Goal: Task Accomplishment & Management: Manage account settings

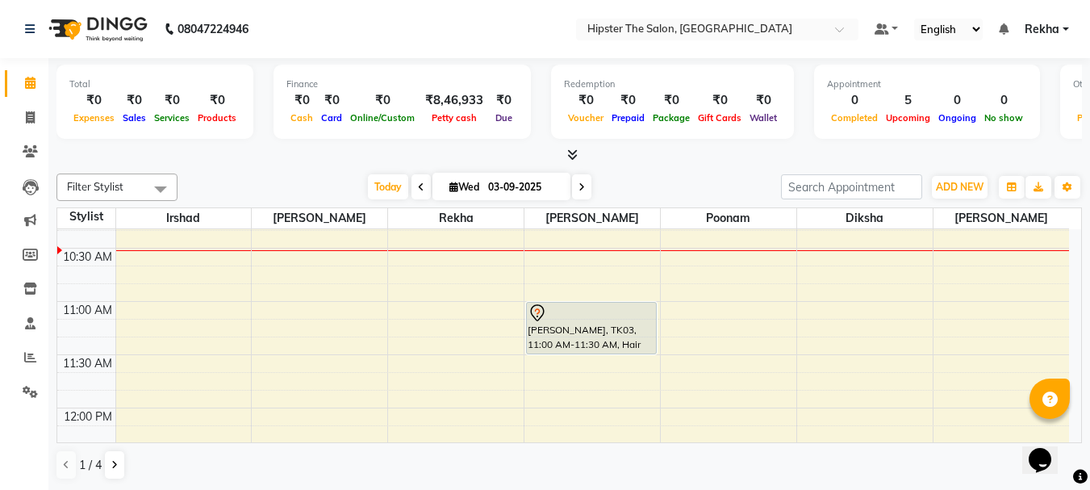
scroll to position [269, 0]
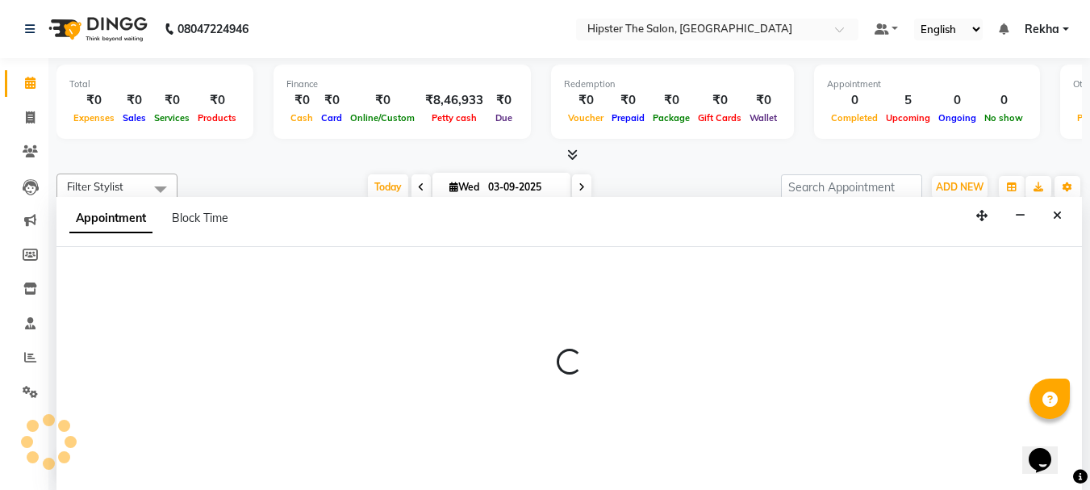
scroll to position [1, 0]
select select "32387"
select select "tentative"
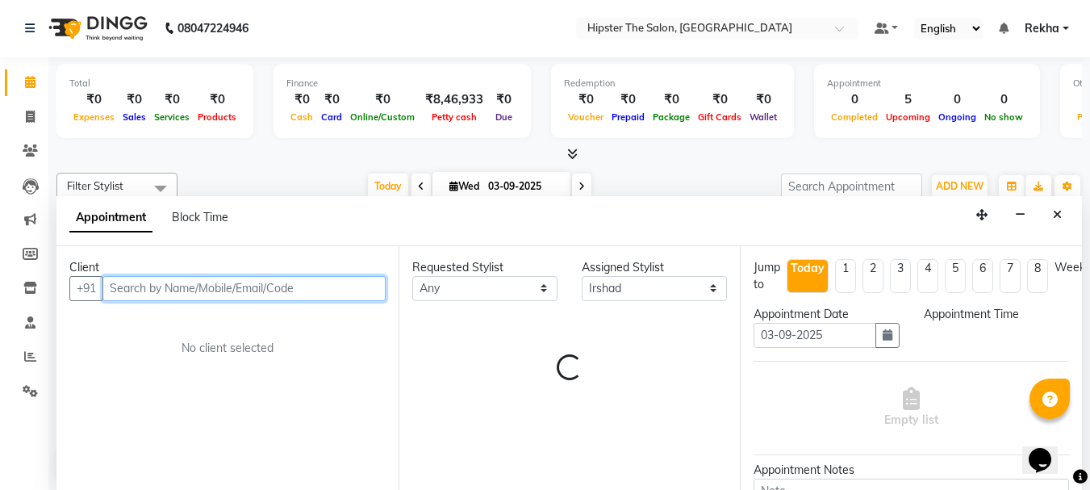
select select "645"
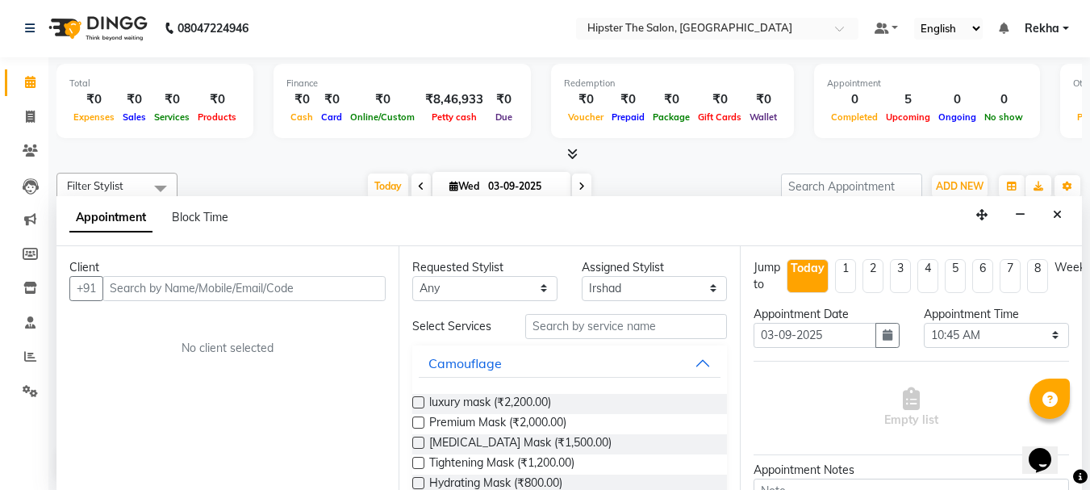
drag, startPoint x: 315, startPoint y: 321, endPoint x: 344, endPoint y: 385, distance: 70.4
click at [344, 382] on div "Client +91 No client selected" at bounding box center [227, 368] width 342 height 244
click at [344, 385] on div "Client +91 No client selected" at bounding box center [227, 368] width 342 height 244
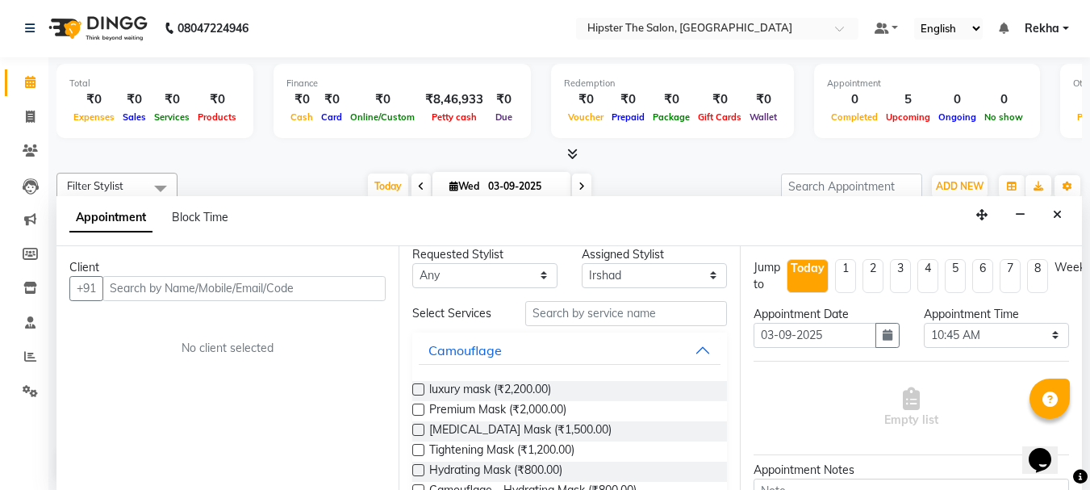
scroll to position [0, 0]
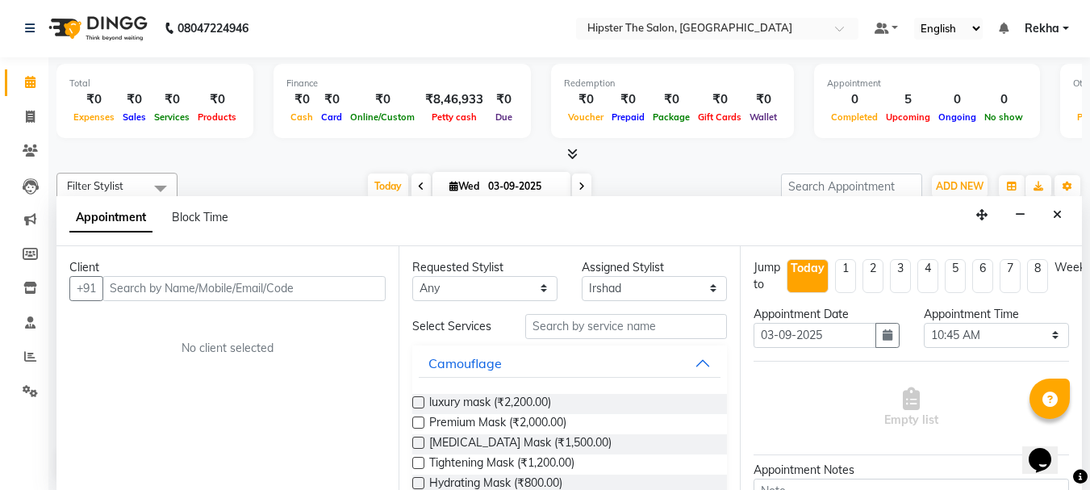
click at [28, 73] on link "Calendar" at bounding box center [24, 82] width 39 height 27
click at [28, 114] on icon at bounding box center [30, 117] width 9 height 12
select select "service"
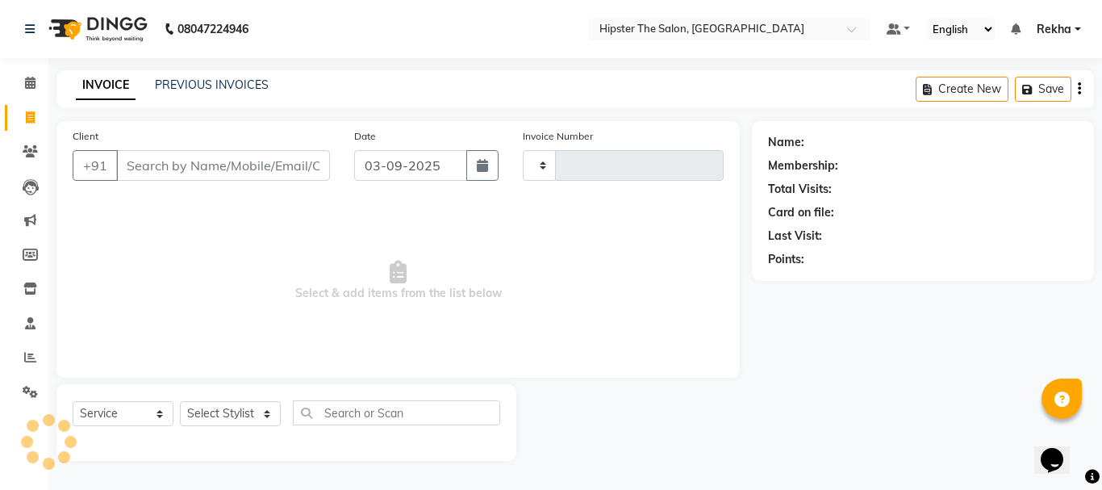
type input "2639"
select select "5125"
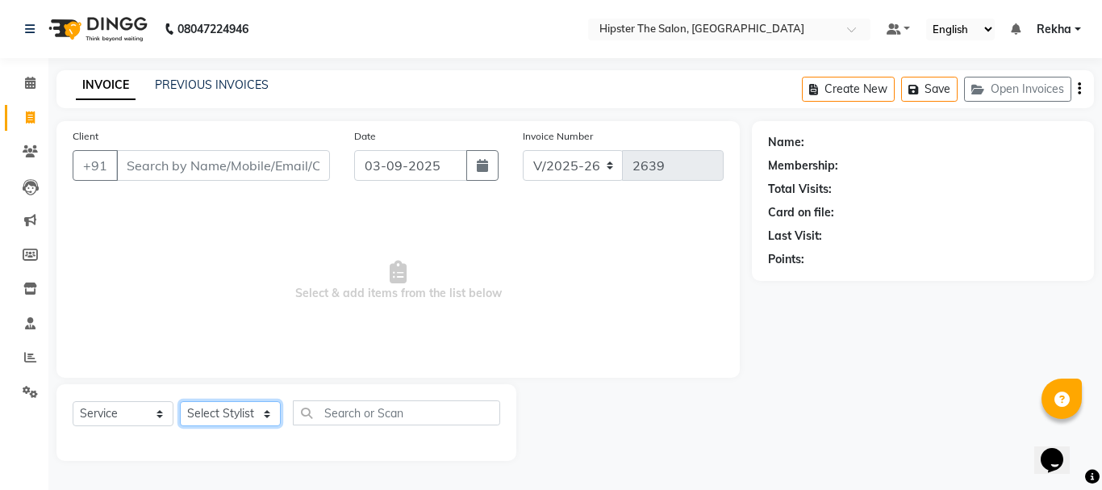
click at [231, 416] on select "Select Stylist [PERSON_NAME] [PERSON_NAME] Anup [PERSON_NAME] [PERSON_NAME] Luc…" at bounding box center [230, 413] width 101 height 25
select select "32387"
click at [180, 401] on select "Select Stylist [PERSON_NAME] [PERSON_NAME] Anup [PERSON_NAME] [PERSON_NAME] Luc…" at bounding box center [230, 413] width 101 height 25
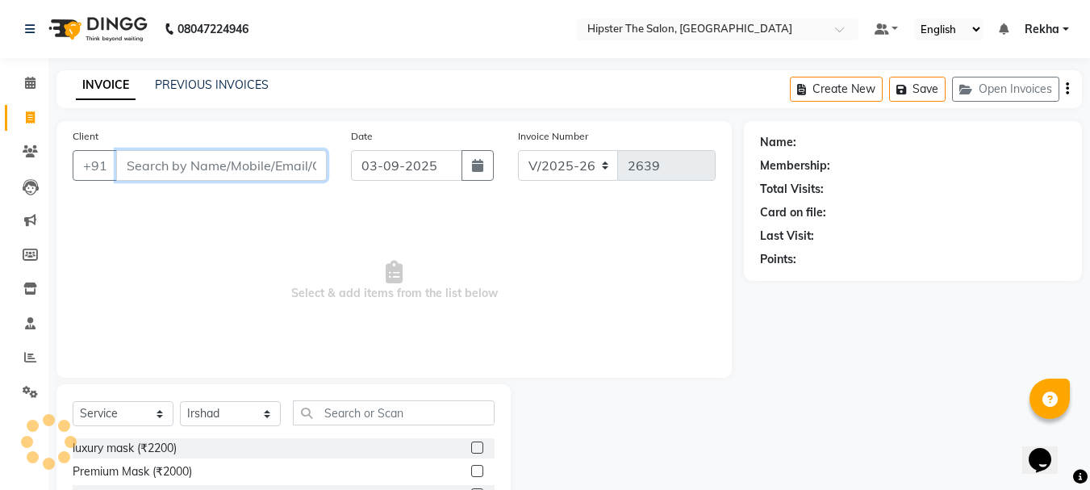
click at [223, 169] on input "Client" at bounding box center [221, 165] width 211 height 31
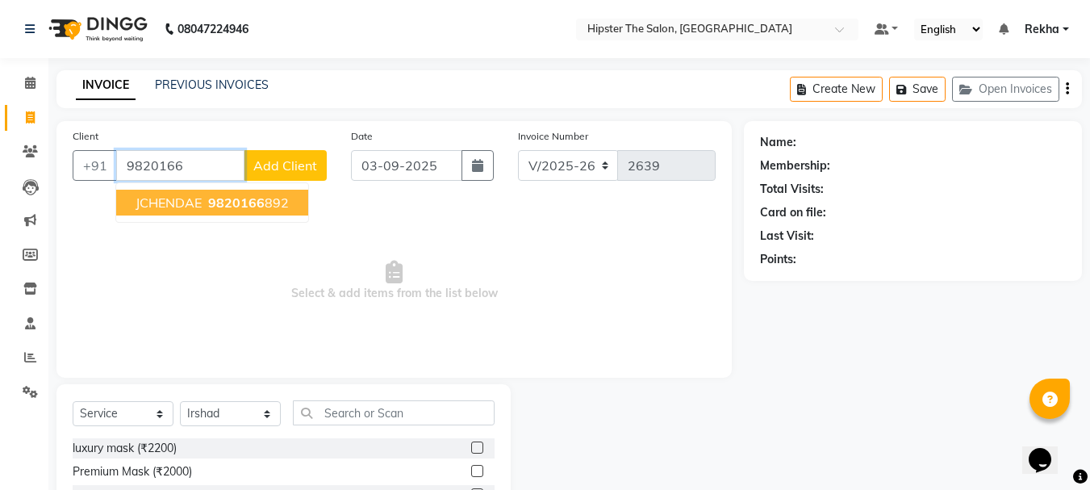
click at [215, 198] on span "9820166" at bounding box center [236, 202] width 56 height 16
type input "9820166892"
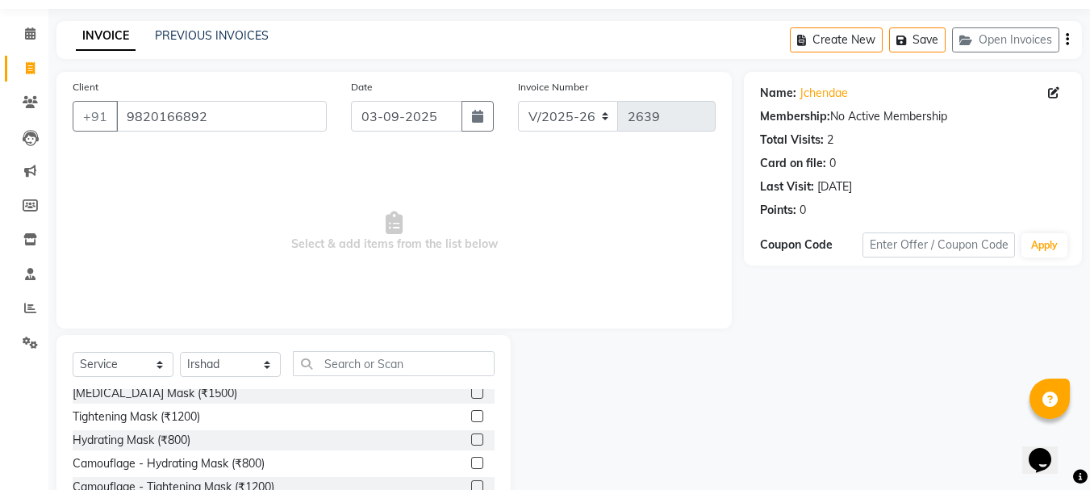
scroll to position [54, 0]
click at [340, 369] on input "text" at bounding box center [394, 363] width 202 height 25
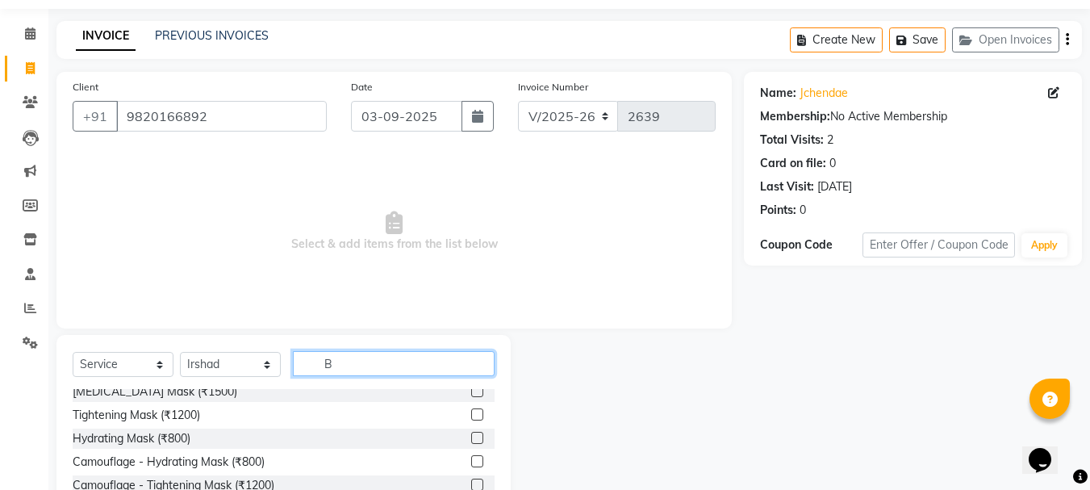
scroll to position [0, 0]
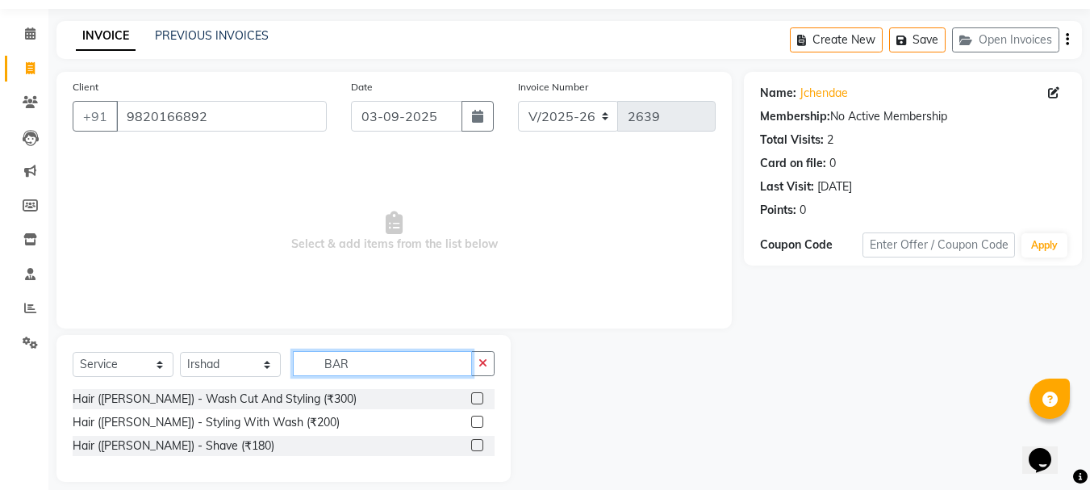
type input "BAR"
click at [476, 398] on label at bounding box center [477, 398] width 12 height 12
click at [476, 398] on input "checkbox" at bounding box center [476, 399] width 10 height 10
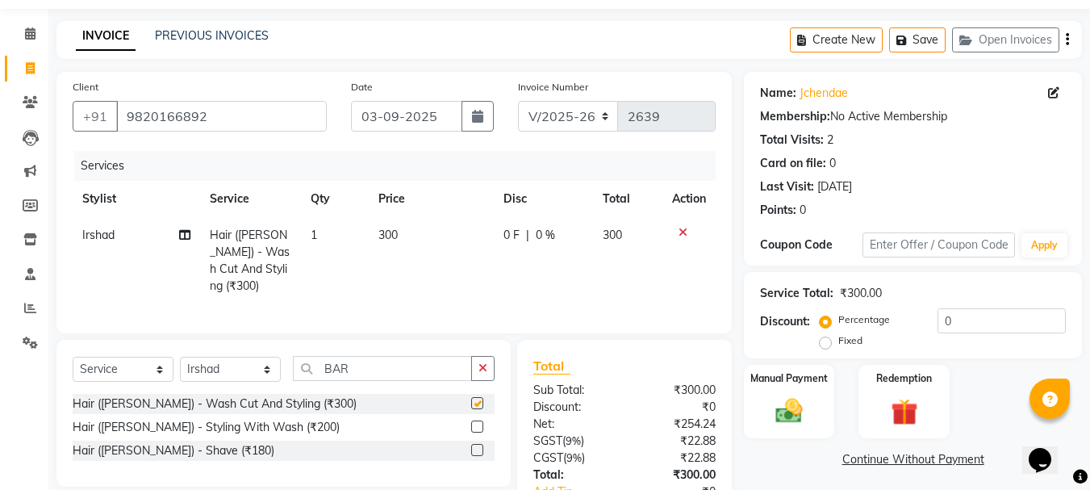
checkbox input "false"
click at [477, 444] on label at bounding box center [477, 450] width 12 height 12
click at [477, 445] on input "checkbox" at bounding box center [476, 450] width 10 height 10
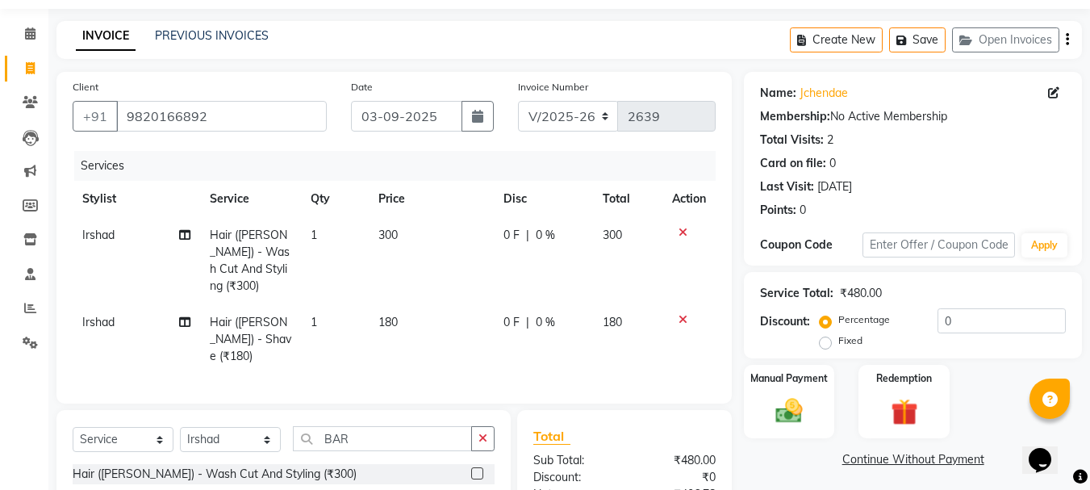
checkbox input "false"
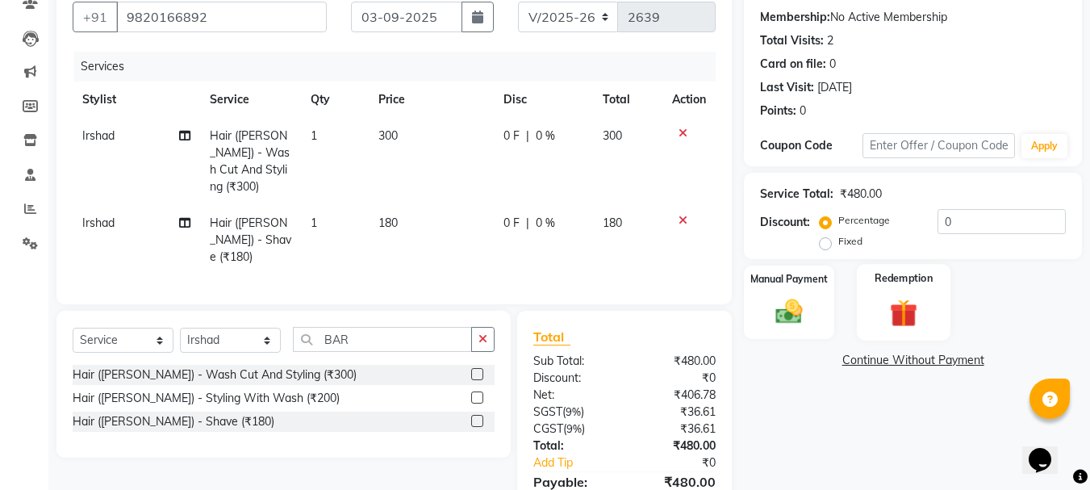
scroll to position [156, 0]
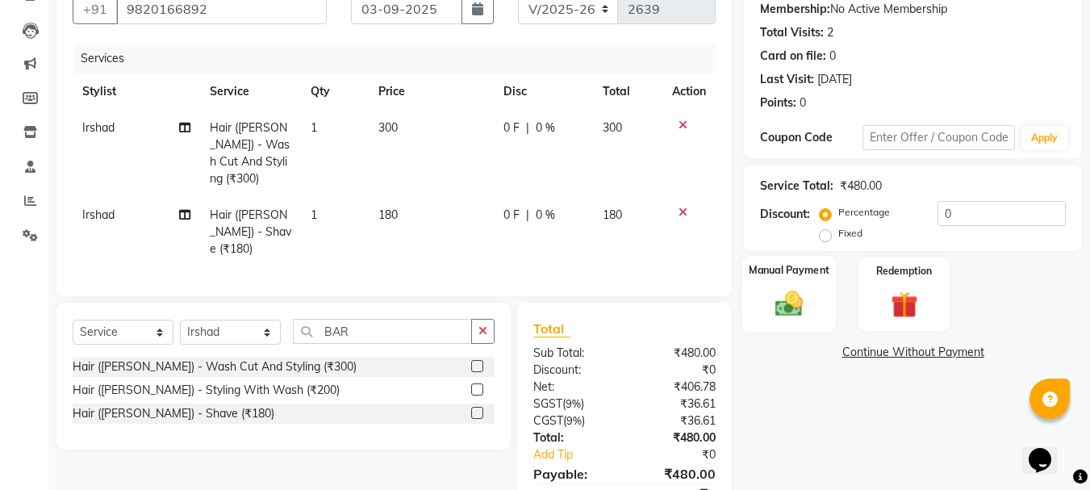
click at [811, 315] on img at bounding box center [788, 303] width 45 height 32
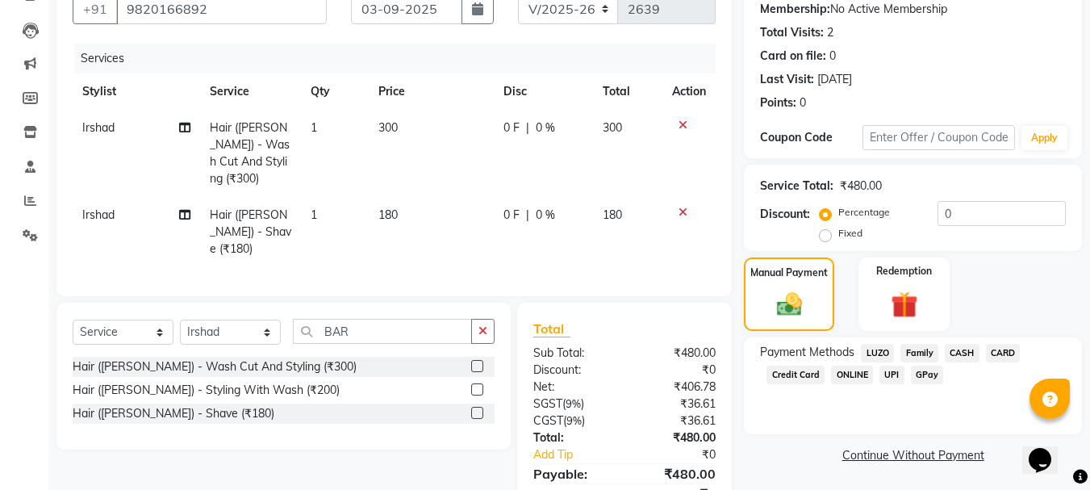
click at [927, 378] on span "GPay" at bounding box center [927, 374] width 33 height 19
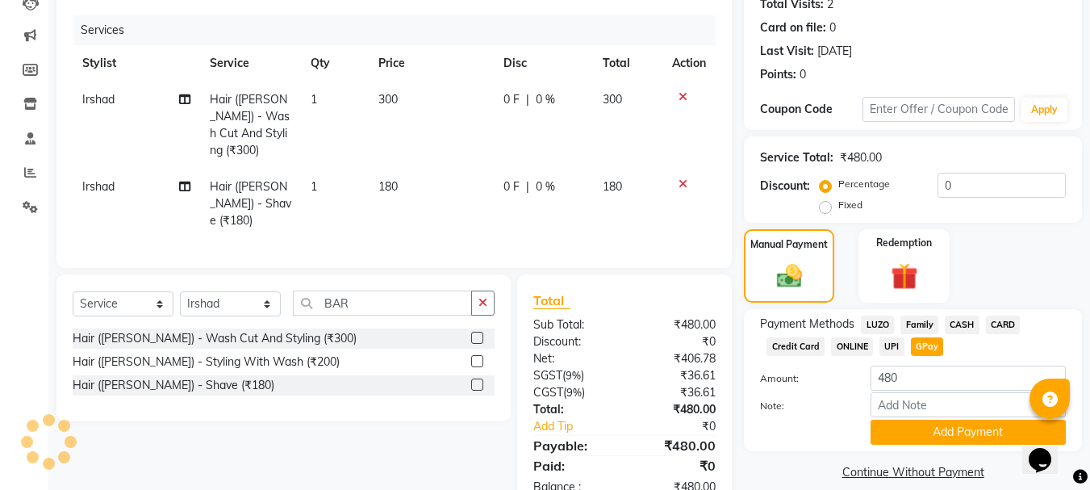
scroll to position [209, 0]
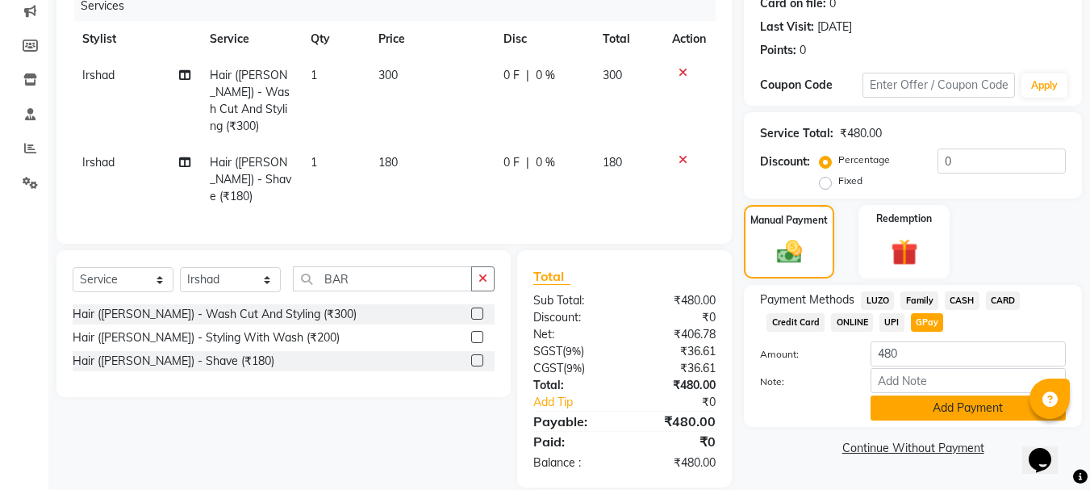
click at [952, 413] on button "Add Payment" at bounding box center [967, 407] width 195 height 25
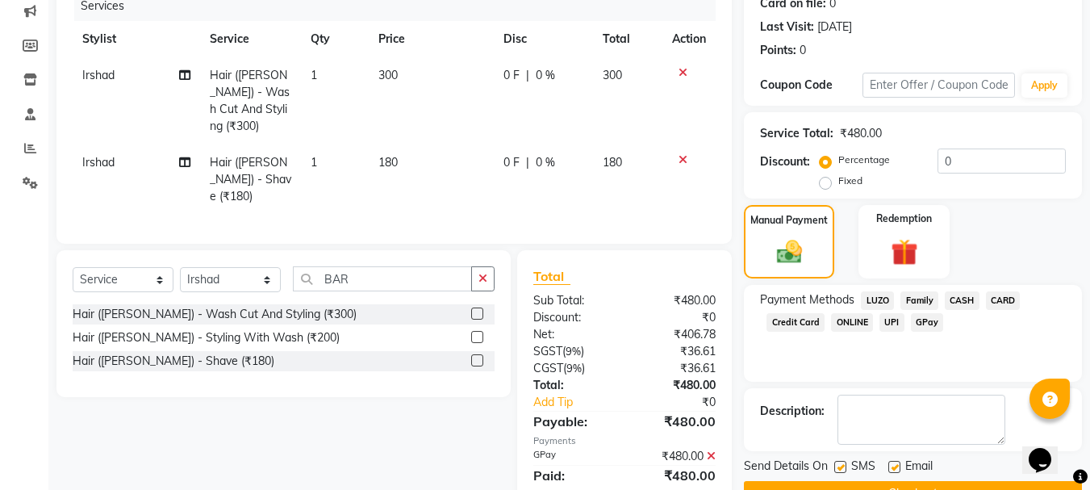
scroll to position [249, 0]
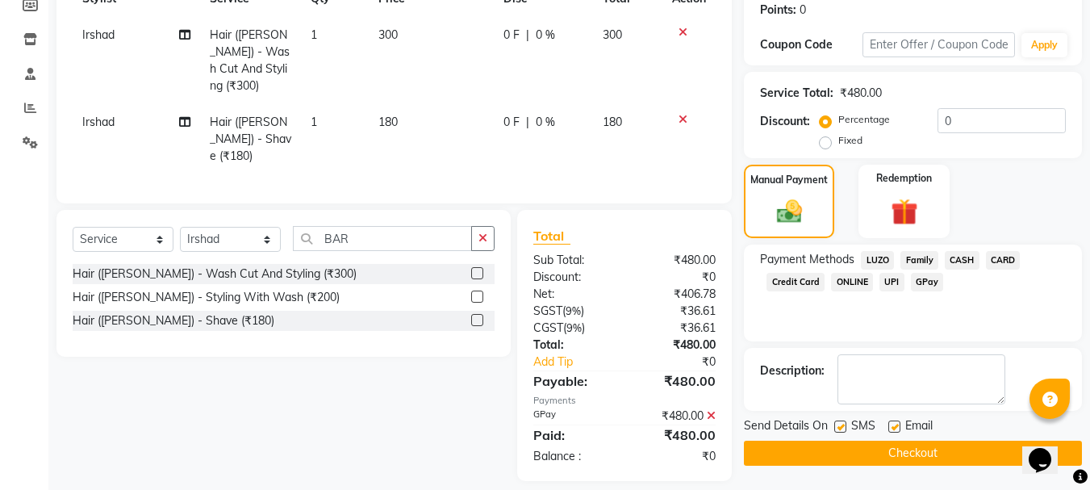
click at [935, 454] on button "Checkout" at bounding box center [913, 452] width 338 height 25
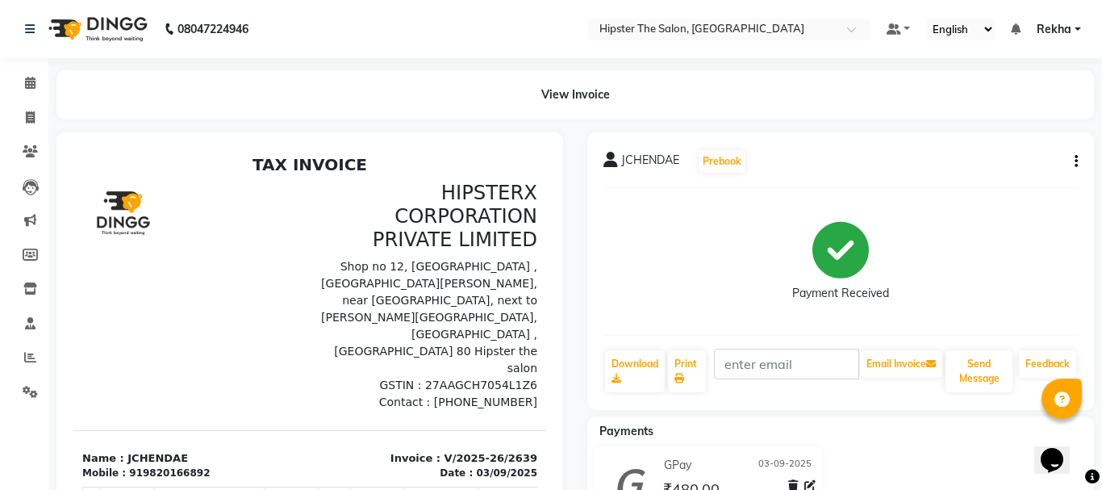
select select "5125"
select select "service"
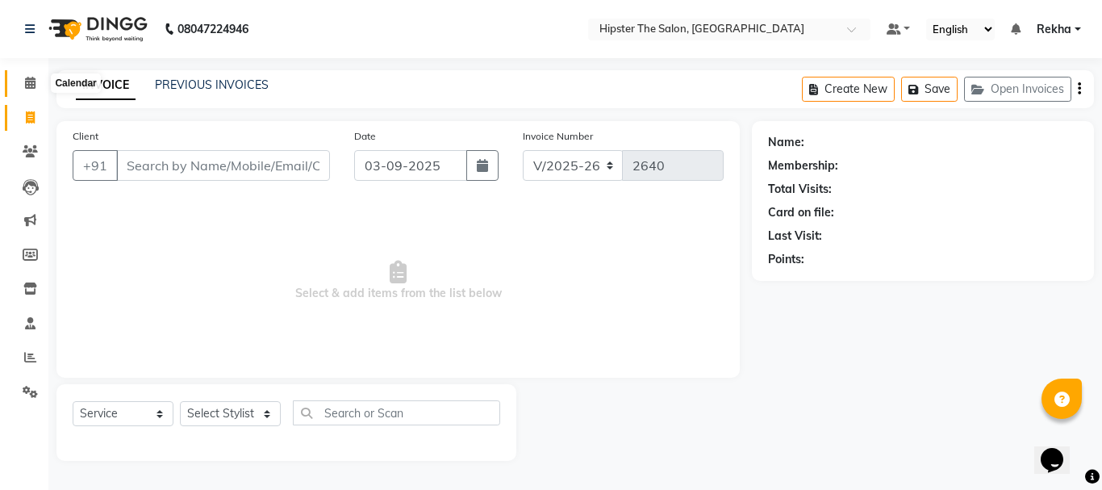
click at [31, 81] on icon at bounding box center [30, 83] width 10 height 12
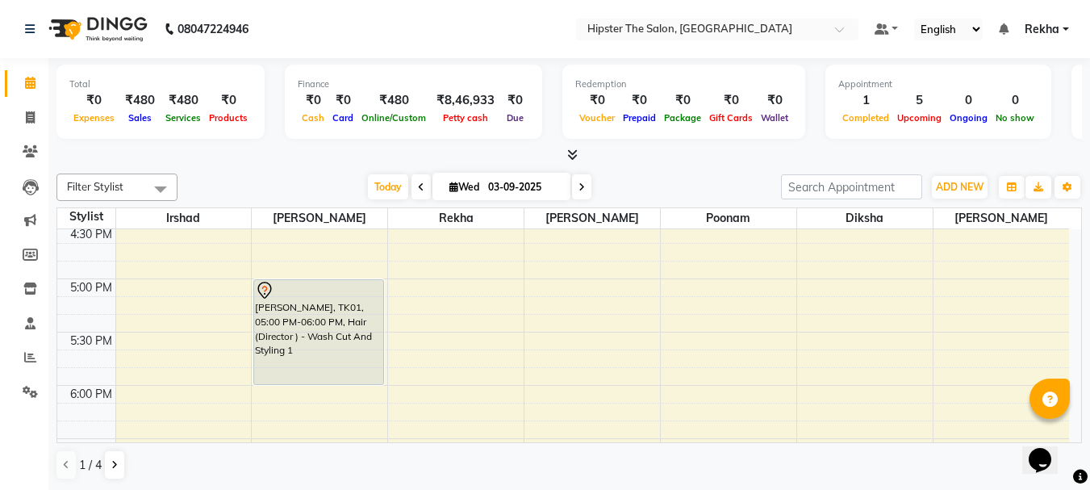
scroll to position [894, 0]
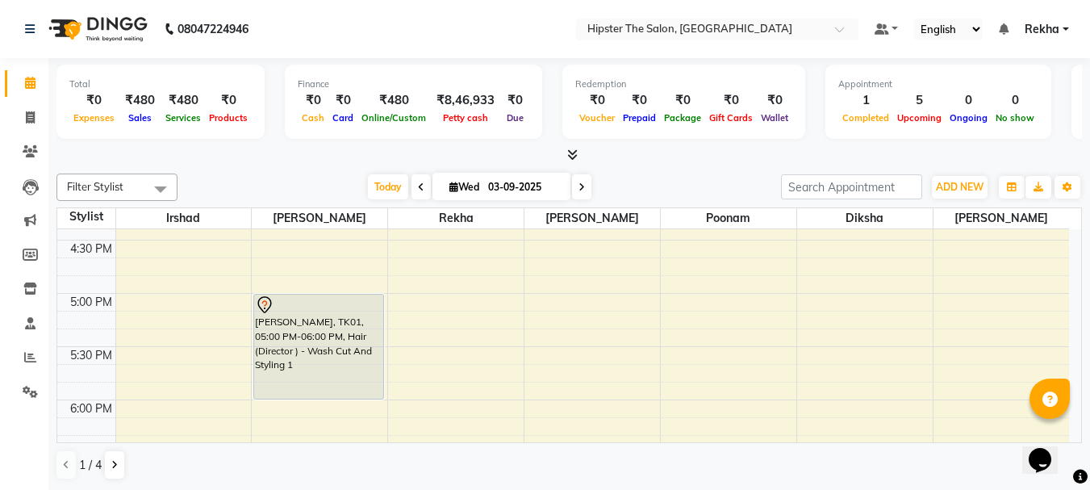
click at [419, 184] on icon at bounding box center [421, 187] width 6 height 10
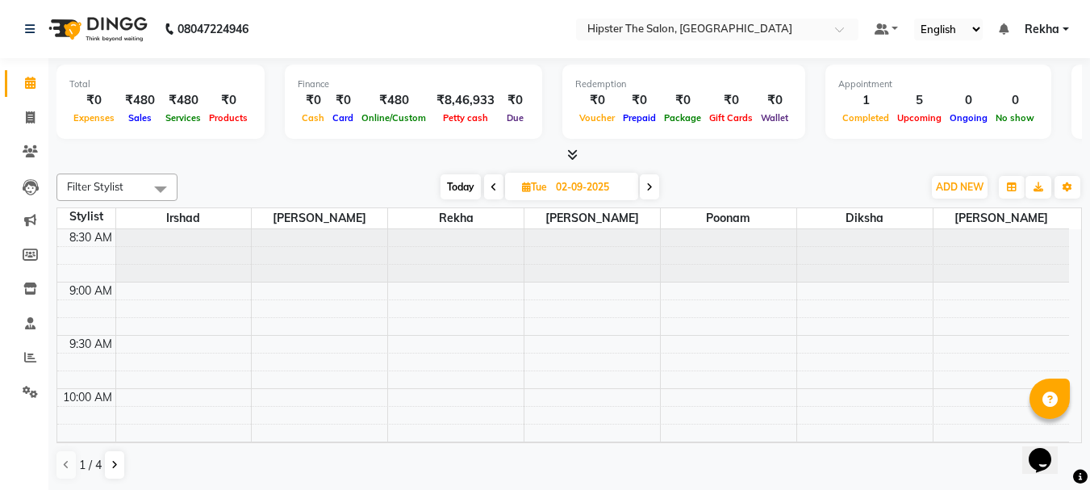
scroll to position [0, 0]
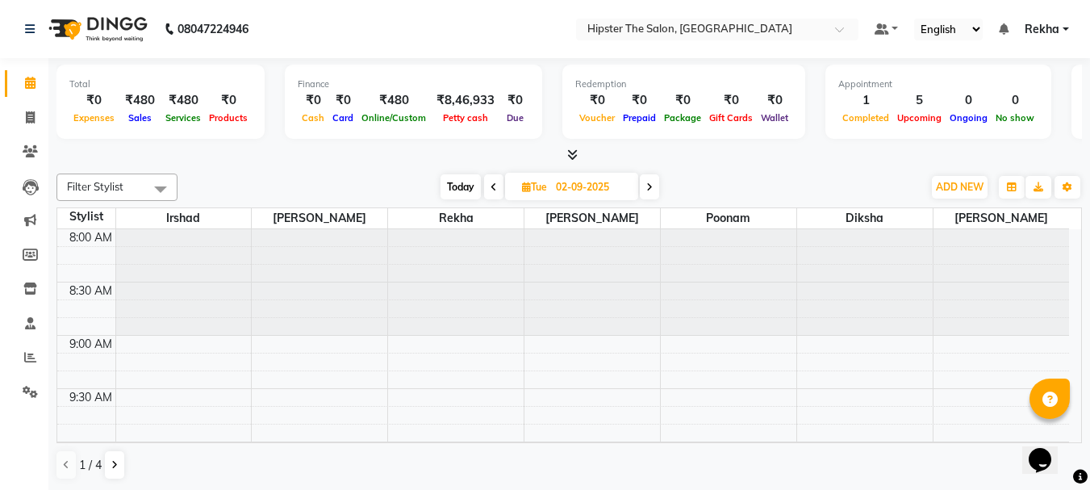
click at [492, 186] on icon at bounding box center [493, 187] width 6 height 10
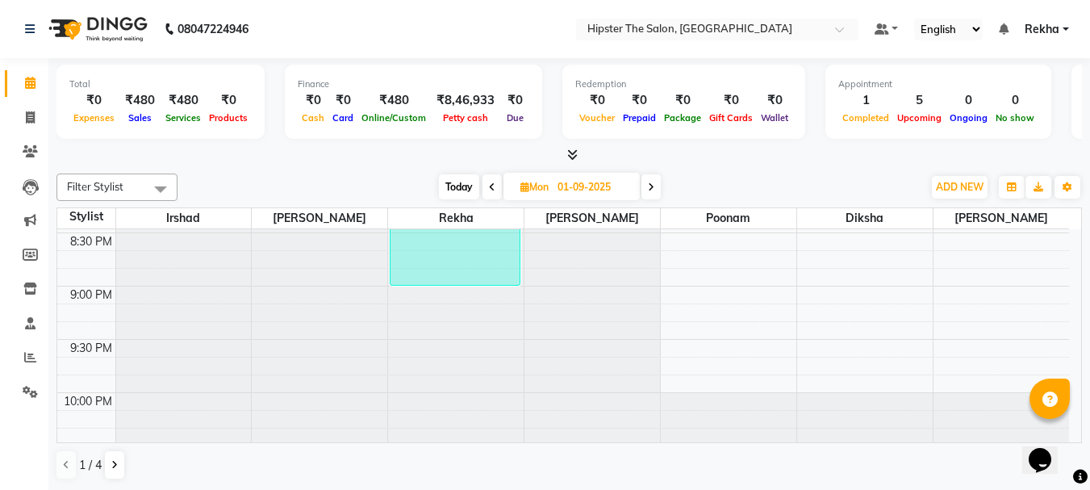
scroll to position [1383, 0]
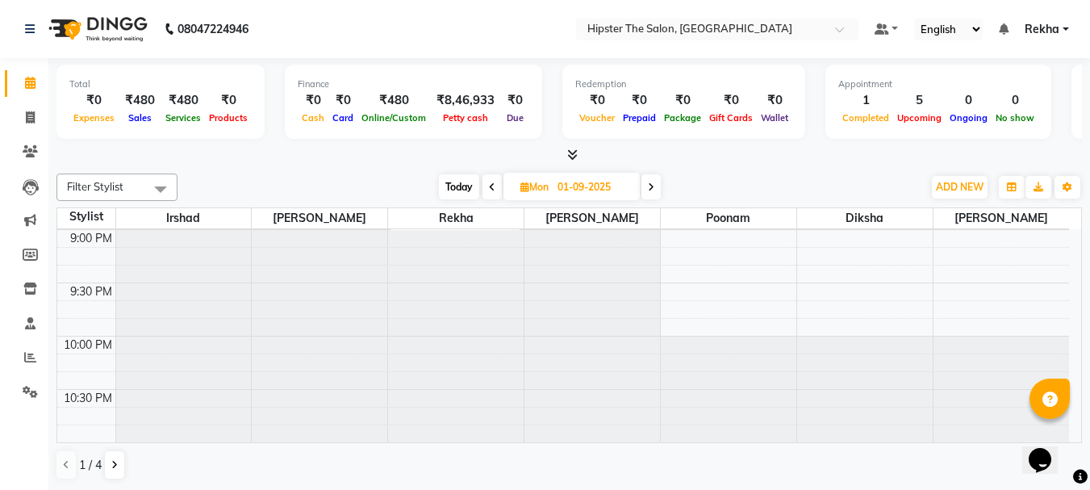
click at [653, 185] on icon at bounding box center [651, 187] width 6 height 10
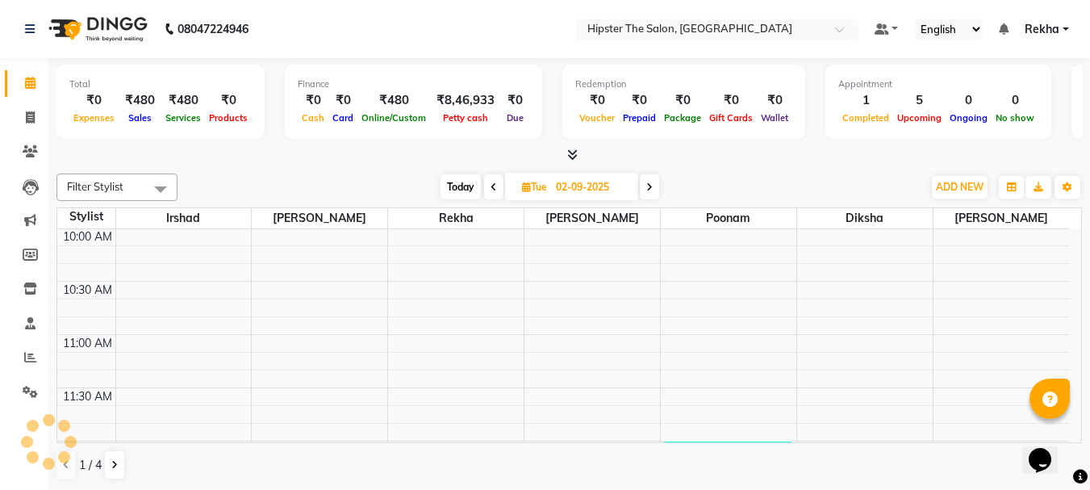
click at [653, 185] on icon at bounding box center [649, 187] width 6 height 10
type input "03-09-2025"
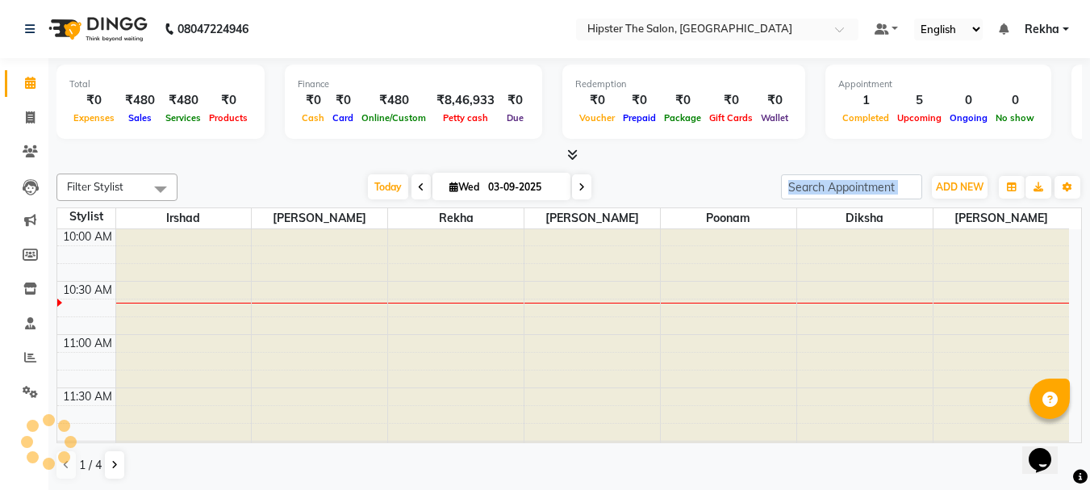
scroll to position [214, 0]
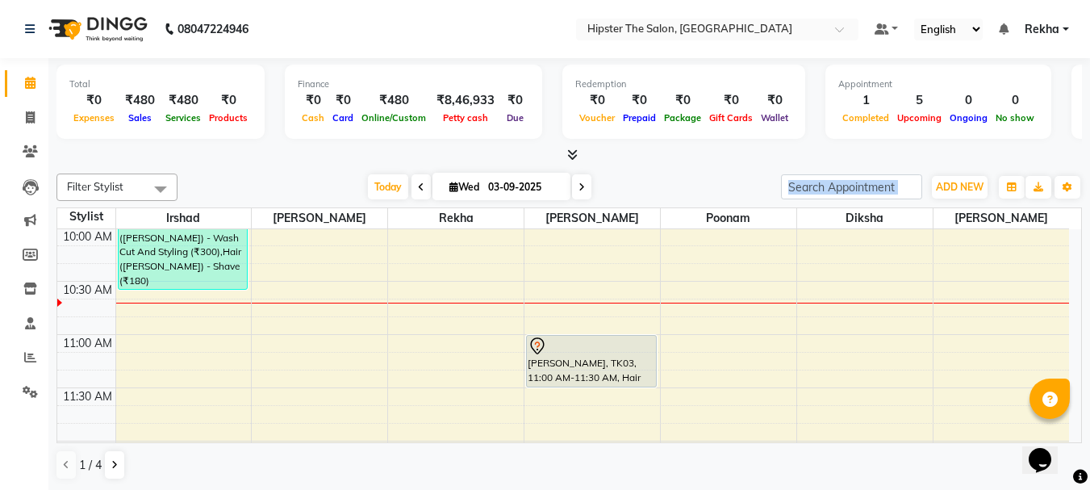
click at [653, 185] on div "Today Wed 03-09-2025" at bounding box center [479, 187] width 587 height 24
click at [32, 117] on icon at bounding box center [30, 117] width 9 height 12
select select "service"
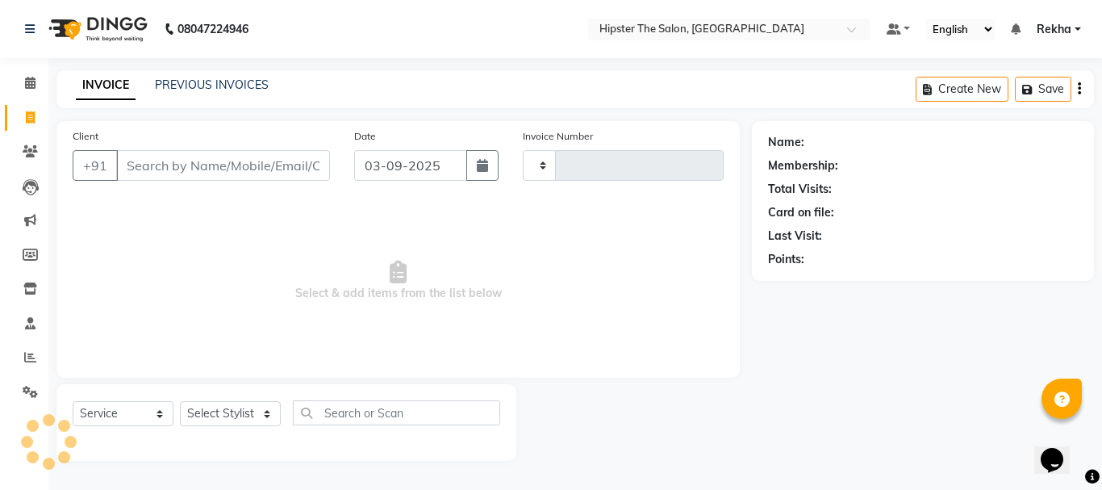
type input "2640"
select select "5125"
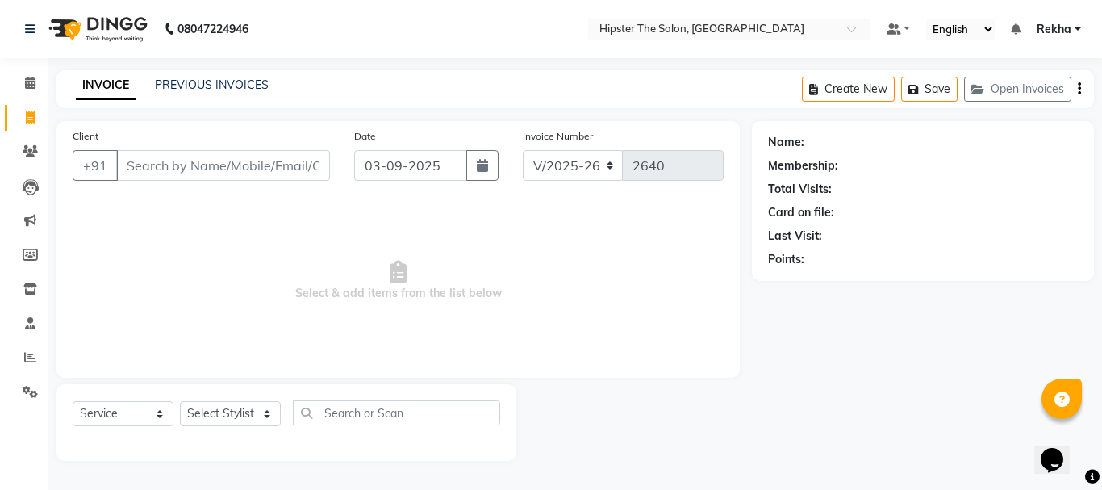
click at [125, 167] on input "Client" at bounding box center [223, 165] width 214 height 31
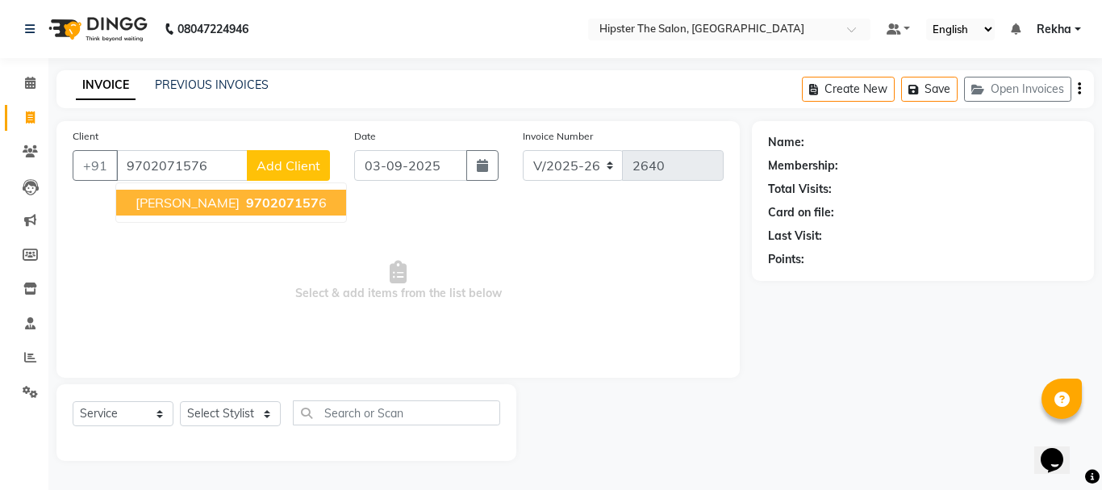
type input "9702071576"
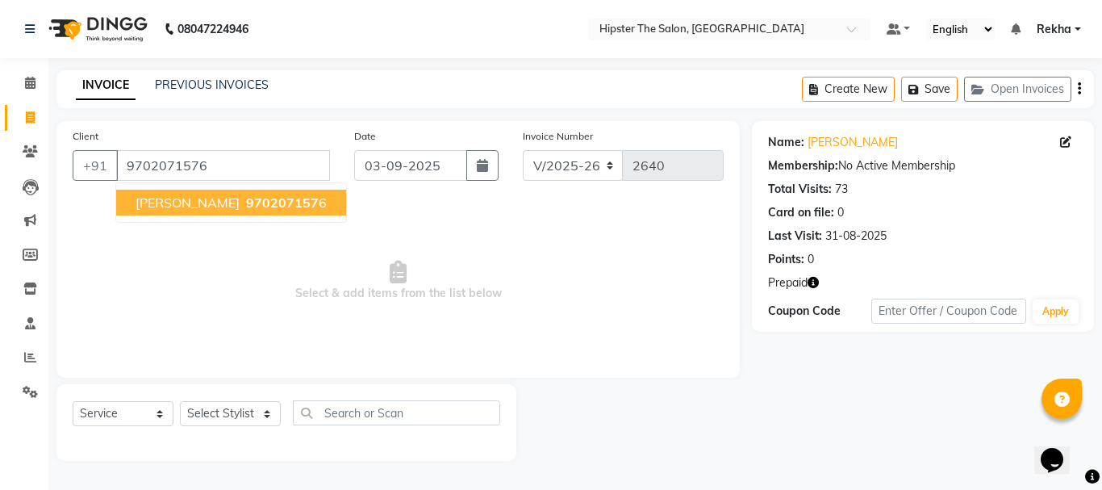
click at [199, 206] on span "sheetal thakker" at bounding box center [188, 202] width 104 height 16
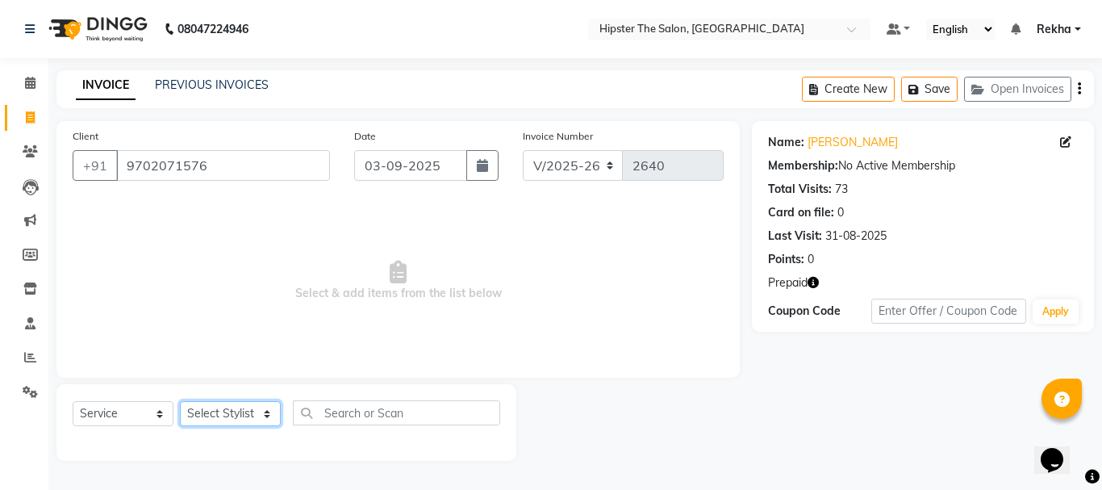
click at [225, 411] on select "Select Stylist Aditya aishu Akansha Altaf Anil Anup Ashik Bhavin Diksha Irshad …" at bounding box center [230, 413] width 101 height 25
select select "32387"
click at [180, 401] on select "Select Stylist Aditya aishu Akansha Altaf Anil Anup Ashik Bhavin Diksha Irshad …" at bounding box center [230, 413] width 101 height 25
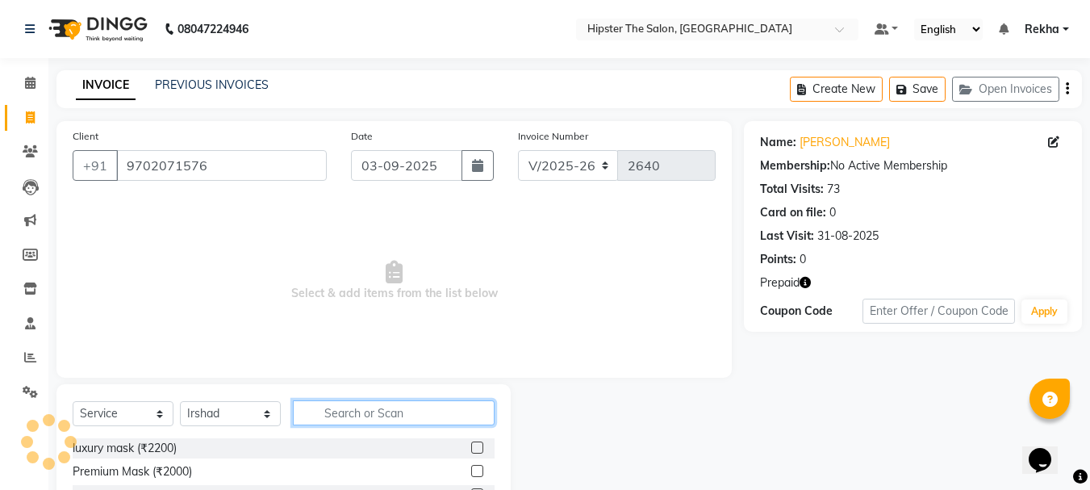
click at [384, 423] on input "text" at bounding box center [394, 412] width 202 height 25
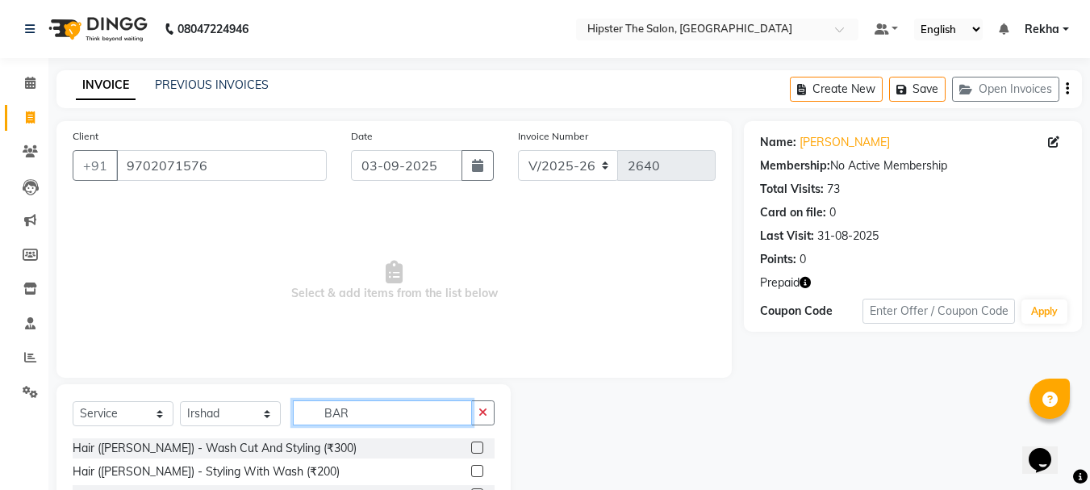
scroll to position [65, 0]
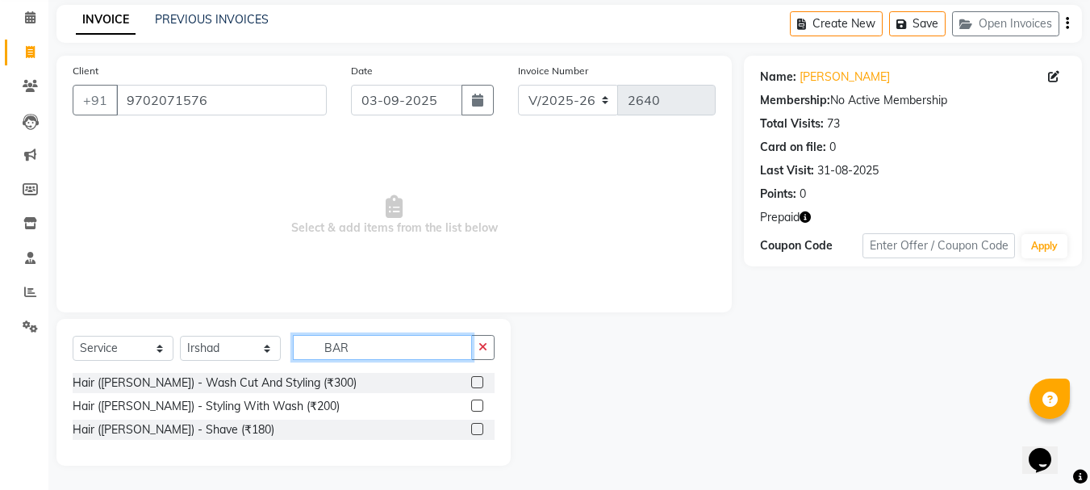
type input "BAR"
click at [478, 426] on label at bounding box center [477, 429] width 12 height 12
click at [478, 426] on input "checkbox" at bounding box center [476, 429] width 10 height 10
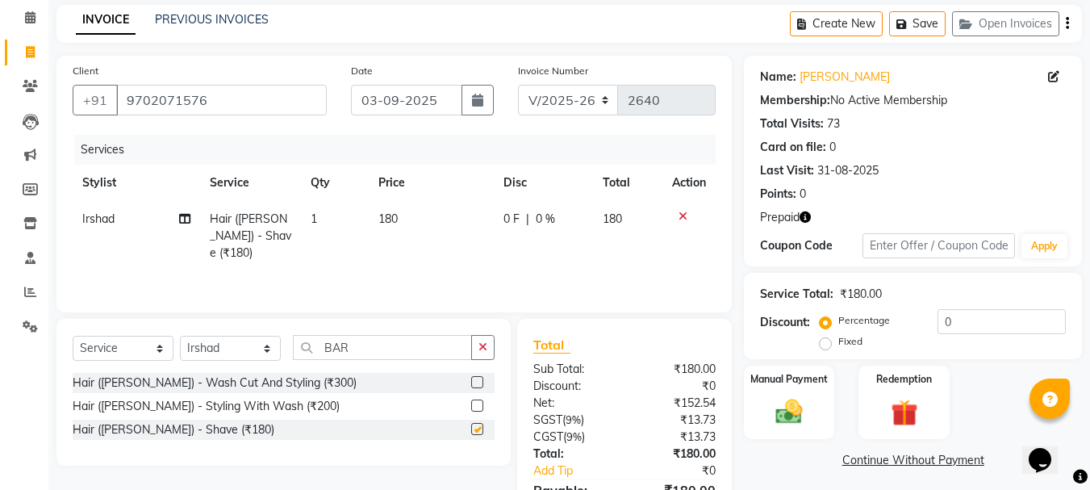
checkbox input "false"
click at [804, 215] on icon "button" at bounding box center [804, 216] width 11 height 11
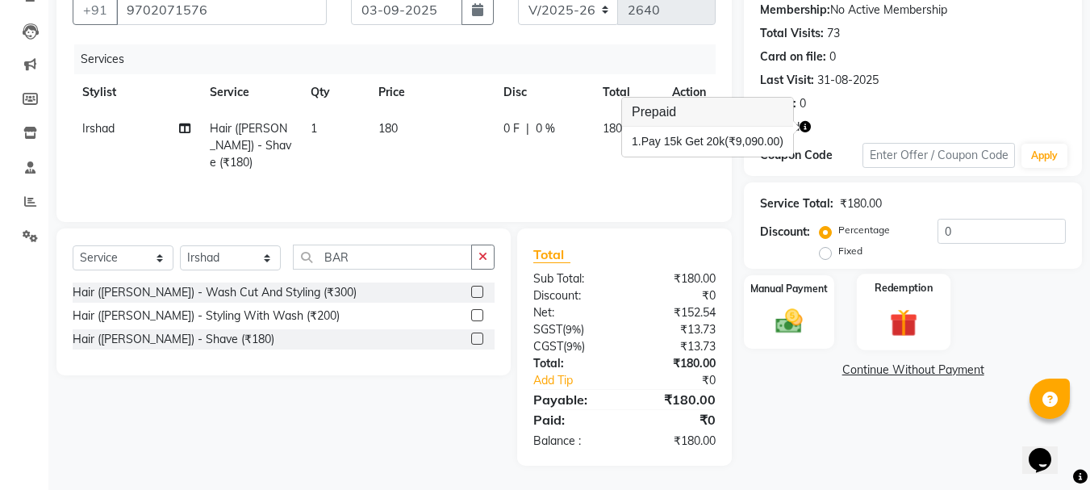
click at [913, 319] on img at bounding box center [903, 322] width 45 height 35
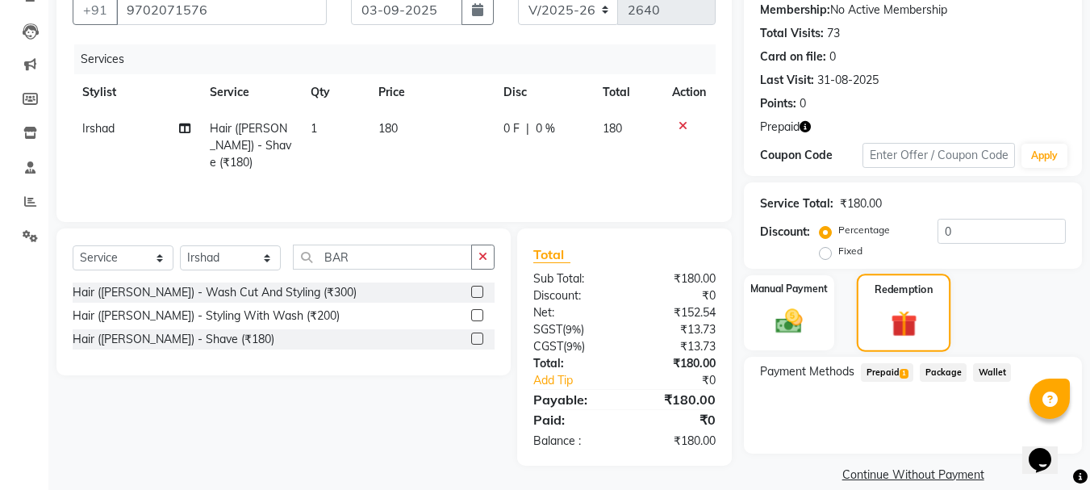
scroll to position [177, 0]
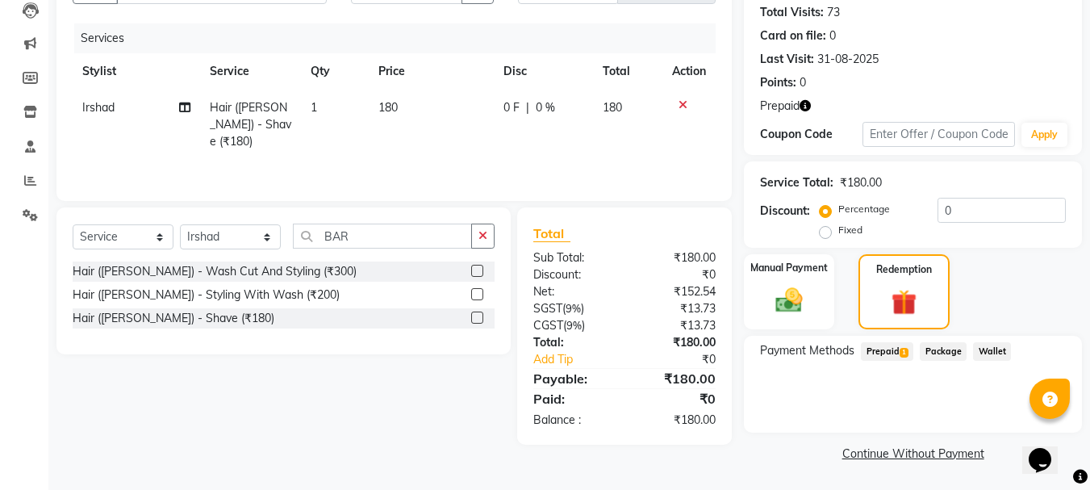
click at [890, 353] on span "Prepaid 1" at bounding box center [887, 351] width 52 height 19
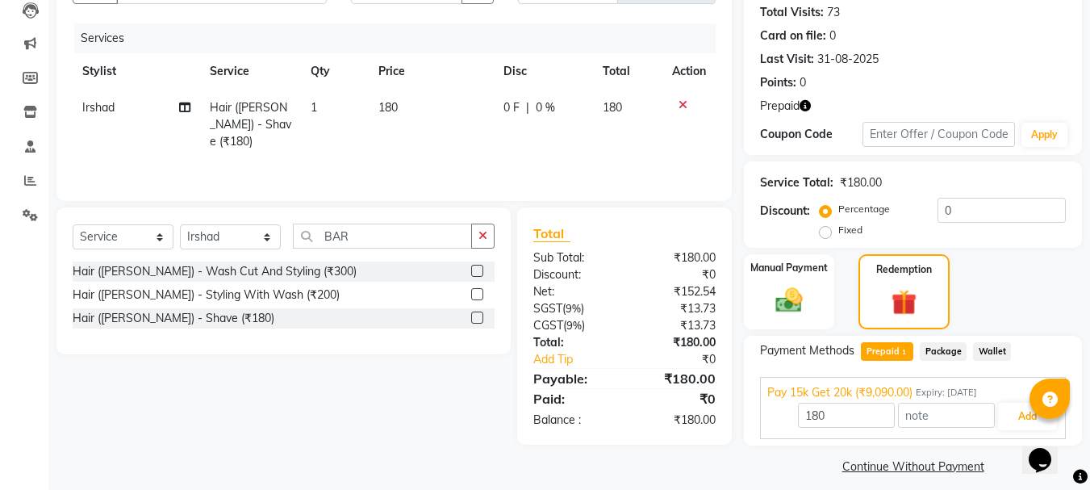
scroll to position [190, 0]
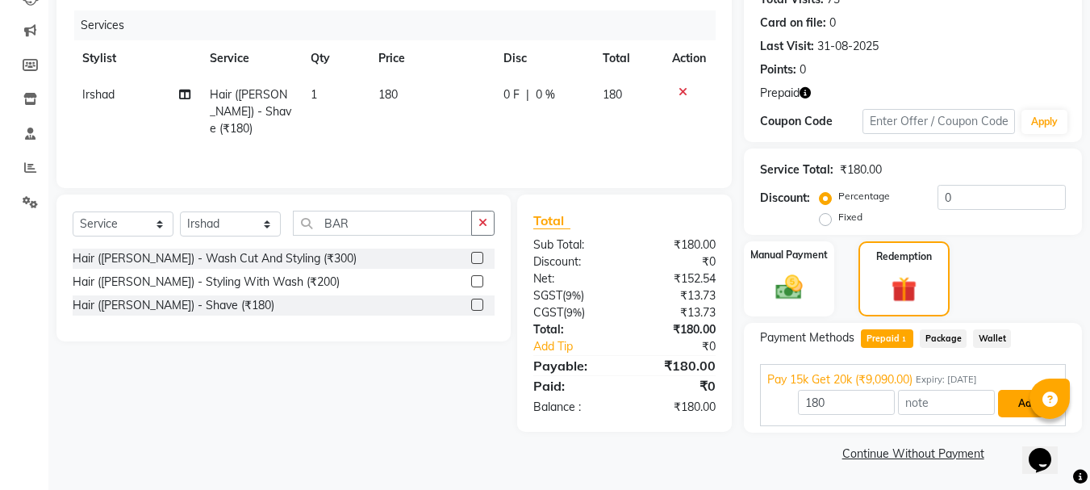
click at [1025, 403] on button "Add" at bounding box center [1027, 403] width 59 height 27
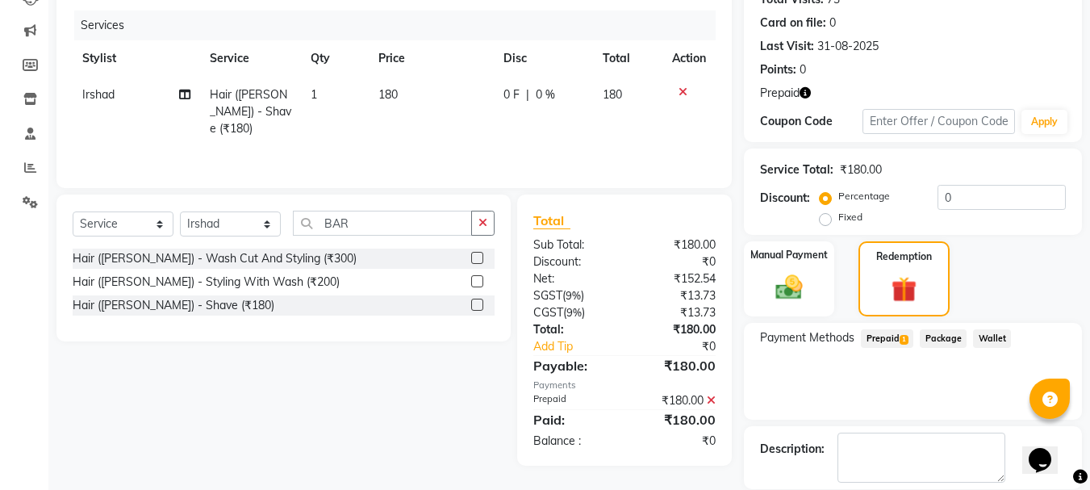
scroll to position [268, 0]
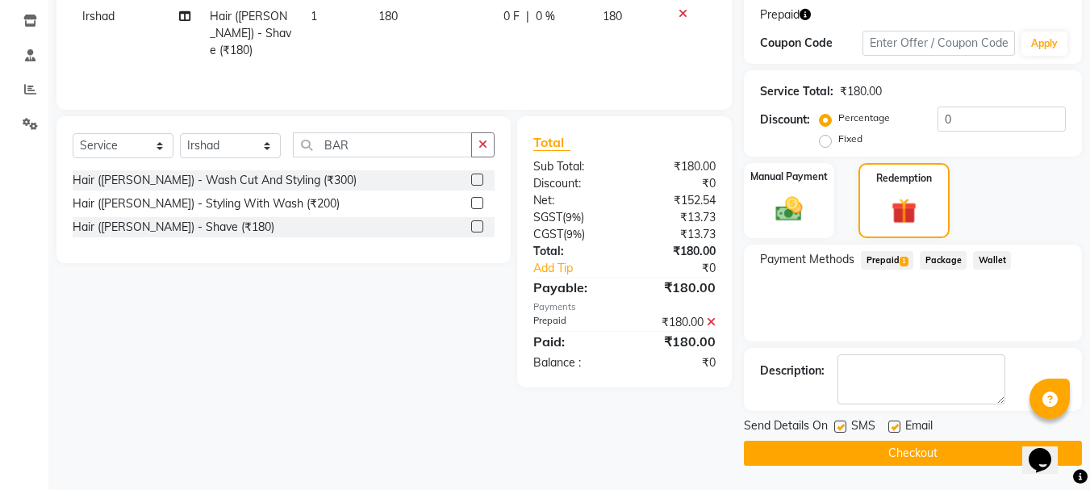
click at [898, 456] on button "Checkout" at bounding box center [913, 452] width 338 height 25
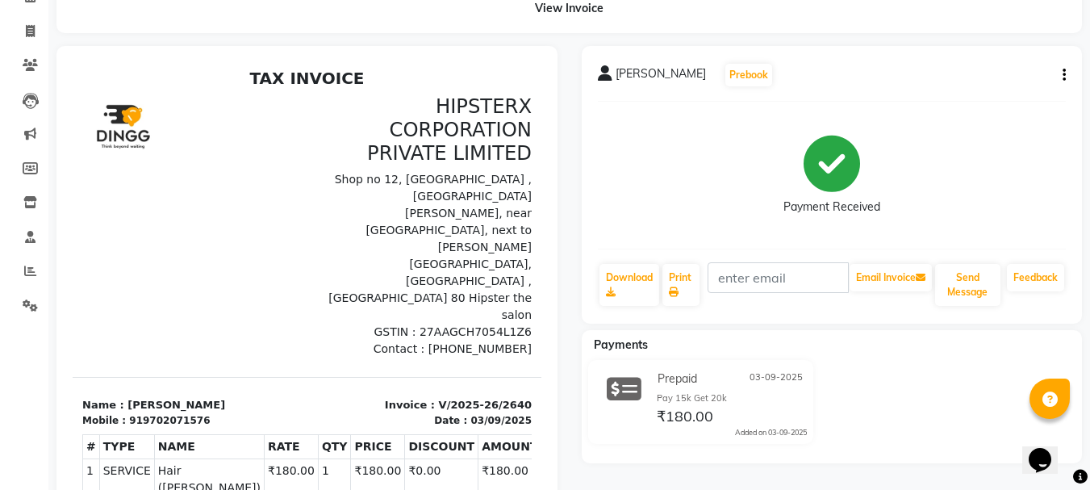
scroll to position [83, 0]
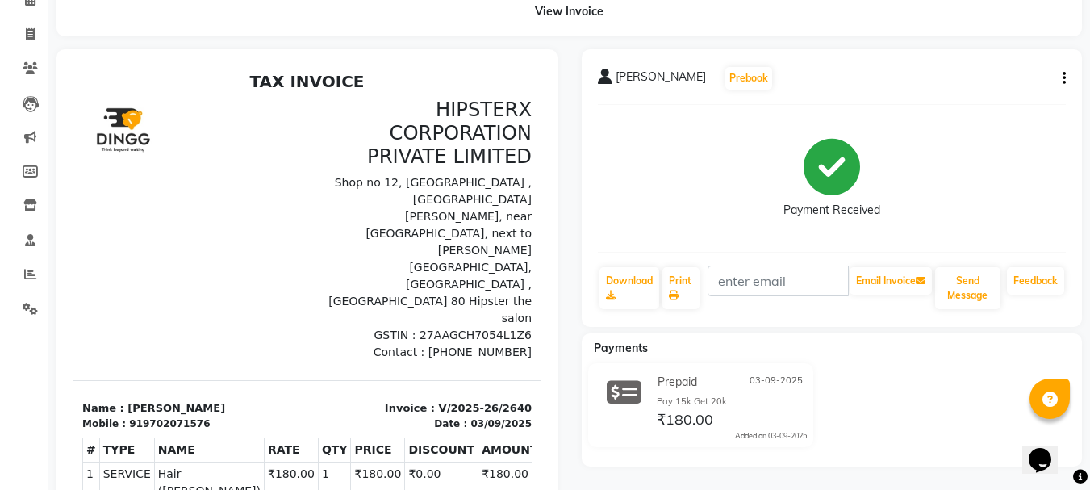
select select "service"
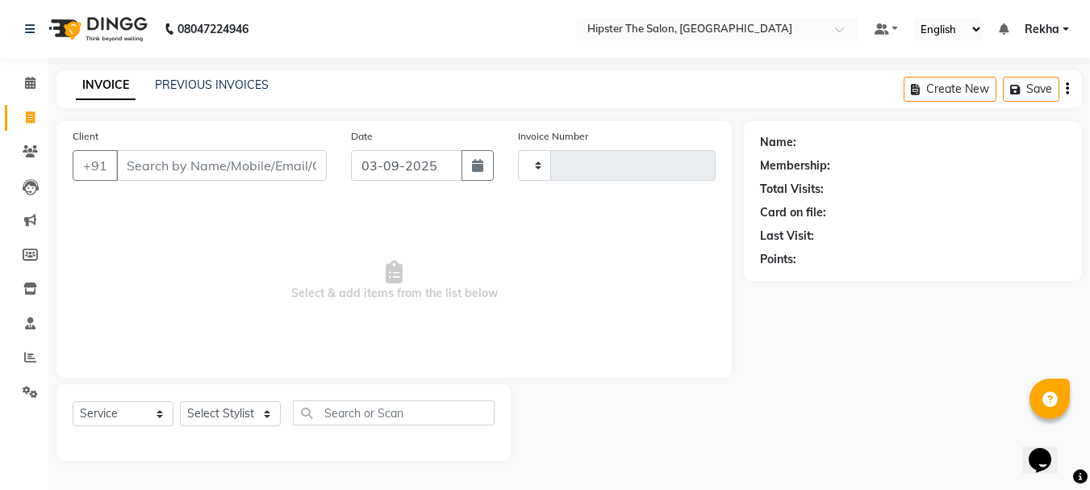
type input "2641"
select select "5125"
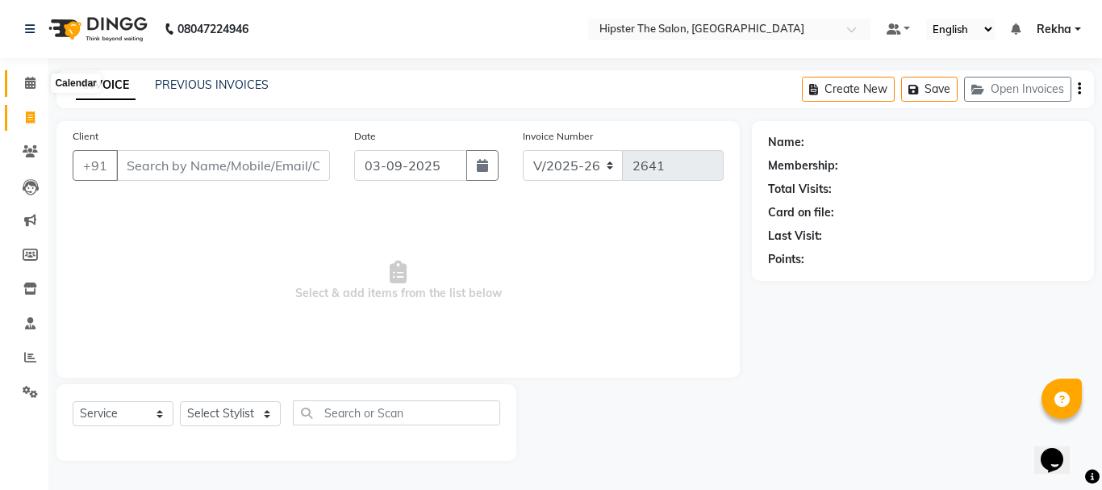
click at [31, 92] on span at bounding box center [30, 83] width 28 height 19
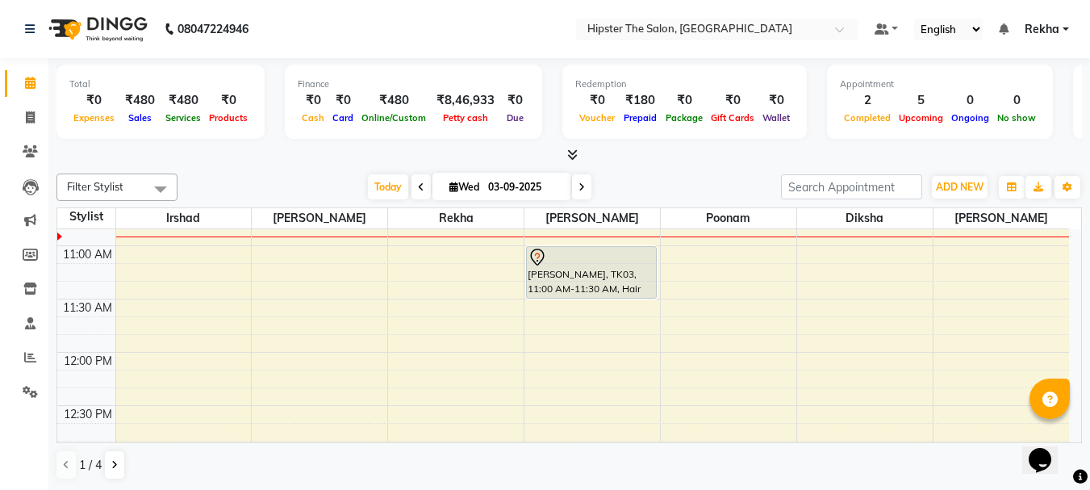
scroll to position [307, 0]
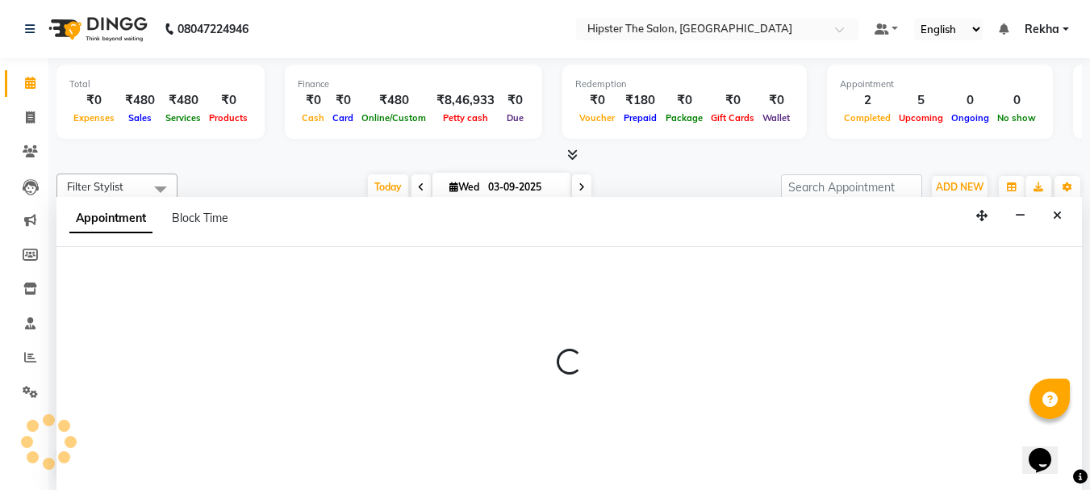
scroll to position [1, 0]
select select "32387"
select select "705"
select select "tentative"
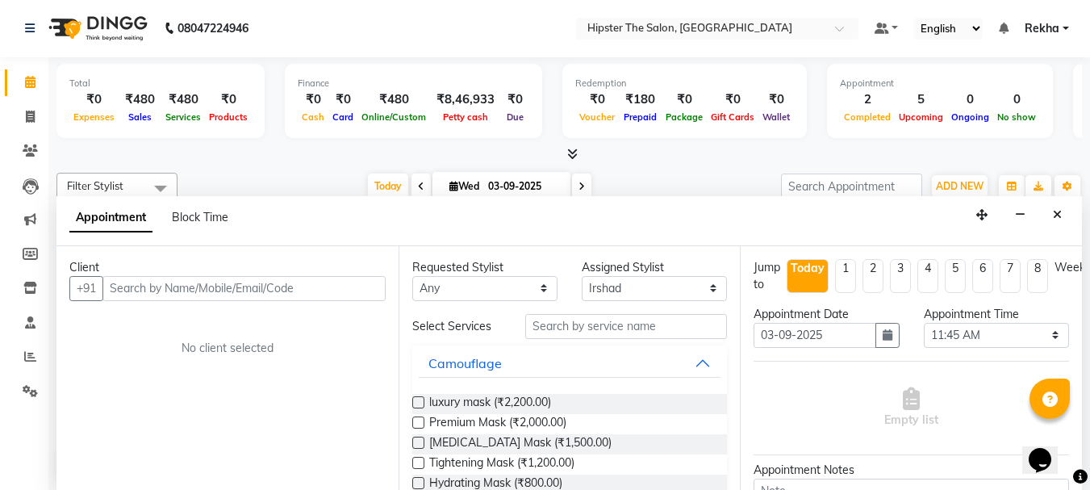
select select "service"
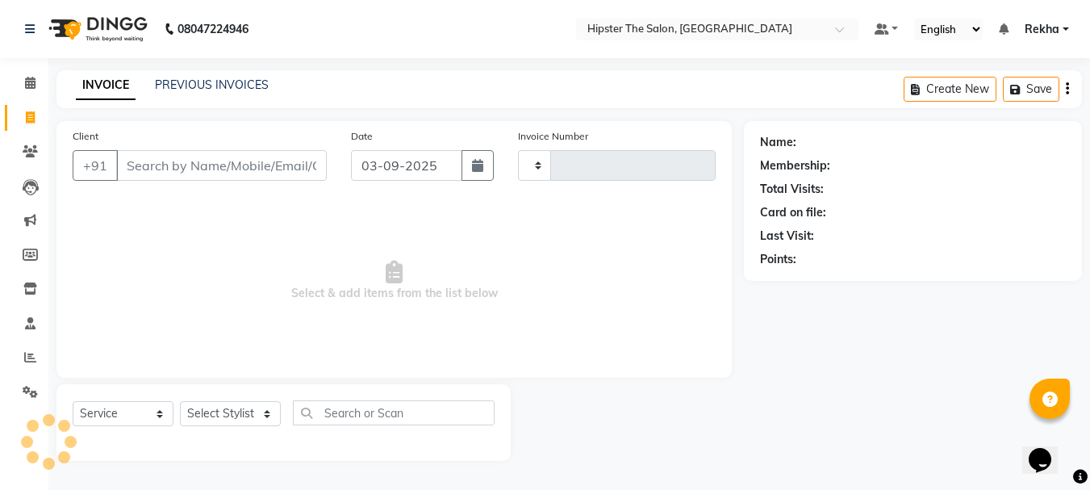
type input "2641"
select select "5125"
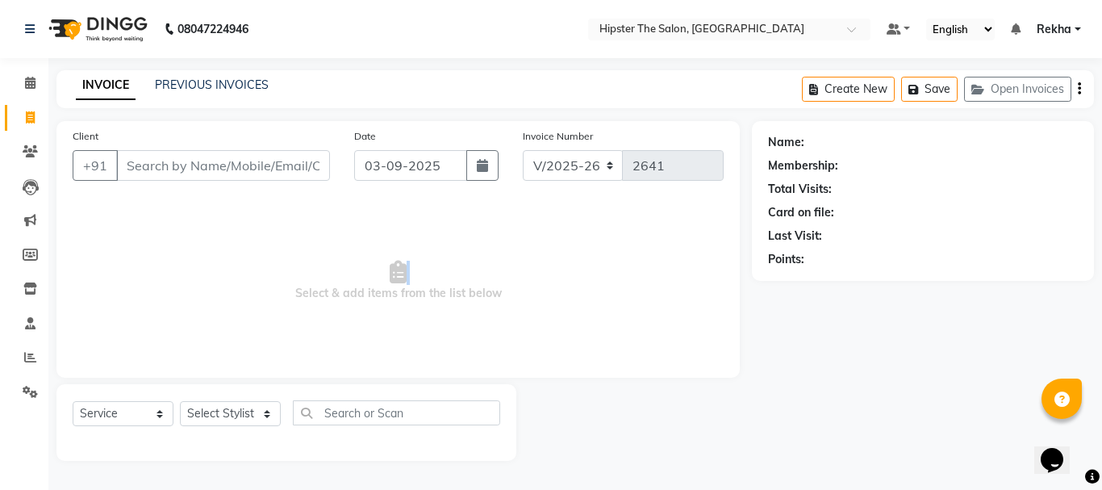
drag, startPoint x: 268, startPoint y: 306, endPoint x: 259, endPoint y: 235, distance: 71.5
click at [259, 235] on span "Select & add items from the list below" at bounding box center [398, 280] width 651 height 161
click at [27, 83] on icon at bounding box center [30, 83] width 10 height 12
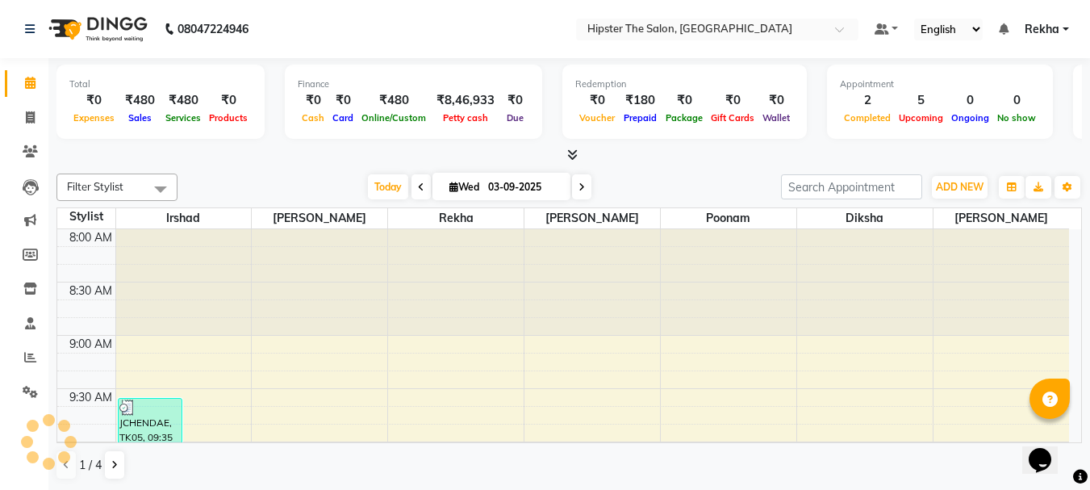
scroll to position [1, 0]
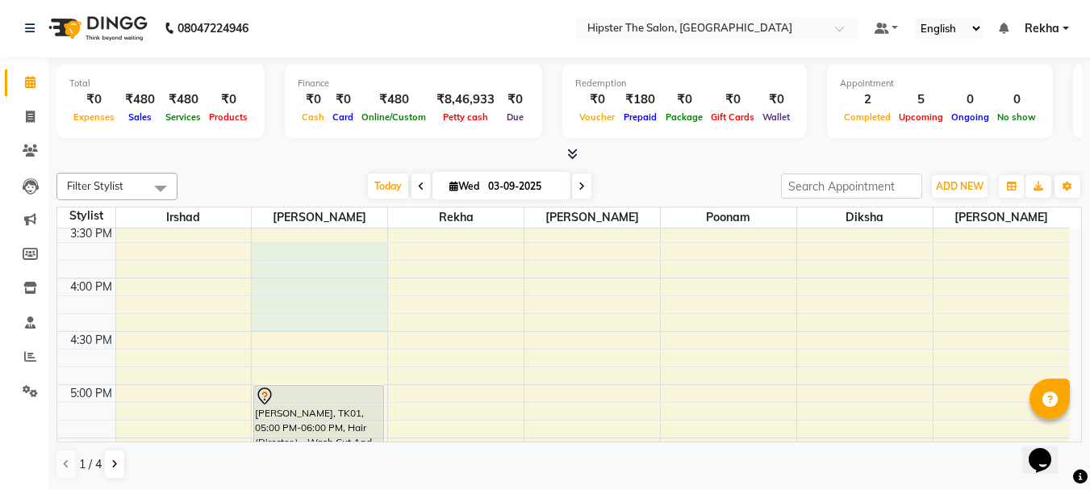
drag, startPoint x: 339, startPoint y: 324, endPoint x: 331, endPoint y: 252, distance: 73.0
click at [331, 252] on div "8:00 AM 8:30 AM 9:00 AM 9:30 AM 10:00 AM 10:30 AM 11:00 AM 11:30 AM 12:00 PM 12…" at bounding box center [563, 224] width 1012 height 1596
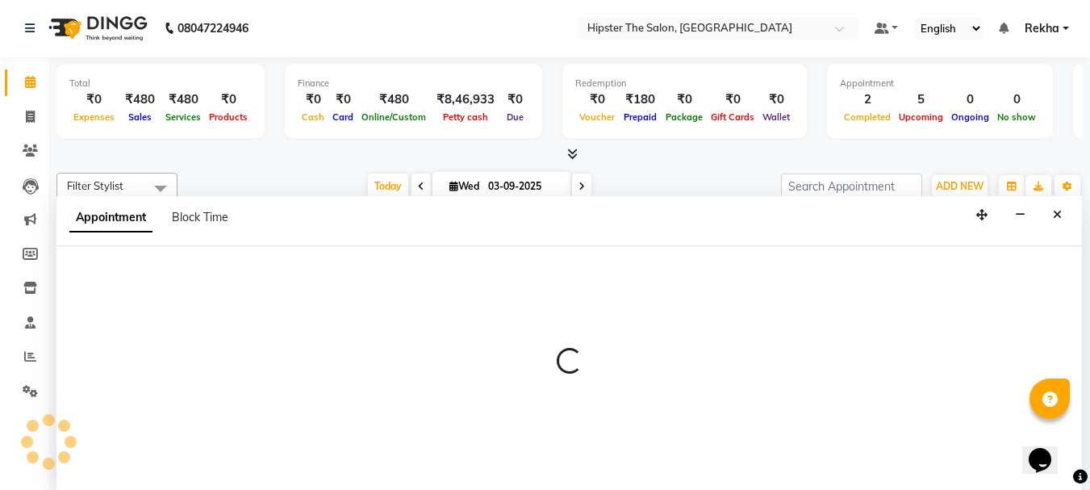
select select "32384"
select select "945"
select select "tentative"
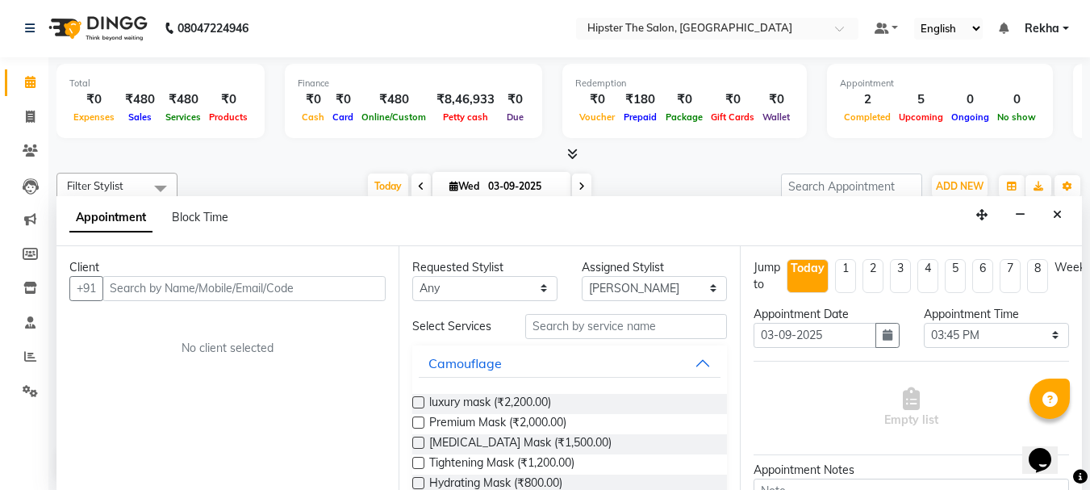
select select "service"
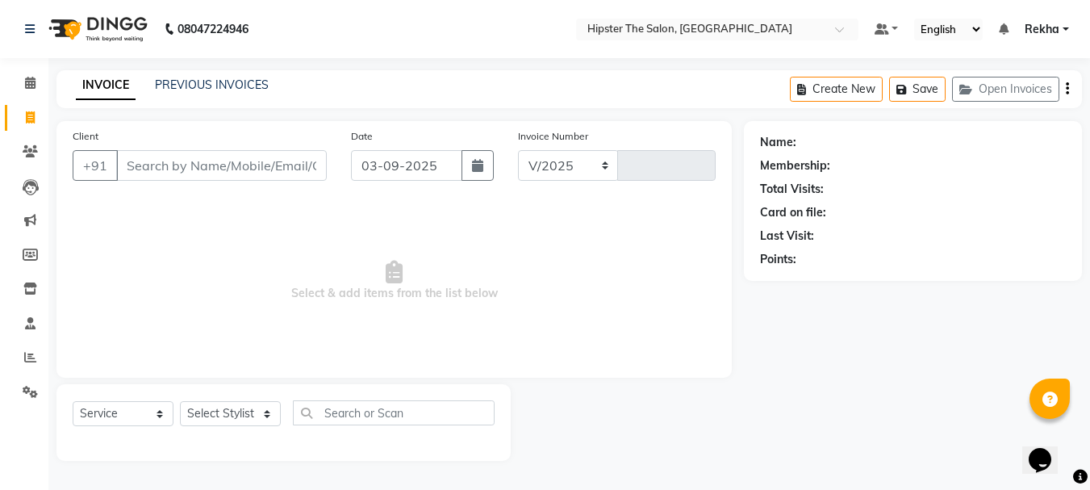
select select "5125"
type input "2641"
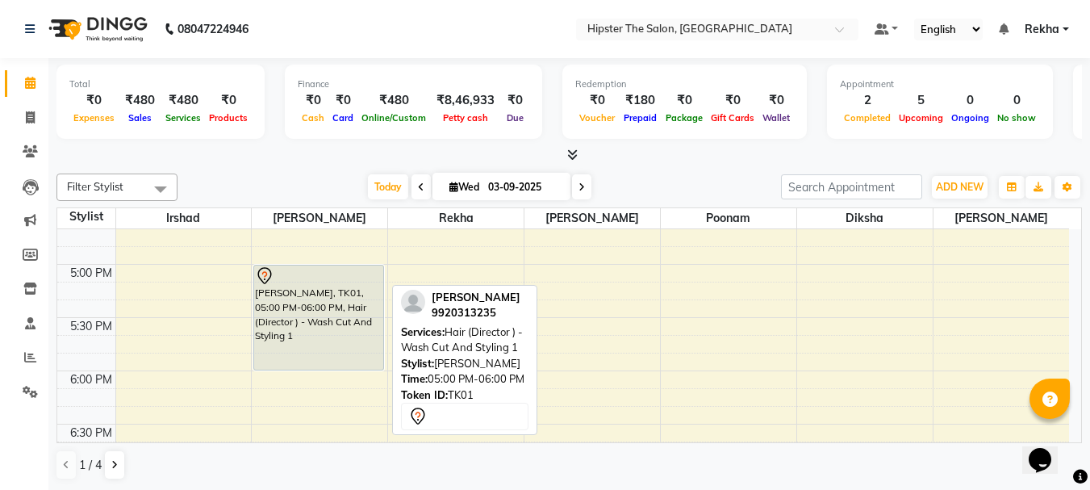
scroll to position [920, 0]
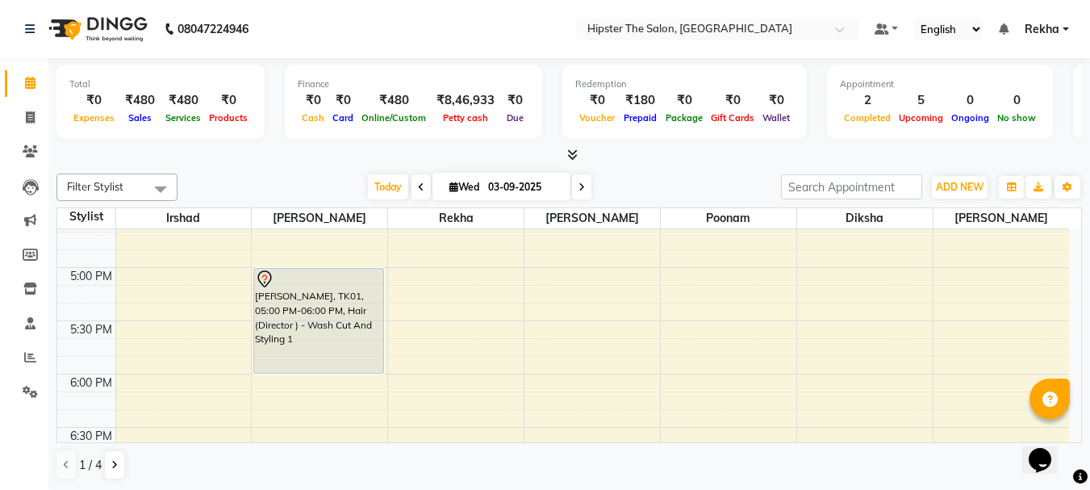
click at [520, 397] on div "8:00 AM 8:30 AM 9:00 AM 9:30 AM 10:00 AM 10:30 AM 11:00 AM 11:30 AM 12:00 PM 12…" at bounding box center [563, 108] width 1012 height 1596
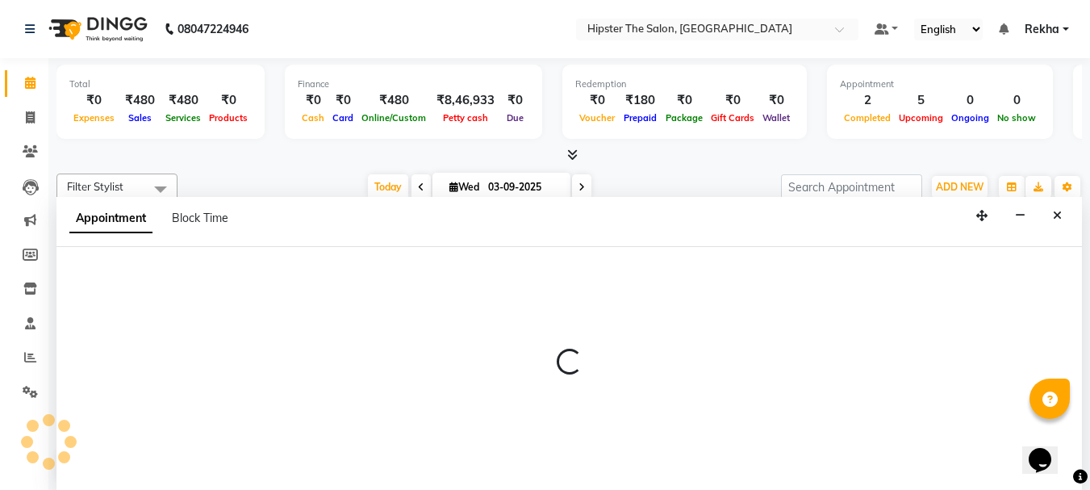
scroll to position [1, 0]
select select "32386"
select select "1095"
select select "tentative"
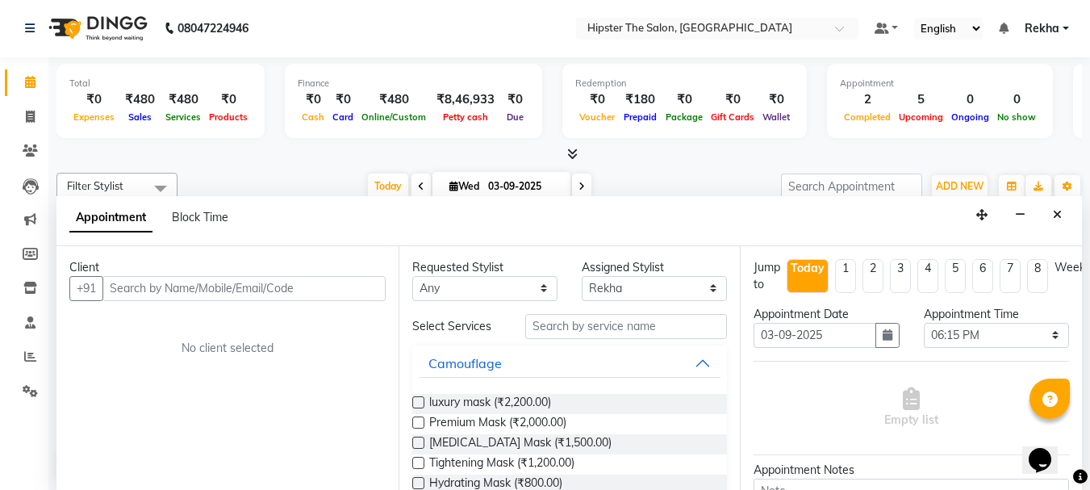
select select "service"
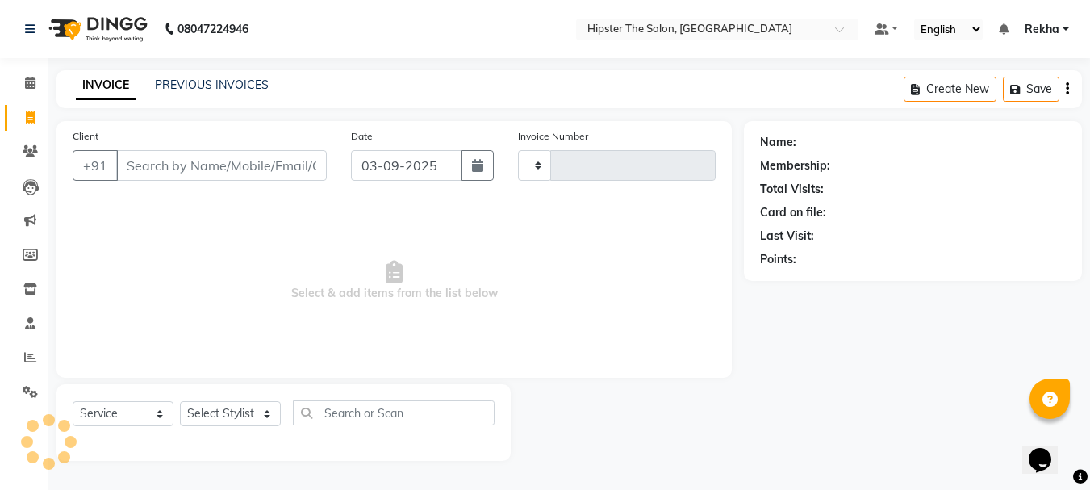
type input "2641"
select select "5125"
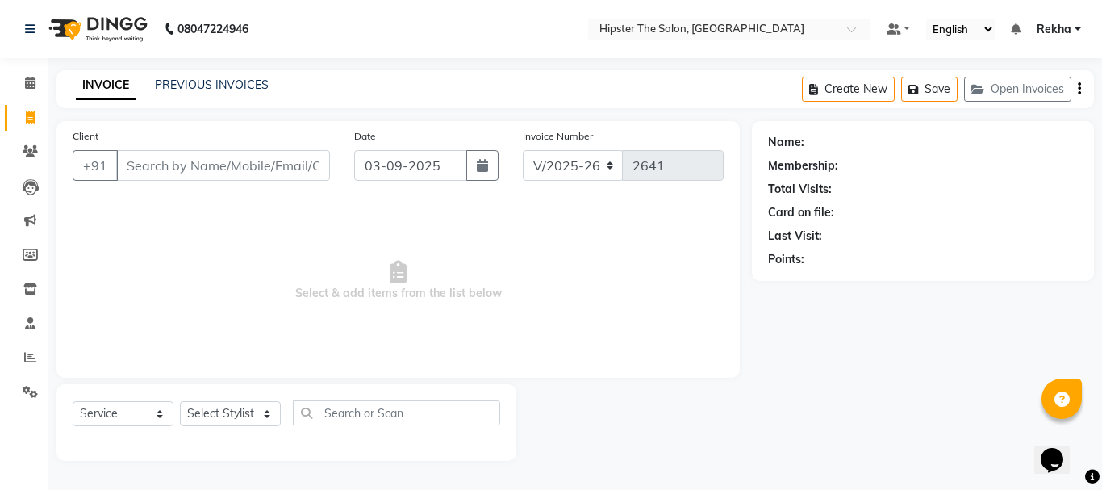
click at [46, 129] on div "Client +91 Date 03-09-2025 Invoice Number V/2025 V/2025-26 2641 Select & add it…" at bounding box center [397, 291] width 707 height 340
click at [151, 166] on input "Client" at bounding box center [223, 165] width 214 height 31
click at [276, 169] on input "Client" at bounding box center [223, 165] width 214 height 31
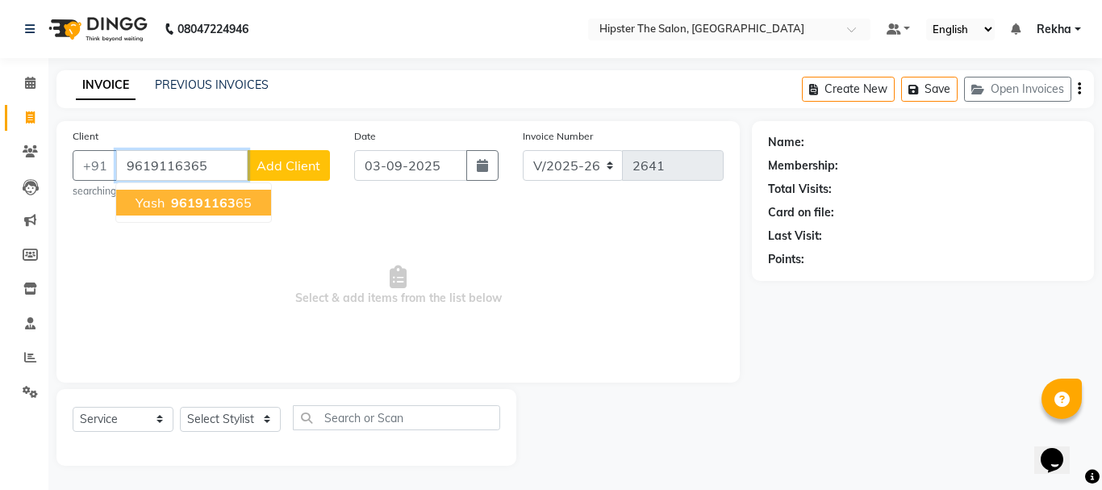
type input "9619116365"
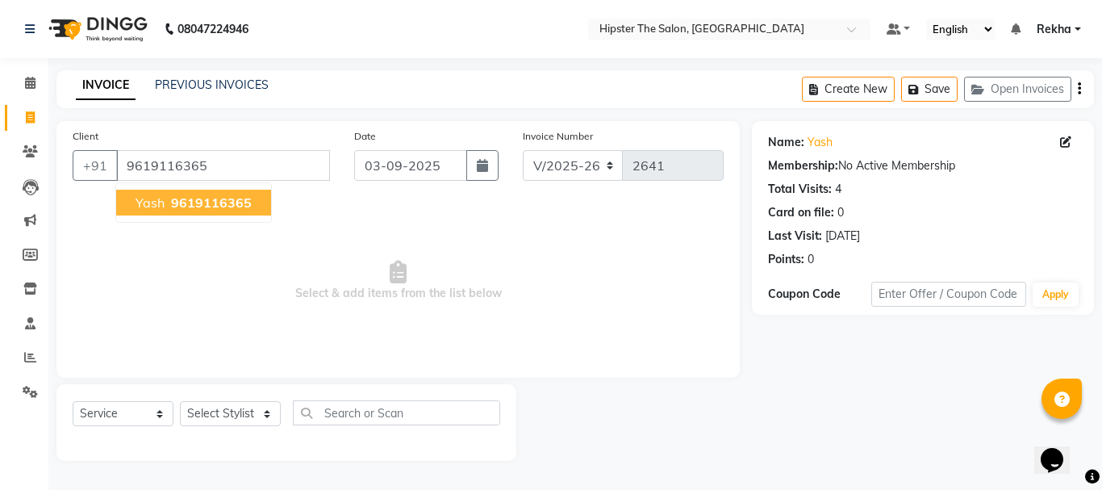
click at [222, 197] on span "9619116365" at bounding box center [211, 202] width 81 height 16
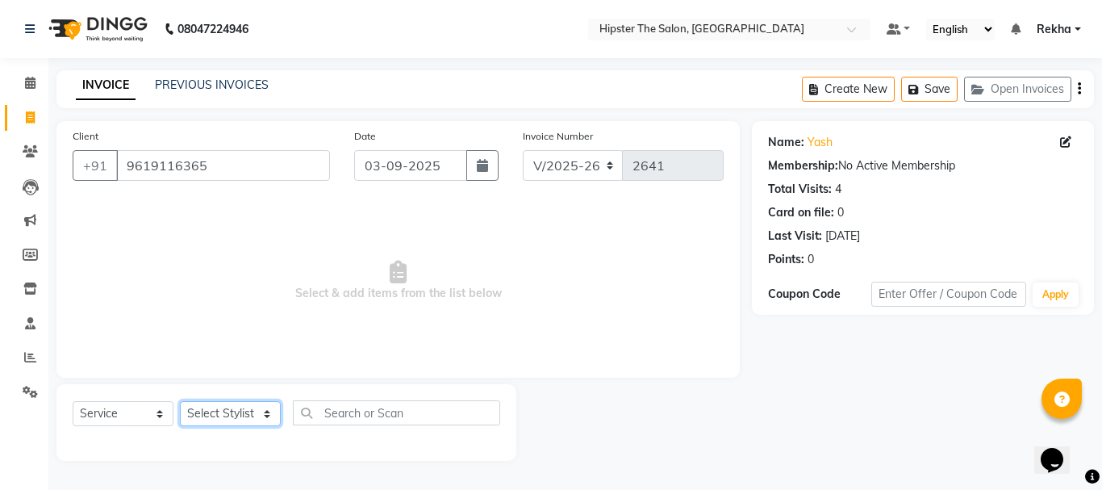
click at [235, 418] on select "Select Stylist Aditya aishu Akansha Altaf Anil Anup Ashik Bhavin Diksha Irshad …" at bounding box center [230, 413] width 101 height 25
select select "32401"
click at [180, 401] on select "Select Stylist Aditya aishu Akansha Altaf Anil Anup Ashik Bhavin Diksha Irshad …" at bounding box center [230, 413] width 101 height 25
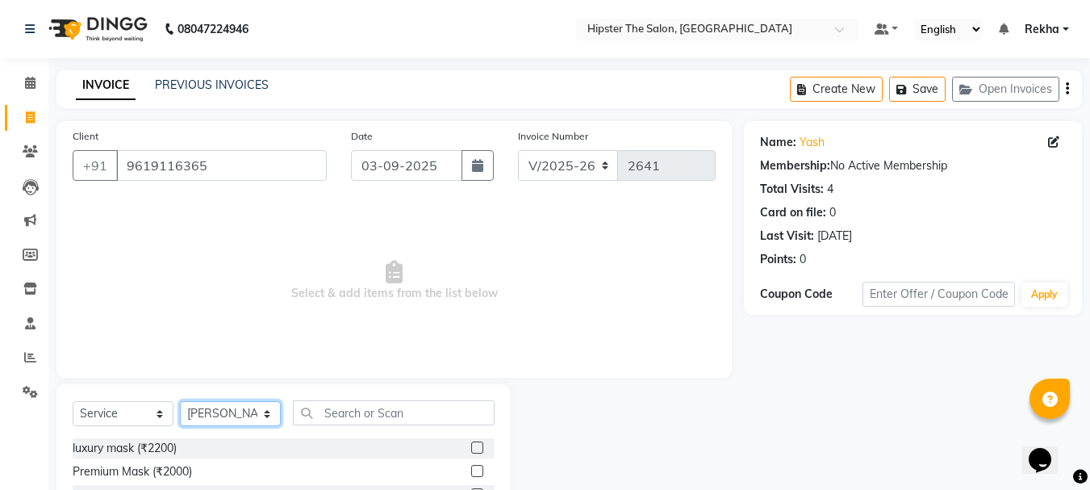
scroll to position [156, 0]
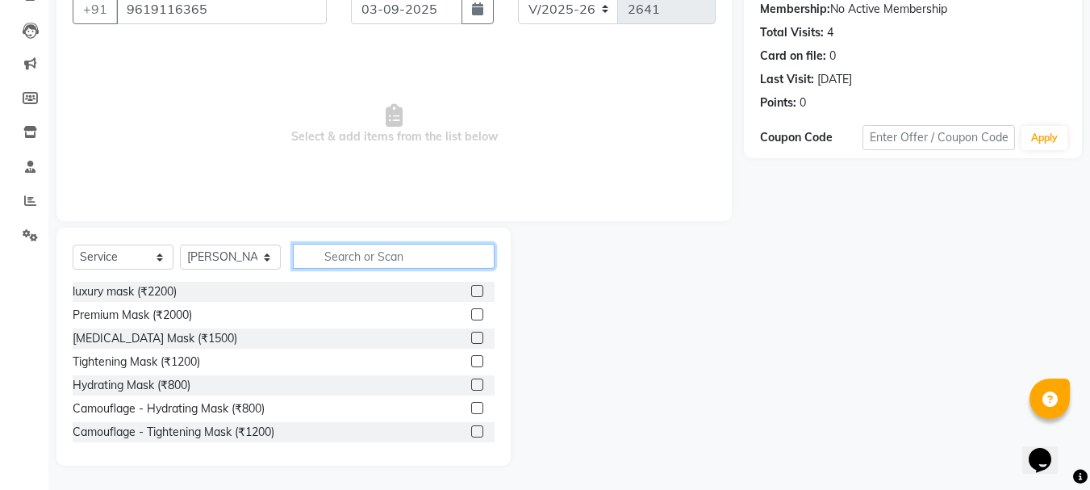
click at [359, 248] on input "text" at bounding box center [394, 256] width 202 height 25
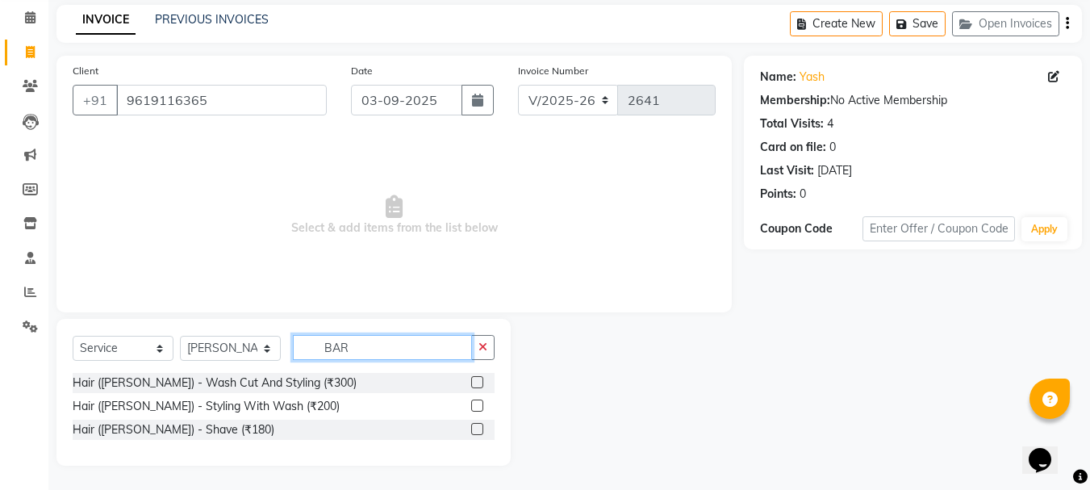
scroll to position [65, 0]
type input "BAR"
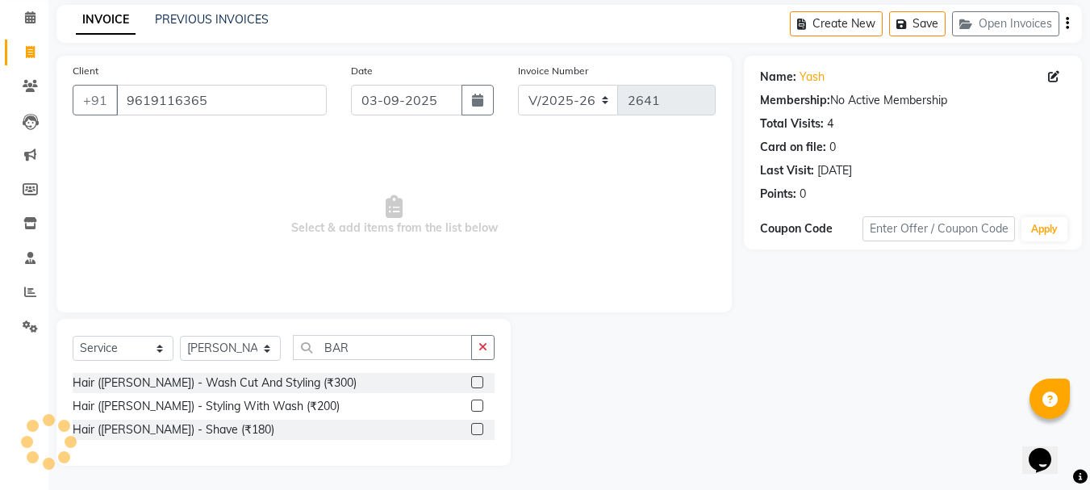
click at [478, 431] on label at bounding box center [477, 429] width 12 height 12
click at [478, 431] on input "checkbox" at bounding box center [476, 429] width 10 height 10
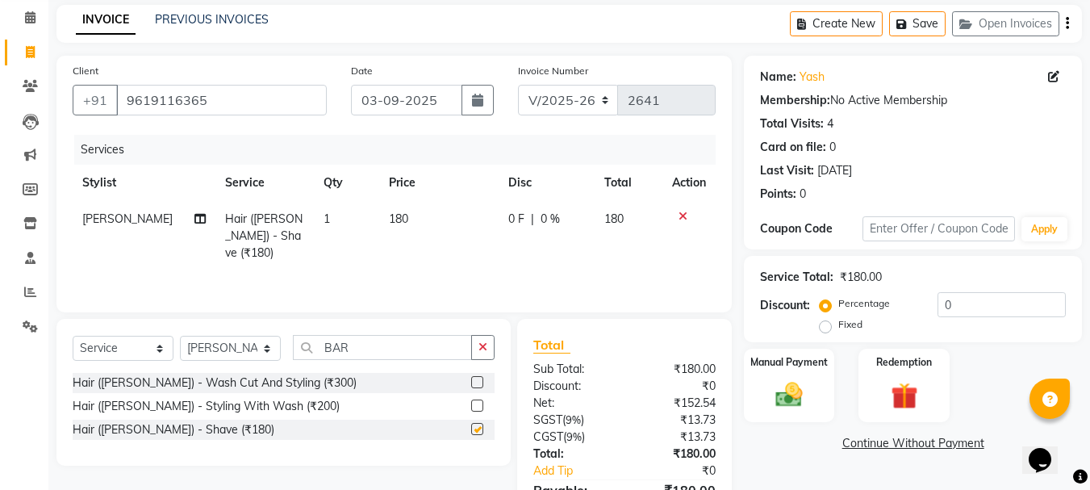
checkbox input "false"
click at [399, 218] on td "180" at bounding box center [438, 236] width 119 height 70
select select "32401"
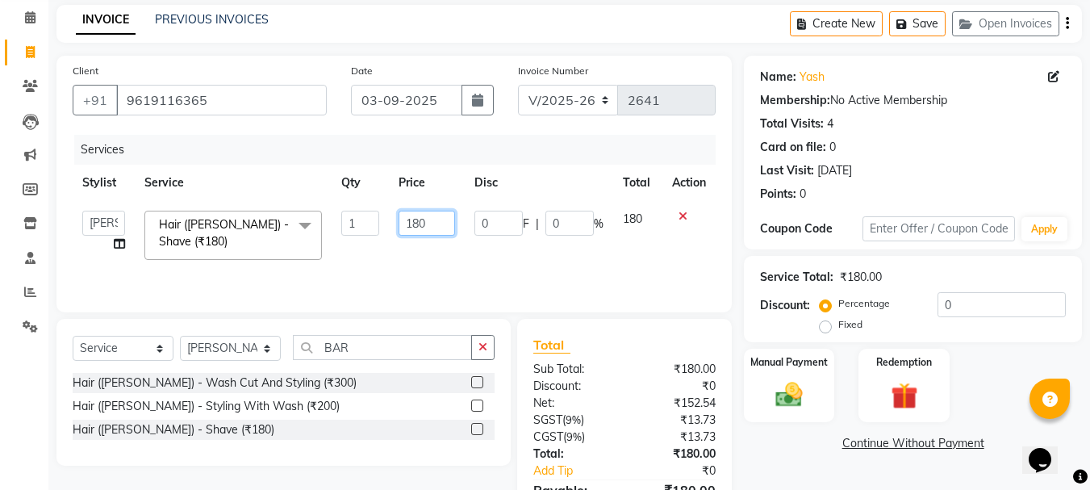
click at [399, 218] on input "180" at bounding box center [426, 223] width 56 height 25
type input "230"
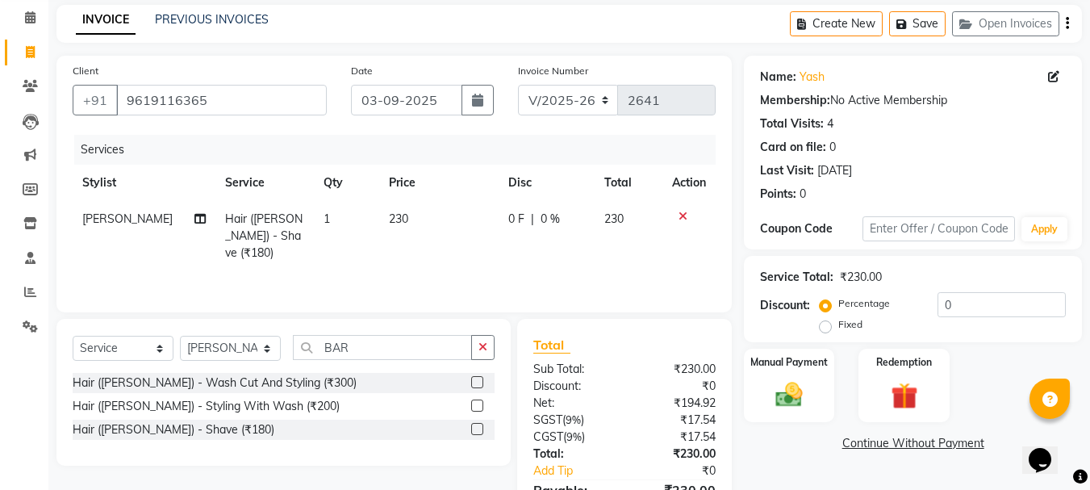
click at [793, 438] on link "Continue Without Payment" at bounding box center [913, 443] width 332 height 17
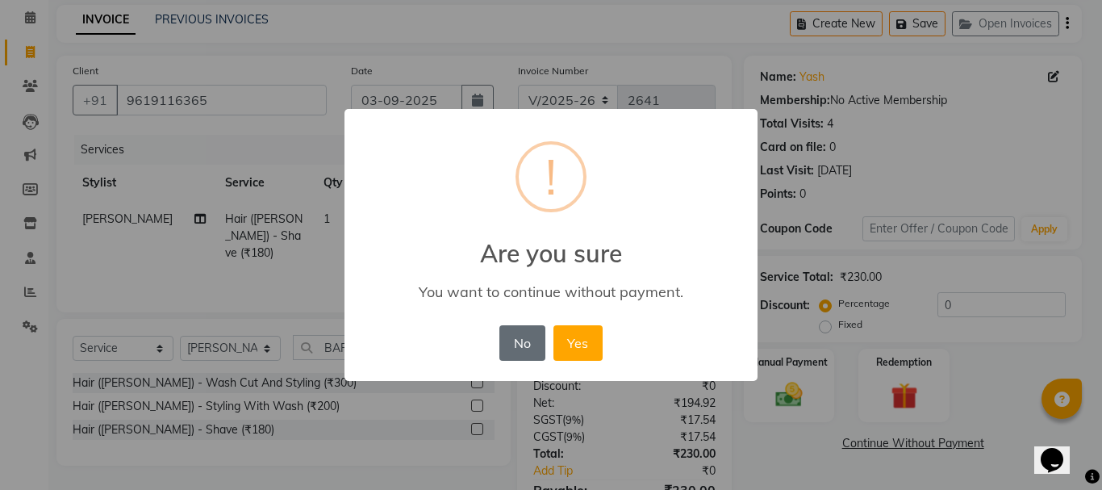
click at [529, 334] on button "No" at bounding box center [521, 342] width 45 height 35
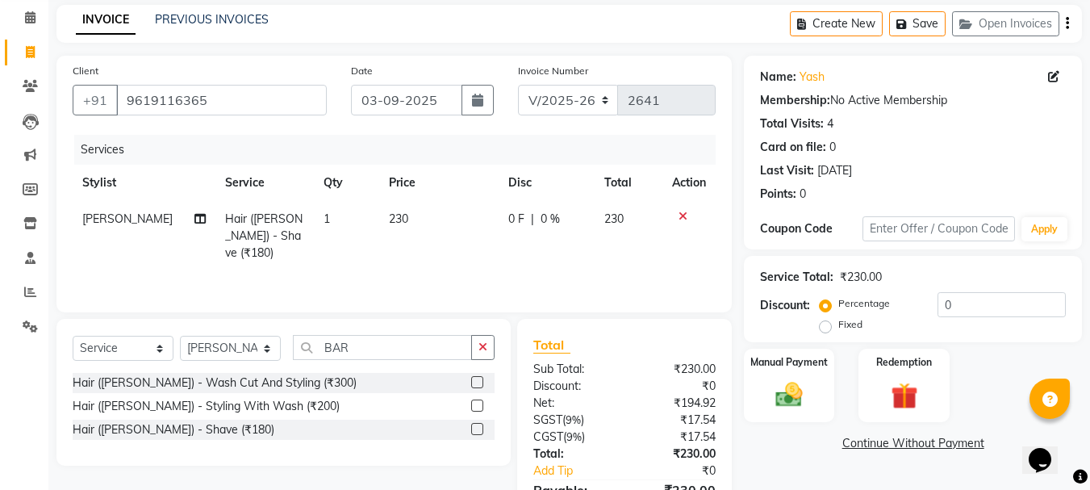
click at [668, 450] on div "₹230.00" at bounding box center [675, 453] width 103 height 17
click at [828, 444] on link "Continue Without Payment" at bounding box center [913, 443] width 332 height 17
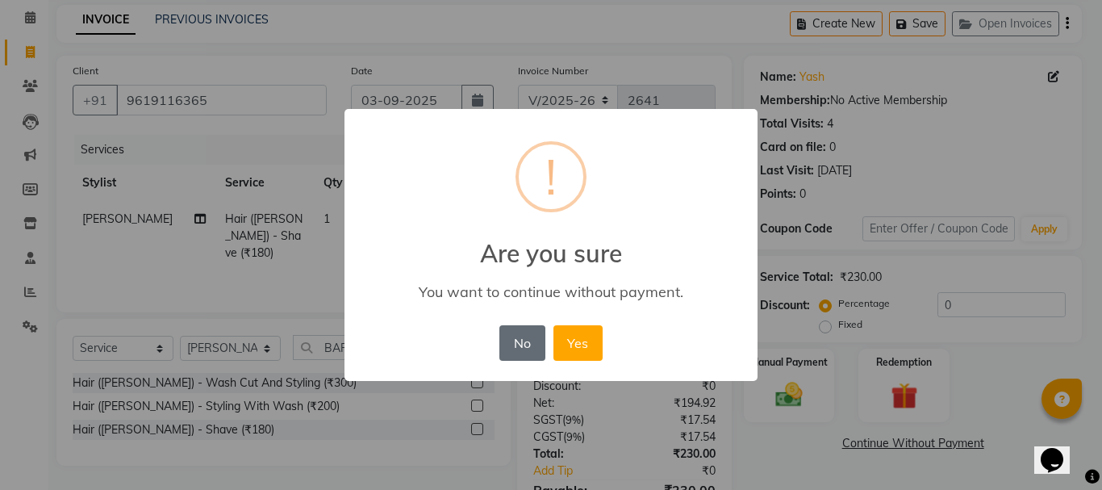
click at [518, 344] on button "No" at bounding box center [521, 342] width 45 height 35
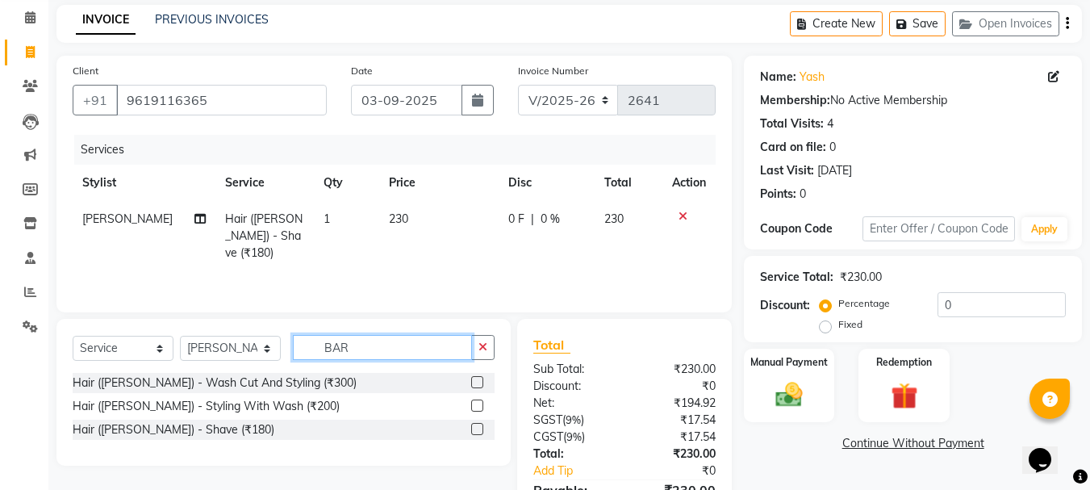
click at [443, 344] on input "BAR" at bounding box center [382, 347] width 179 height 25
type input "B"
type input "SHAVE"
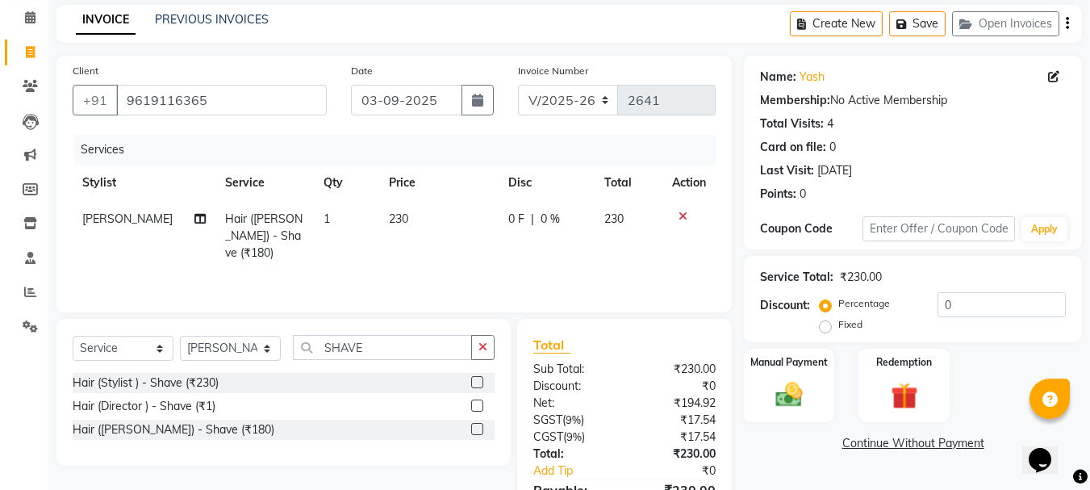
click at [479, 378] on label at bounding box center [477, 382] width 12 height 12
click at [479, 378] on input "checkbox" at bounding box center [476, 383] width 10 height 10
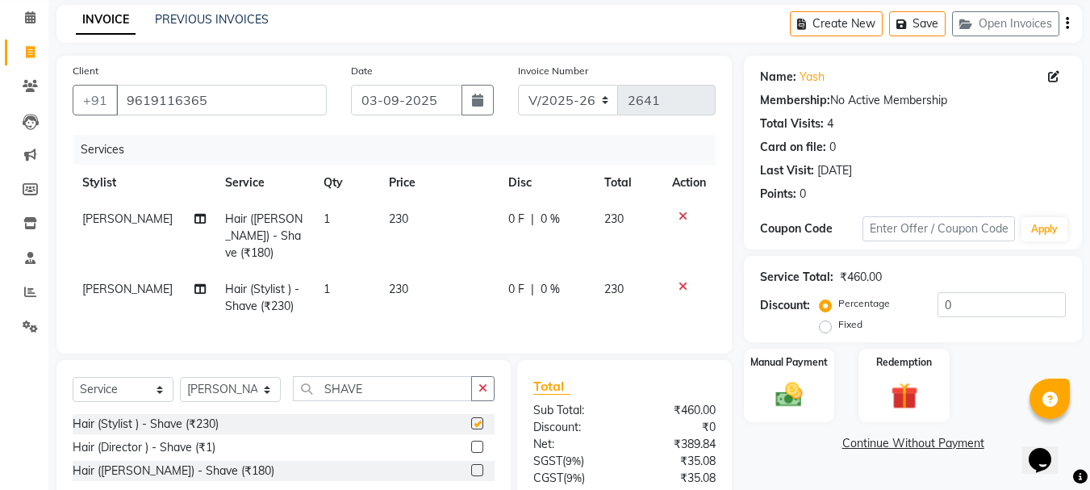
checkbox input "false"
click at [683, 214] on icon at bounding box center [682, 216] width 9 height 11
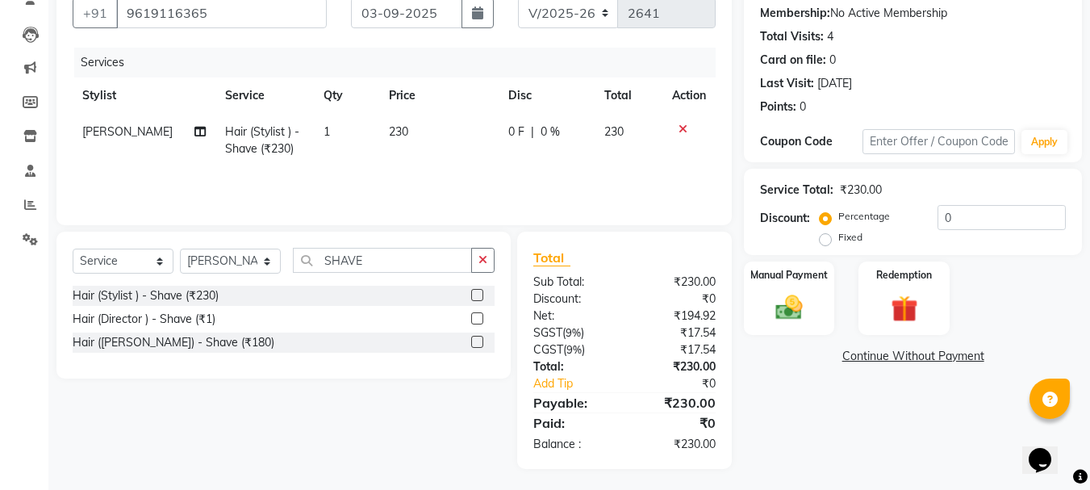
scroll to position [156, 0]
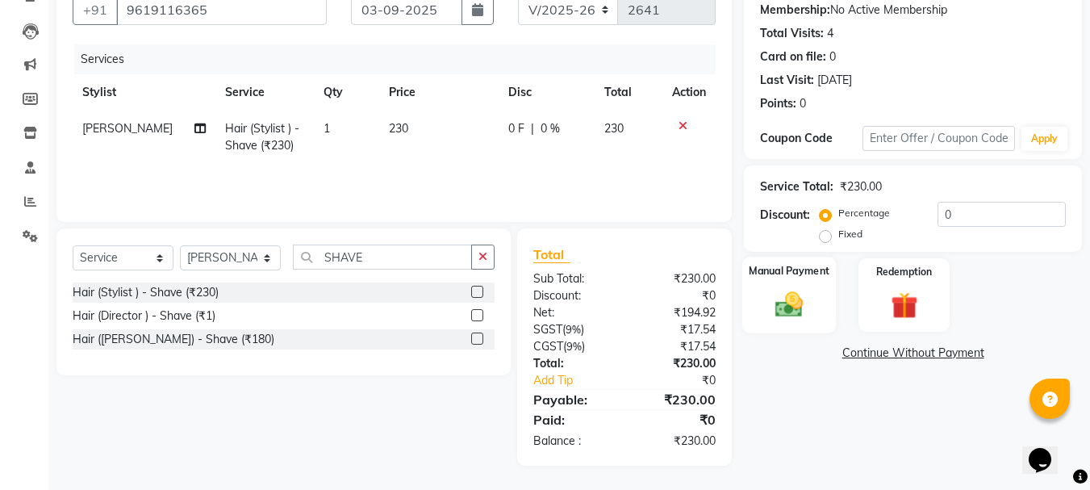
click at [781, 294] on img at bounding box center [788, 304] width 45 height 32
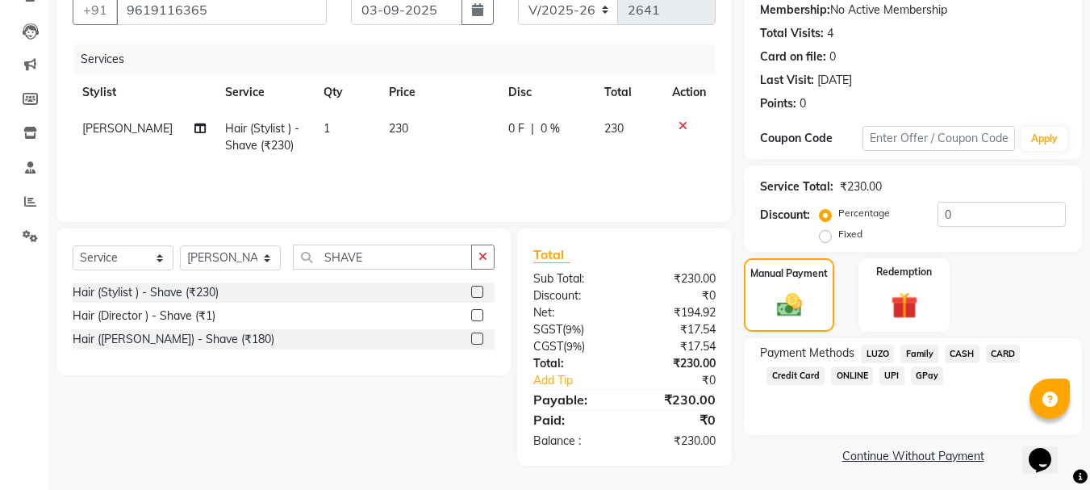
click at [964, 352] on span "CASH" at bounding box center [962, 353] width 35 height 19
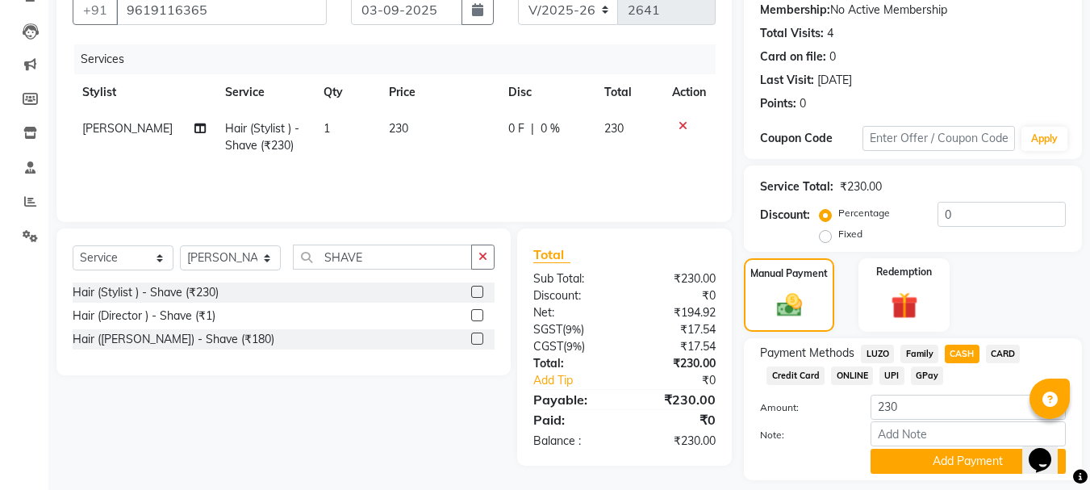
scroll to position [203, 0]
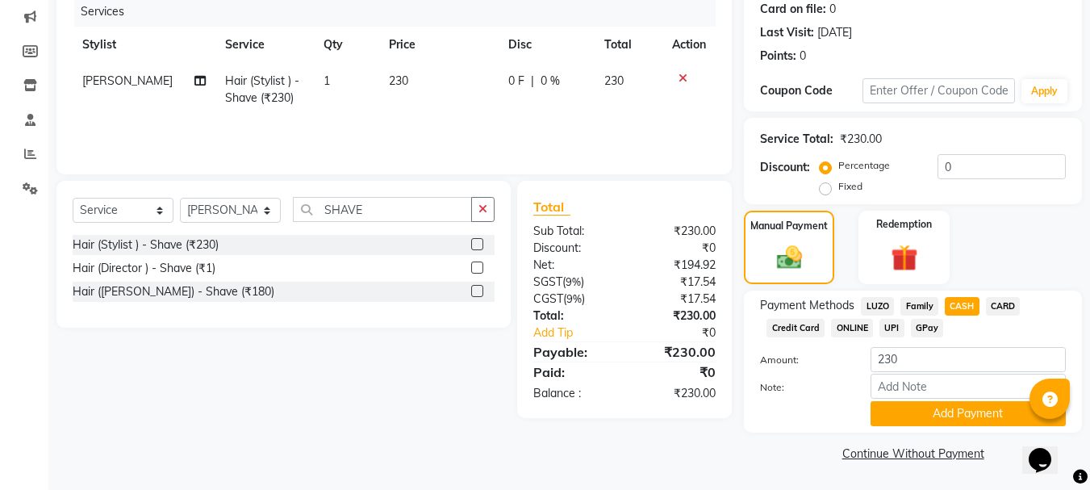
click at [953, 407] on button "Add Payment" at bounding box center [967, 413] width 195 height 25
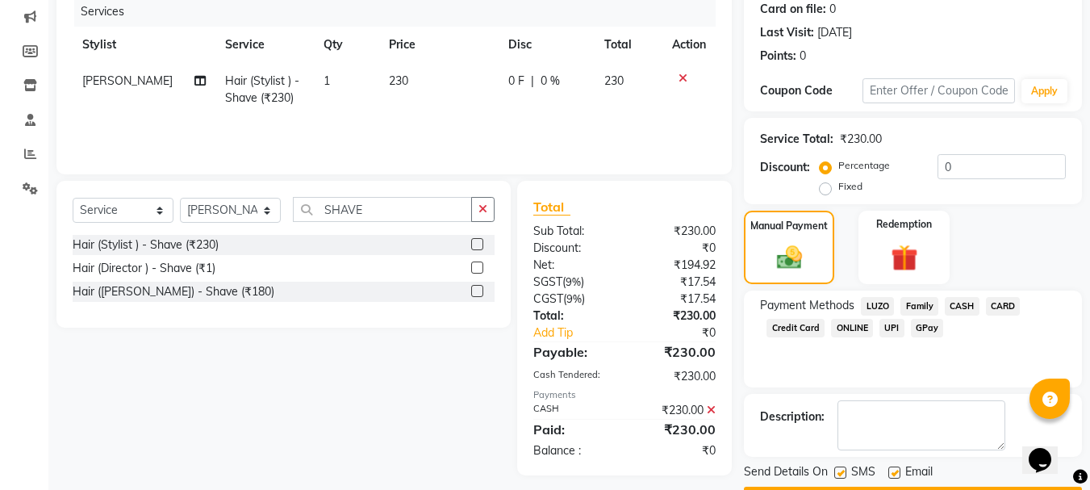
scroll to position [249, 0]
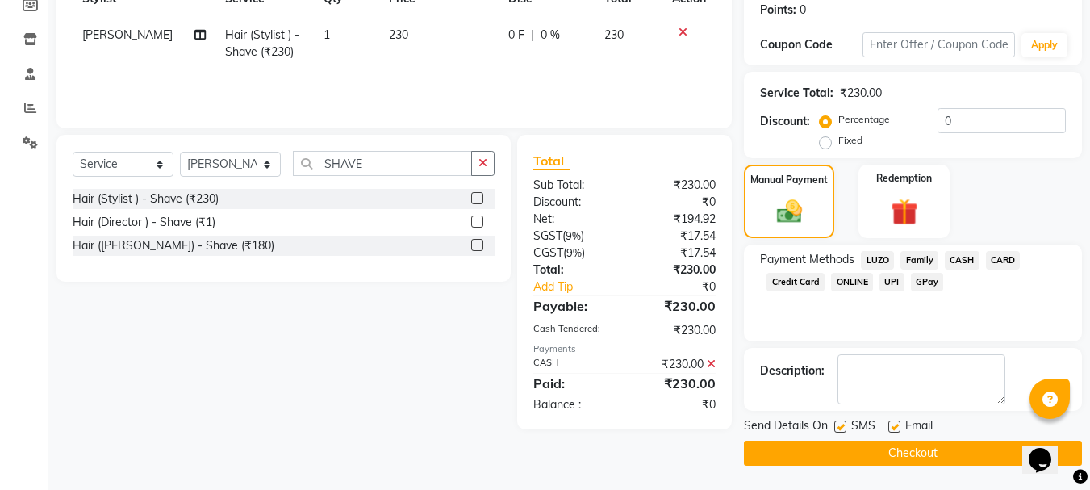
click at [920, 456] on button "Checkout" at bounding box center [913, 452] width 338 height 25
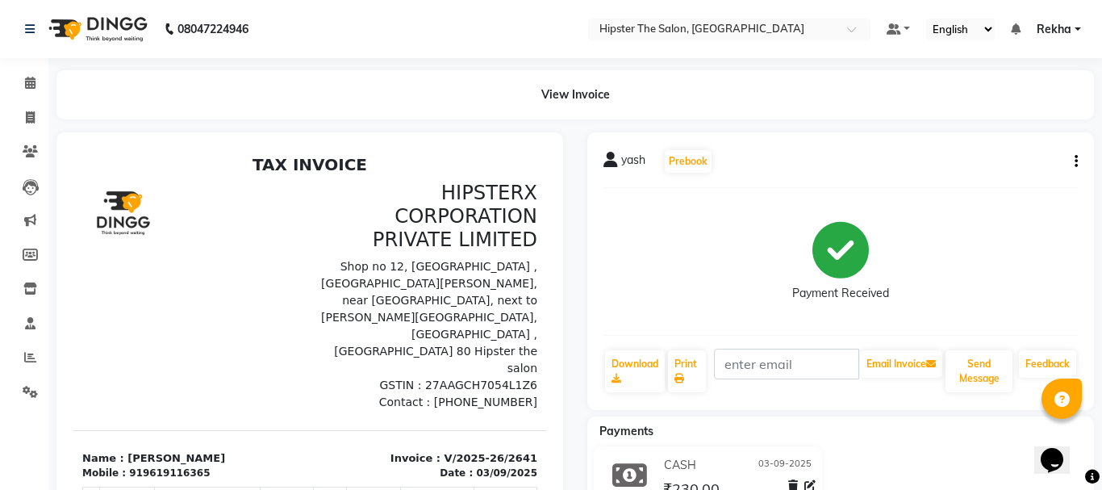
select select "5125"
select select "service"
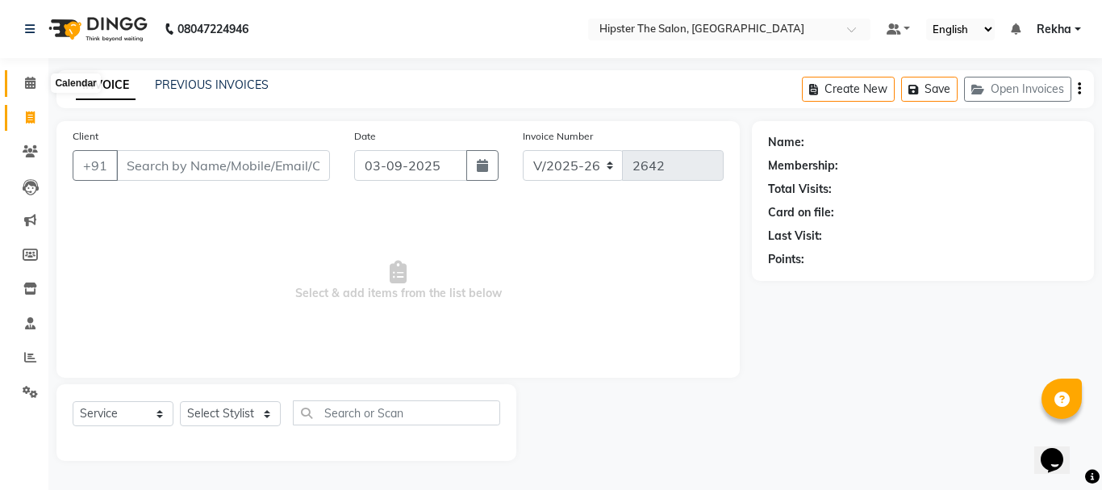
click at [40, 76] on span at bounding box center [30, 83] width 28 height 19
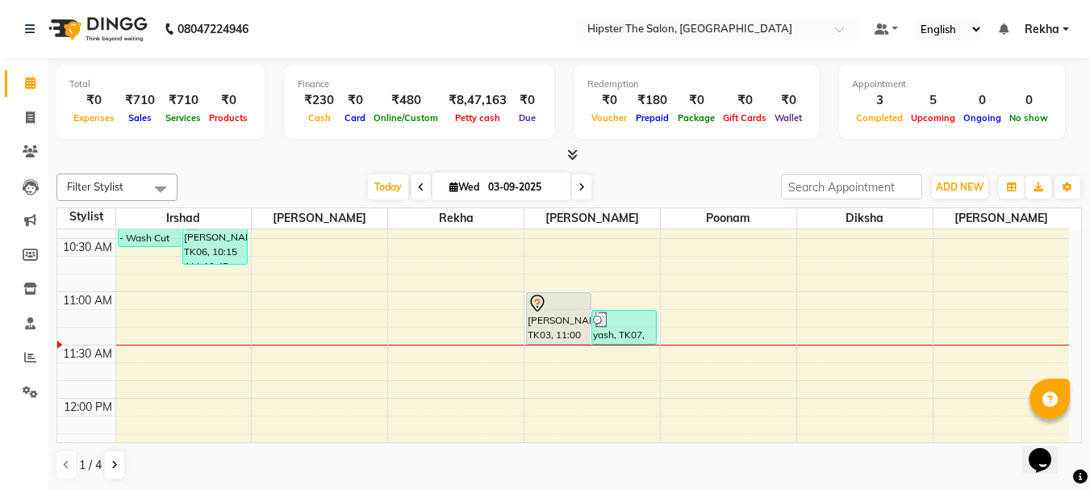
scroll to position [242, 0]
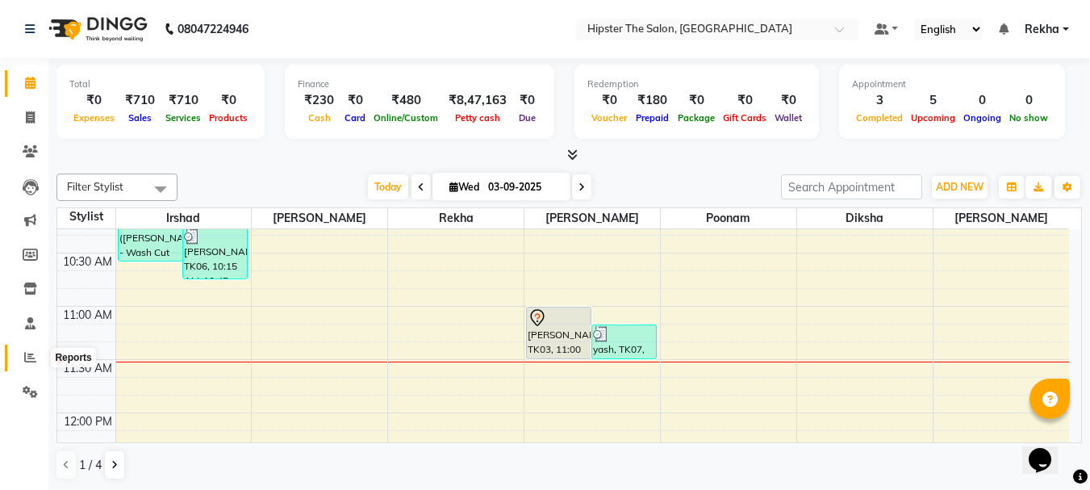
click at [29, 357] on icon at bounding box center [30, 357] width 12 height 12
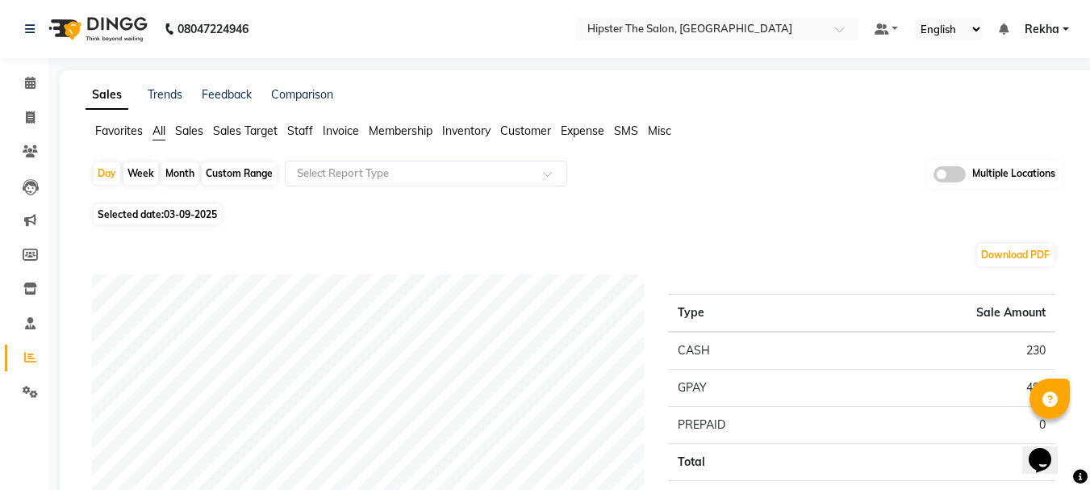
click at [226, 169] on div "Custom Range" at bounding box center [239, 173] width 75 height 23
select select "9"
select select "2025"
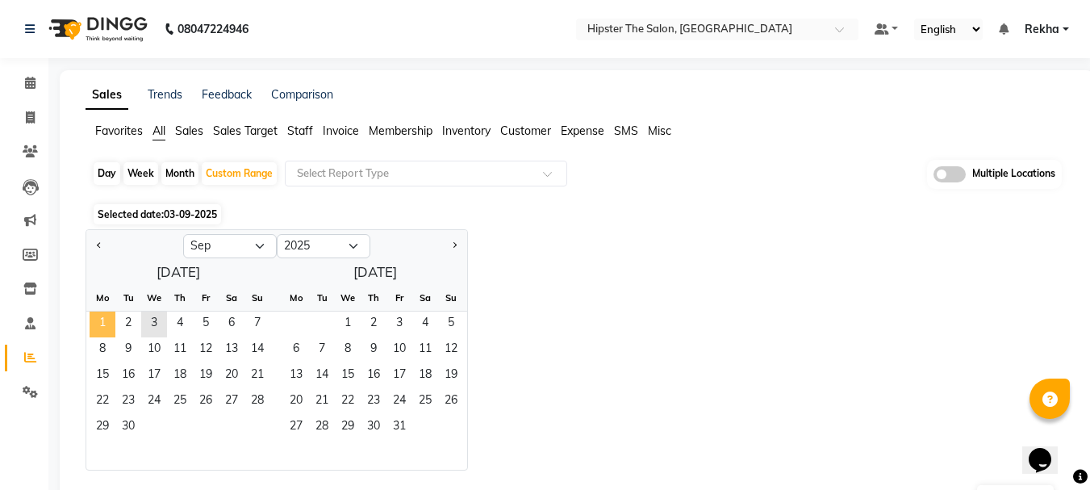
click at [105, 324] on span "1" at bounding box center [103, 324] width 26 height 26
click at [123, 434] on span "30" at bounding box center [128, 428] width 26 height 26
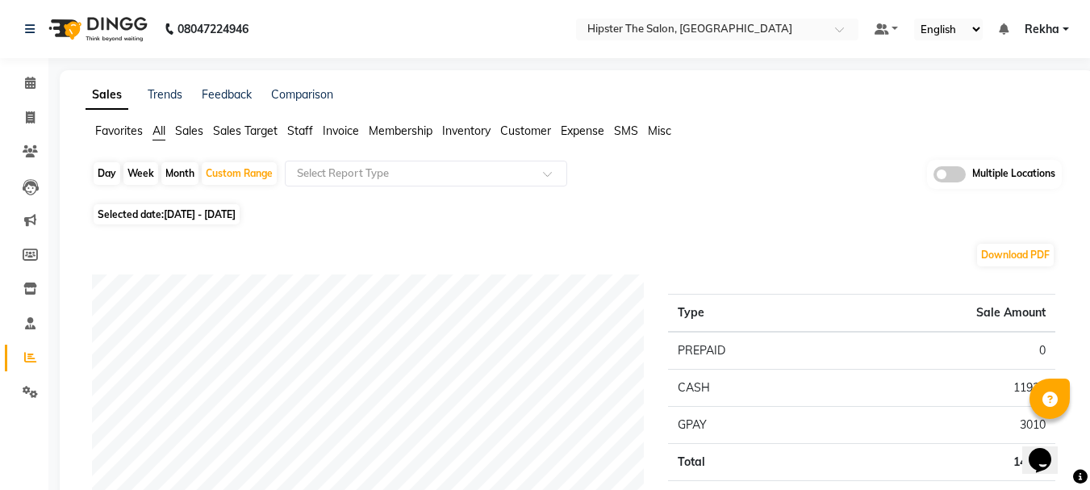
click at [298, 130] on span "Staff" at bounding box center [300, 130] width 26 height 15
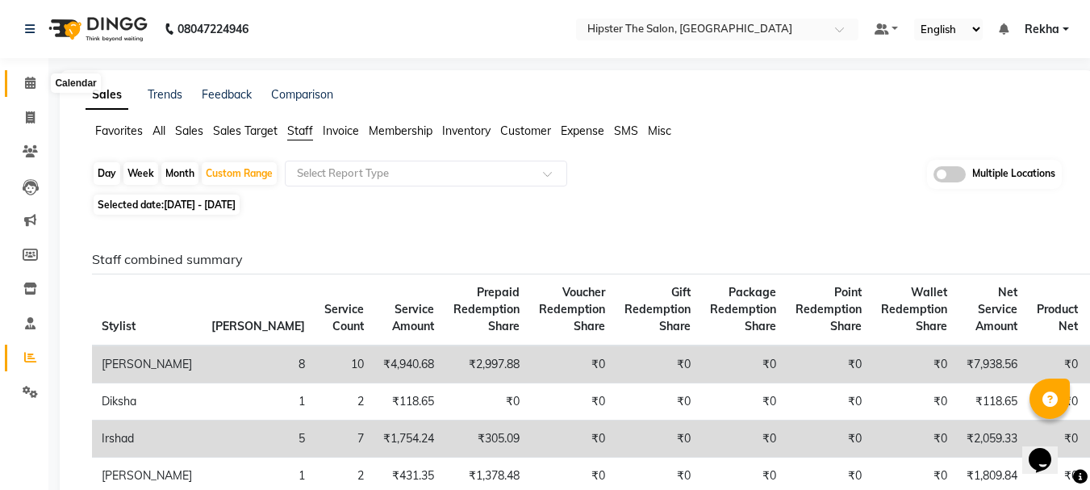
click at [33, 86] on icon at bounding box center [30, 83] width 10 height 12
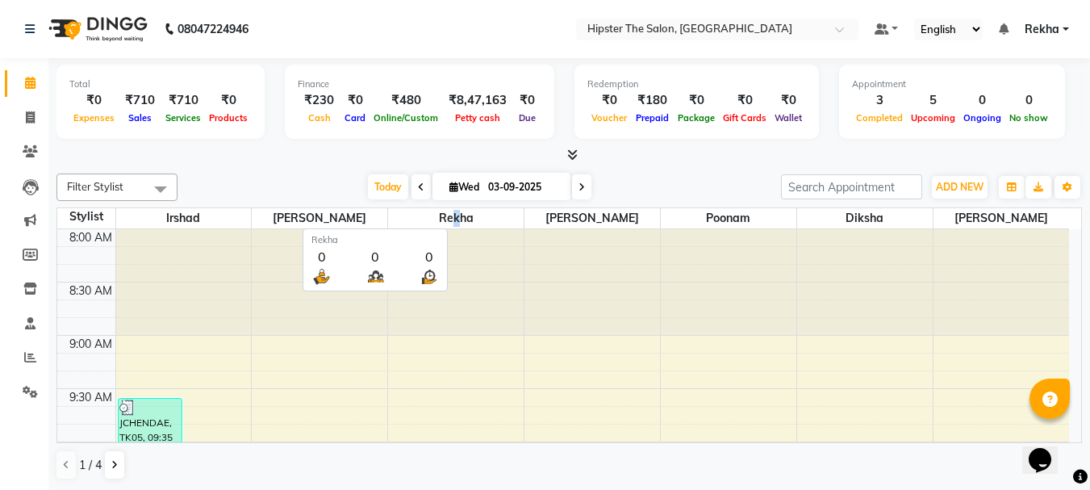
click at [457, 218] on span "Rekha" at bounding box center [456, 218] width 136 height 20
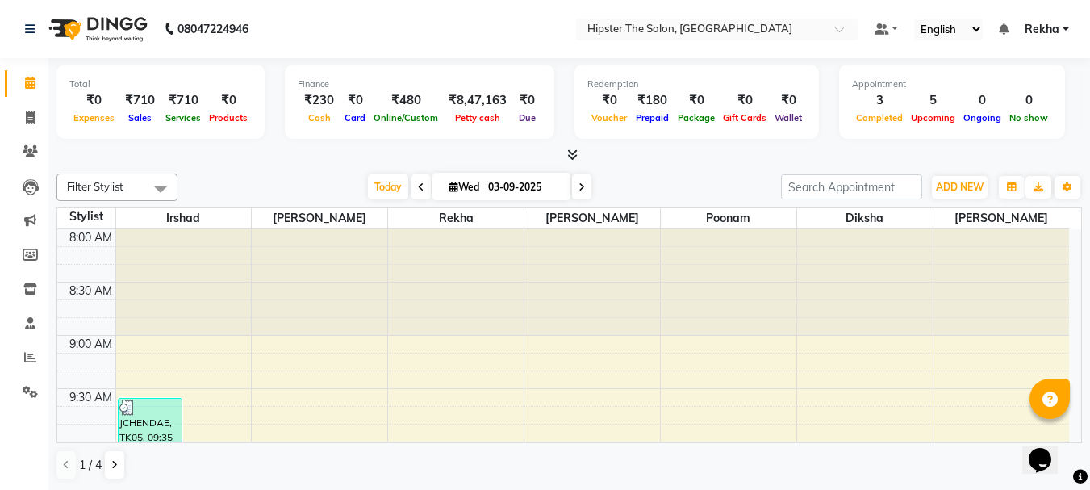
click at [490, 204] on div "Filter Stylist Select All Irshad Bhavin Rekha Ashik poonam Diksha minaz Aditya …" at bounding box center [568, 326] width 1025 height 319
drag, startPoint x: 489, startPoint y: 194, endPoint x: 489, endPoint y: 179, distance: 15.3
click at [489, 193] on input "03-09-2025" at bounding box center [523, 187] width 81 height 24
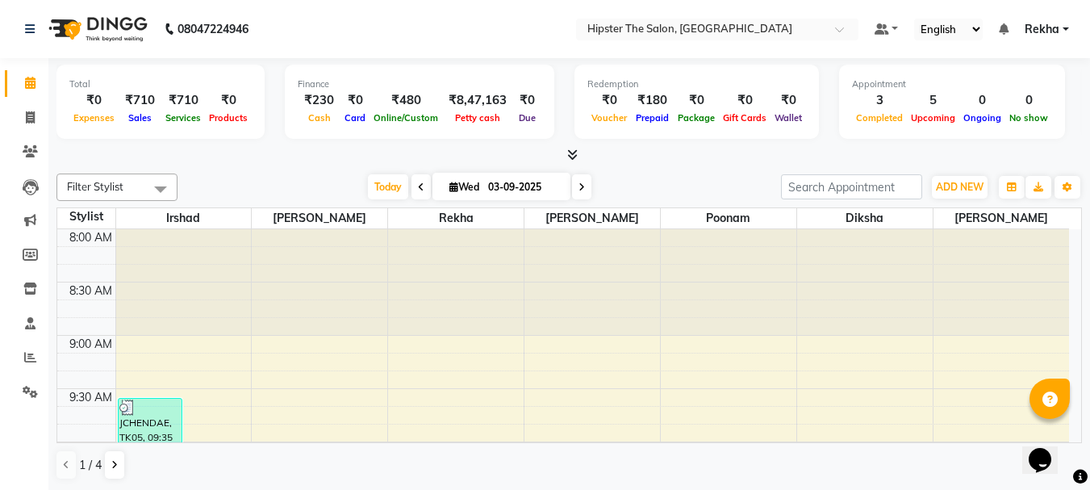
click at [489, 179] on input "03-09-2025" at bounding box center [523, 187] width 81 height 24
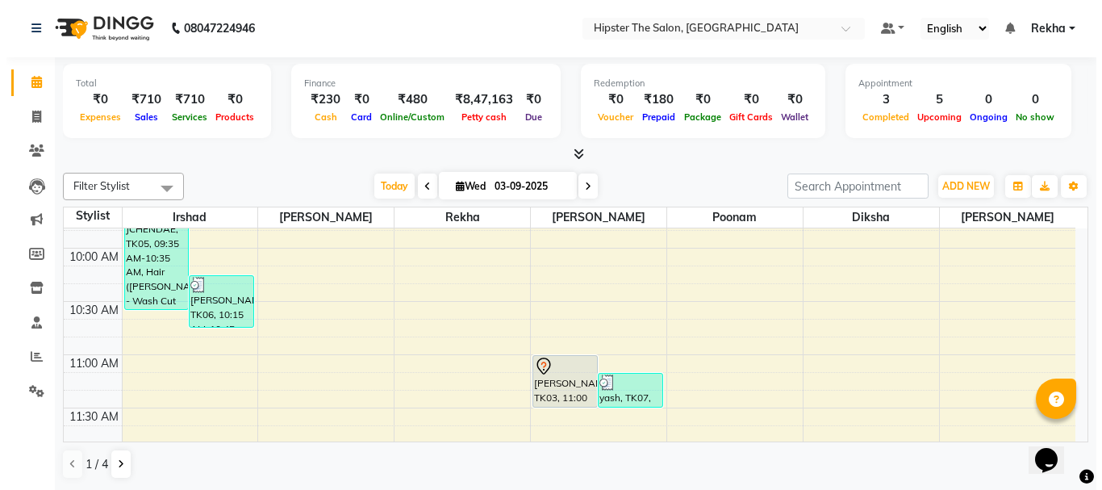
scroll to position [215, 0]
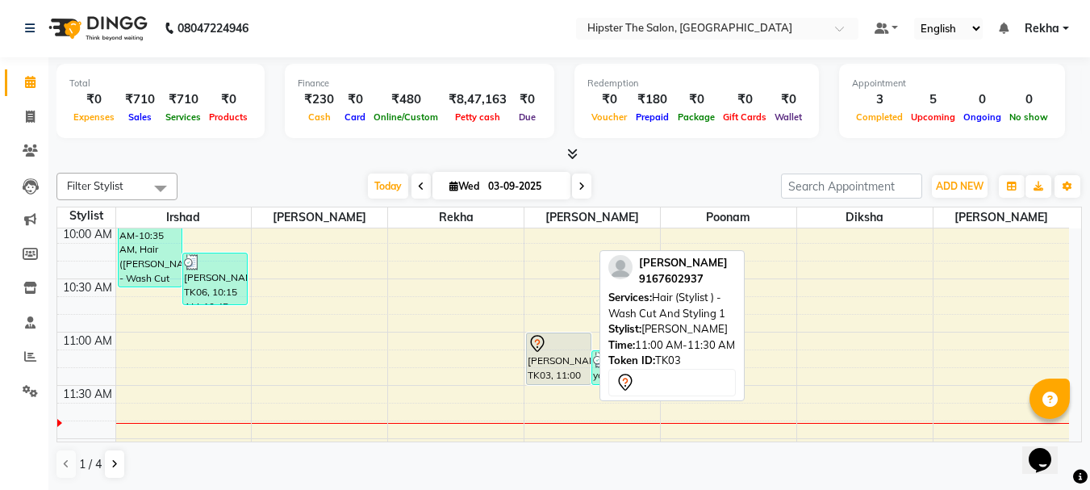
click at [579, 345] on div at bounding box center [559, 343] width 62 height 19
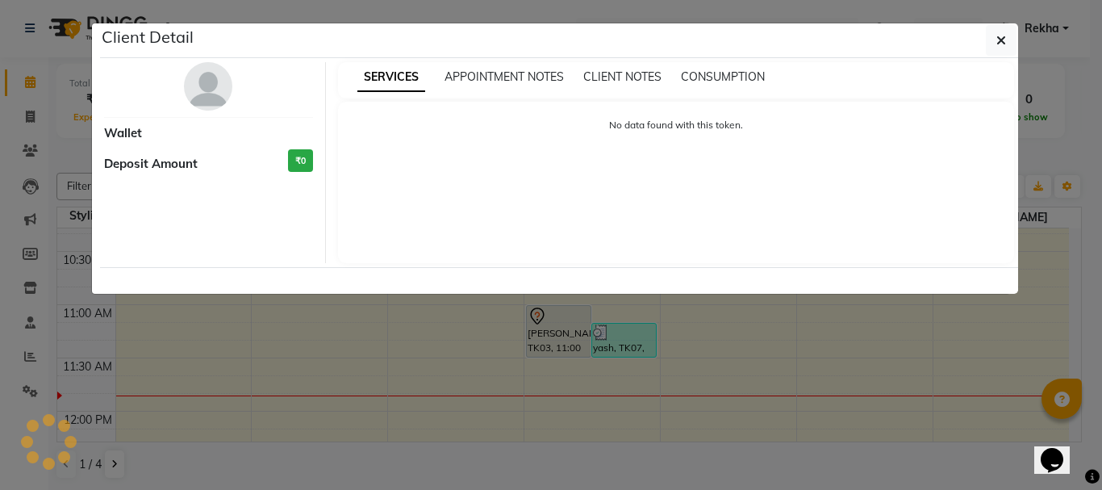
scroll to position [269, 0]
select select "7"
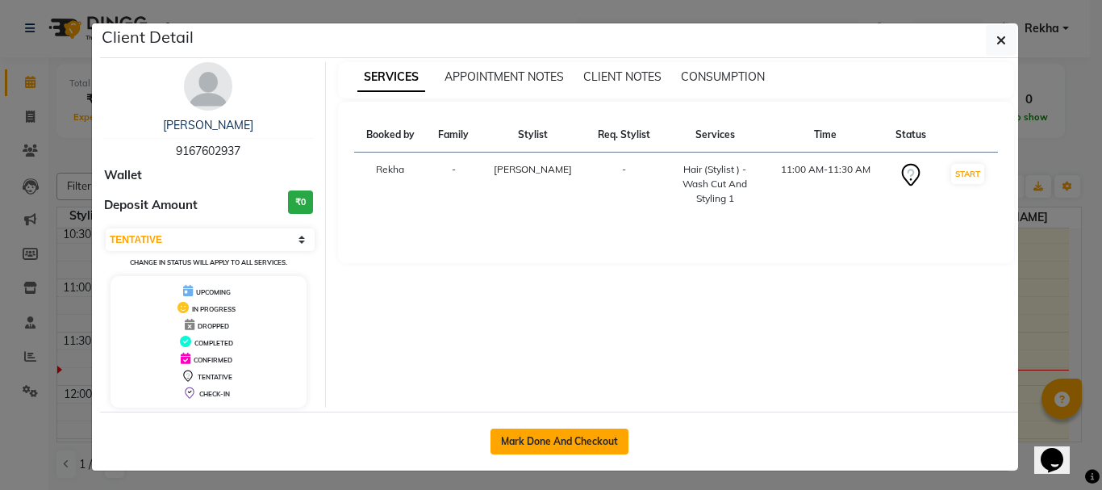
click at [564, 440] on button "Mark Done And Checkout" at bounding box center [559, 441] width 138 height 26
select select "5125"
select select "service"
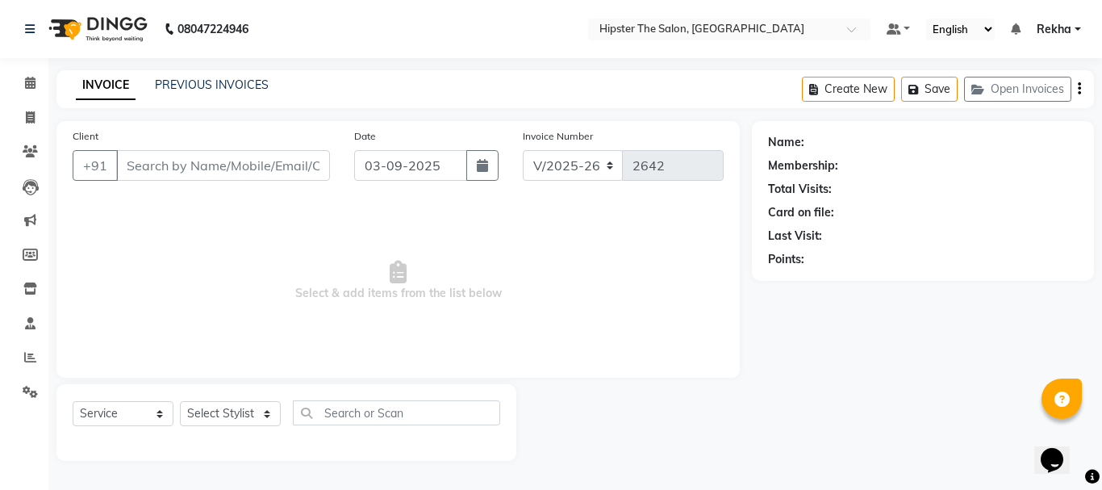
type input "9167602937"
select select "32401"
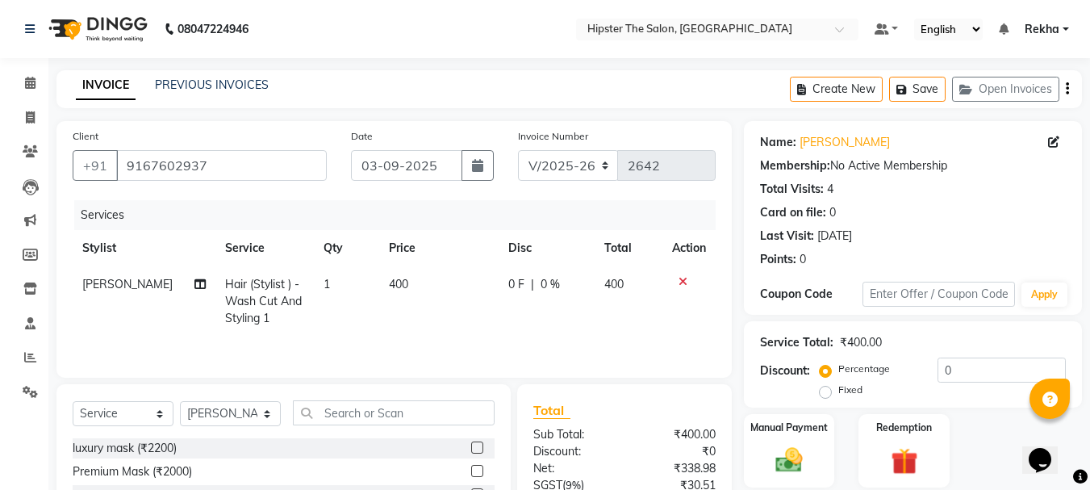
scroll to position [156, 0]
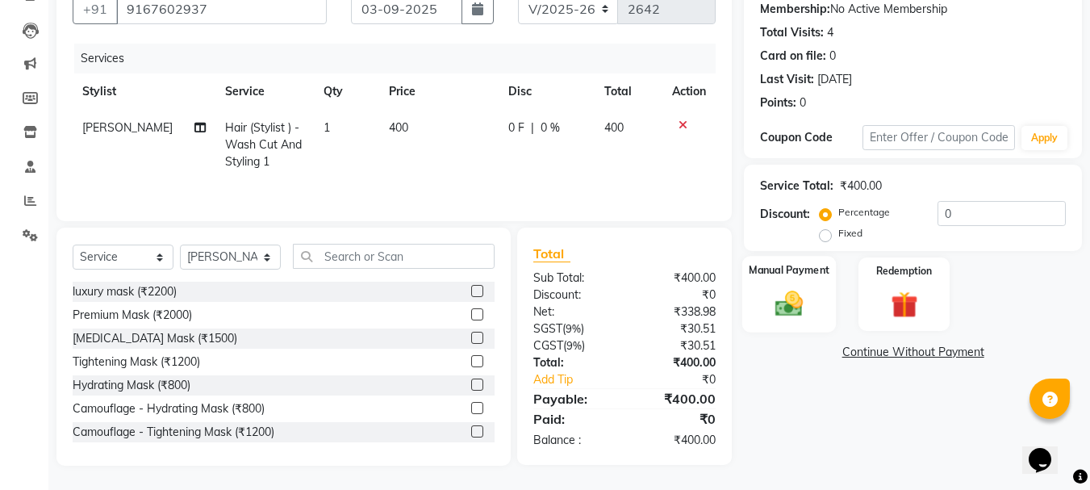
click at [787, 307] on img at bounding box center [788, 303] width 45 height 32
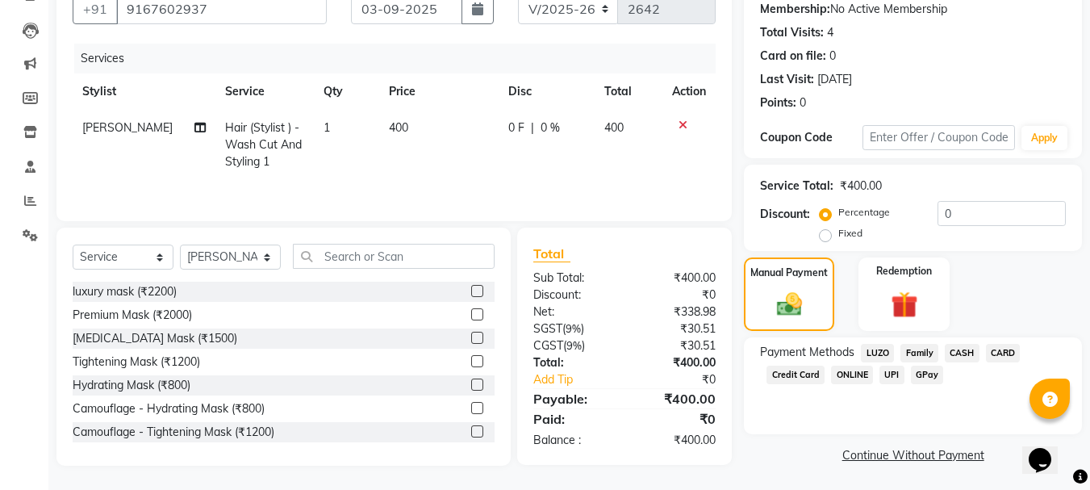
click at [961, 354] on span "CASH" at bounding box center [962, 353] width 35 height 19
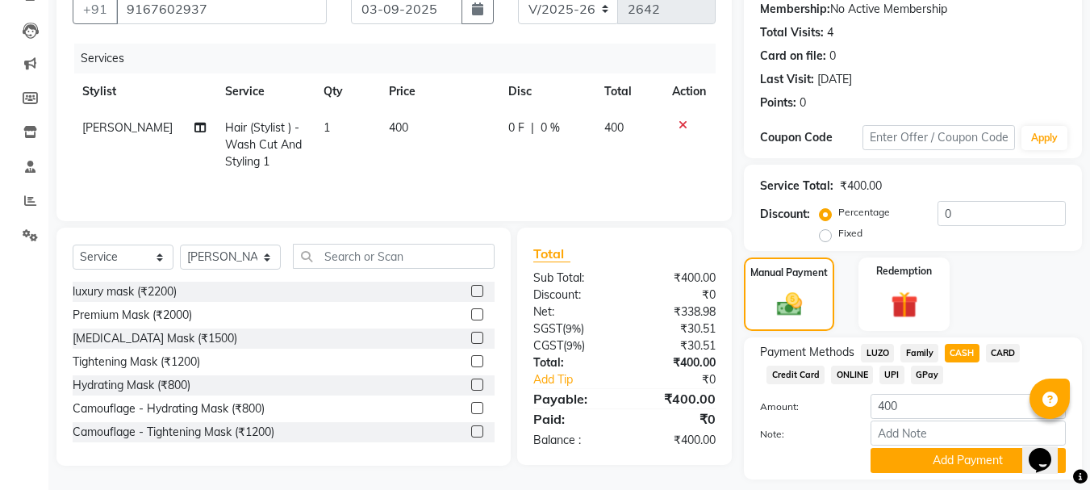
scroll to position [203, 0]
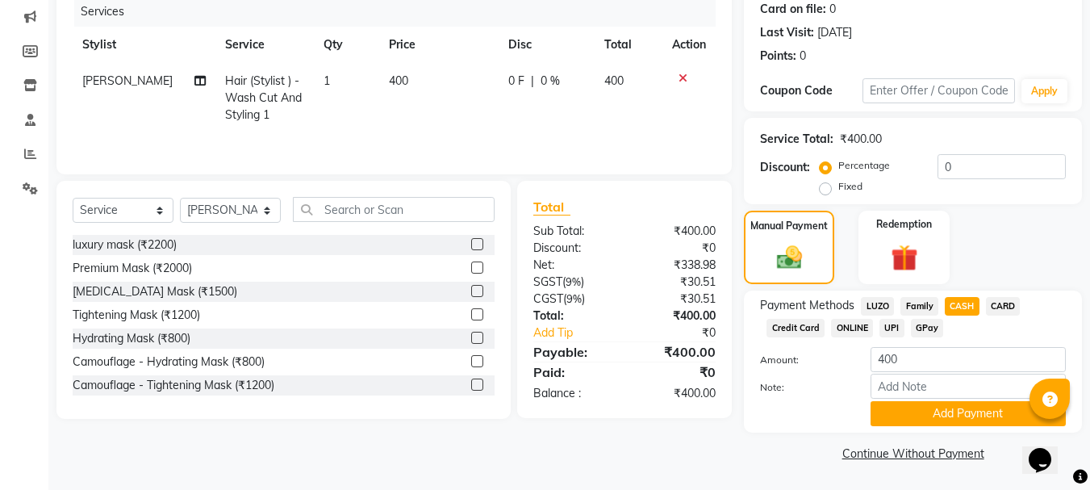
click at [947, 411] on button "Add Payment" at bounding box center [967, 413] width 195 height 25
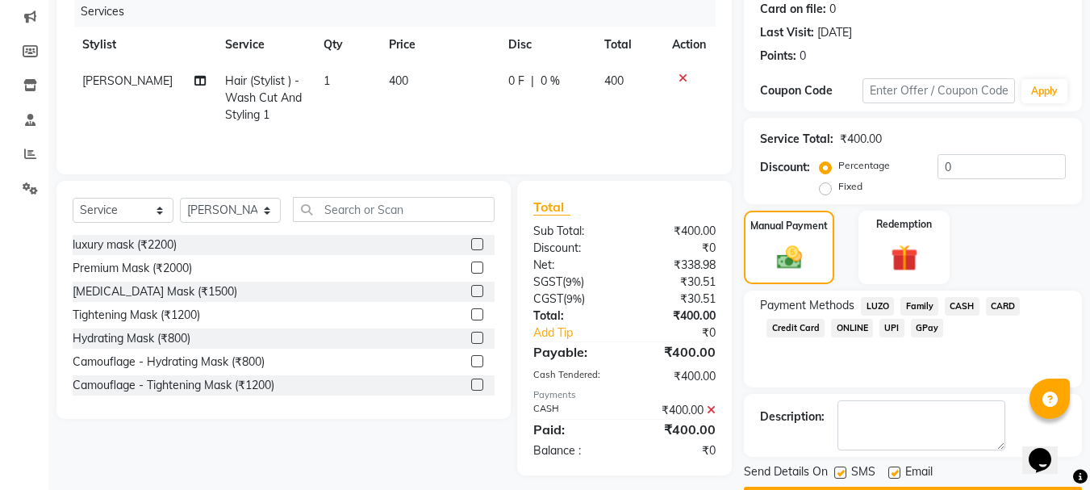
scroll to position [249, 0]
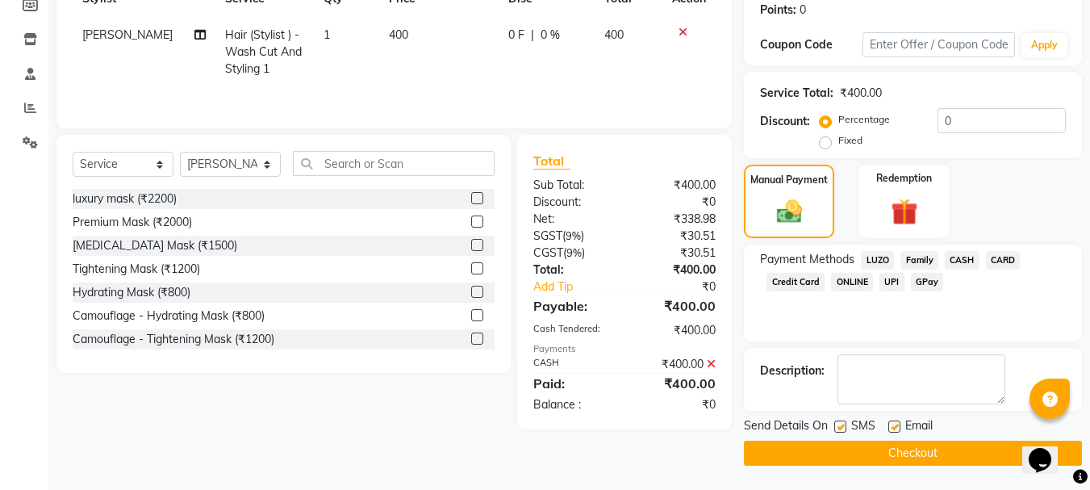
click at [928, 457] on button "Checkout" at bounding box center [913, 452] width 338 height 25
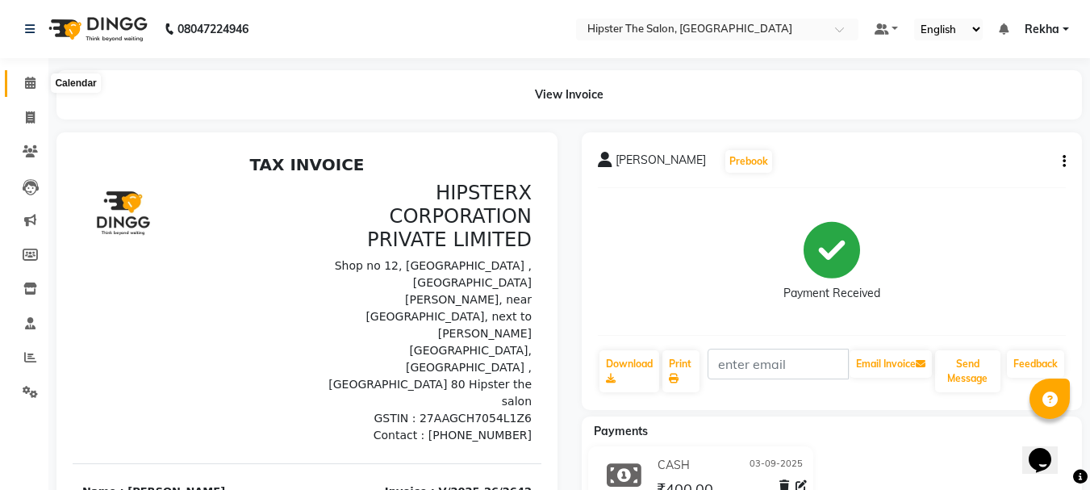
click at [27, 86] on icon at bounding box center [30, 83] width 10 height 12
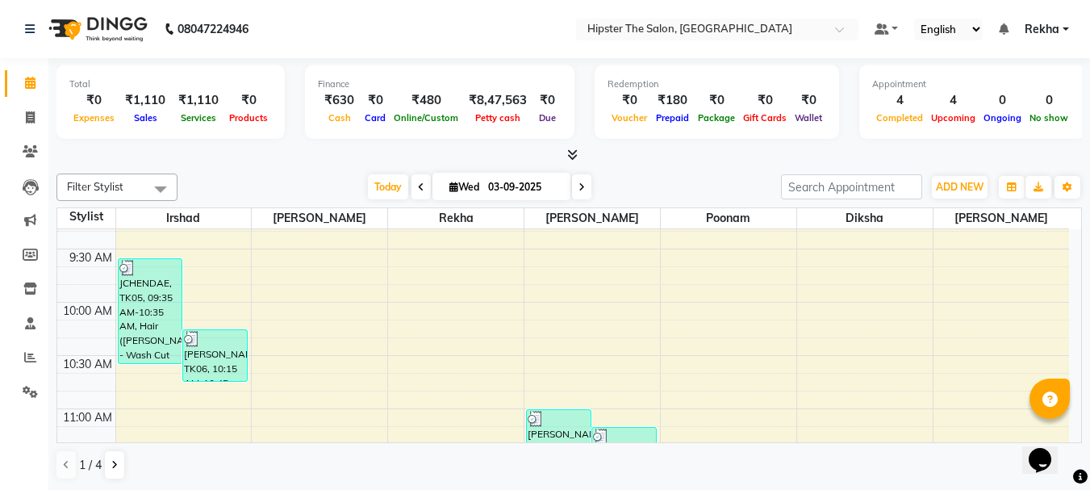
scroll to position [188, 0]
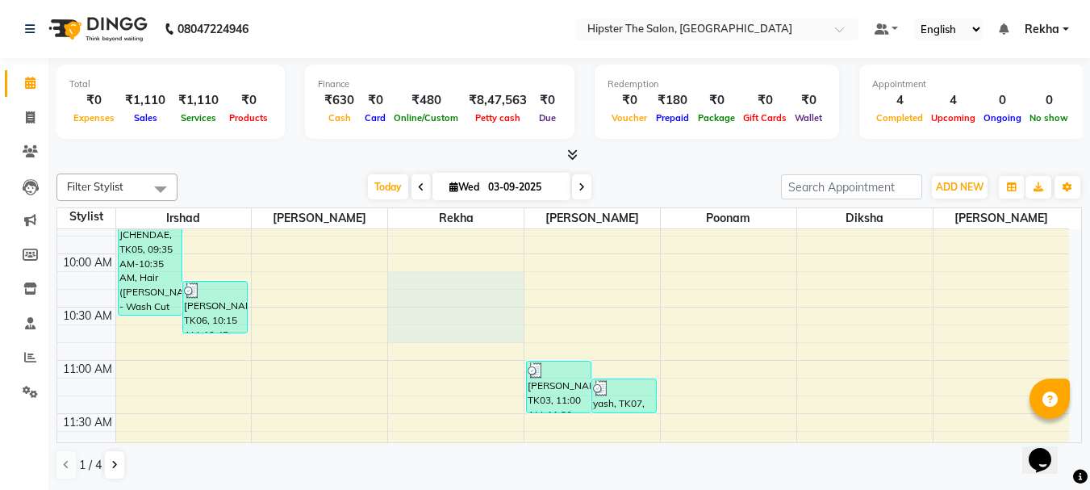
drag, startPoint x: 450, startPoint y: 330, endPoint x: 446, endPoint y: 283, distance: 47.0
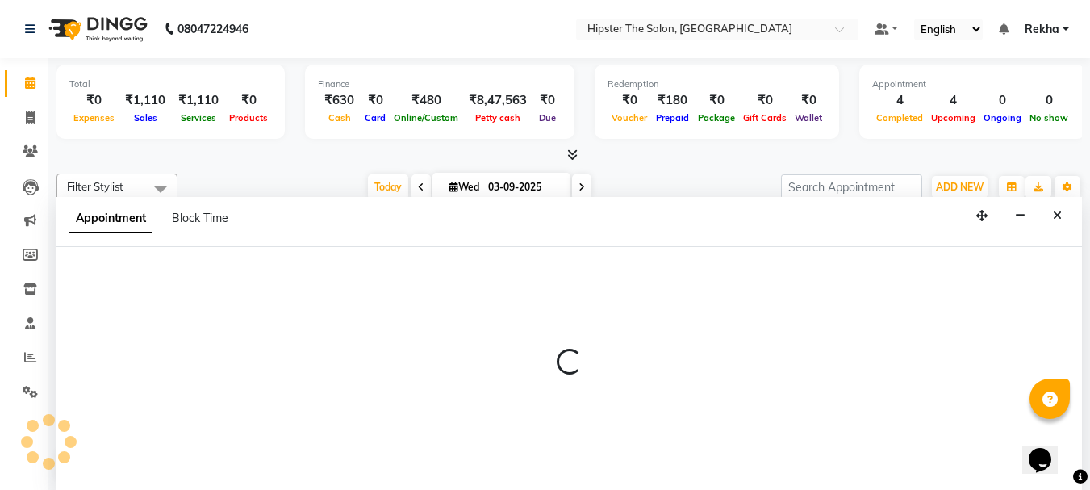
scroll to position [1, 0]
select select "32386"
select select "tentative"
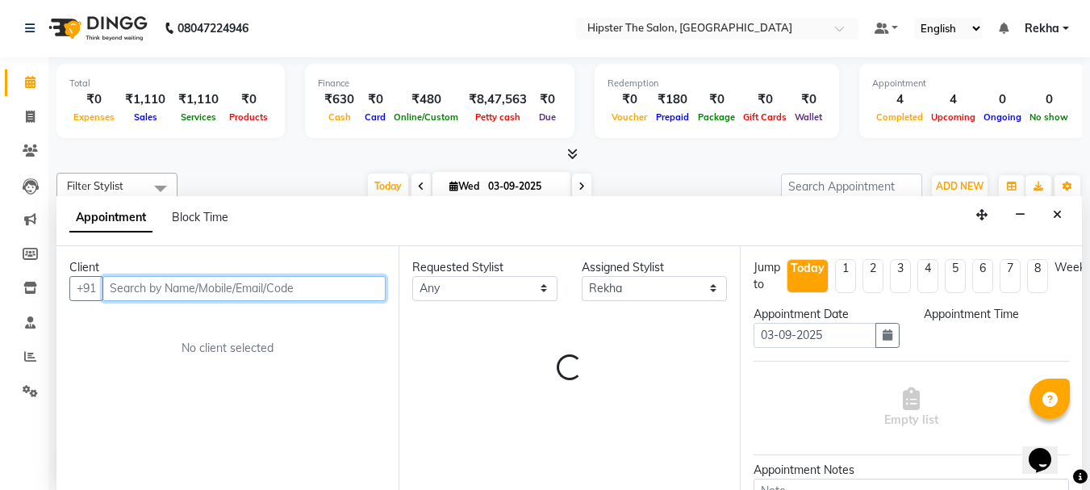
select select "615"
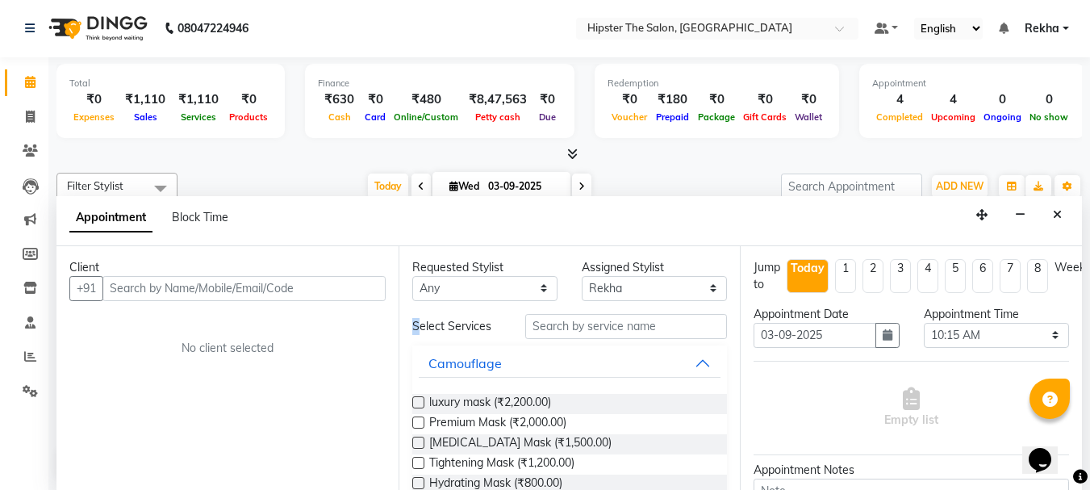
drag, startPoint x: 416, startPoint y: 313, endPoint x: 391, endPoint y: 286, distance: 36.5
click at [391, 286] on div "Client +91 No client selected Requested Stylist Any Aditya aishu Akansha Altaf …" at bounding box center [568, 368] width 1025 height 244
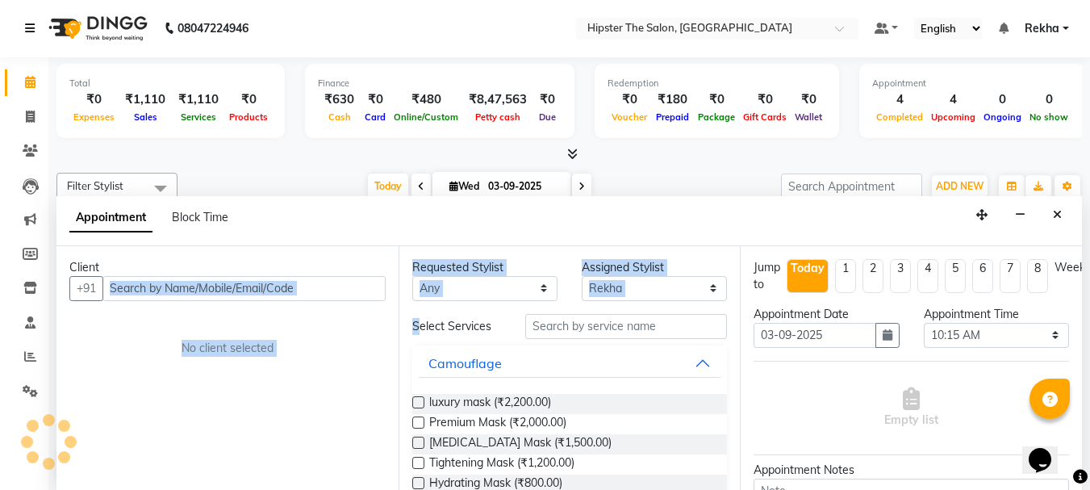
click at [31, 23] on icon at bounding box center [30, 28] width 10 height 11
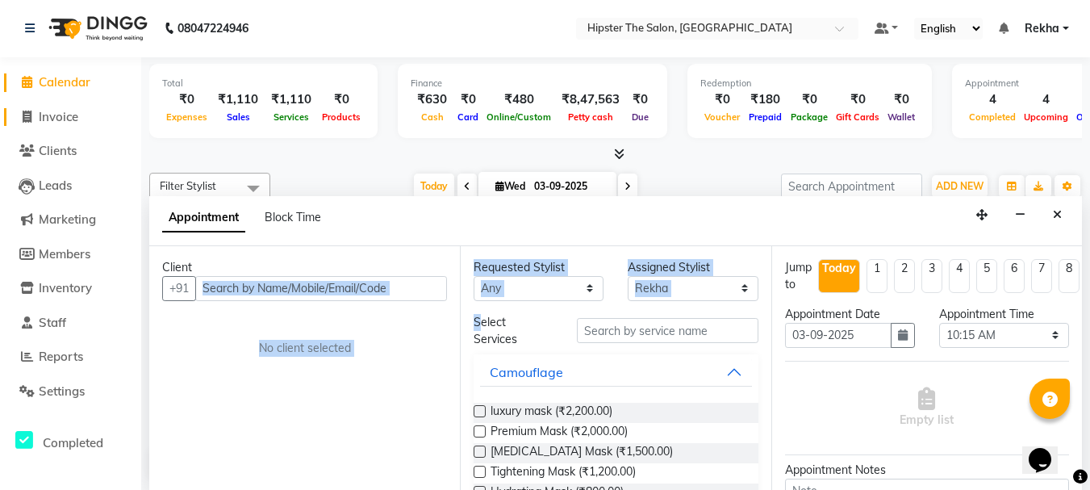
click at [56, 121] on span "Invoice" at bounding box center [59, 116] width 40 height 15
select select "service"
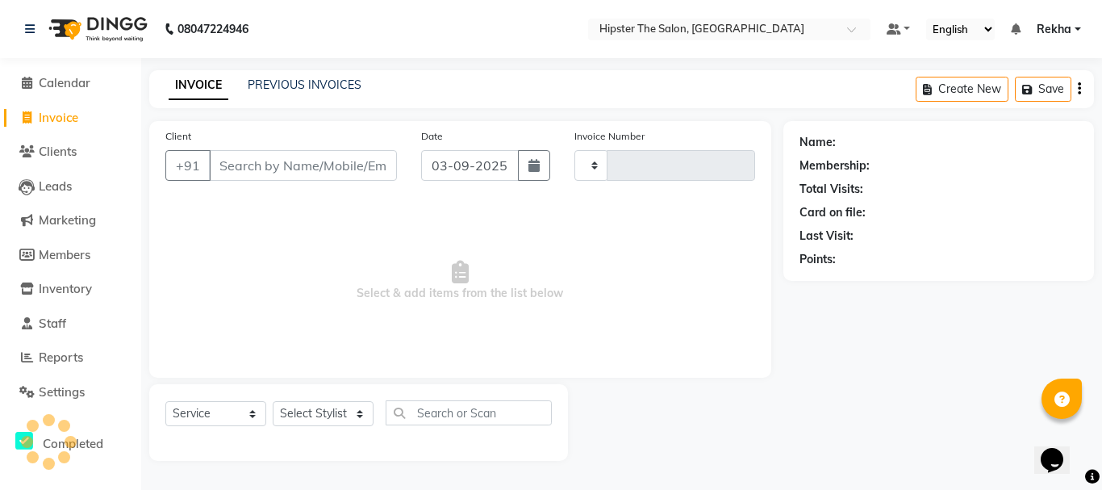
type input "2643"
select select "5125"
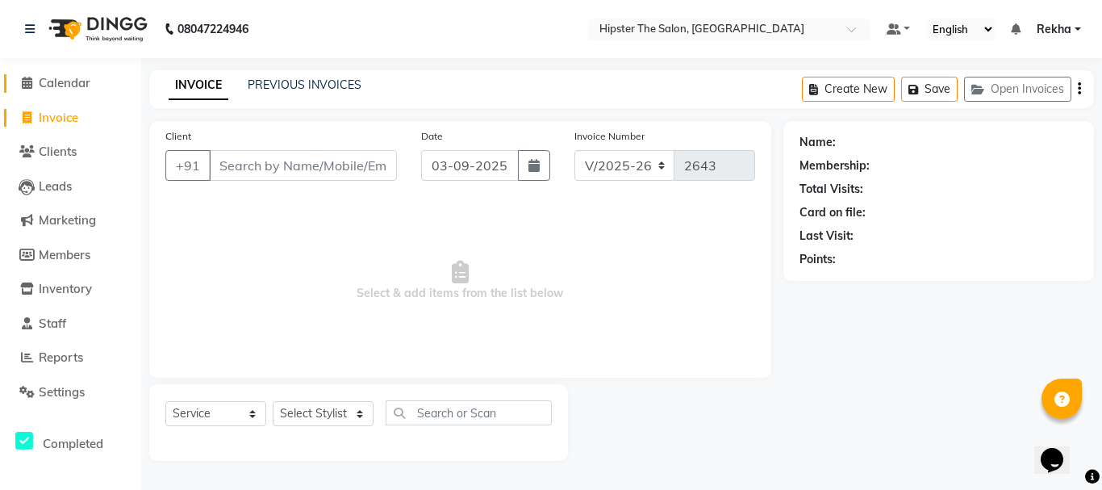
click at [60, 84] on span "Calendar" at bounding box center [65, 82] width 52 height 15
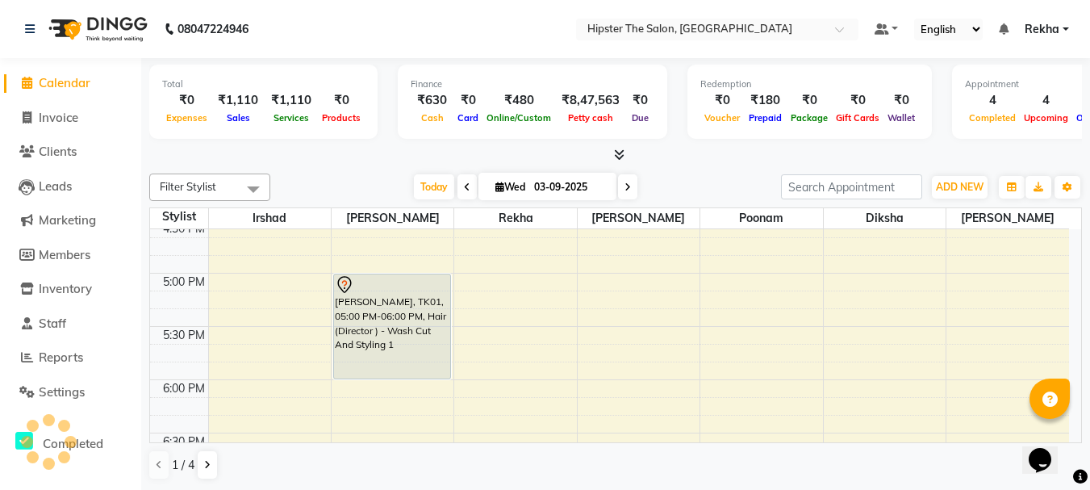
scroll to position [868, 0]
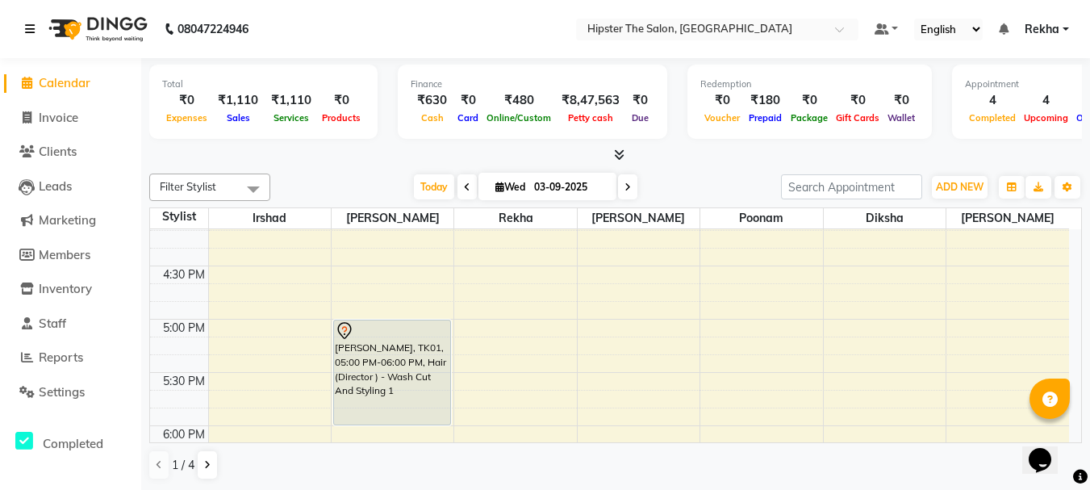
click at [31, 33] on icon at bounding box center [30, 28] width 10 height 11
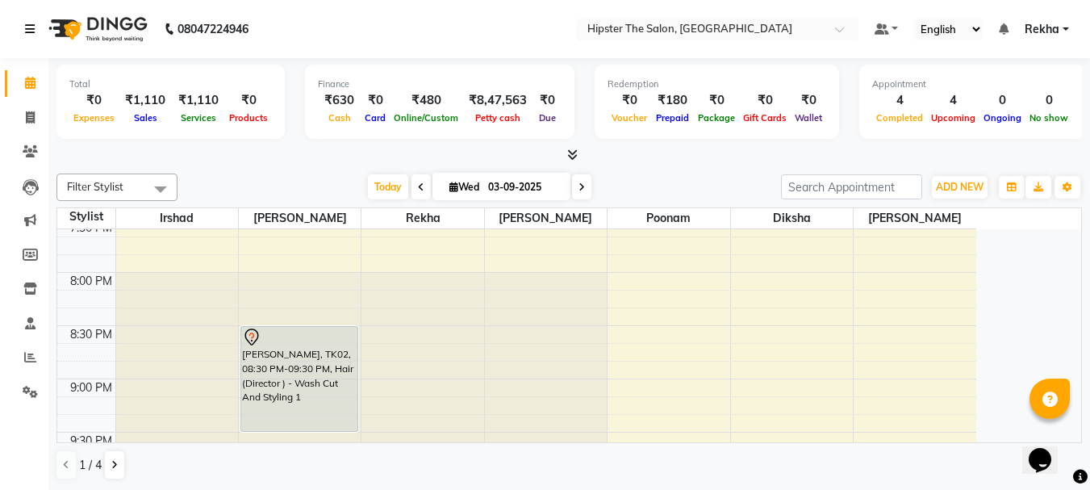
scroll to position [1191, 0]
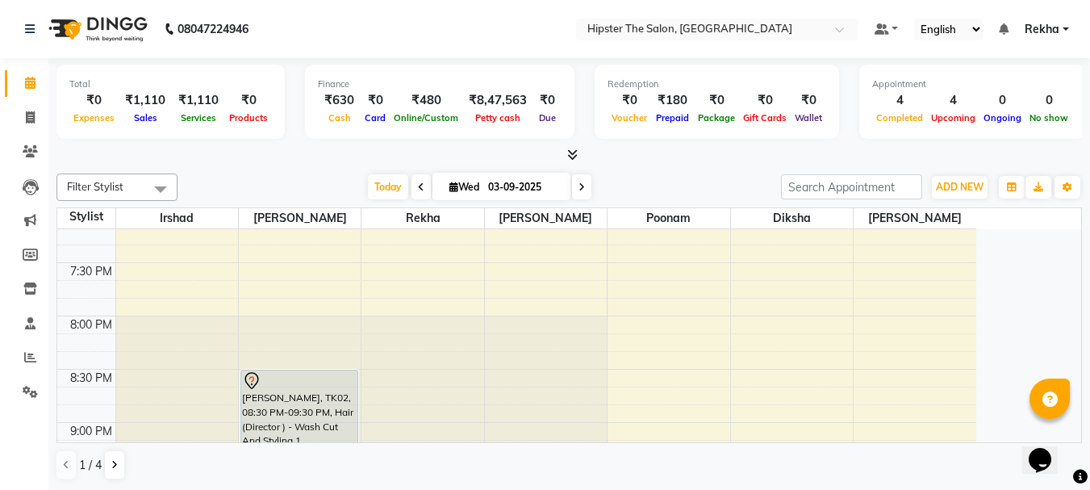
click at [236, 172] on div "Filter Stylist Select All Irshad Bhavin Rekha Ashik poonam Diksha minaz Aditya …" at bounding box center [568, 326] width 1025 height 319
click at [20, 361] on span at bounding box center [30, 357] width 28 height 19
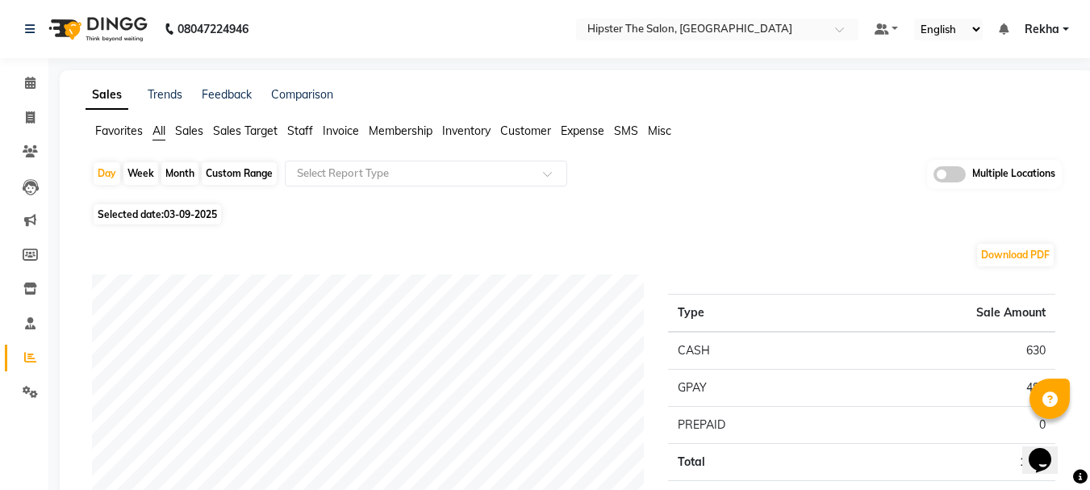
click at [209, 169] on div "Custom Range" at bounding box center [239, 173] width 75 height 23
select select "9"
select select "2025"
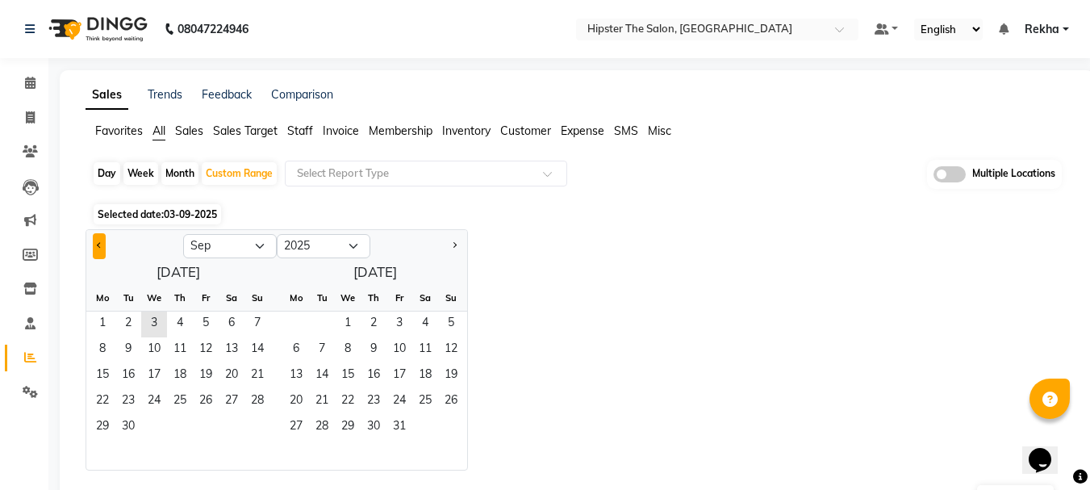
click at [94, 242] on button "Previous month" at bounding box center [99, 246] width 13 height 26
select select "8"
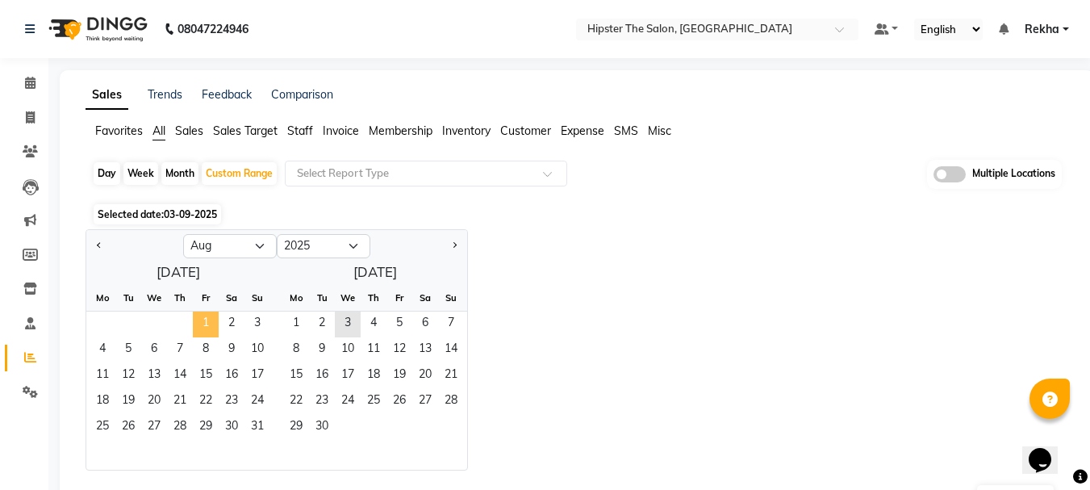
click at [208, 319] on span "1" at bounding box center [206, 324] width 26 height 26
click at [262, 435] on span "31" at bounding box center [257, 428] width 26 height 26
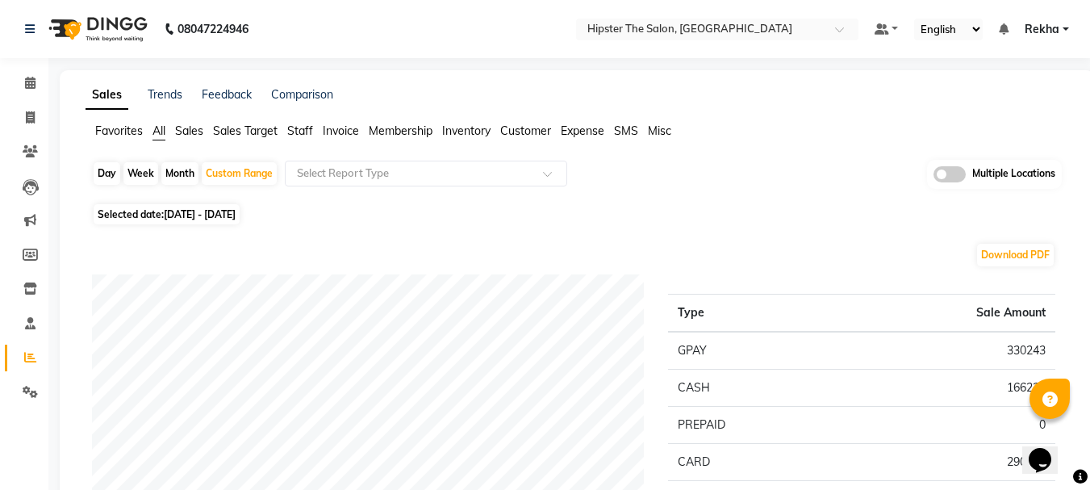
click at [299, 132] on span "Staff" at bounding box center [300, 130] width 26 height 15
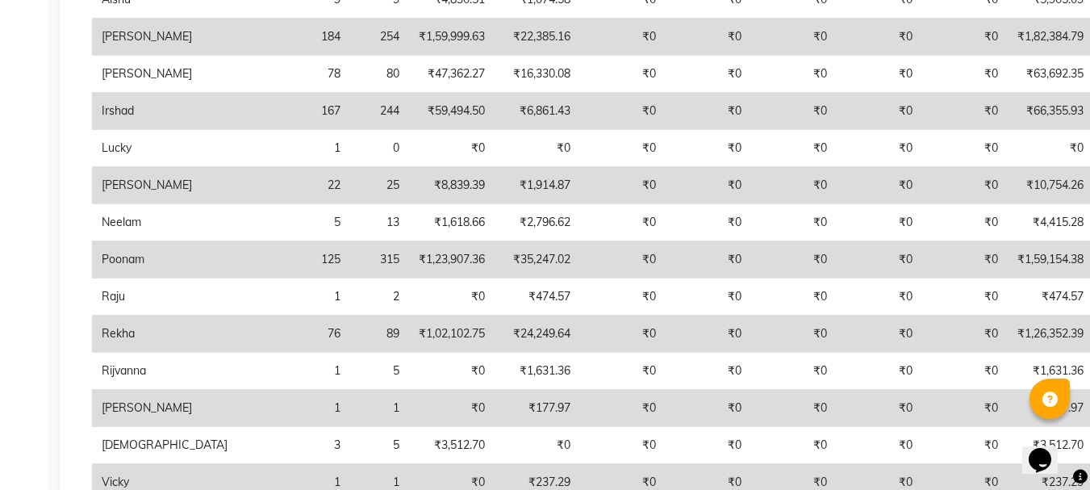
scroll to position [398, 0]
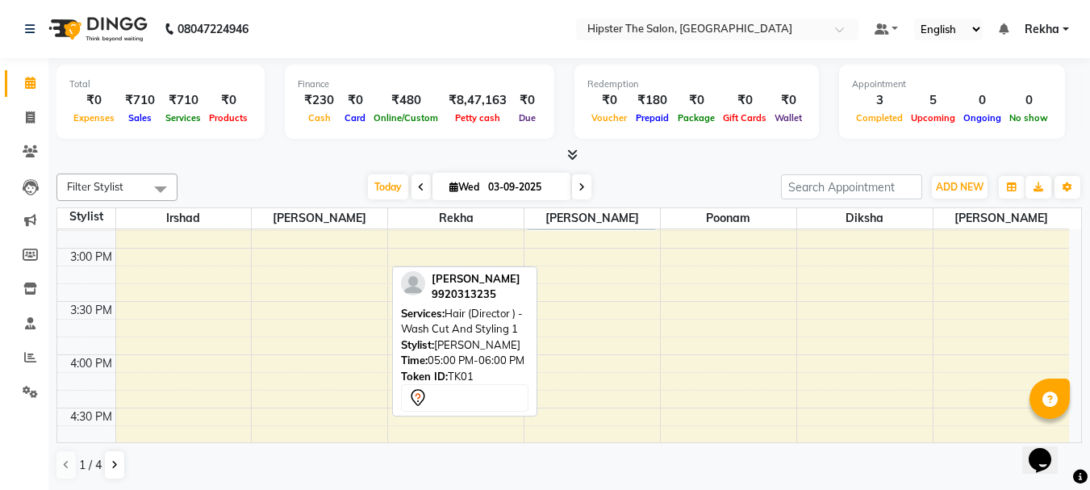
scroll to position [715, 0]
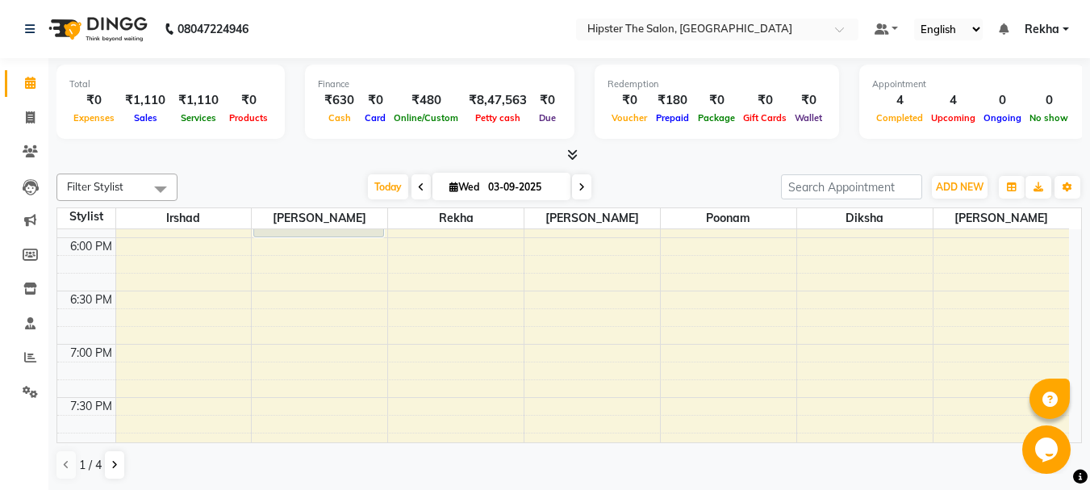
scroll to position [1006, 0]
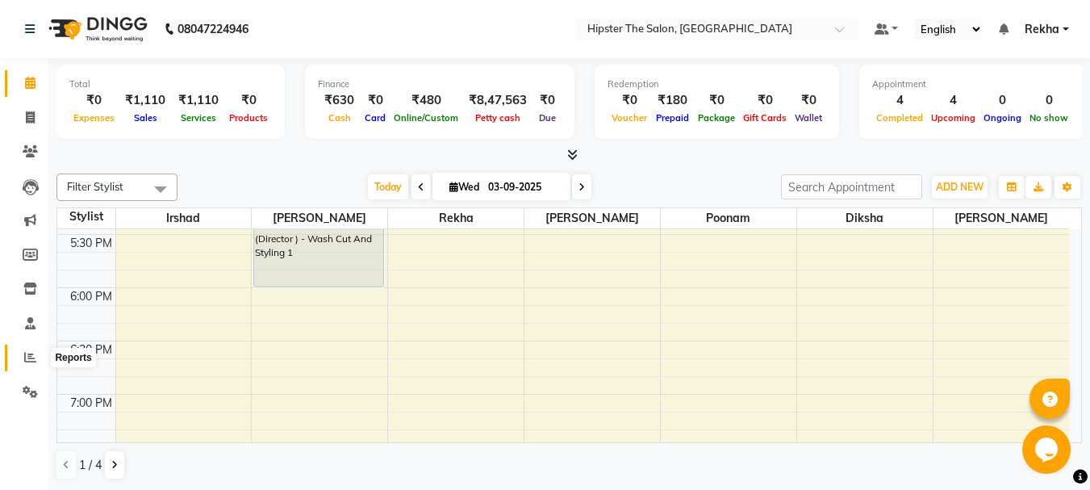
click at [31, 351] on icon at bounding box center [30, 357] width 12 height 12
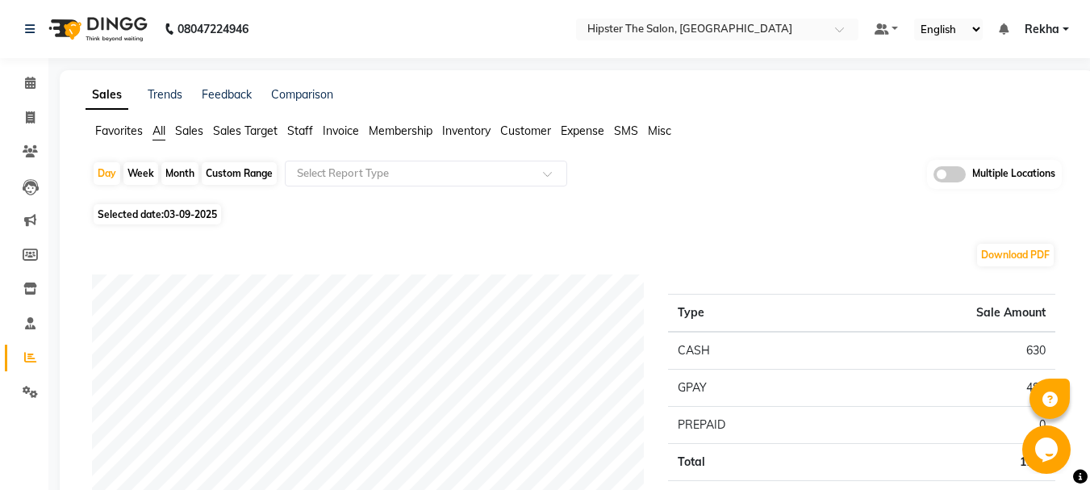
click at [238, 173] on div "Custom Range" at bounding box center [239, 173] width 75 height 23
select select "9"
select select "2025"
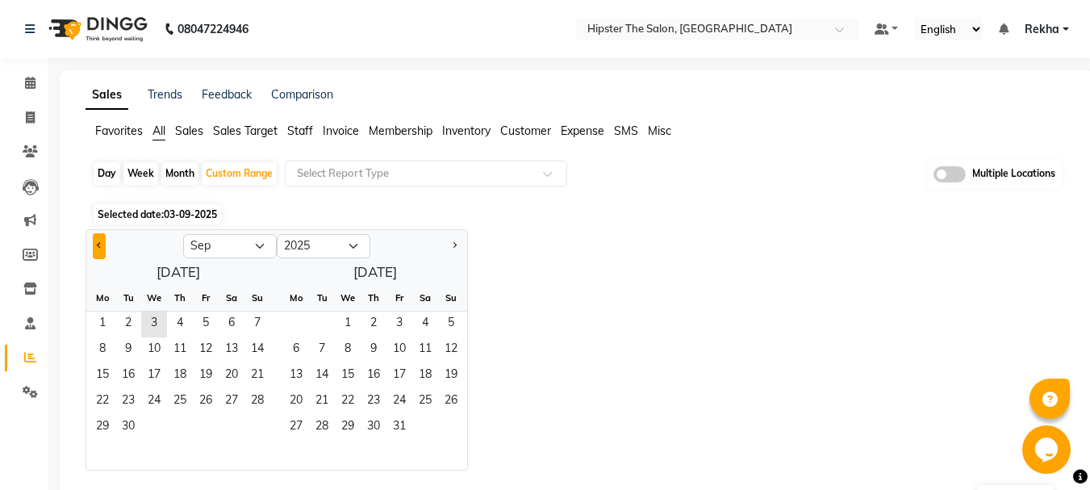
click at [95, 247] on button "Previous month" at bounding box center [99, 246] width 13 height 26
select select "8"
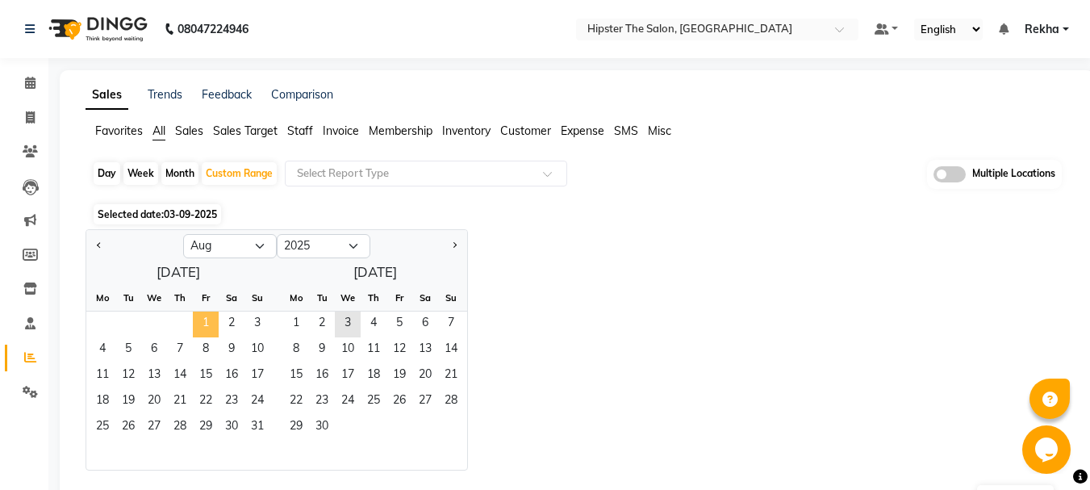
click at [202, 315] on span "1" at bounding box center [206, 324] width 26 height 26
click at [253, 427] on span "31" at bounding box center [257, 428] width 26 height 26
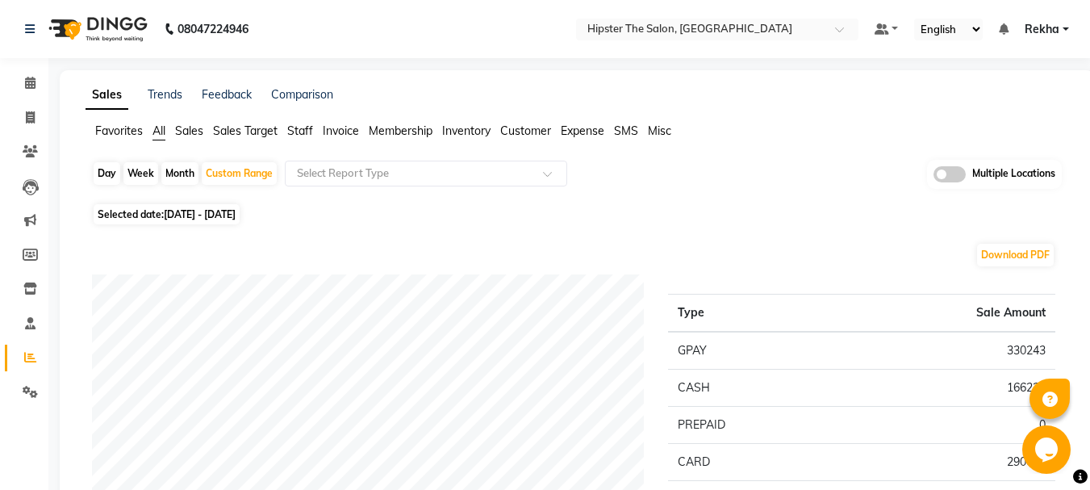
click at [302, 133] on span "Staff" at bounding box center [300, 130] width 26 height 15
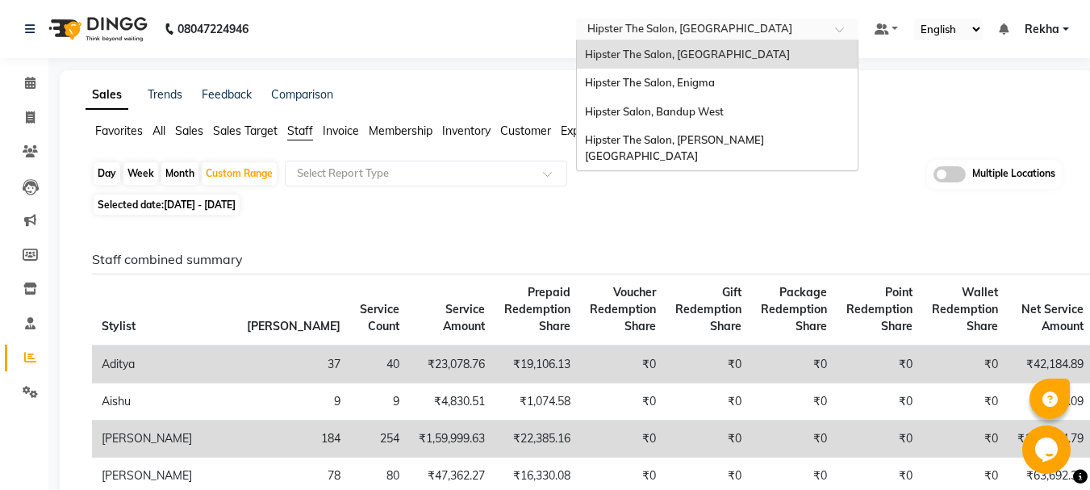
click at [728, 29] on input "text" at bounding box center [701, 31] width 234 height 16
click at [711, 84] on span "Hipster The Salon, Enigma" at bounding box center [650, 82] width 130 height 13
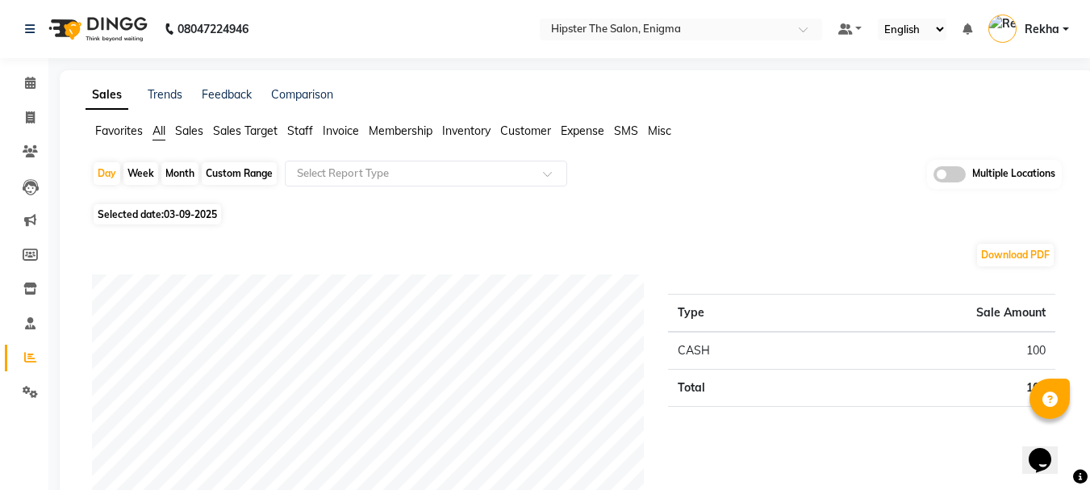
click at [244, 169] on div "Custom Range" at bounding box center [239, 173] width 75 height 23
select select "9"
select select "2025"
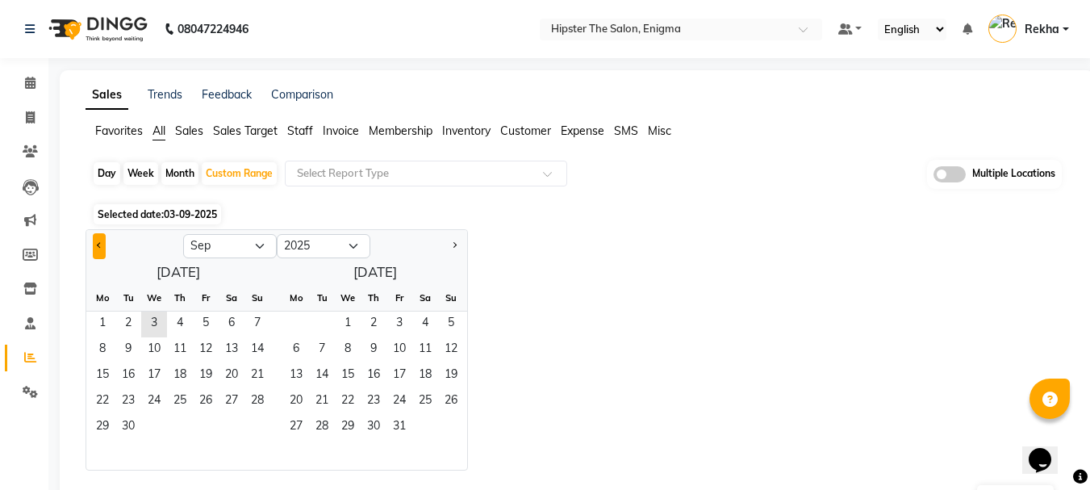
click at [93, 242] on button "Previous month" at bounding box center [99, 246] width 13 height 26
select select "8"
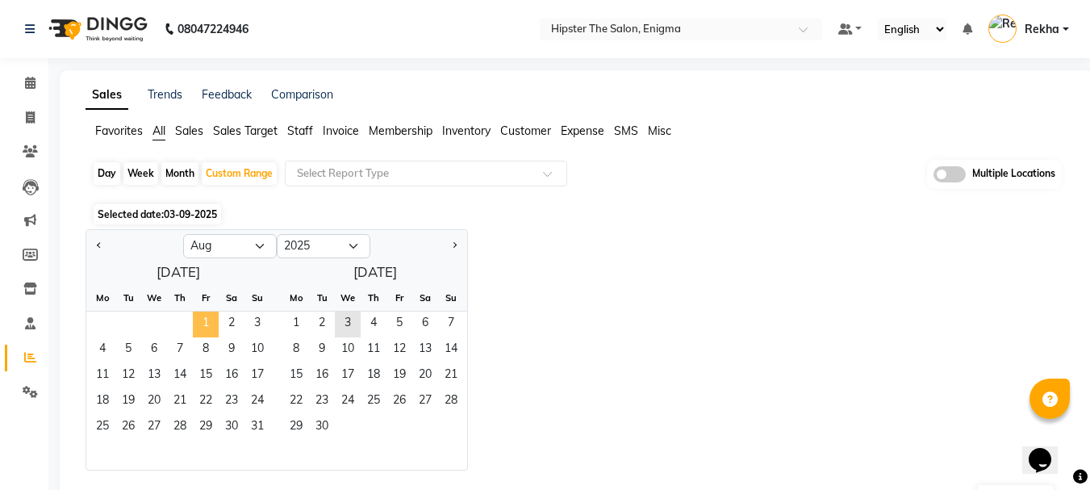
click at [204, 316] on span "1" at bounding box center [206, 324] width 26 height 26
click at [261, 428] on span "31" at bounding box center [257, 428] width 26 height 26
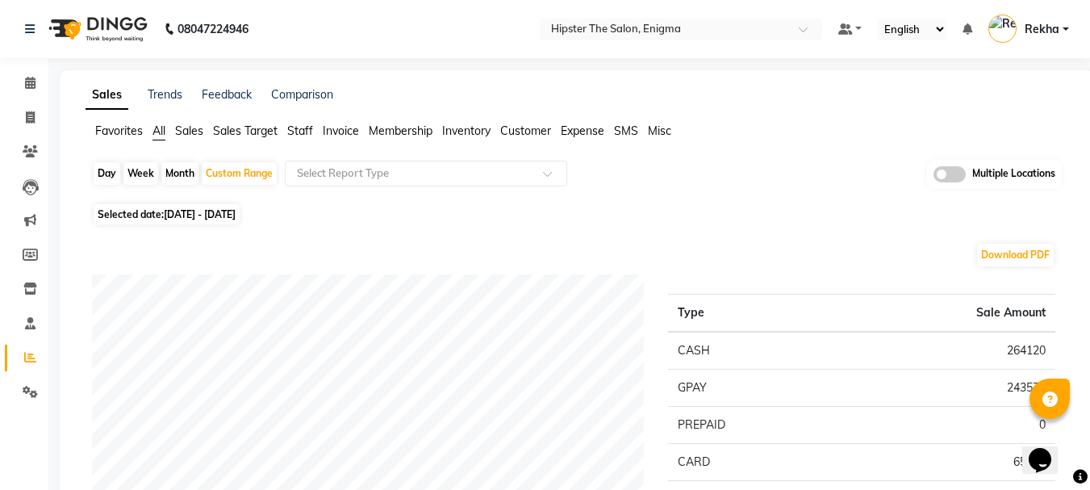
click at [310, 125] on span "Staff" at bounding box center [300, 130] width 26 height 15
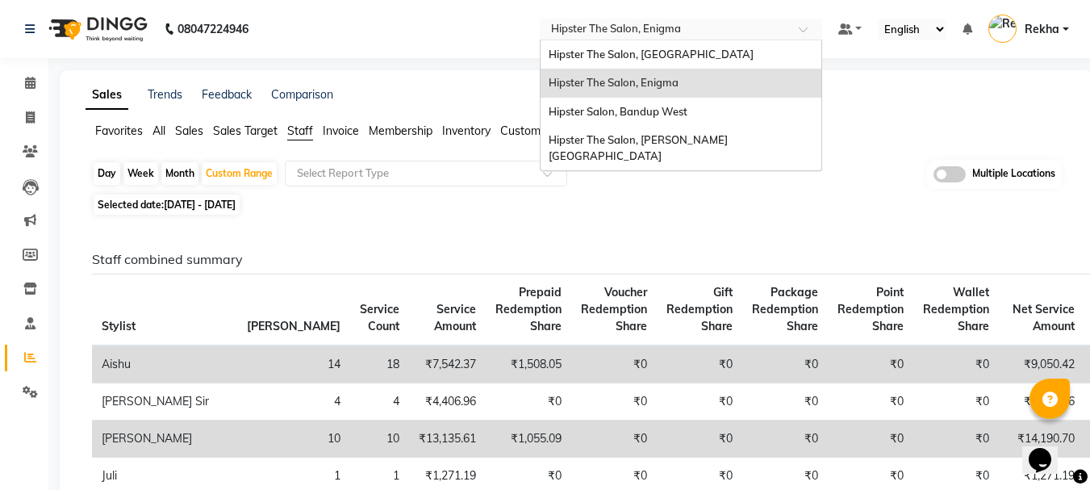
click at [708, 27] on input "text" at bounding box center [665, 31] width 234 height 16
click at [687, 115] on span "Hipster Salon, Bandup West" at bounding box center [618, 111] width 139 height 13
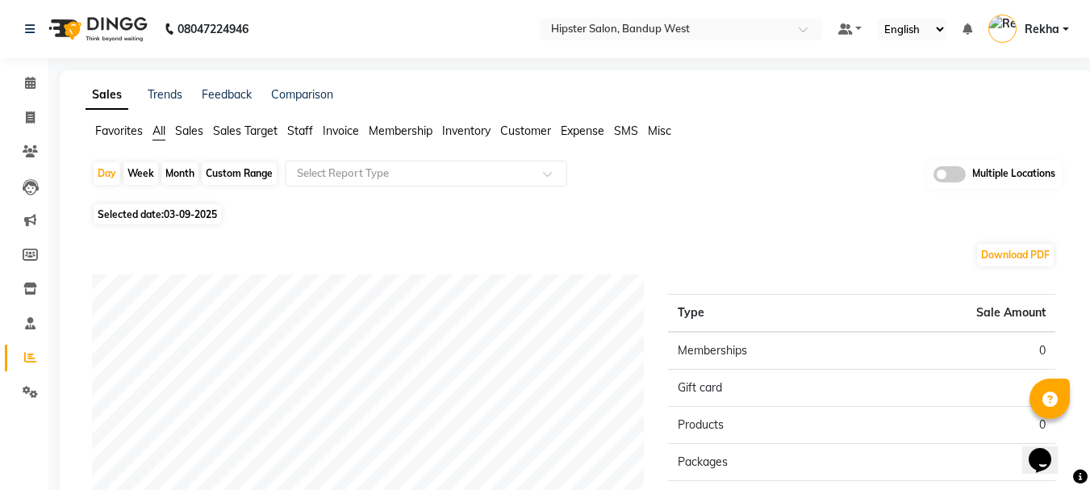
click at [229, 175] on div "Custom Range" at bounding box center [239, 173] width 75 height 23
select select "9"
select select "2025"
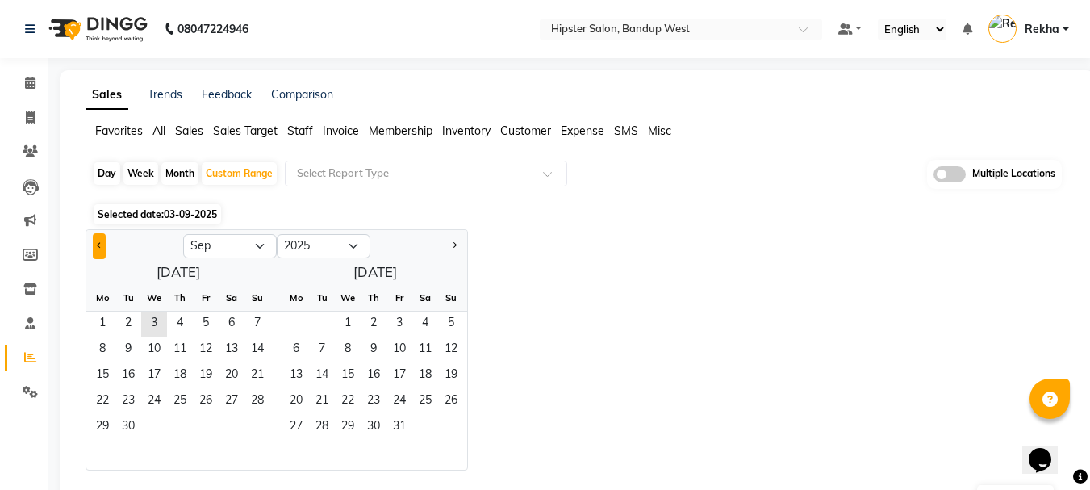
click at [102, 244] on button "Previous month" at bounding box center [99, 246] width 13 height 26
select select "8"
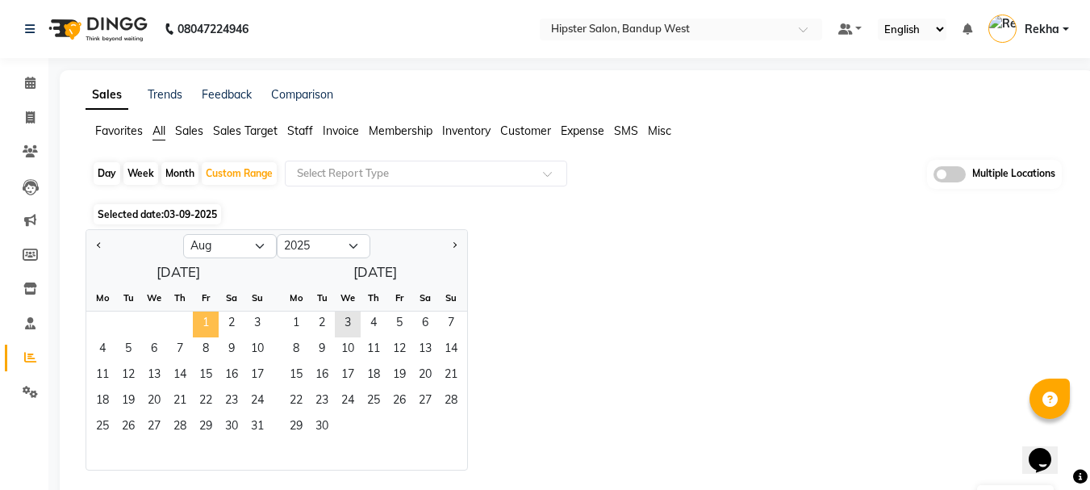
click at [205, 319] on span "1" at bounding box center [206, 324] width 26 height 26
click at [260, 423] on span "31" at bounding box center [257, 428] width 26 height 26
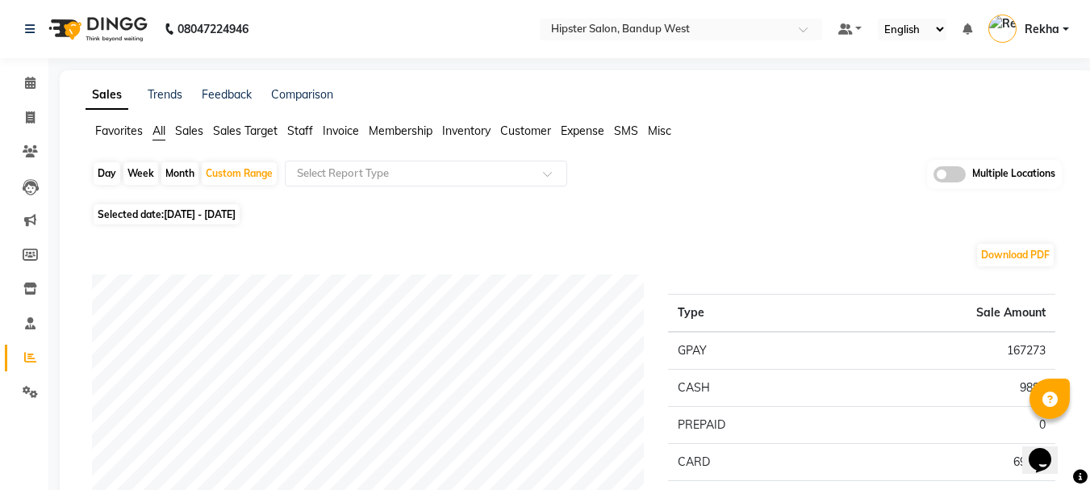
click at [295, 132] on span "Staff" at bounding box center [300, 130] width 26 height 15
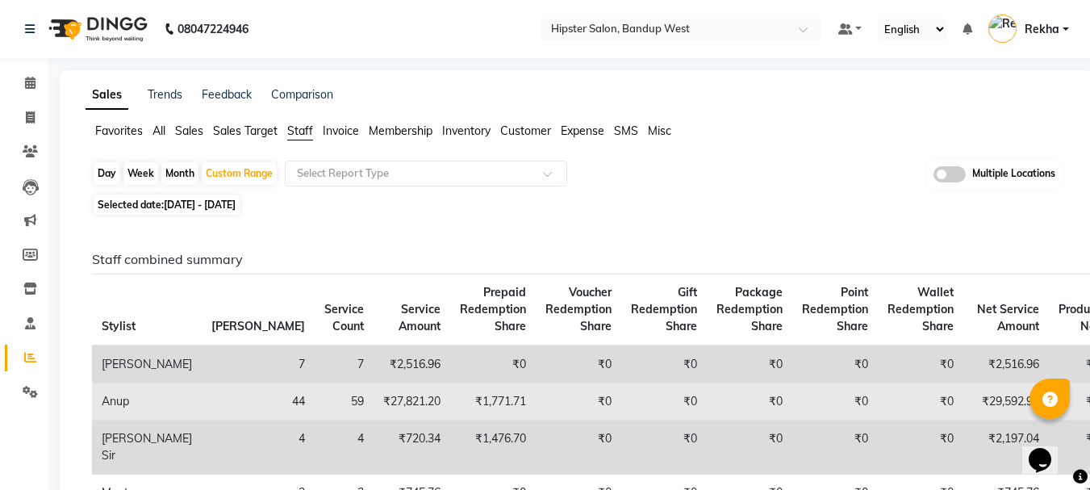
drag, startPoint x: 810, startPoint y: 378, endPoint x: 834, endPoint y: 389, distance: 26.4
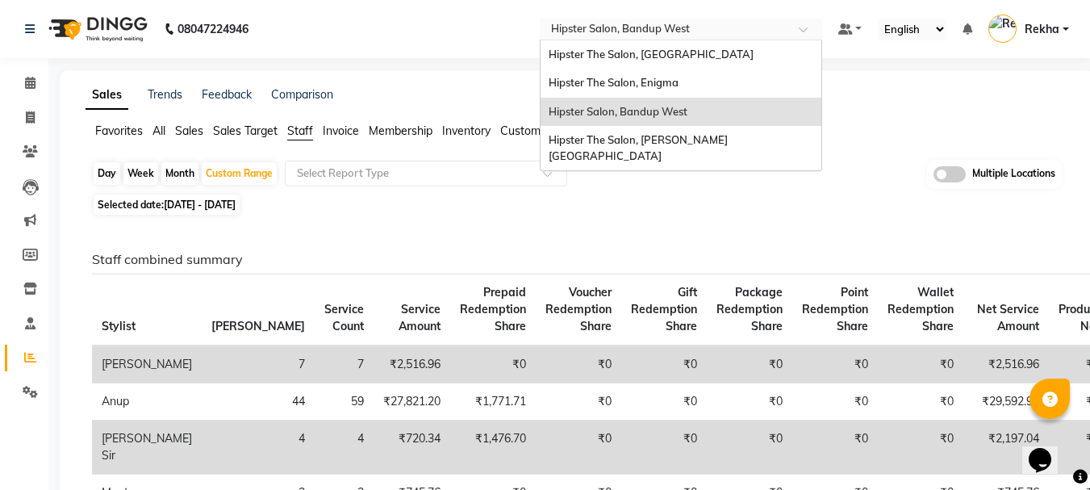
click at [649, 24] on input "text" at bounding box center [665, 31] width 234 height 16
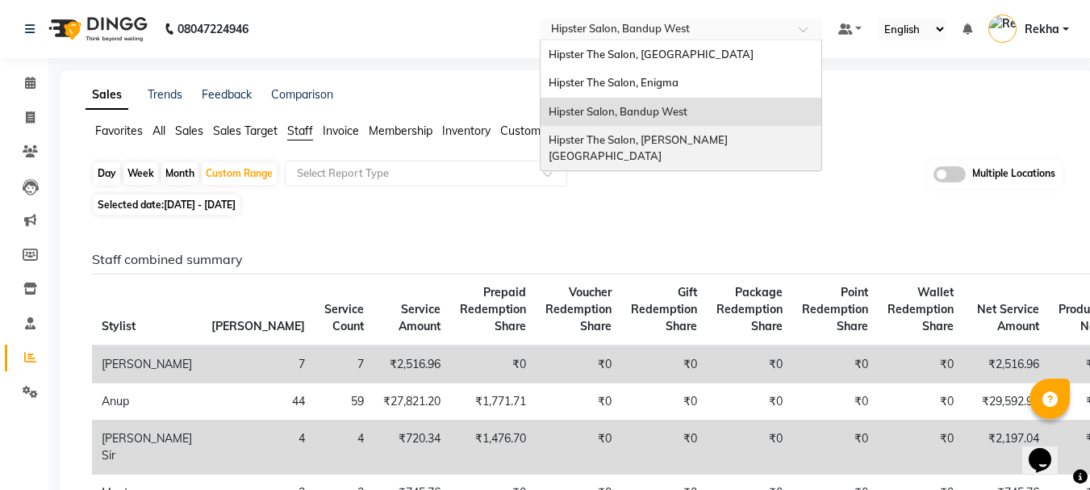
click at [655, 140] on span "Hipster The Salon, [PERSON_NAME][GEOGRAPHIC_DATA]" at bounding box center [638, 147] width 179 height 29
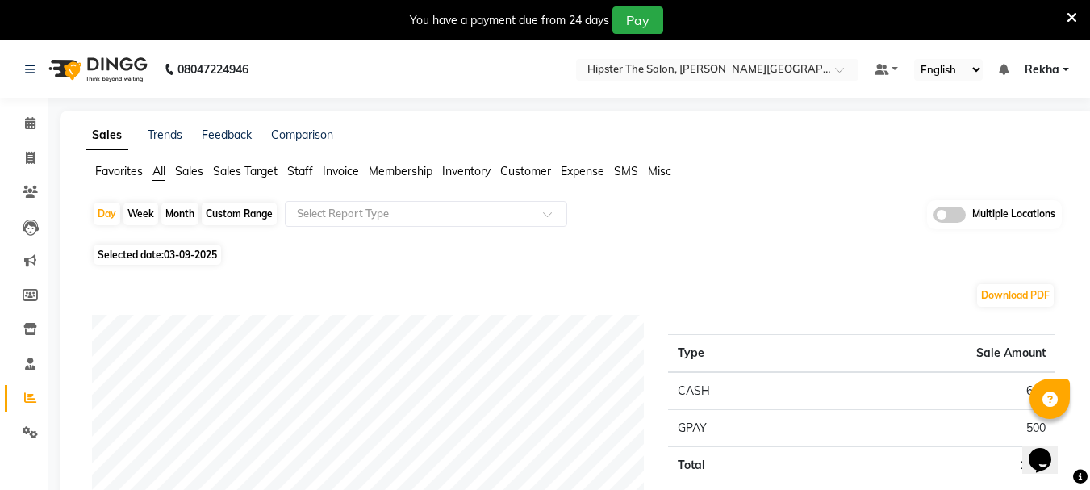
click at [302, 169] on span "Staff" at bounding box center [300, 171] width 26 height 15
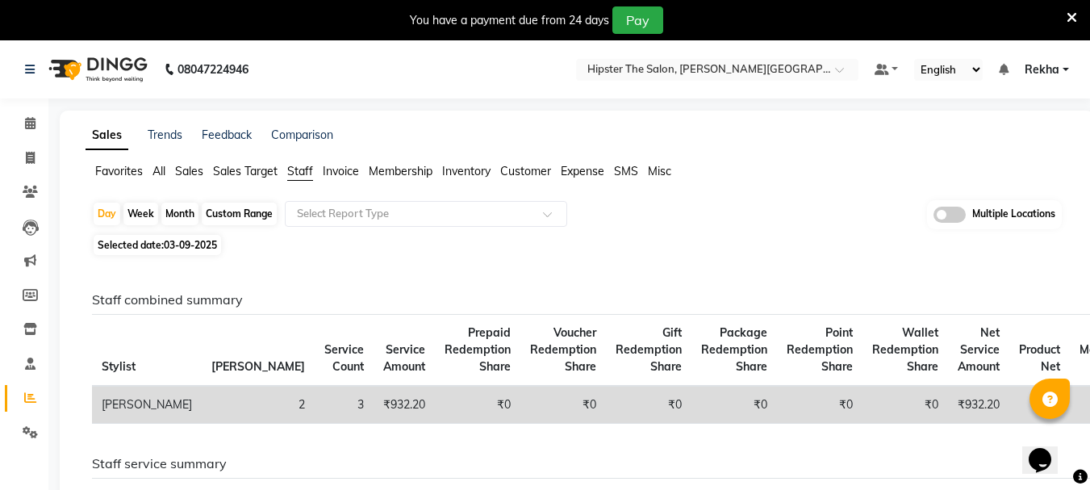
click at [238, 211] on div "Custom Range" at bounding box center [239, 213] width 75 height 23
select select "9"
select select "2025"
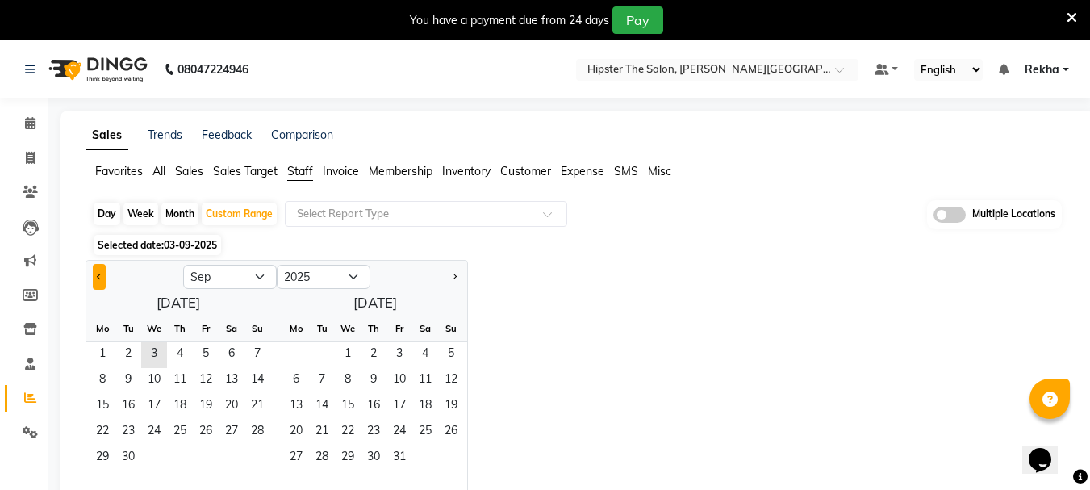
click at [99, 277] on span "Previous month" at bounding box center [100, 276] width 6 height 6
select select "8"
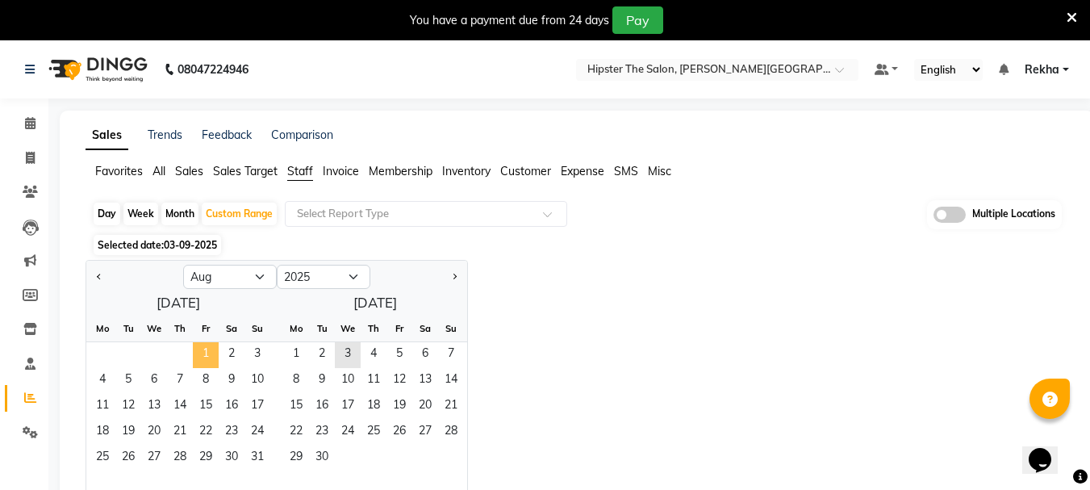
click at [206, 348] on span "1" at bounding box center [206, 355] width 26 height 26
click at [256, 453] on span "31" at bounding box center [257, 458] width 26 height 26
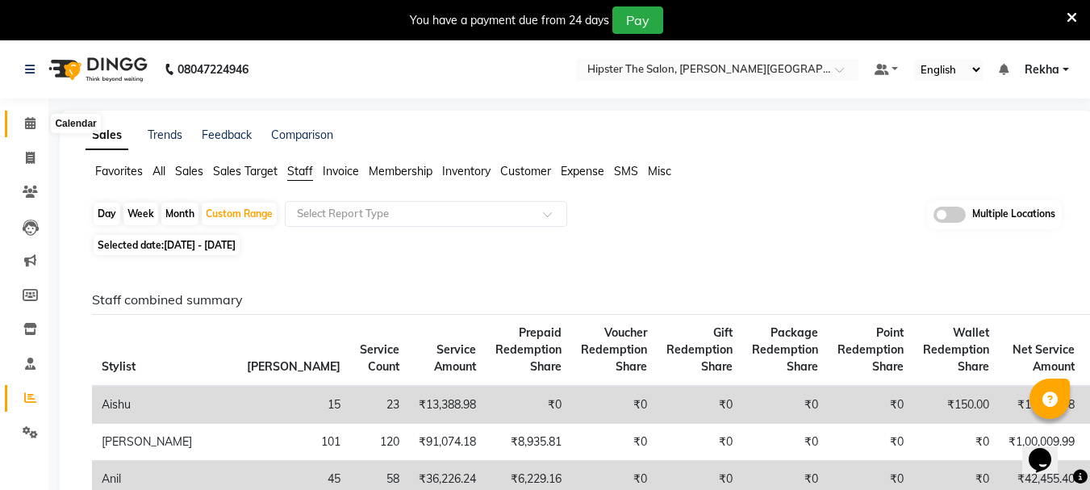
click at [18, 131] on span at bounding box center [30, 124] width 28 height 19
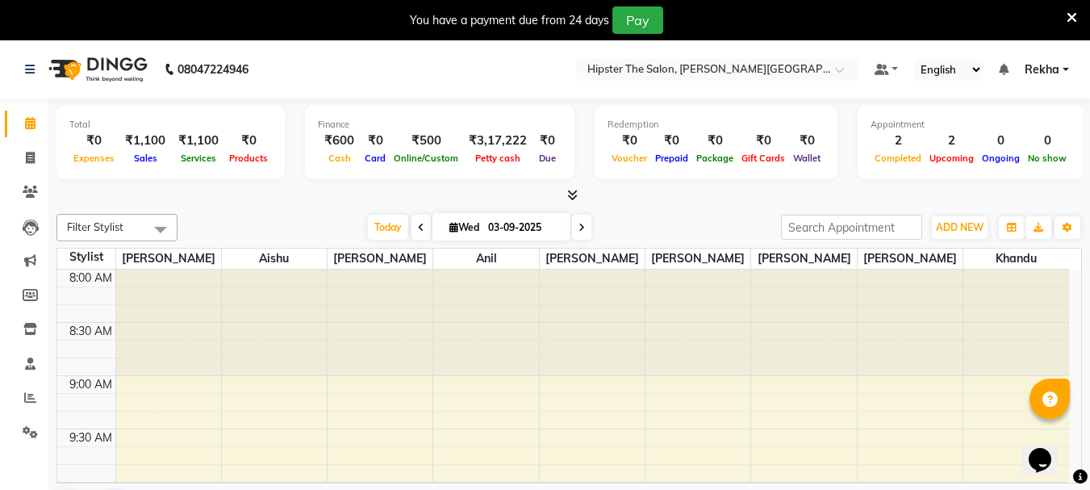
click at [1071, 15] on icon at bounding box center [1071, 17] width 10 height 15
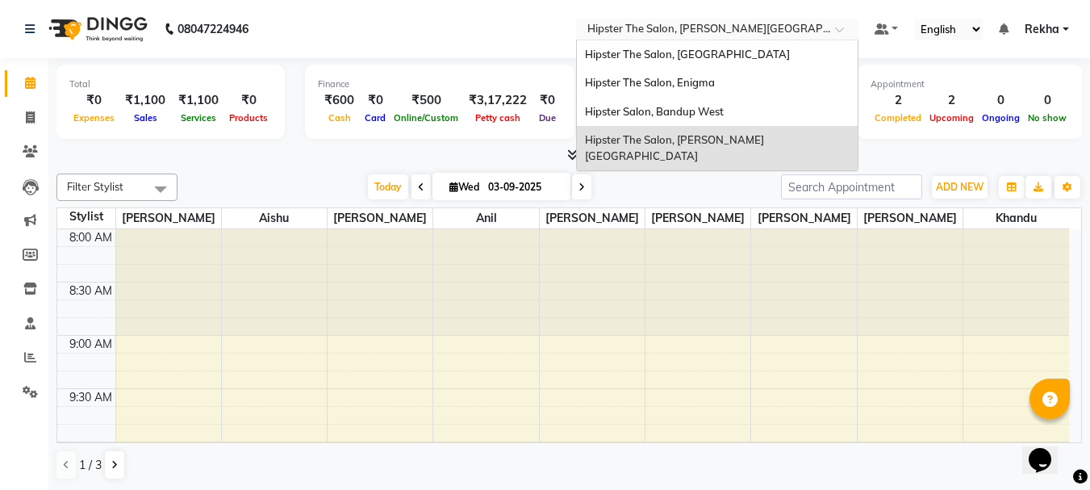
click at [758, 23] on input "text" at bounding box center [701, 31] width 234 height 16
click at [636, 63] on div "Hipster The Salon, [GEOGRAPHIC_DATA]" at bounding box center [717, 54] width 281 height 29
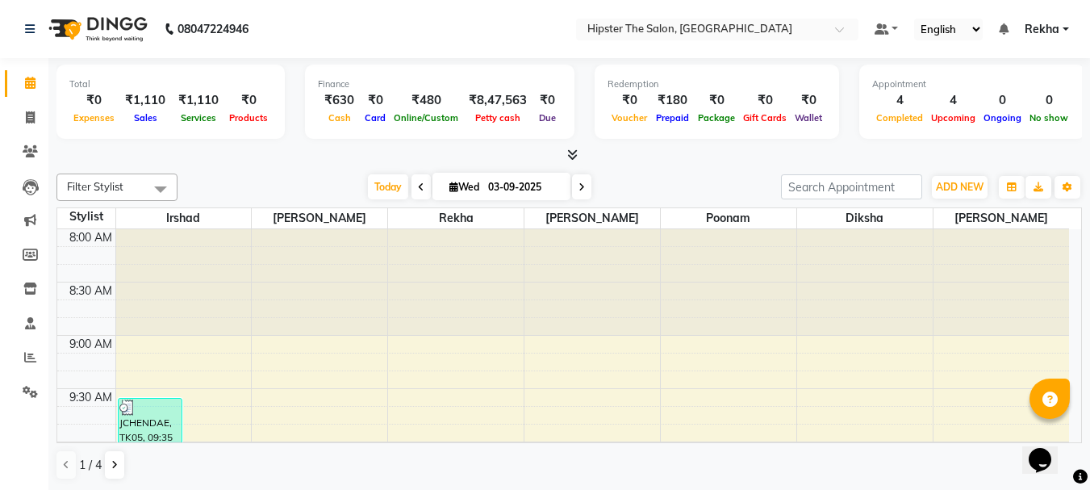
click at [510, 188] on input "03-09-2025" at bounding box center [523, 187] width 81 height 24
select select "9"
select select "2025"
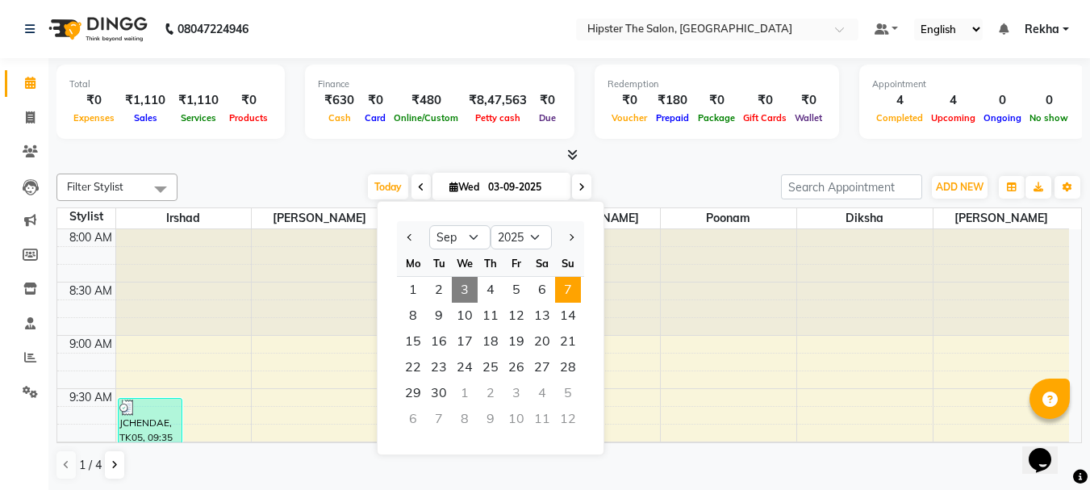
click at [566, 291] on span "7" at bounding box center [568, 290] width 26 height 26
type input "[DATE]"
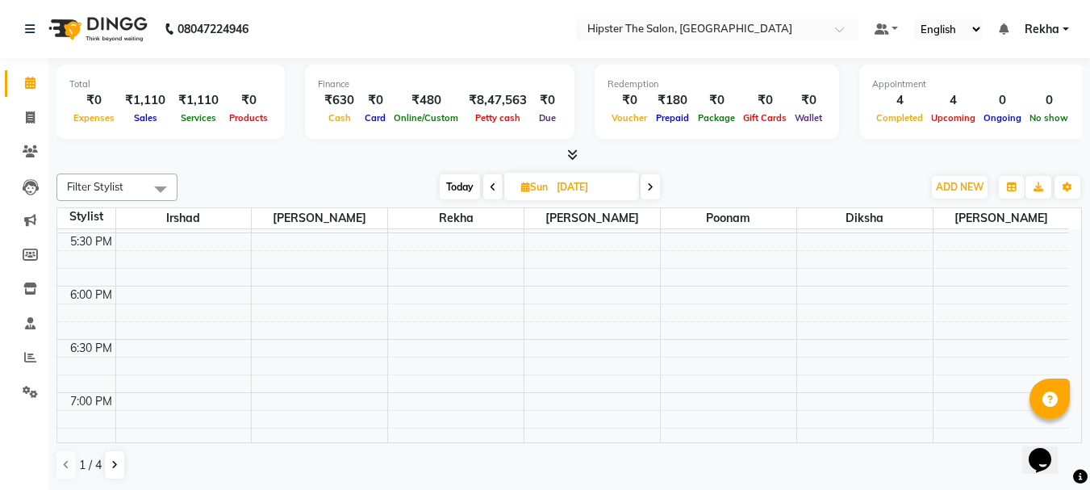
scroll to position [953, 0]
click at [549, 28] on nav "08047224946 Select Location × Hipster The Salon, Mulund West Default Panel My P…" at bounding box center [545, 29] width 1090 height 58
click at [27, 123] on icon at bounding box center [30, 117] width 9 height 12
select select "5125"
select select "service"
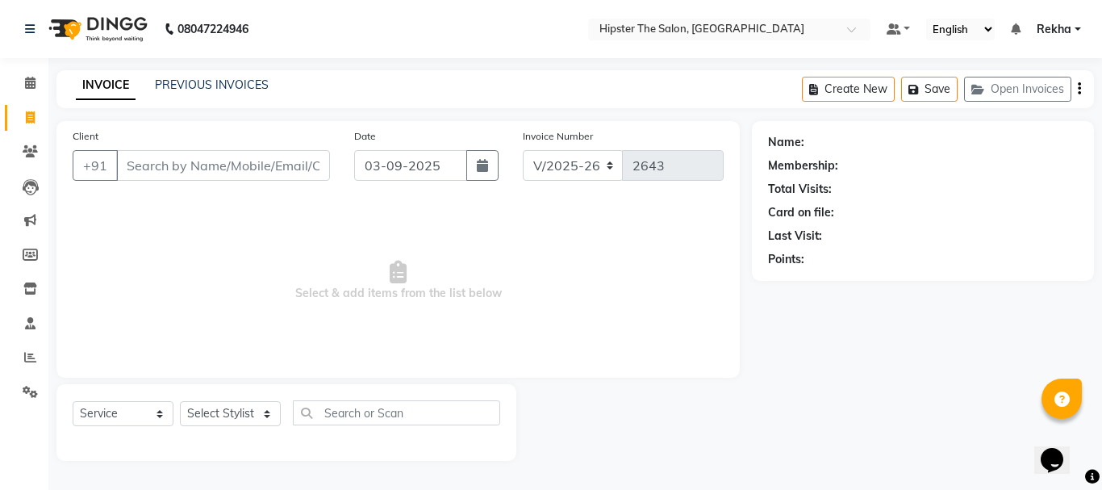
click at [148, 169] on input "Client" at bounding box center [223, 165] width 214 height 31
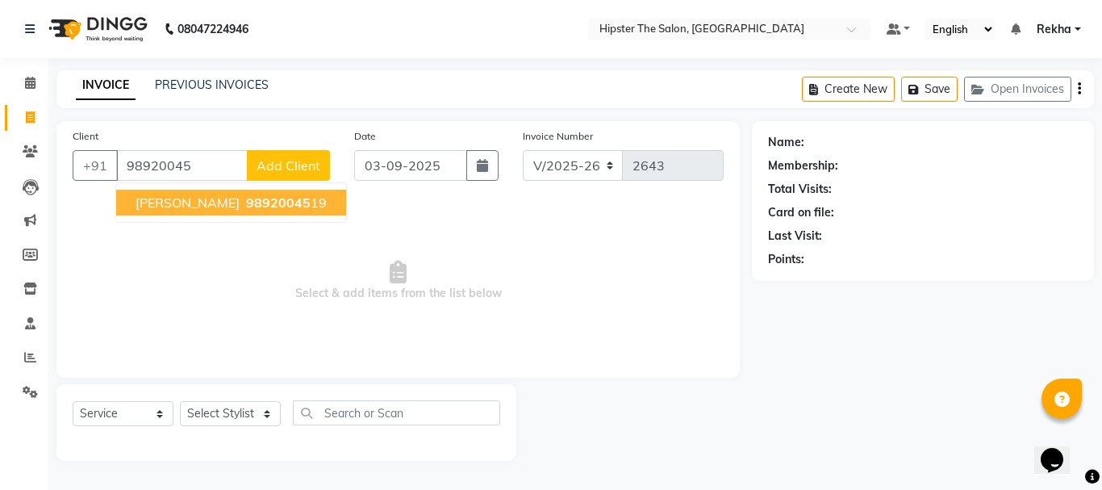
click at [139, 199] on span "[PERSON_NAME]" at bounding box center [188, 202] width 104 height 16
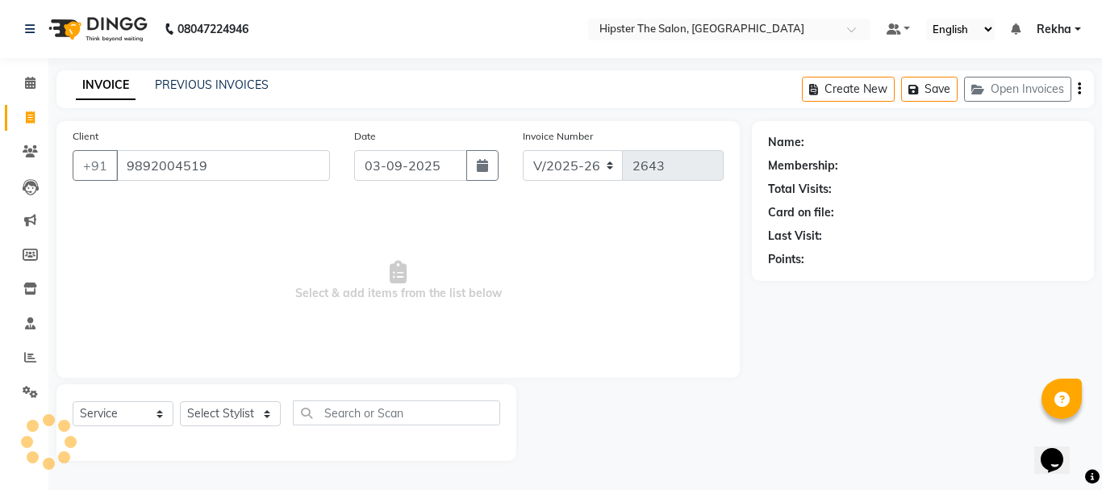
type input "9892004519"
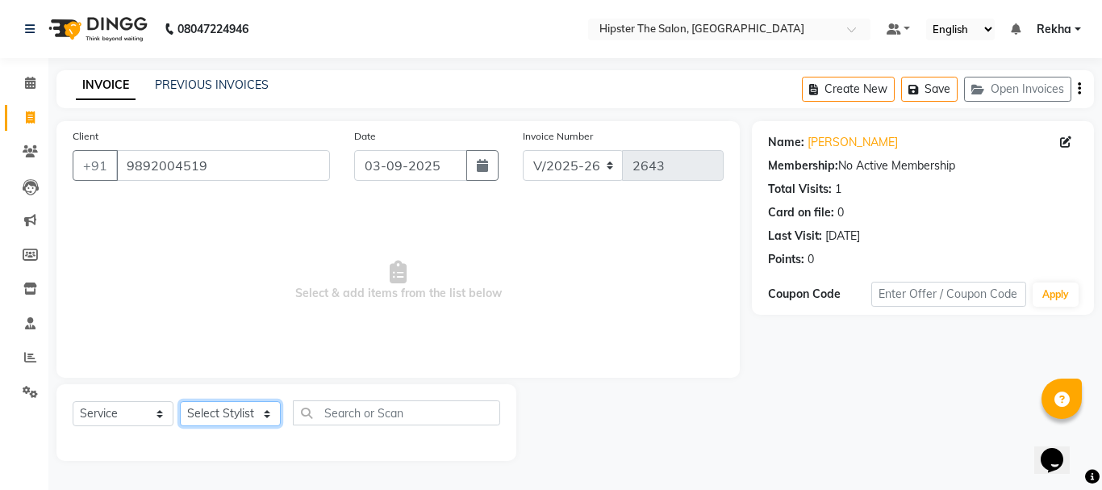
click at [198, 408] on select "Select Stylist [PERSON_NAME] [PERSON_NAME] Anup [PERSON_NAME] [PERSON_NAME] Luc…" at bounding box center [230, 413] width 101 height 25
select select "32401"
click at [180, 401] on select "Select Stylist [PERSON_NAME] [PERSON_NAME] Anup [PERSON_NAME] [PERSON_NAME] Luc…" at bounding box center [230, 413] width 101 height 25
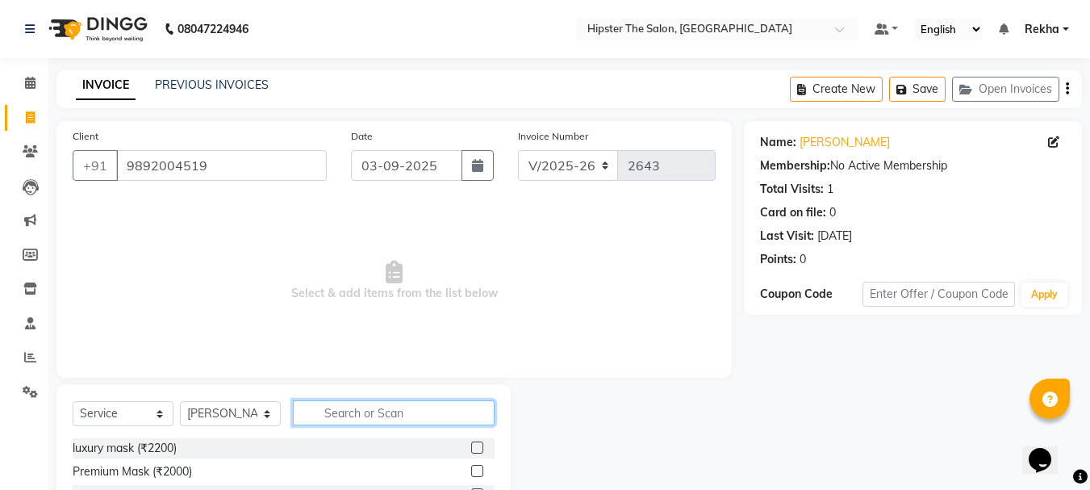
click at [368, 423] on input "text" at bounding box center [394, 412] width 202 height 25
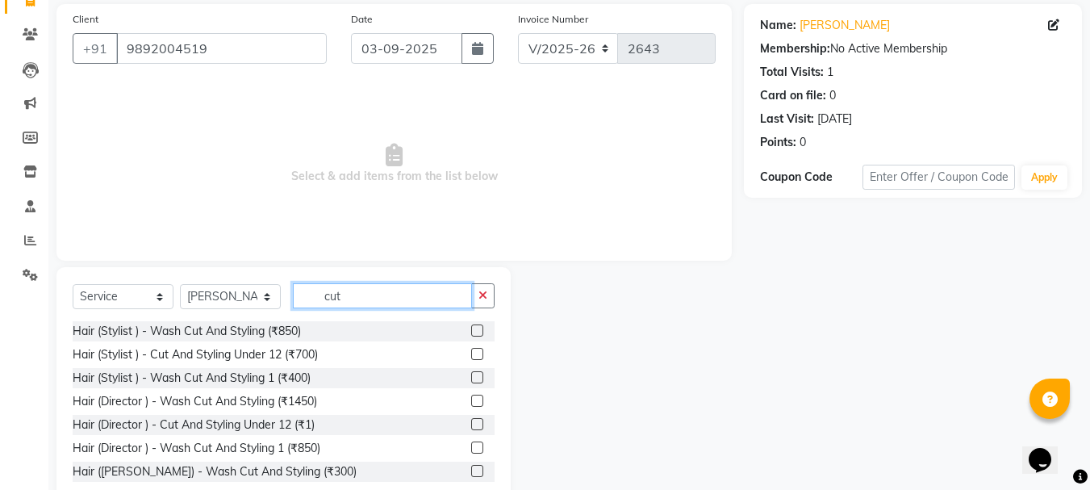
scroll to position [156, 0]
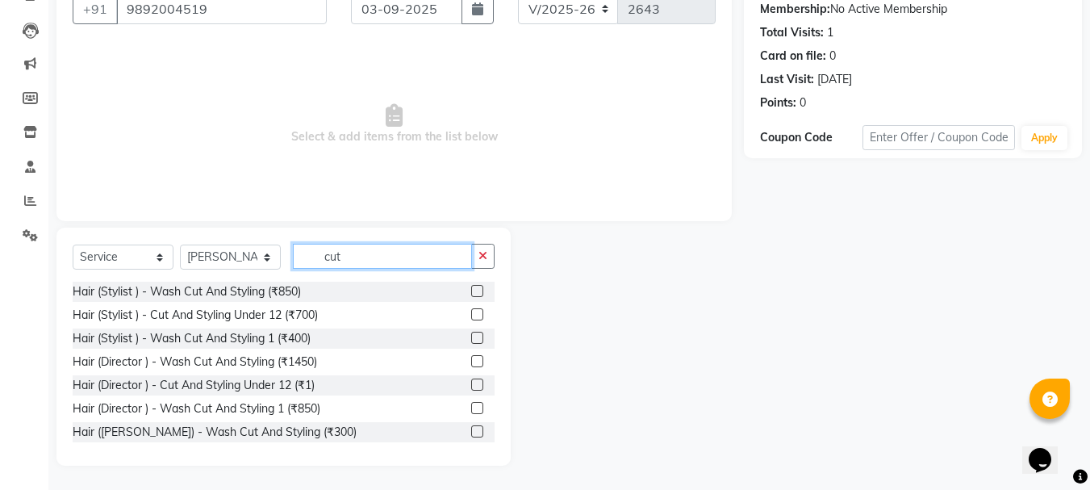
type input "cut"
click at [471, 337] on label at bounding box center [477, 338] width 12 height 12
click at [471, 337] on input "checkbox" at bounding box center [476, 338] width 10 height 10
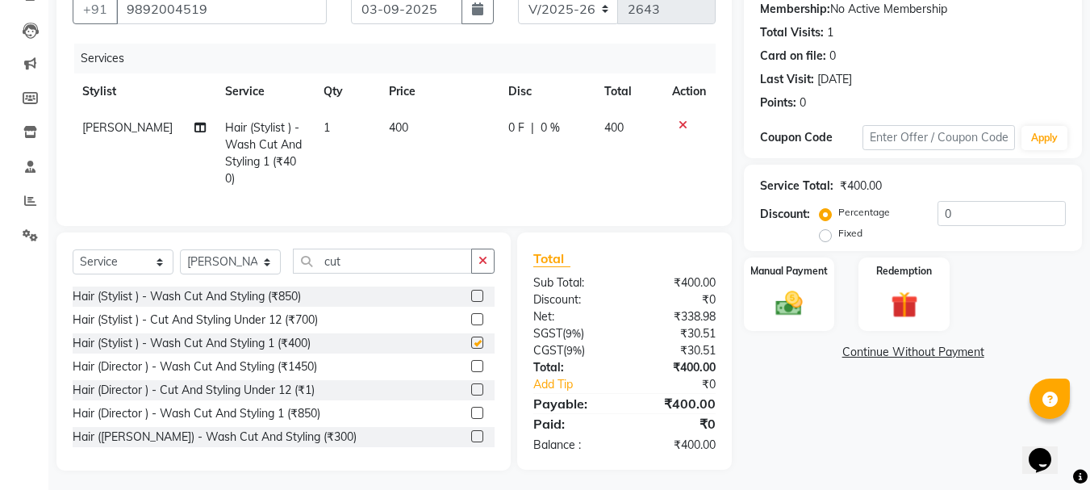
checkbox input "false"
click at [782, 311] on img at bounding box center [788, 303] width 45 height 32
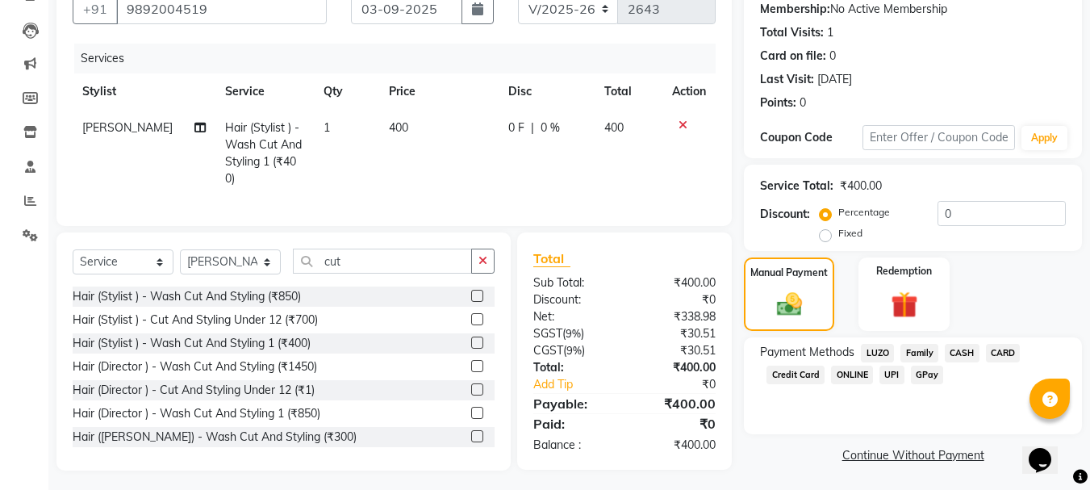
click at [963, 357] on span "CASH" at bounding box center [962, 353] width 35 height 19
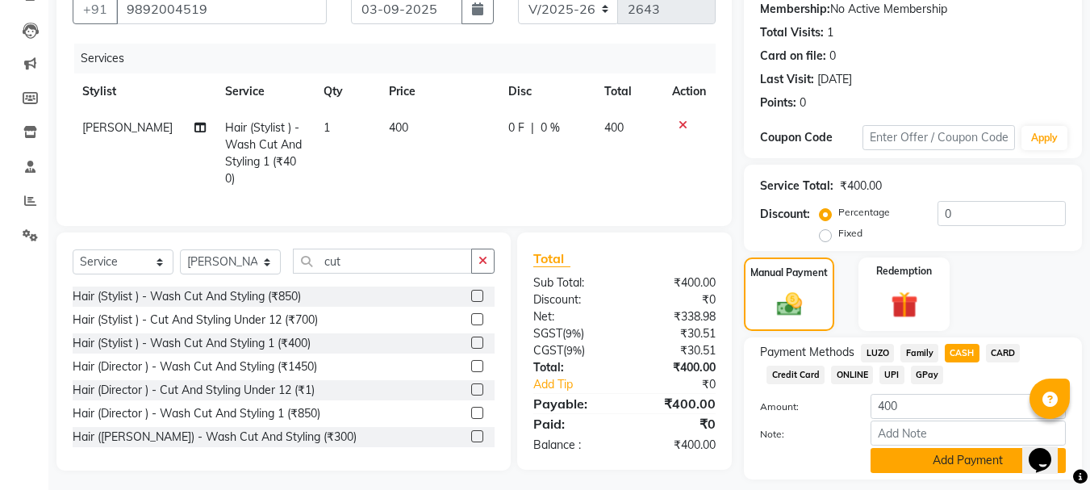
click at [953, 472] on button "Add Payment" at bounding box center [967, 460] width 195 height 25
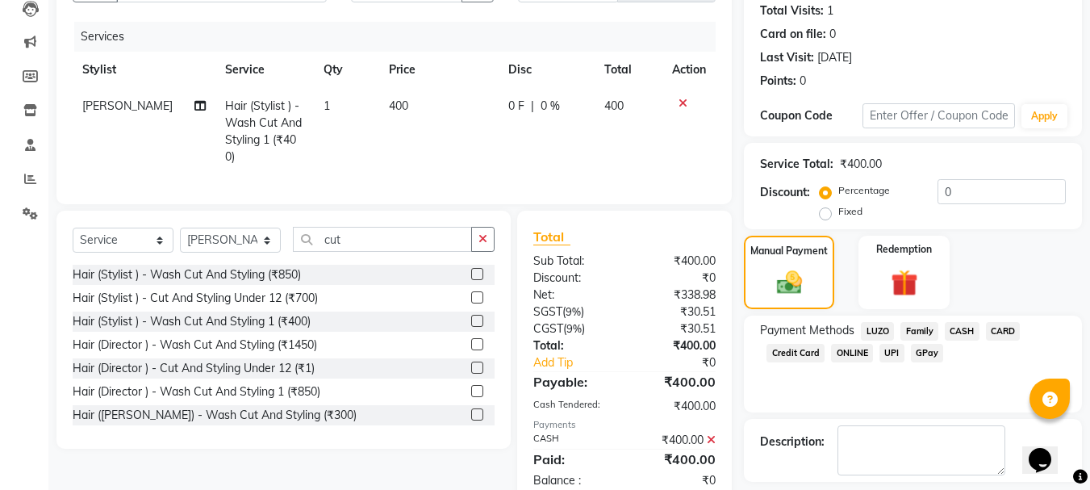
scroll to position [249, 0]
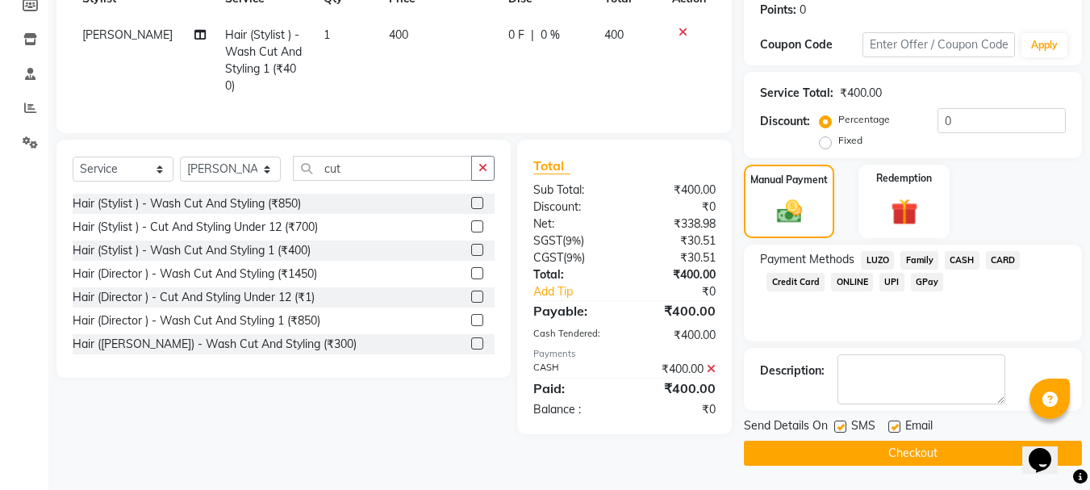
click at [843, 445] on button "Checkout" at bounding box center [913, 452] width 338 height 25
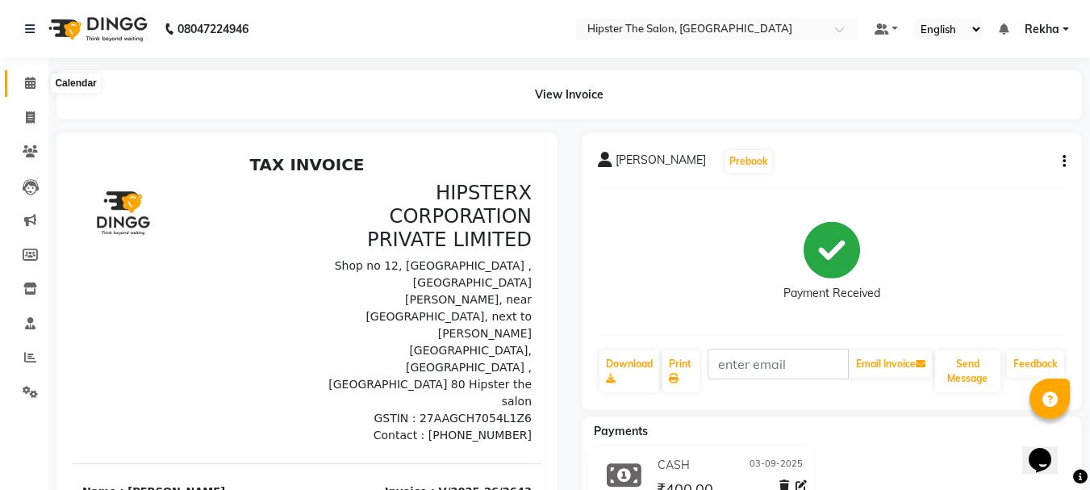
click at [35, 81] on icon at bounding box center [30, 83] width 10 height 12
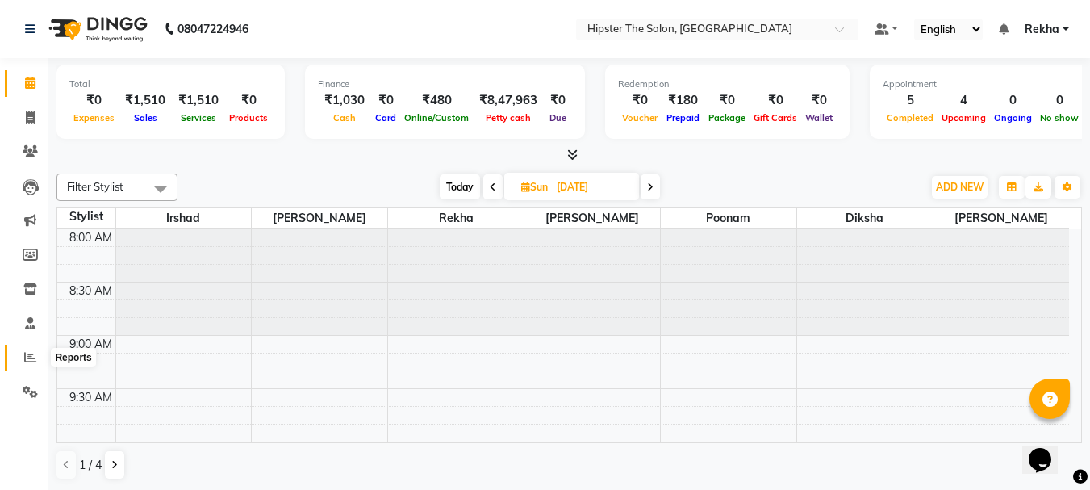
click at [29, 353] on icon at bounding box center [30, 357] width 12 height 12
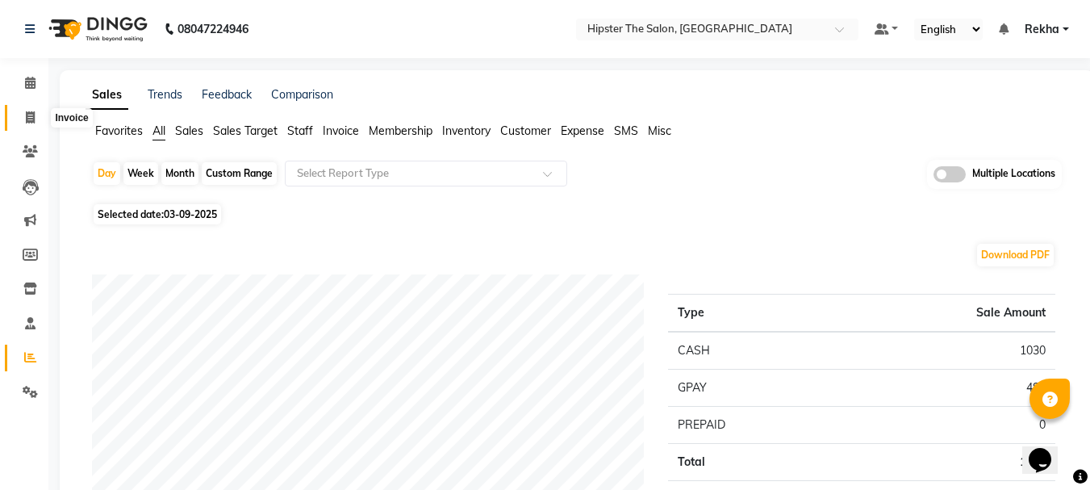
click at [24, 116] on span at bounding box center [30, 118] width 28 height 19
select select "service"
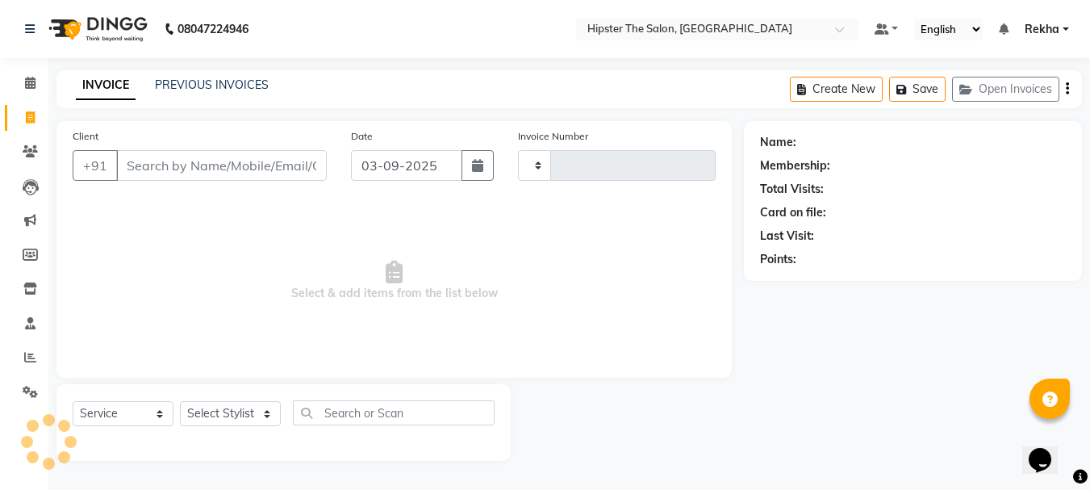
type input "2644"
select select "5125"
click at [227, 73] on div "INVOICE PREVIOUS INVOICES Create New Save Open Invoices" at bounding box center [574, 89] width 1037 height 38
click at [211, 93] on div "PREVIOUS INVOICES" at bounding box center [212, 85] width 114 height 17
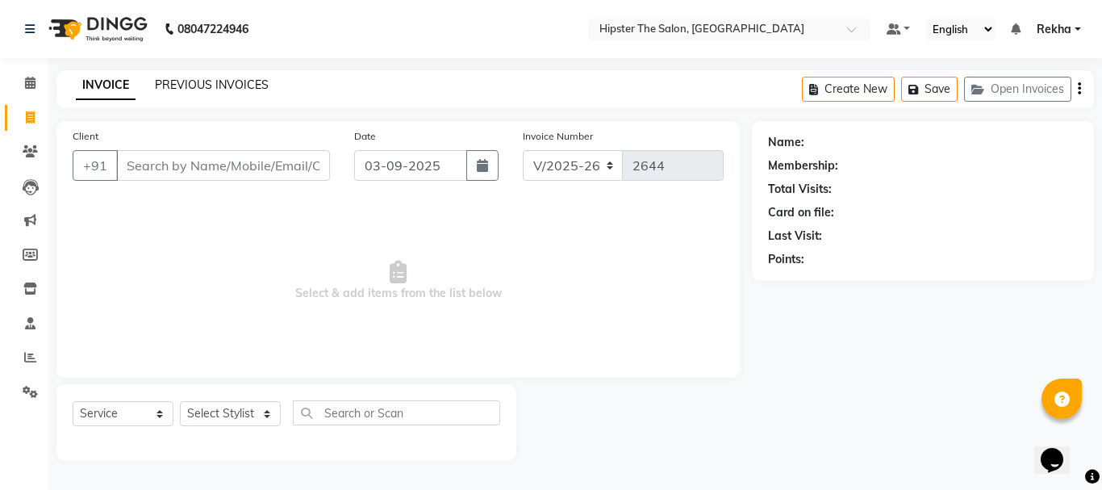
click at [205, 86] on link "PREVIOUS INVOICES" at bounding box center [212, 84] width 114 height 15
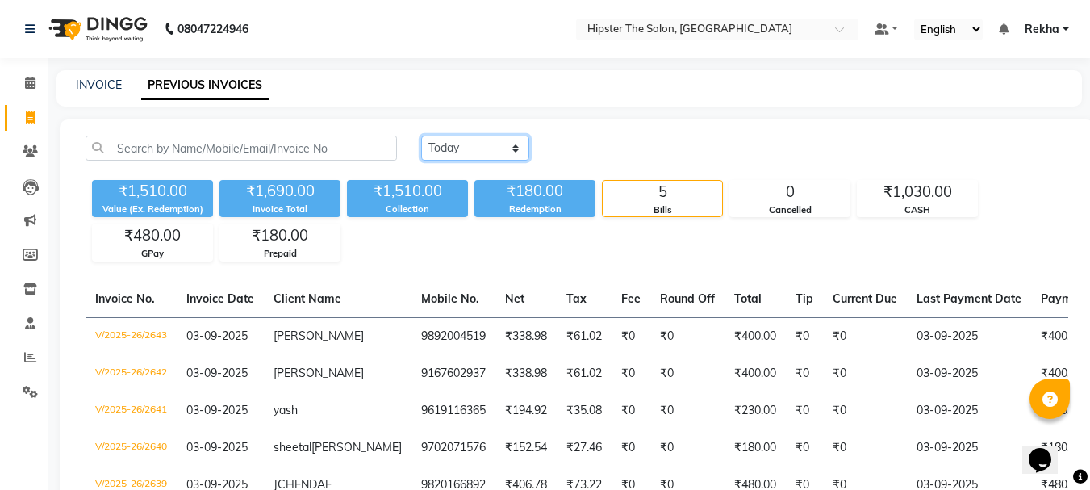
click at [467, 150] on select "Today Yesterday Custom Range" at bounding box center [475, 148] width 108 height 25
click at [694, 127] on div "Today Yesterday Custom Range ₹1,510.00 Value (Ex. Redemption) ₹1,690.00 Invoice…" at bounding box center [577, 343] width 1034 height 448
click at [23, 358] on span at bounding box center [30, 357] width 28 height 19
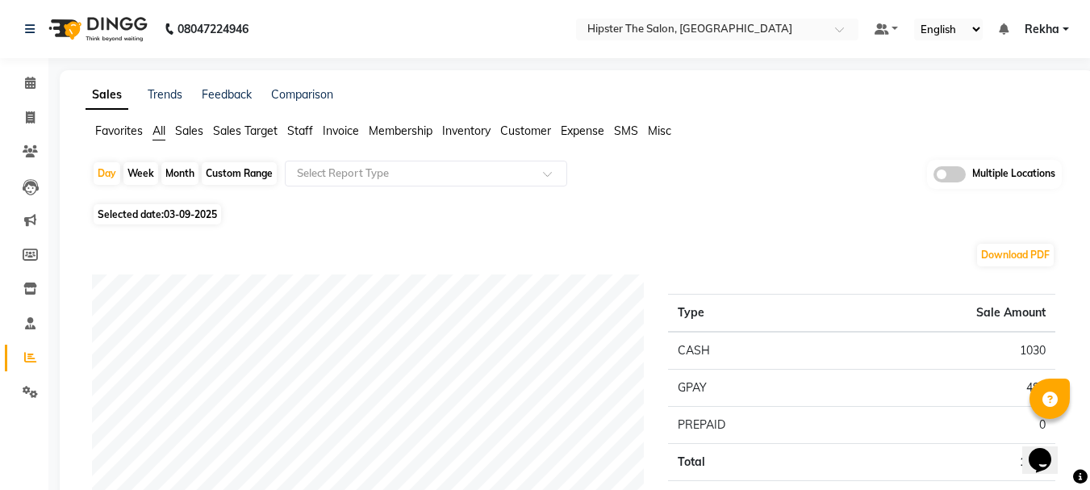
click at [257, 170] on div "Custom Range" at bounding box center [239, 173] width 75 height 23
select select "9"
select select "2025"
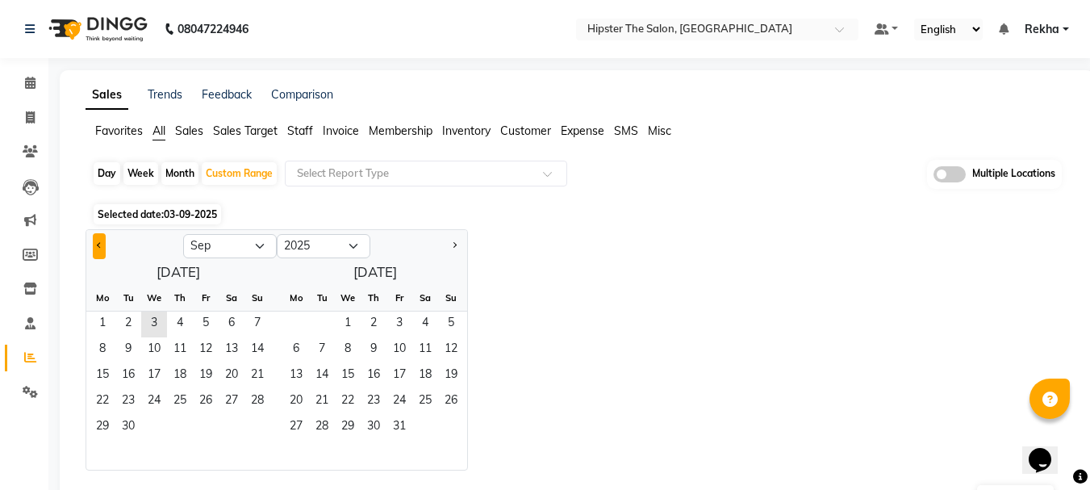
click at [99, 245] on span "Previous month" at bounding box center [100, 245] width 6 height 6
select select "8"
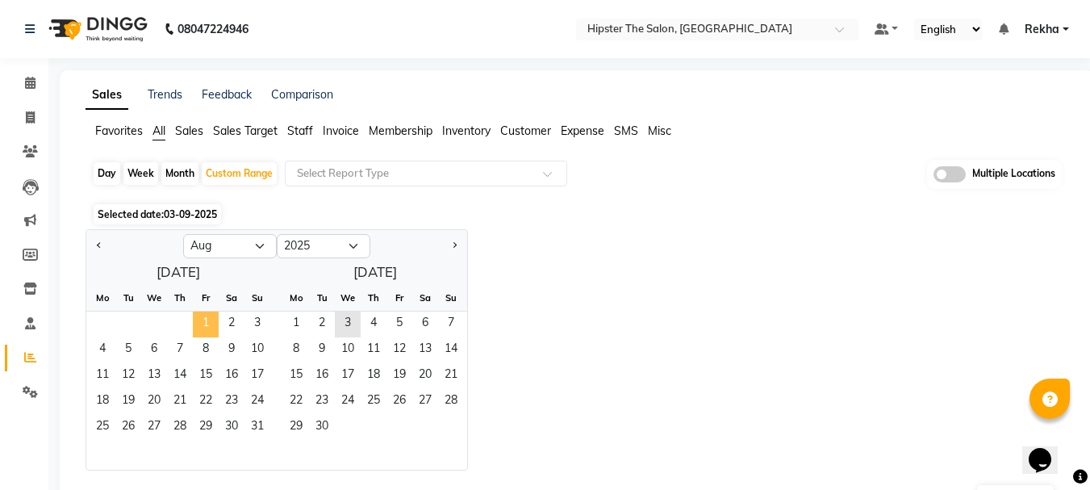
click at [211, 319] on span "1" at bounding box center [206, 324] width 26 height 26
click at [264, 432] on span "31" at bounding box center [257, 428] width 26 height 26
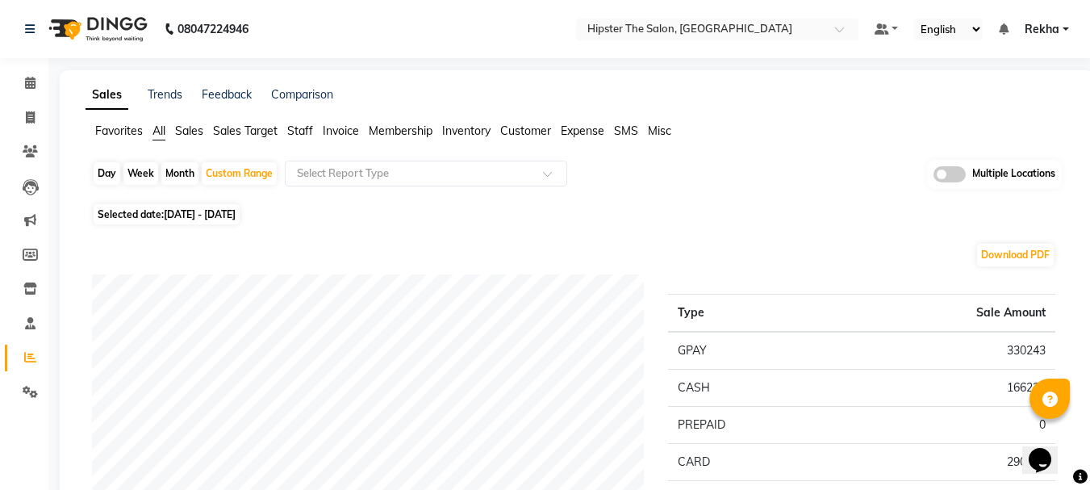
click at [296, 127] on span "Staff" at bounding box center [300, 130] width 26 height 15
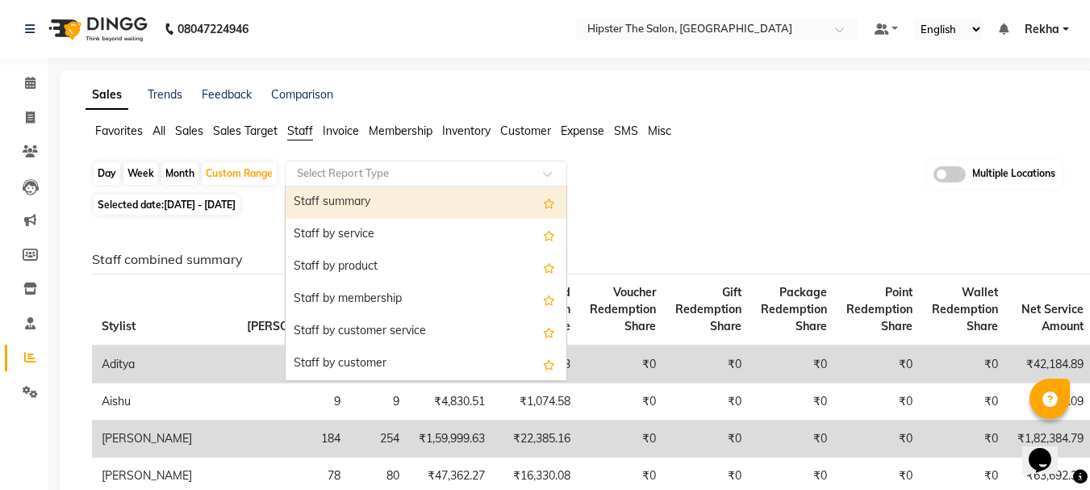
click at [344, 169] on input "text" at bounding box center [410, 173] width 232 height 16
click at [345, 126] on span "Invoice" at bounding box center [341, 130] width 36 height 15
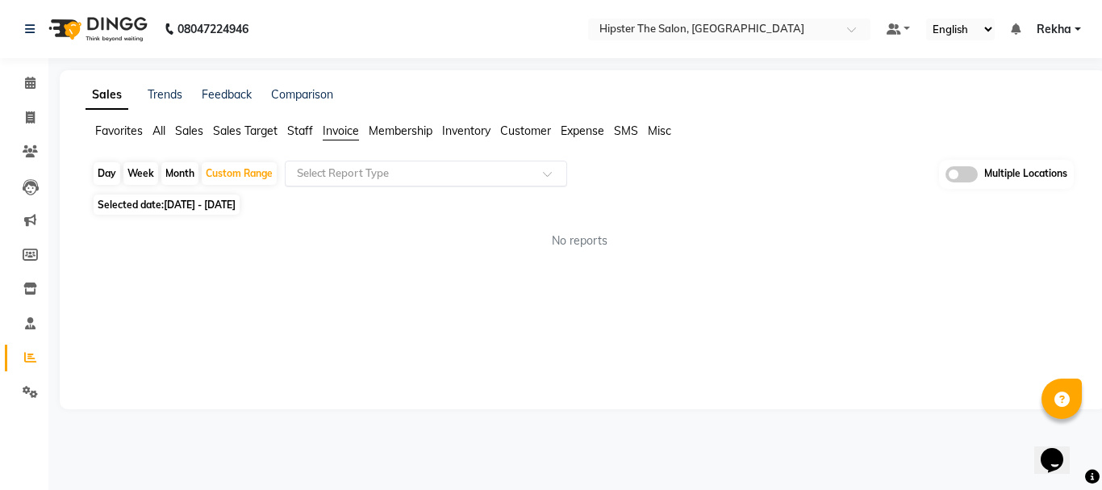
click at [332, 167] on input "text" at bounding box center [410, 173] width 232 height 16
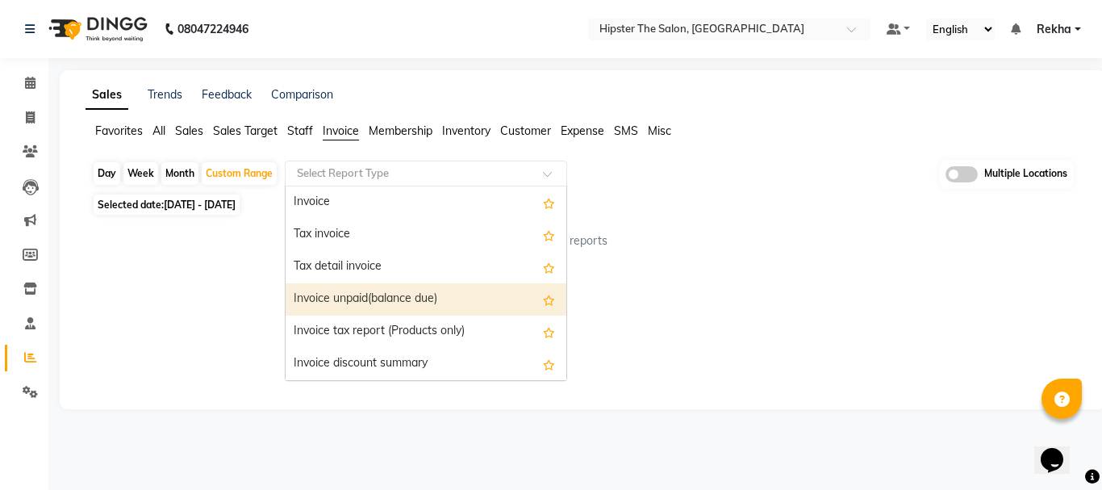
click at [322, 294] on div "Invoice unpaid(balance due)" at bounding box center [426, 299] width 281 height 32
select select "full_report"
select select "pdf"
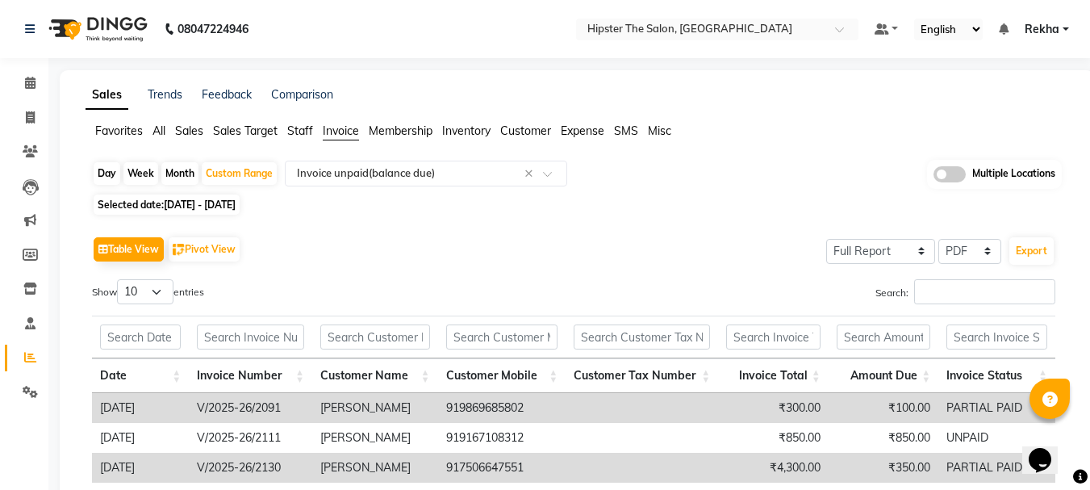
click at [155, 131] on span "All" at bounding box center [158, 130] width 13 height 15
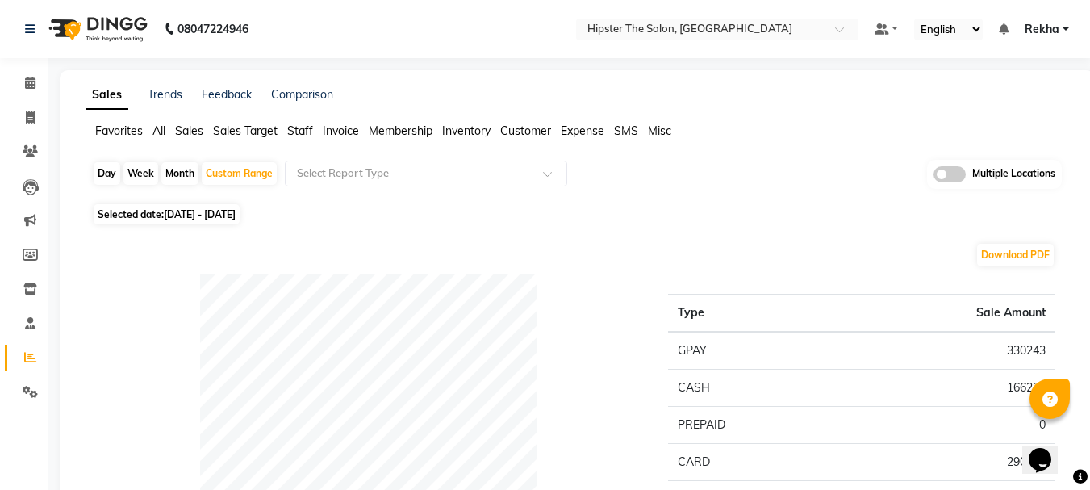
click at [187, 129] on span "Sales" at bounding box center [189, 130] width 28 height 15
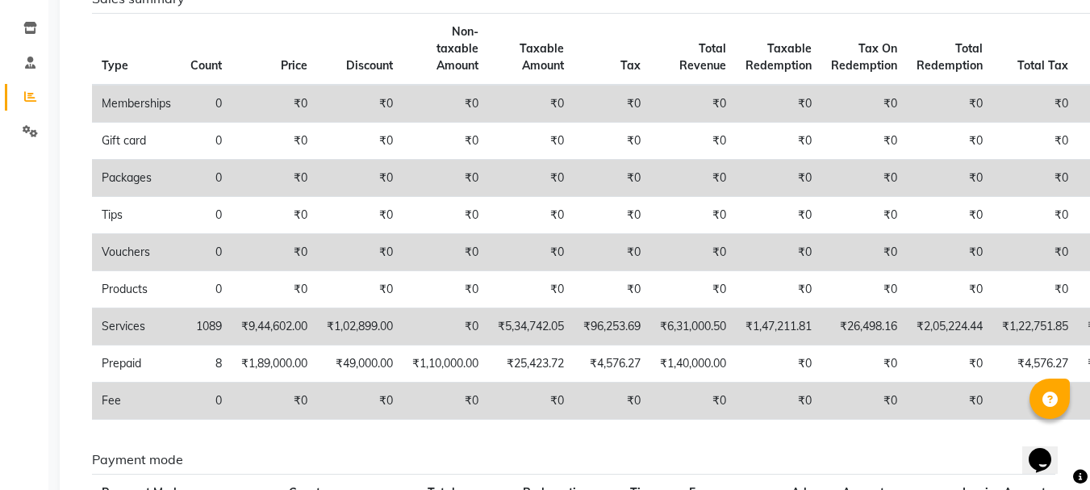
scroll to position [193, 0]
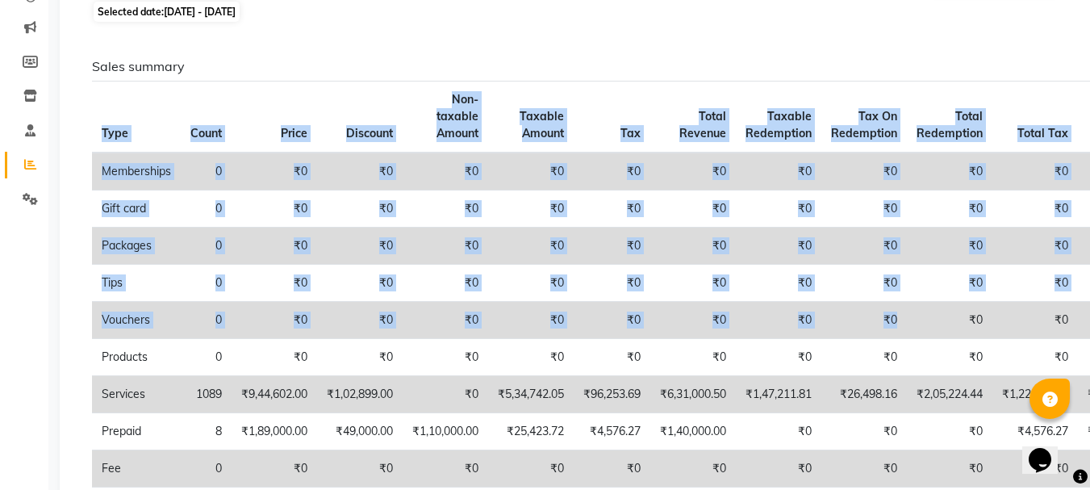
drag, startPoint x: 923, startPoint y: 300, endPoint x: 1101, endPoint y: -98, distance: 435.8
click at [1089, 0] on html "08047224946 Select Location × Hipster The Salon, Mulund West Default Panel My P…" at bounding box center [545, 52] width 1090 height 490
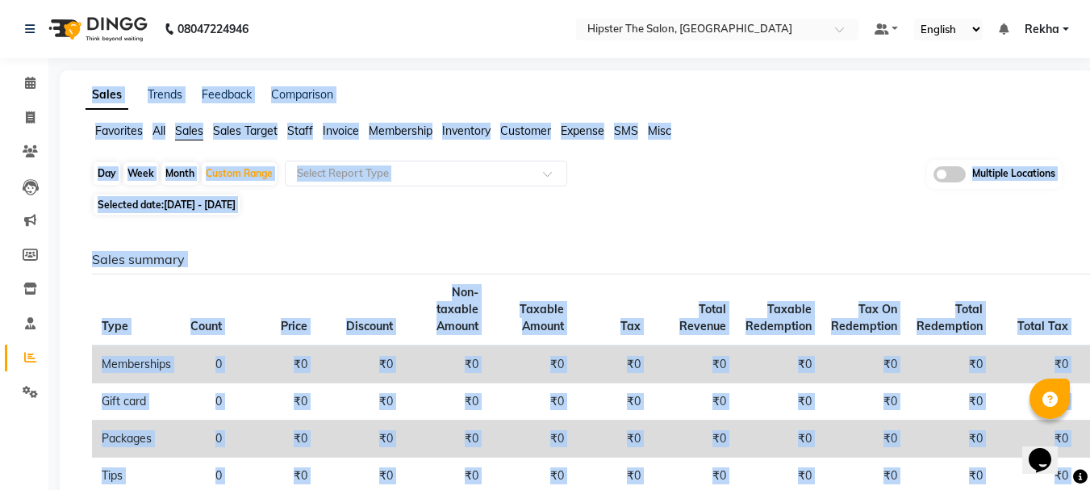
click at [848, 124] on ul "Favorites All Sales Sales Target Staff Invoice Membership Inventory Customer Ex…" at bounding box center [577, 132] width 982 height 18
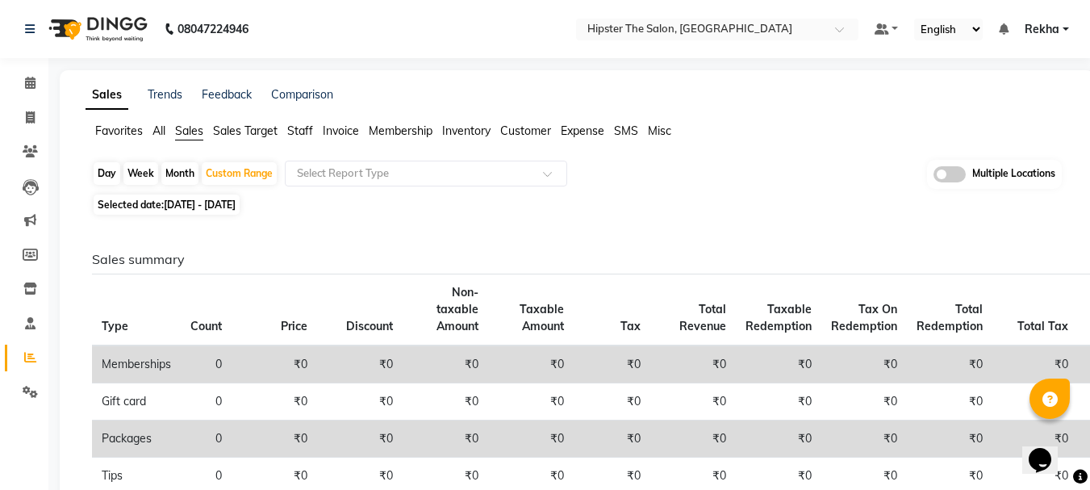
click at [304, 126] on span "Staff" at bounding box center [300, 130] width 26 height 15
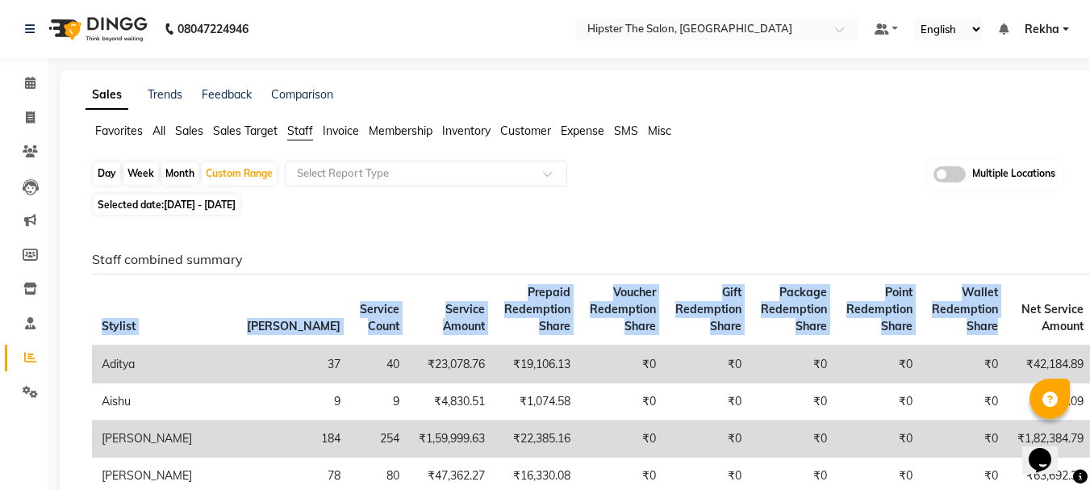
drag, startPoint x: 870, startPoint y: 285, endPoint x: 599, endPoint y: 213, distance: 279.6
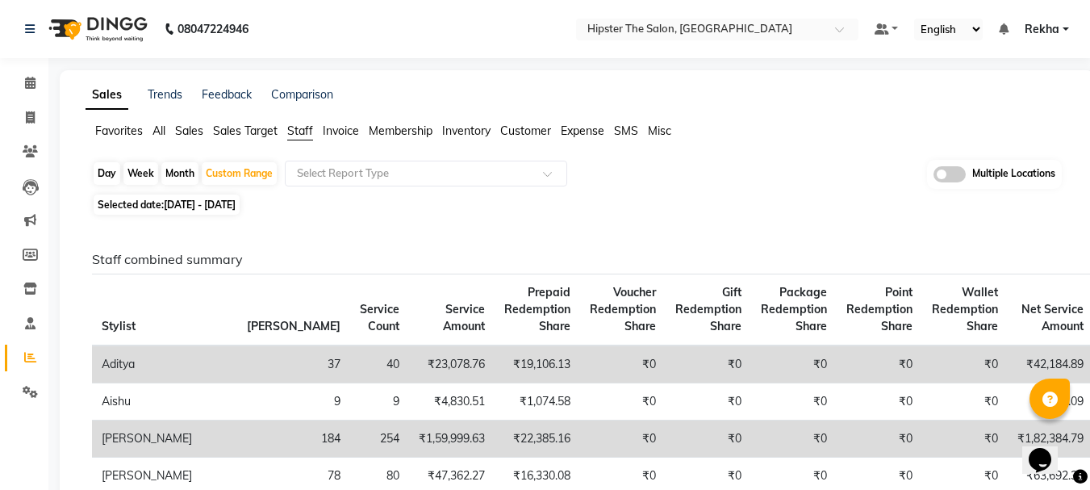
click at [330, 134] on span "Invoice" at bounding box center [341, 130] width 36 height 15
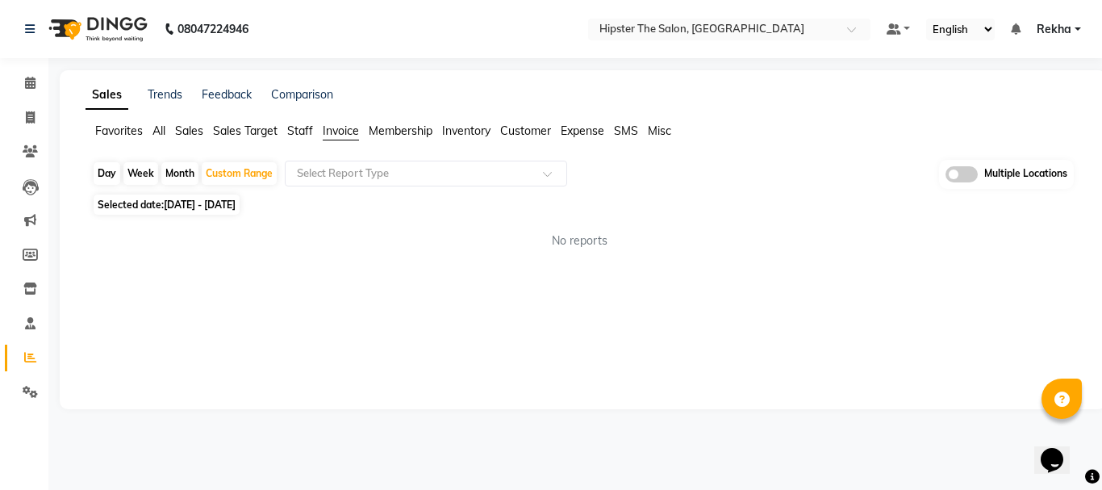
click at [195, 130] on span "Sales" at bounding box center [189, 130] width 28 height 15
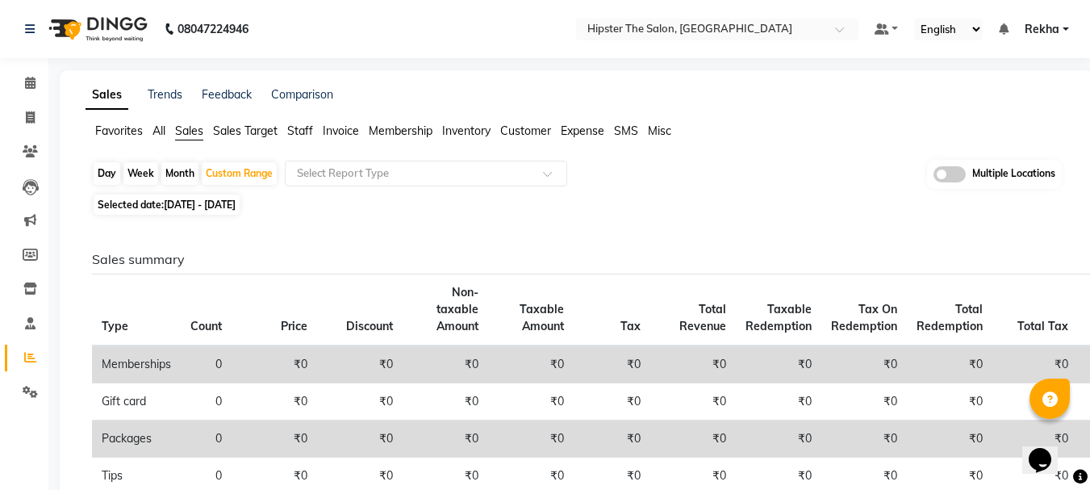
click at [240, 131] on span "Sales Target" at bounding box center [245, 130] width 65 height 15
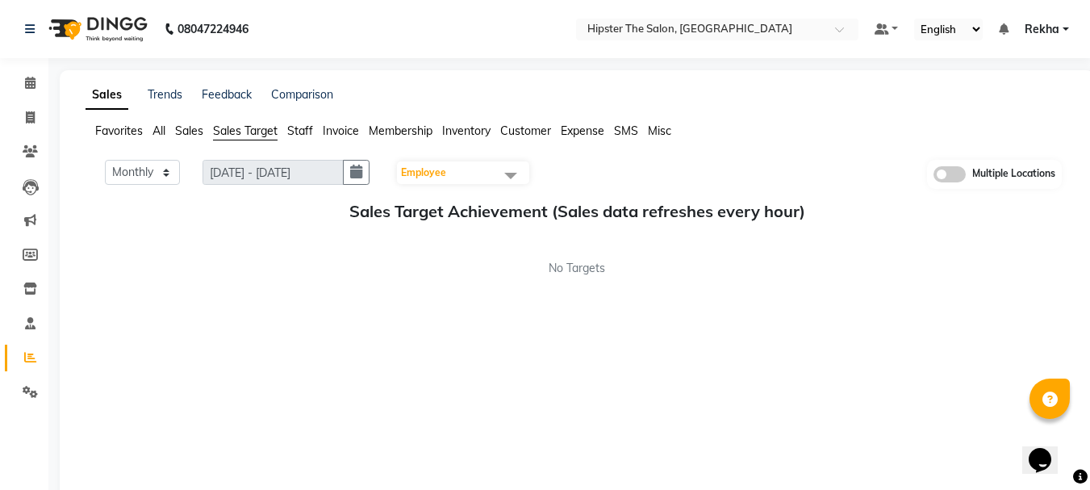
click at [693, 153] on app-reports "Favorites All Sales Sales Target Staff Invoice Membership Inventory Customer Ex…" at bounding box center [577, 311] width 1002 height 376
click at [121, 128] on span "Favorites" at bounding box center [119, 130] width 48 height 15
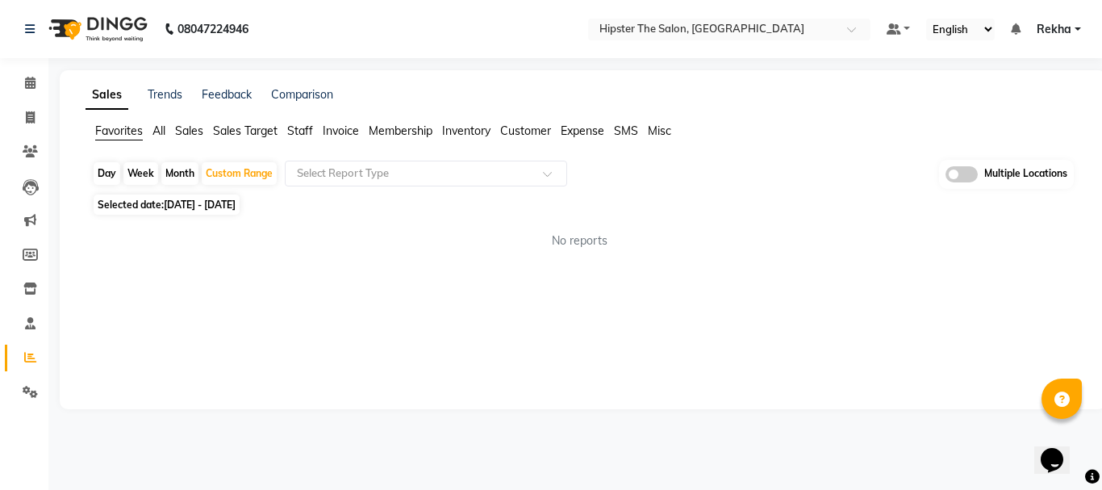
click at [154, 131] on span "All" at bounding box center [158, 130] width 13 height 15
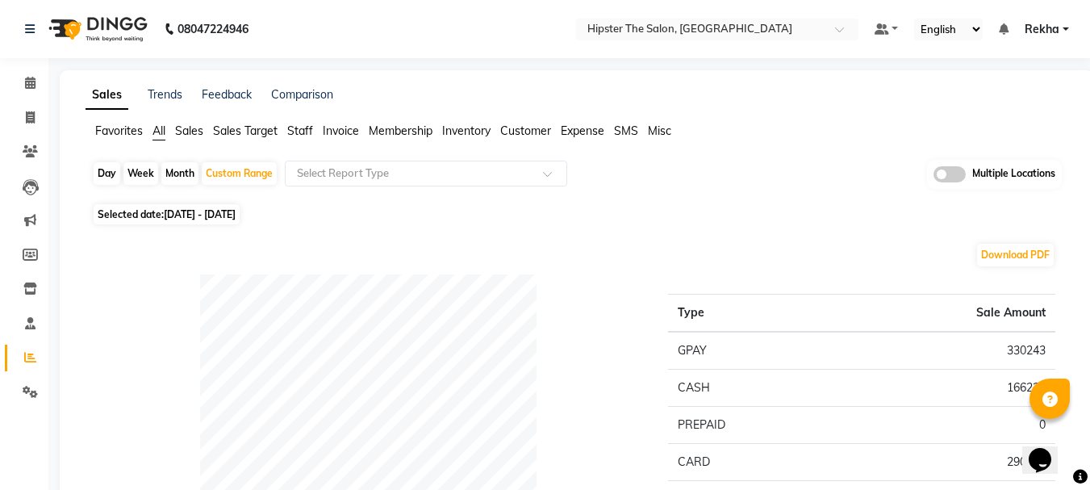
click at [192, 128] on span "Sales" at bounding box center [189, 130] width 28 height 15
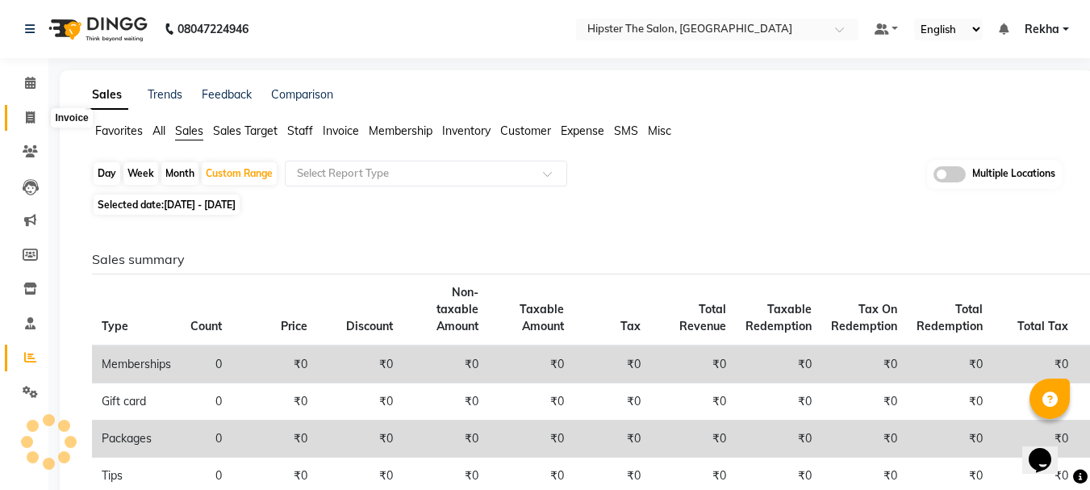
click at [31, 115] on icon at bounding box center [30, 117] width 9 height 12
select select "5125"
select select "service"
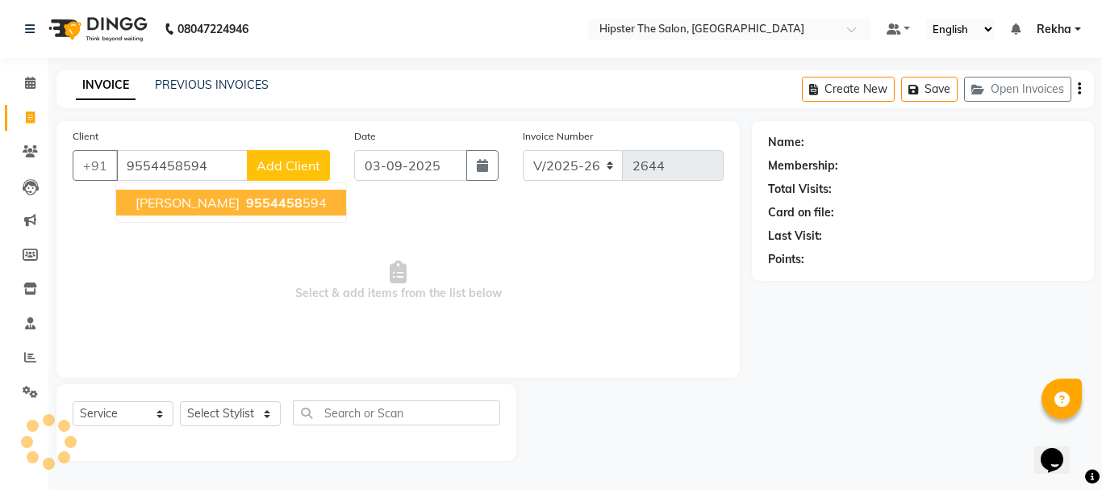
type input "9554458594"
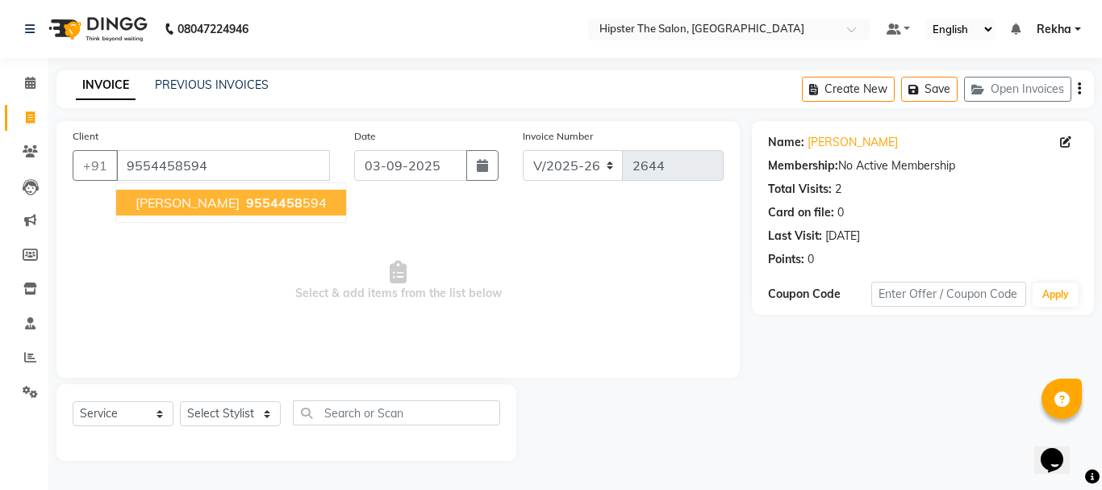
click at [177, 203] on span "abinaw roy" at bounding box center [188, 202] width 104 height 16
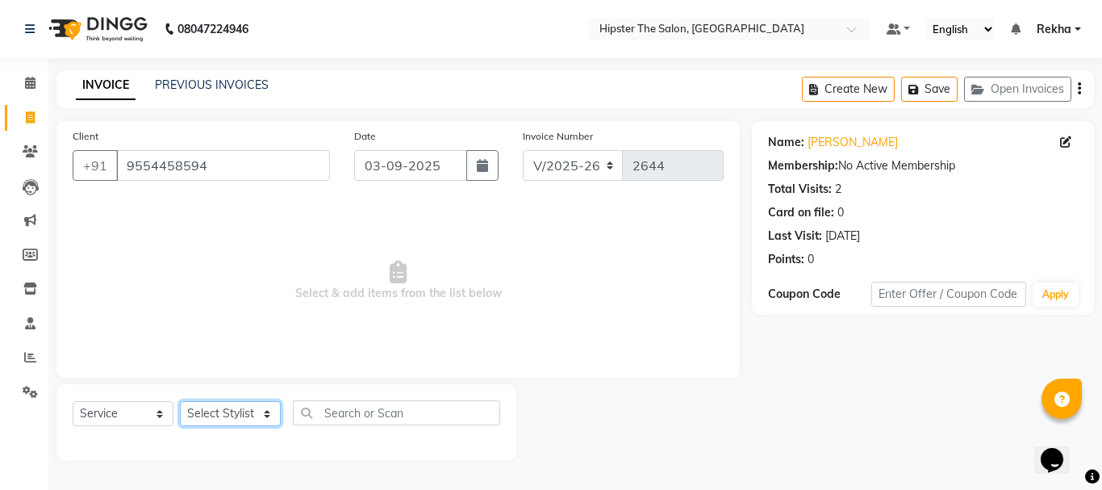
click at [211, 406] on select "Select Stylist Aditya aishu Akansha Altaf Anil Anup Ashik Bhavin Diksha Irshad …" at bounding box center [230, 413] width 101 height 25
select select "32387"
click at [180, 401] on select "Select Stylist Aditya aishu Akansha Altaf Anil Anup Ashik Bhavin Diksha Irshad …" at bounding box center [230, 413] width 101 height 25
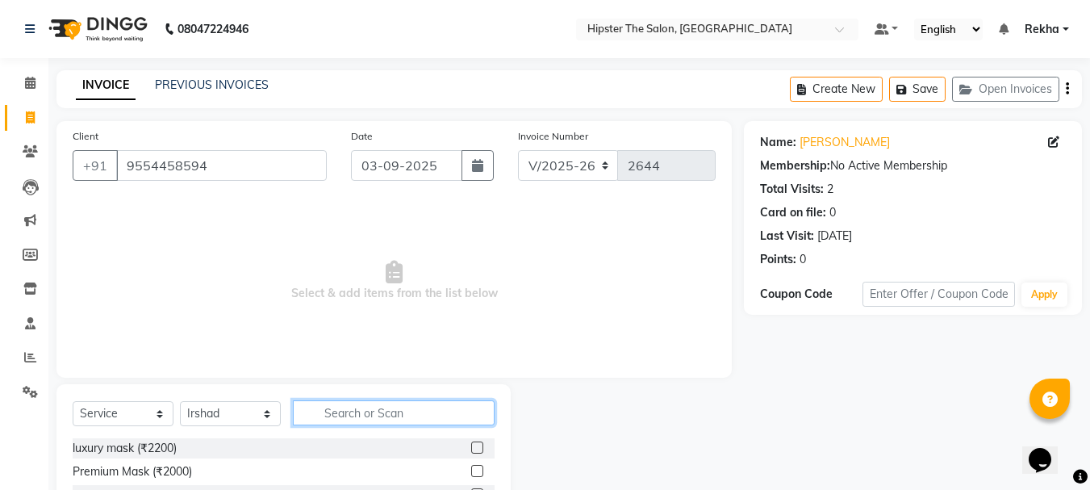
click at [357, 418] on input "text" at bounding box center [394, 412] width 202 height 25
type input "bar"
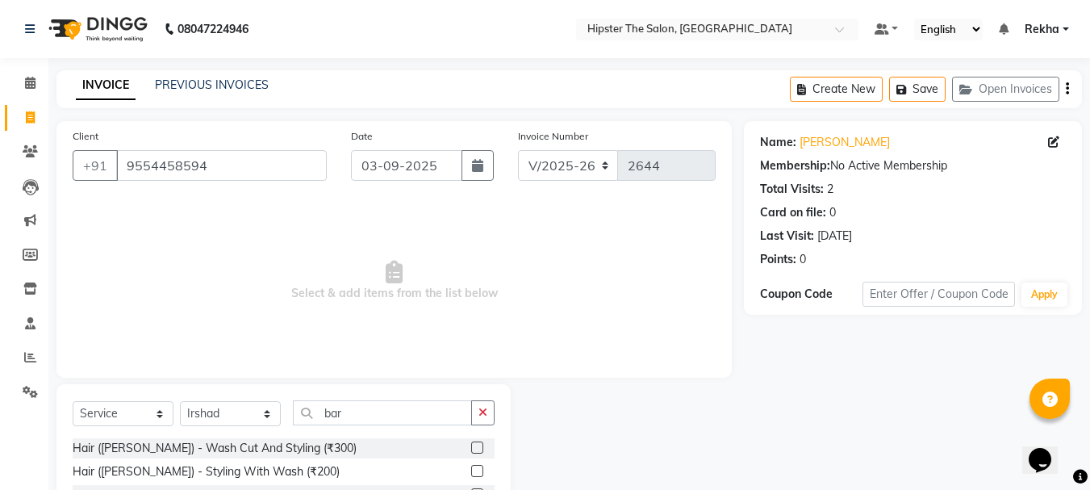
click at [471, 446] on label at bounding box center [477, 447] width 12 height 12
click at [471, 446] on input "checkbox" at bounding box center [476, 448] width 10 height 10
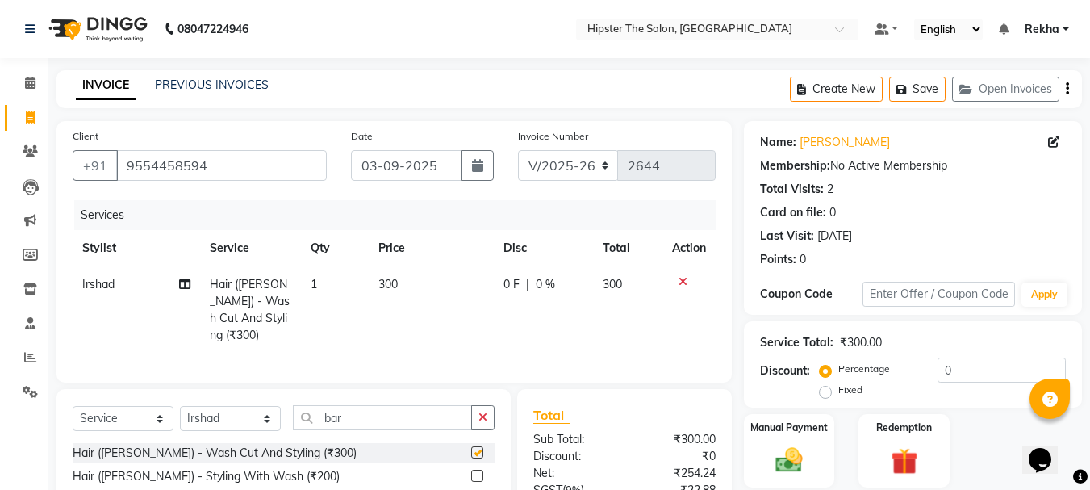
checkbox input "false"
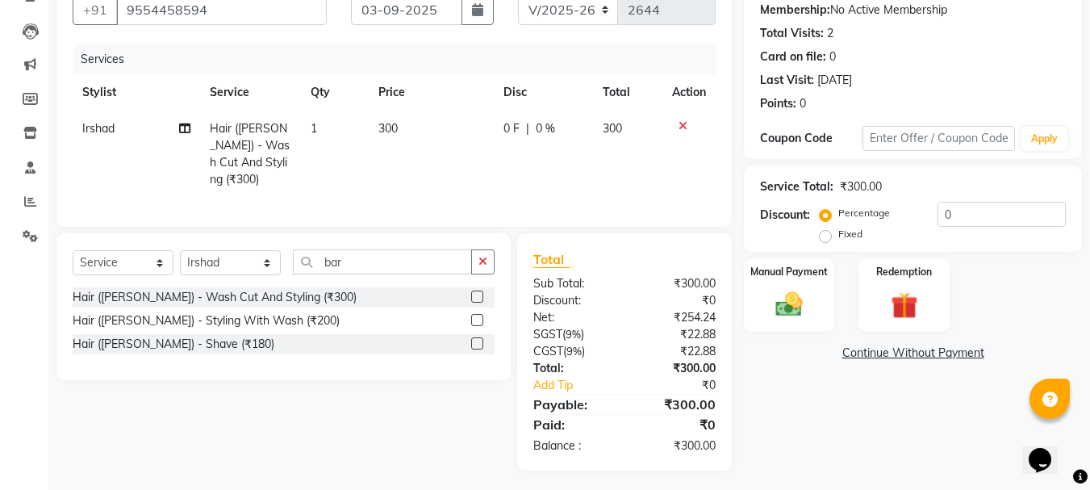
click at [470, 341] on div "Hair (Barber) - Shave (₹180)" at bounding box center [284, 344] width 422 height 20
click at [477, 337] on label at bounding box center [477, 343] width 12 height 12
click at [477, 339] on input "checkbox" at bounding box center [476, 344] width 10 height 10
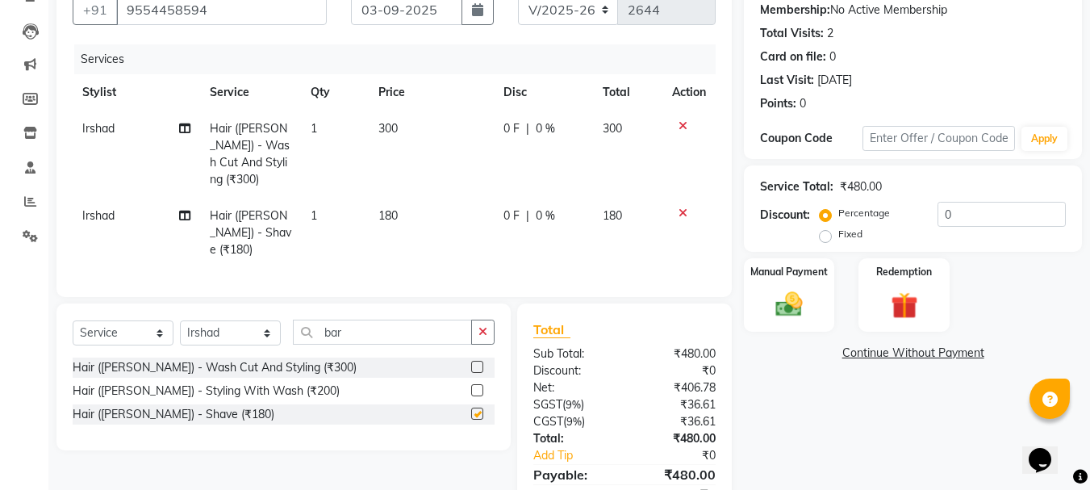
checkbox input "false"
click at [797, 306] on img at bounding box center [788, 304] width 45 height 32
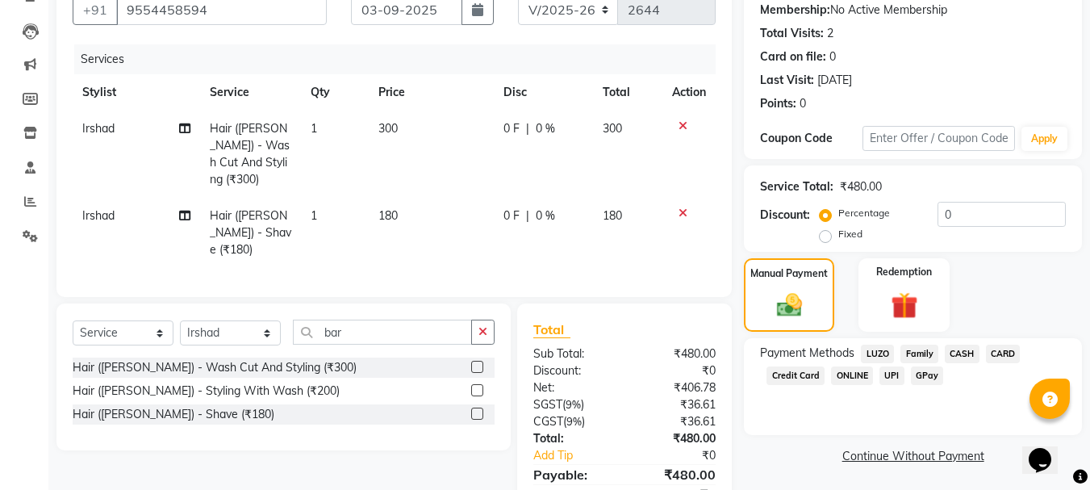
click at [904, 372] on div "GPay" at bounding box center [924, 377] width 40 height 22
click at [928, 375] on span "GPay" at bounding box center [927, 375] width 33 height 19
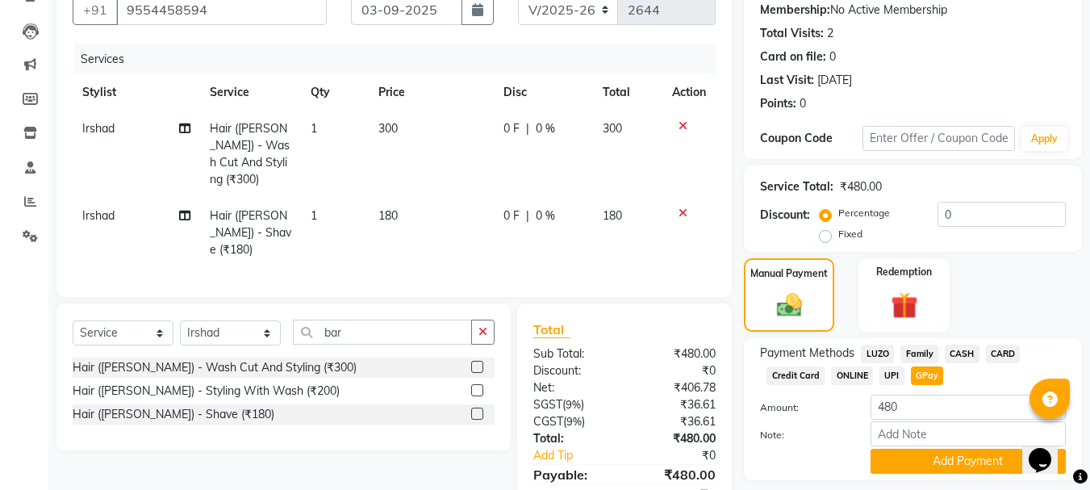
scroll to position [209, 0]
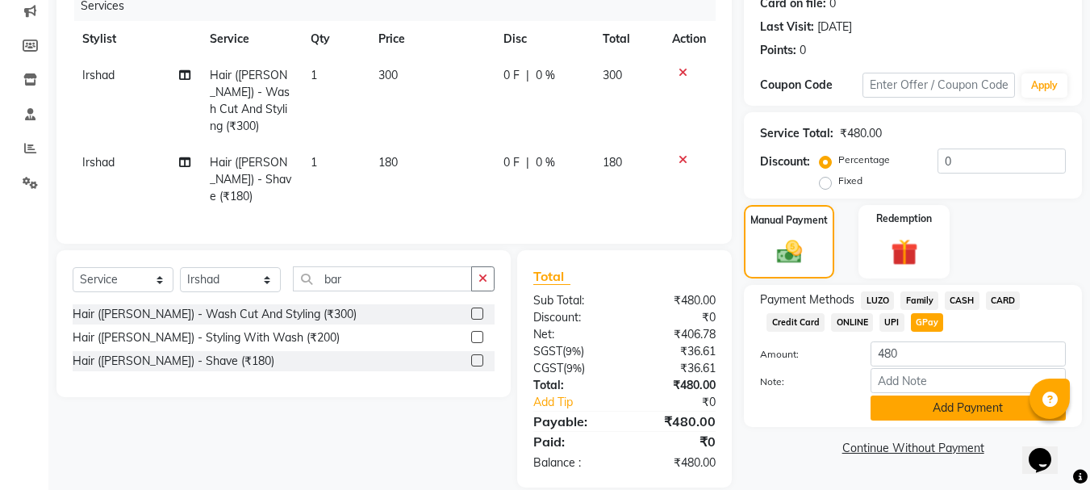
click at [932, 410] on button "Add Payment" at bounding box center [967, 407] width 195 height 25
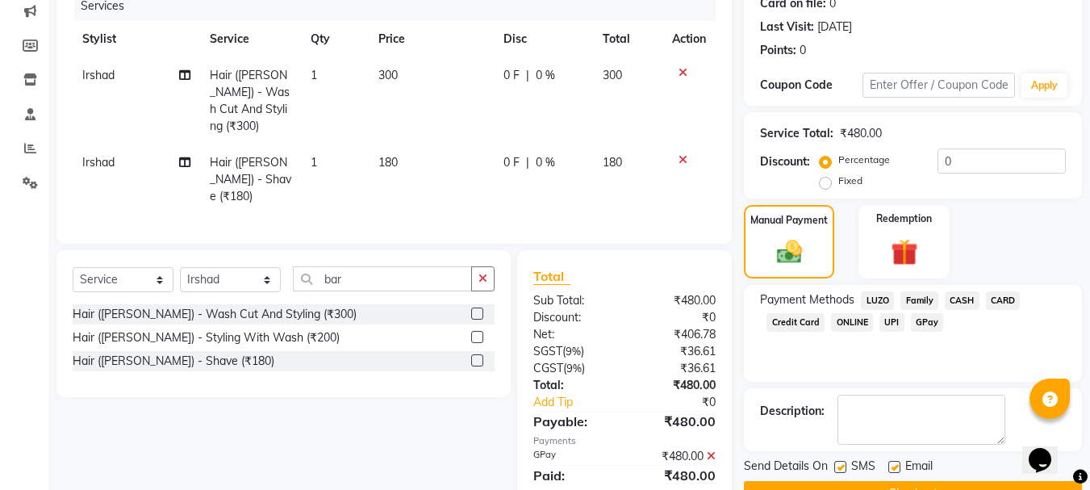
scroll to position [249, 0]
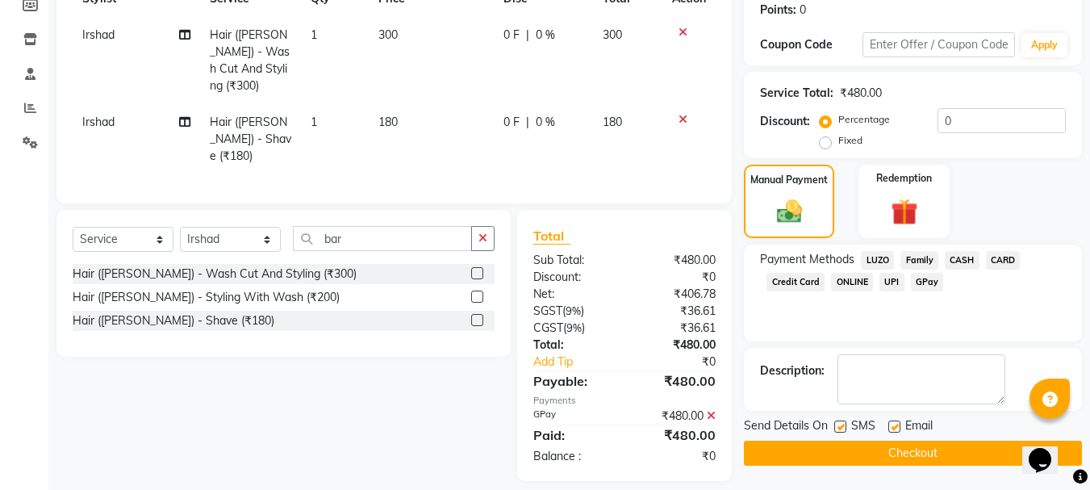
click at [847, 448] on button "Checkout" at bounding box center [913, 452] width 338 height 25
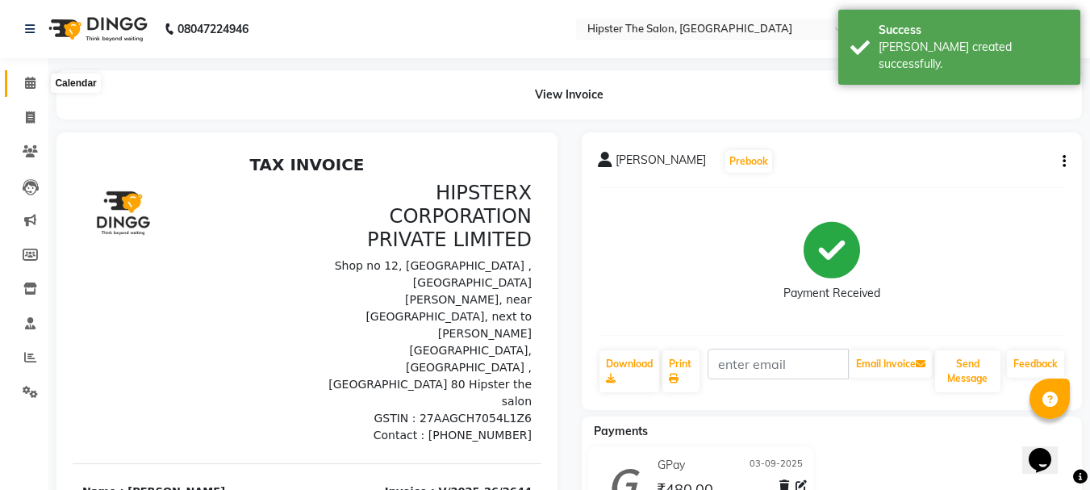
click at [23, 85] on span at bounding box center [30, 83] width 28 height 19
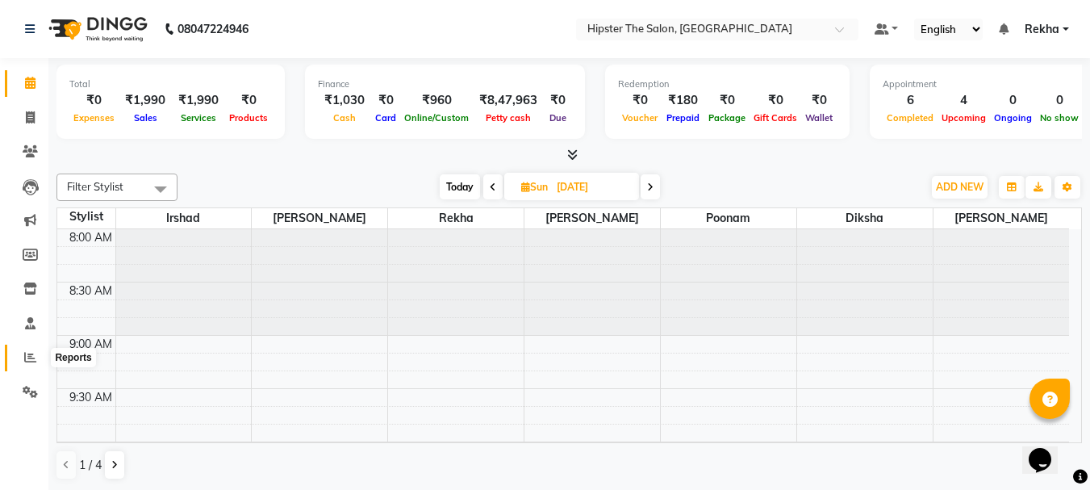
click at [27, 356] on icon at bounding box center [30, 357] width 12 height 12
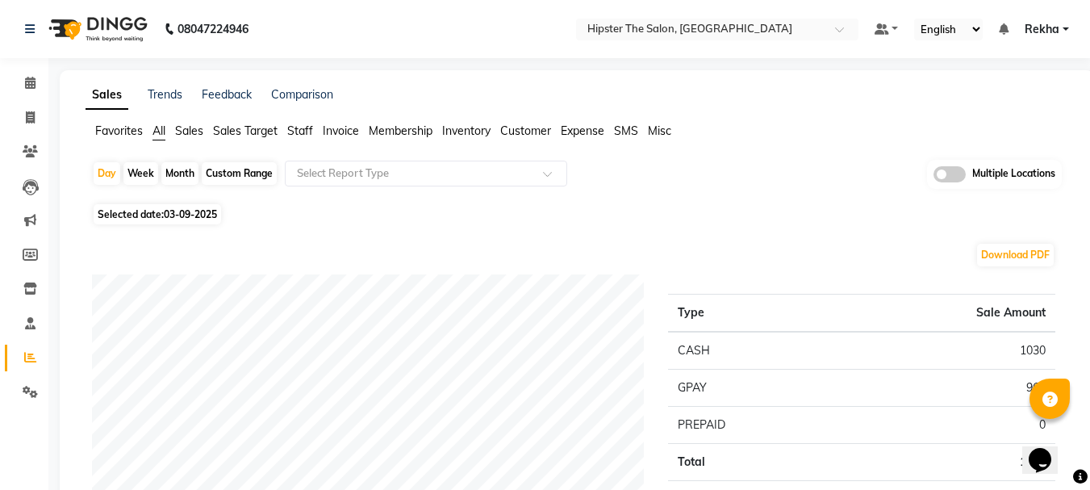
click at [235, 174] on div "Custom Range" at bounding box center [239, 173] width 75 height 23
select select "9"
select select "2025"
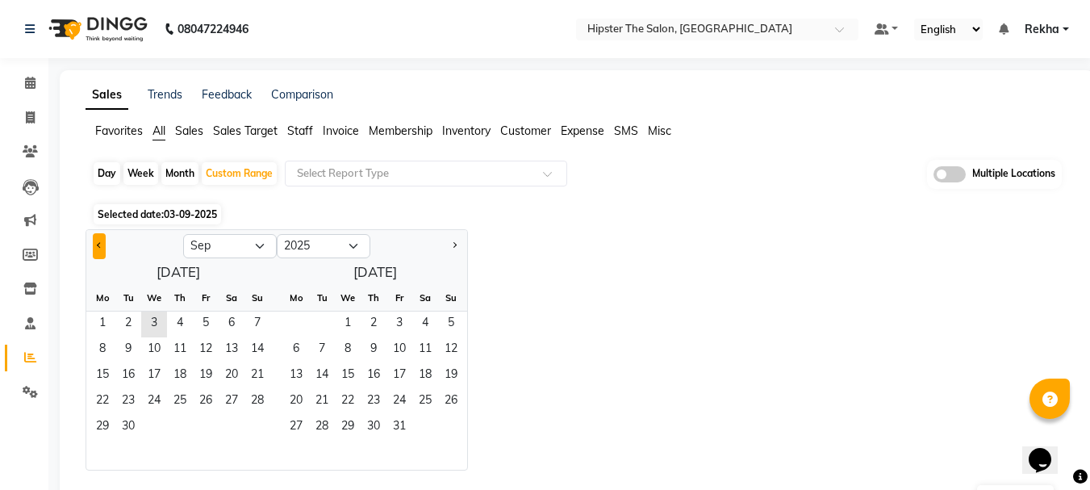
click at [95, 247] on button "Previous month" at bounding box center [99, 246] width 13 height 26
select select "8"
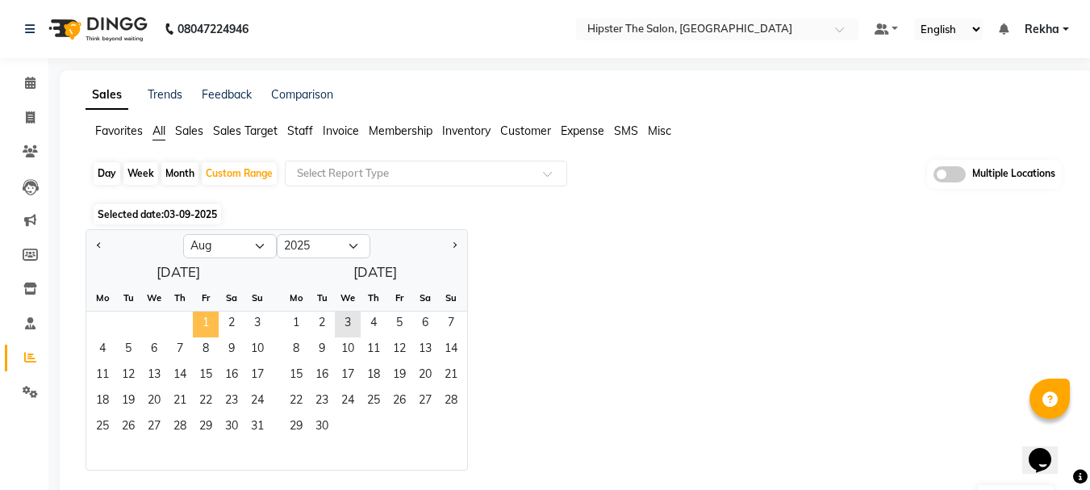
click at [203, 322] on span "1" at bounding box center [206, 324] width 26 height 26
click at [261, 428] on span "31" at bounding box center [257, 428] width 26 height 26
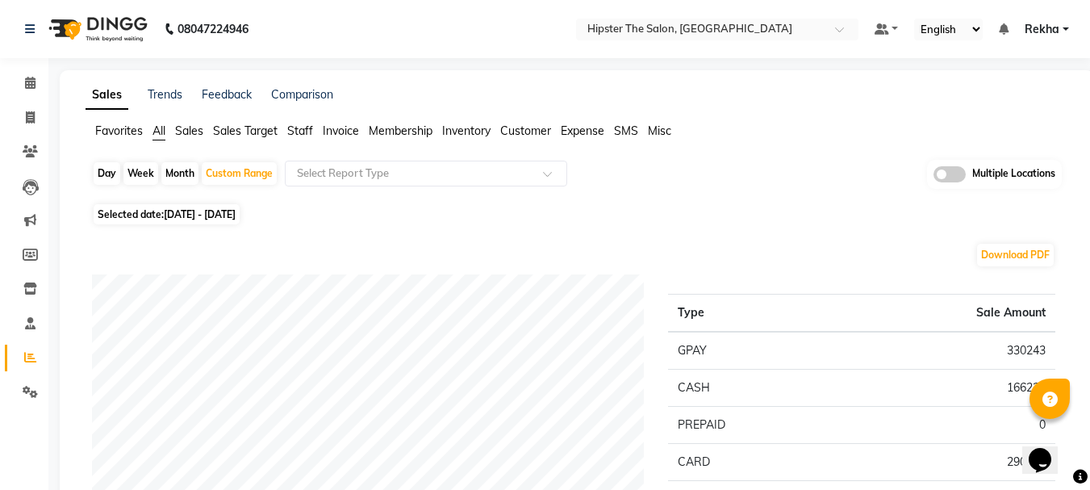
click at [307, 128] on span "Staff" at bounding box center [300, 130] width 26 height 15
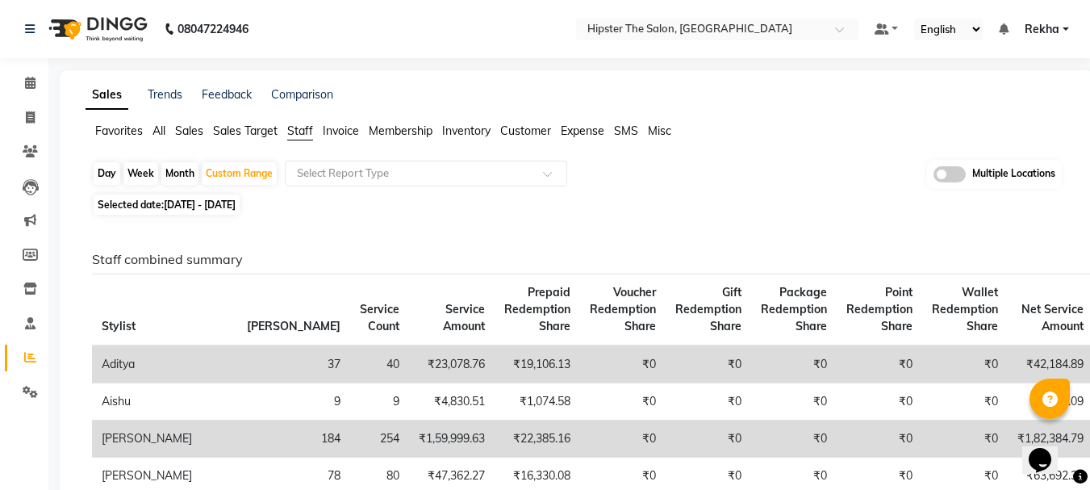
click at [243, 131] on span "Sales Target" at bounding box center [245, 130] width 65 height 15
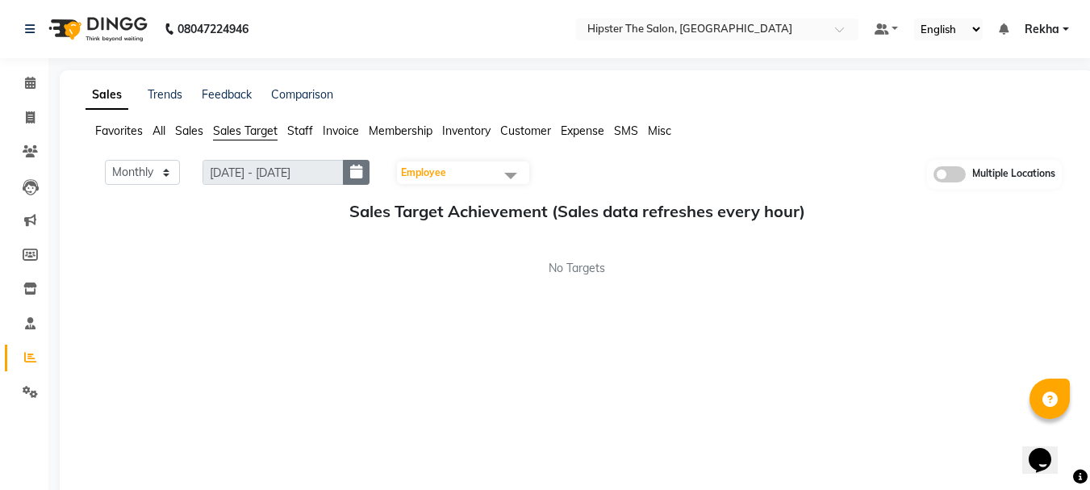
click at [353, 177] on button "button" at bounding box center [356, 172] width 27 height 25
select select "9"
select select "2025"
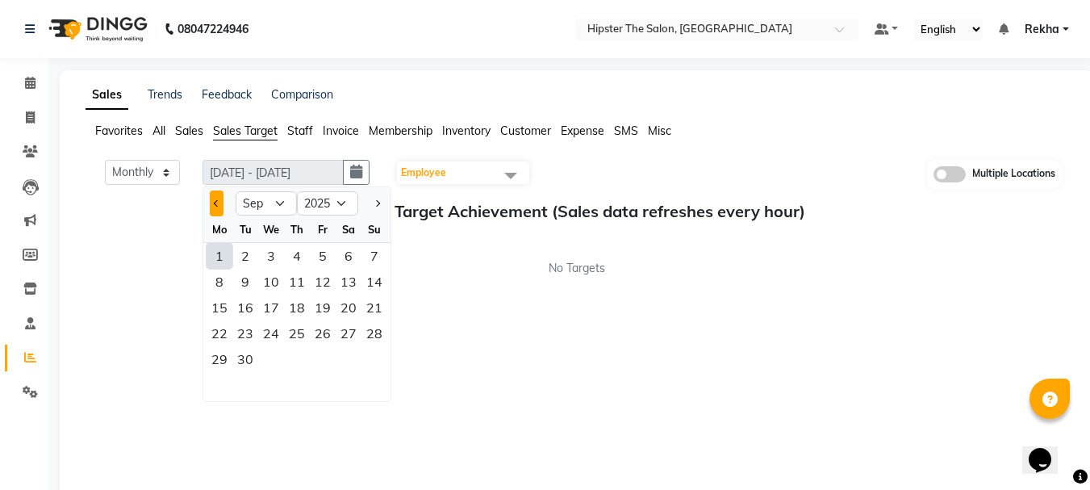
click at [222, 215] on button "Previous month" at bounding box center [217, 203] width 14 height 26
select select "8"
click at [323, 253] on div "1" at bounding box center [323, 256] width 26 height 26
type input "01-08-2025 - 31-08-2025"
click at [378, 353] on div "31" at bounding box center [374, 359] width 26 height 26
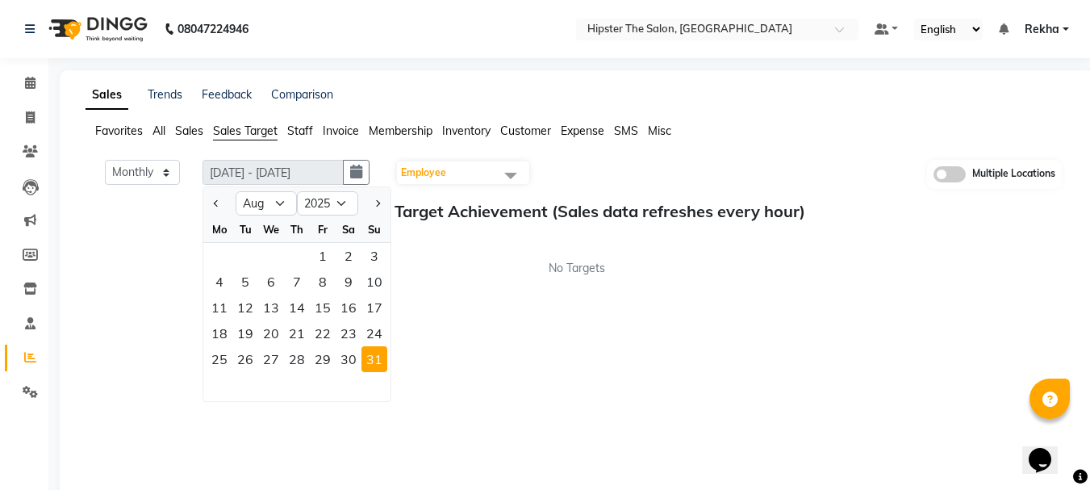
click at [816, 112] on div "Sales Trends Feedback Comparison Favorites All Sales Sales Target Staff Invoice…" at bounding box center [577, 292] width 1034 height 444
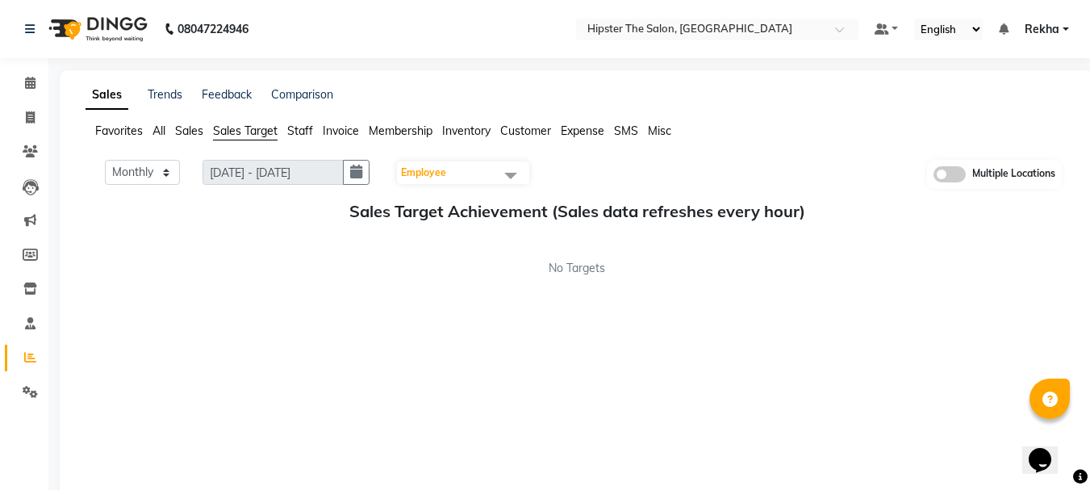
click at [192, 131] on span "Sales" at bounding box center [189, 130] width 28 height 15
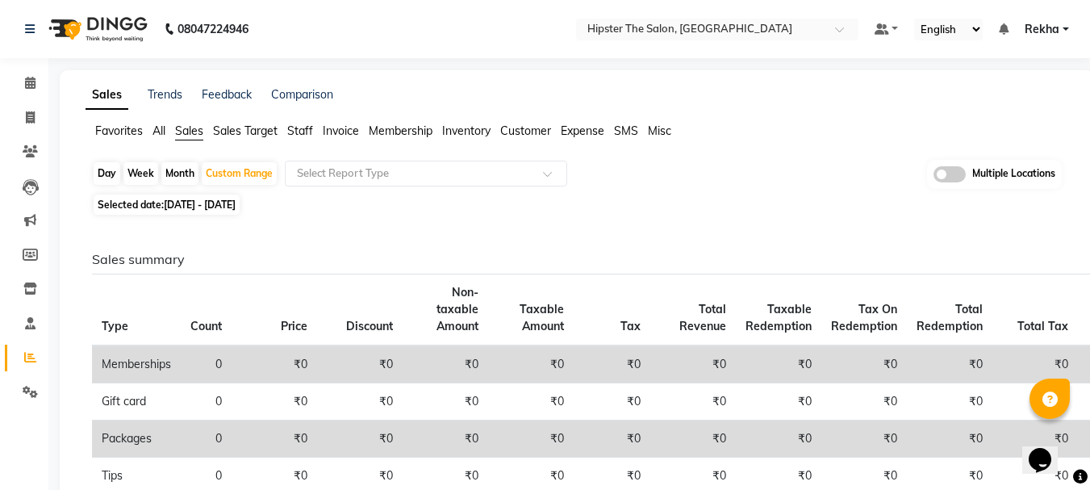
click at [262, 124] on span "Sales Target" at bounding box center [245, 130] width 65 height 15
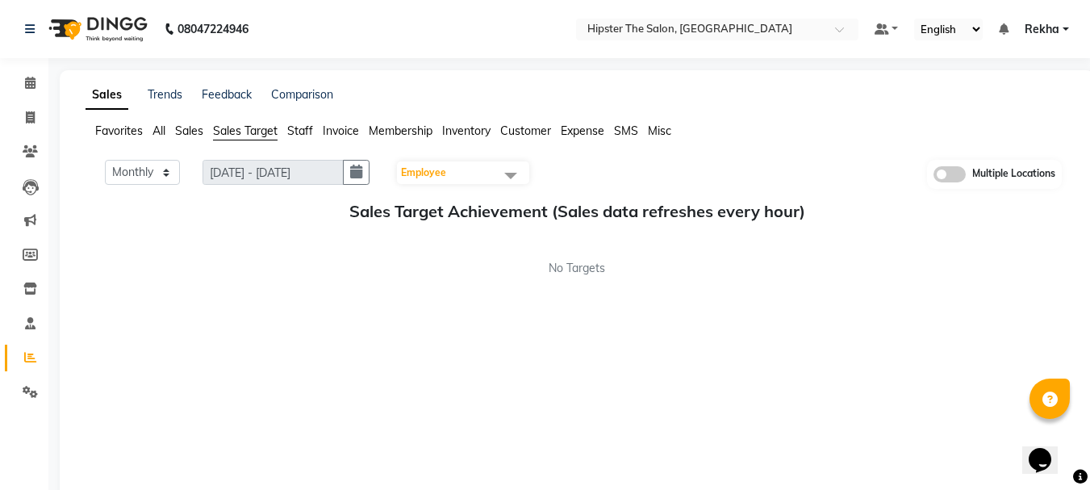
click at [134, 128] on span "Favorites" at bounding box center [119, 130] width 48 height 15
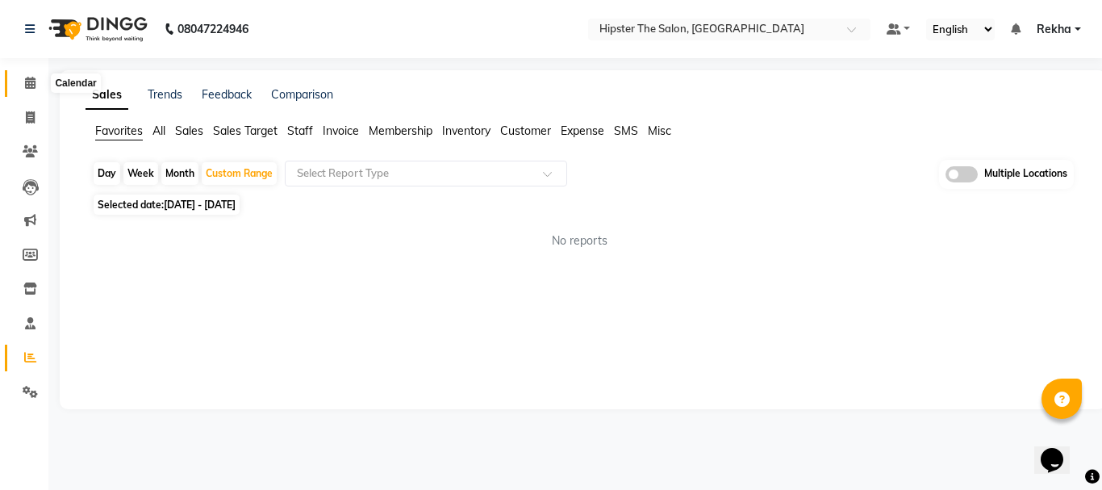
click at [18, 82] on span at bounding box center [30, 83] width 28 height 19
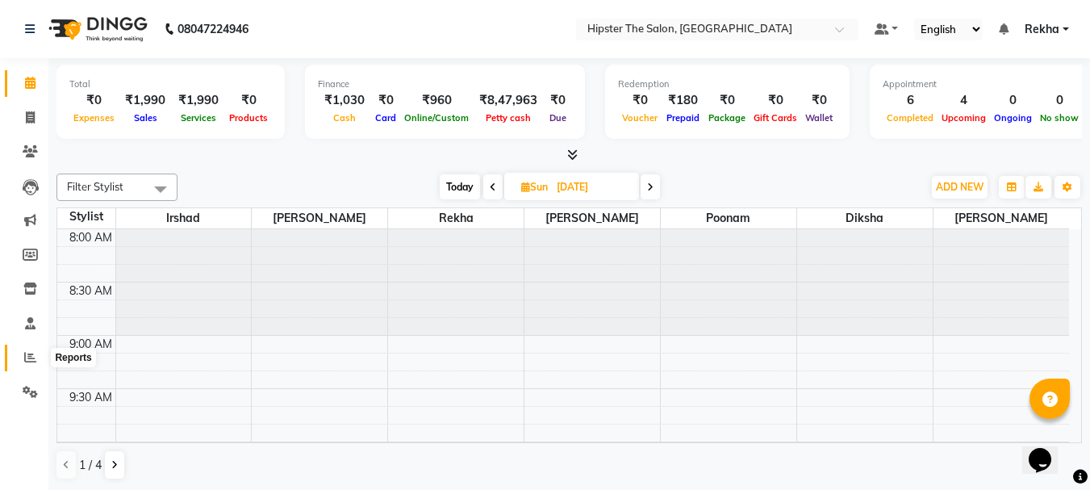
click at [26, 360] on icon at bounding box center [30, 357] width 12 height 12
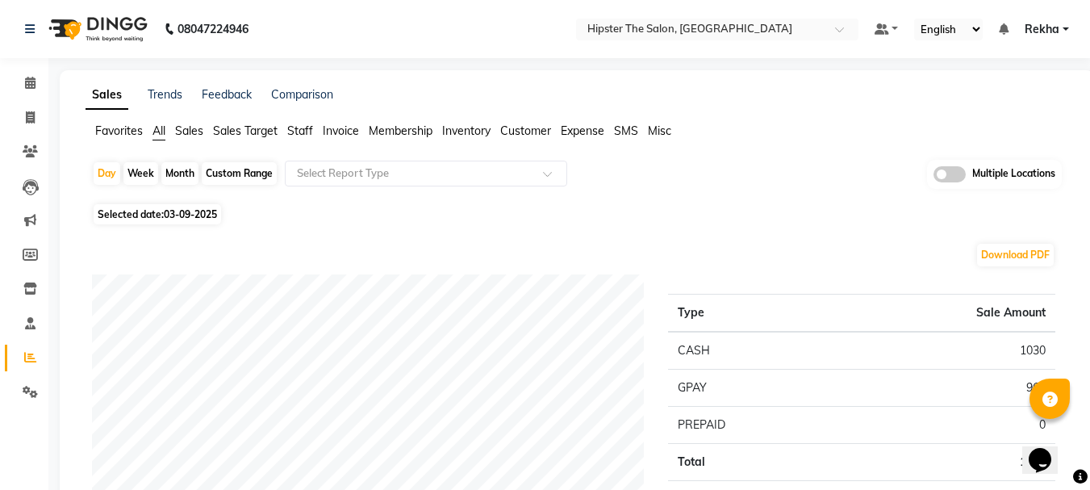
click at [246, 173] on div "Custom Range" at bounding box center [239, 173] width 75 height 23
select select "9"
select select "2025"
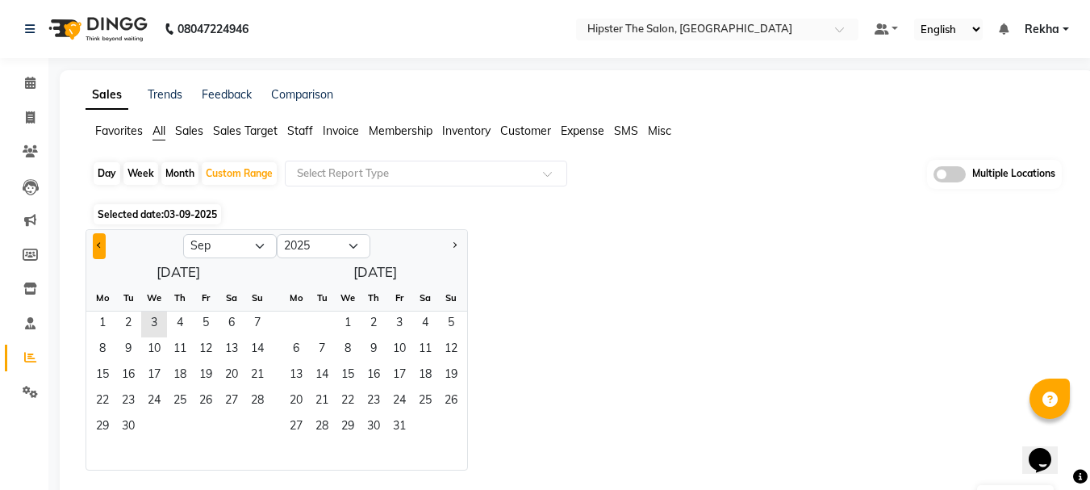
click at [99, 238] on button "Previous month" at bounding box center [99, 246] width 13 height 26
select select "8"
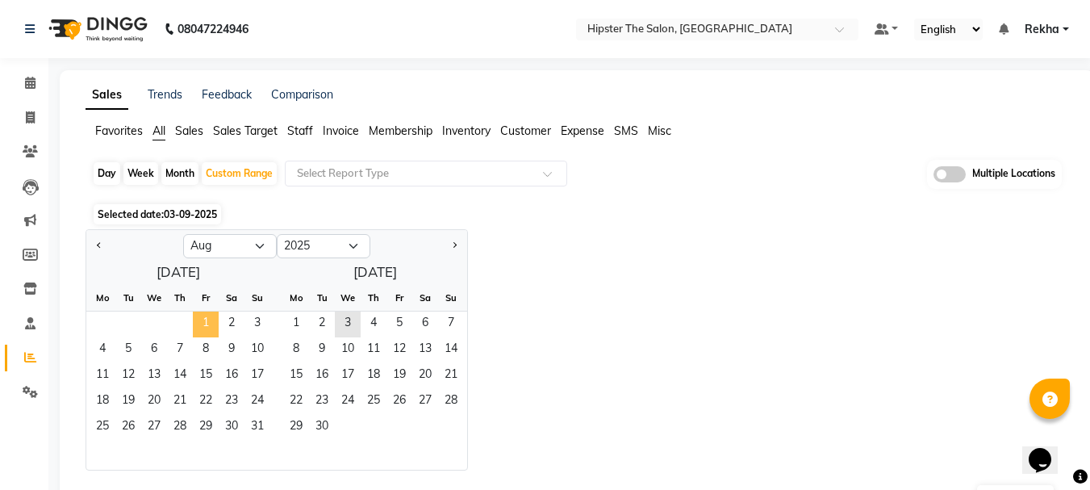
click at [208, 319] on span "1" at bounding box center [206, 324] width 26 height 26
click at [262, 427] on span "31" at bounding box center [257, 428] width 26 height 26
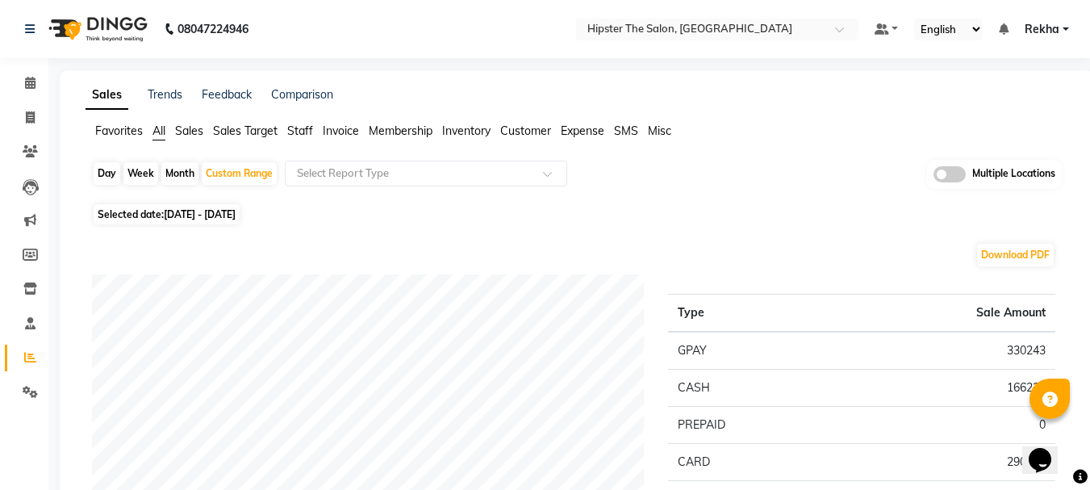
click at [250, 131] on span "Sales Target" at bounding box center [245, 130] width 65 height 15
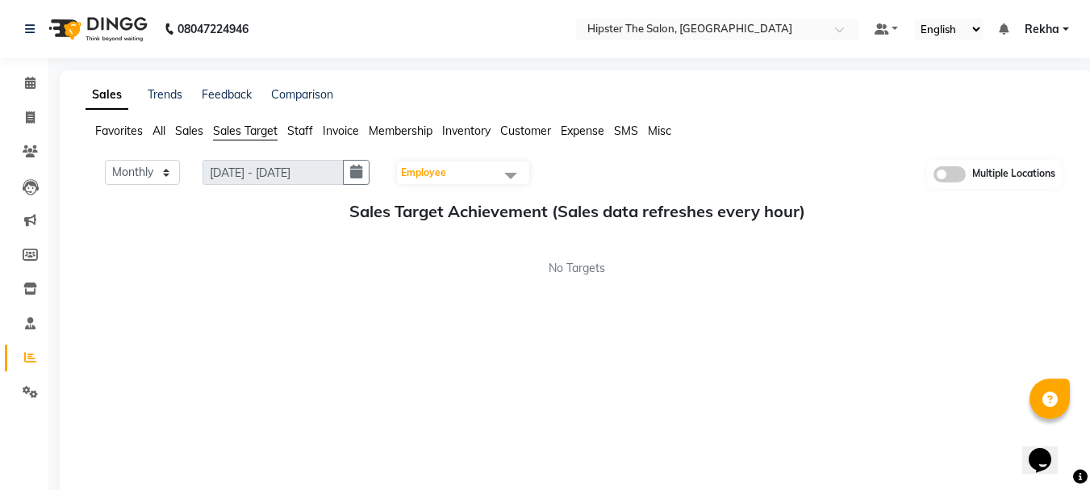
click at [182, 127] on span "Sales" at bounding box center [189, 130] width 28 height 15
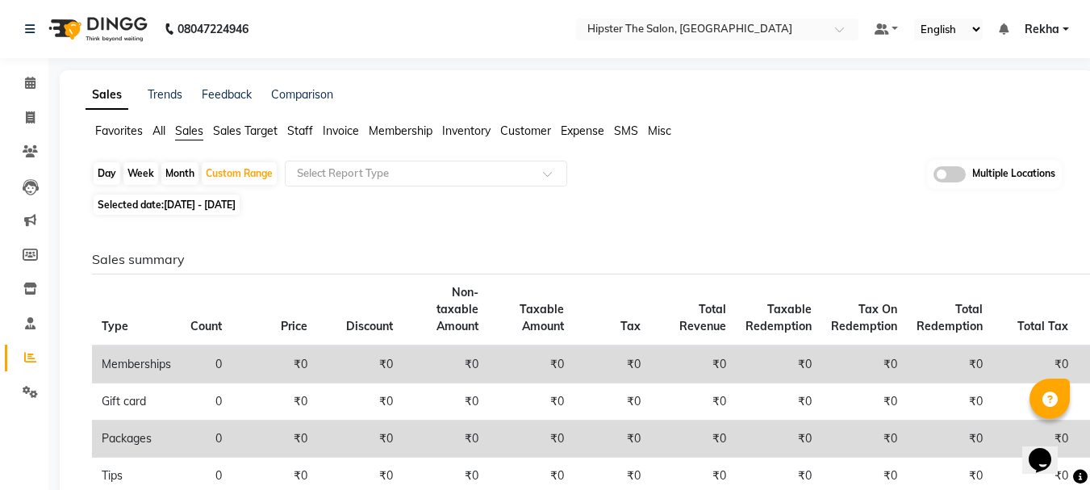
click at [158, 126] on span "All" at bounding box center [158, 130] width 13 height 15
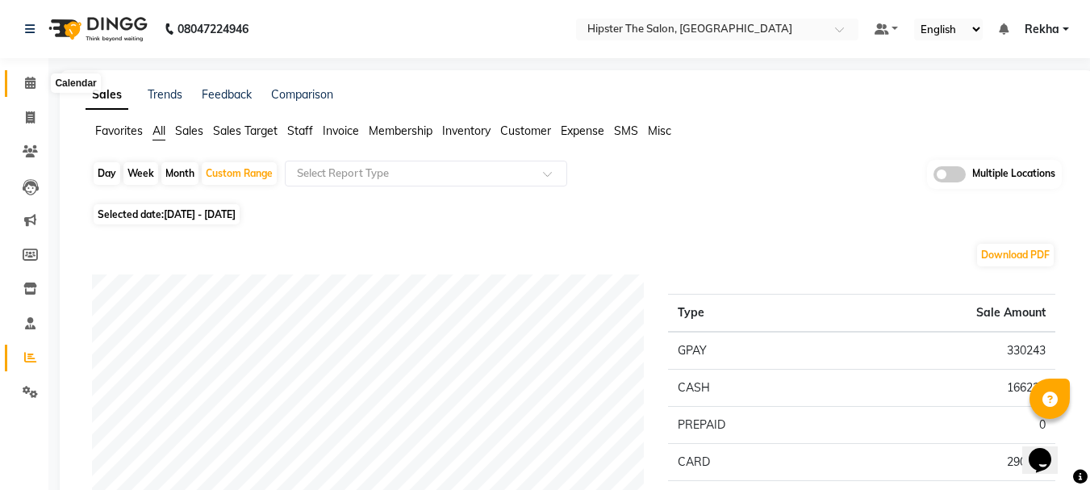
click at [18, 82] on span at bounding box center [30, 83] width 28 height 19
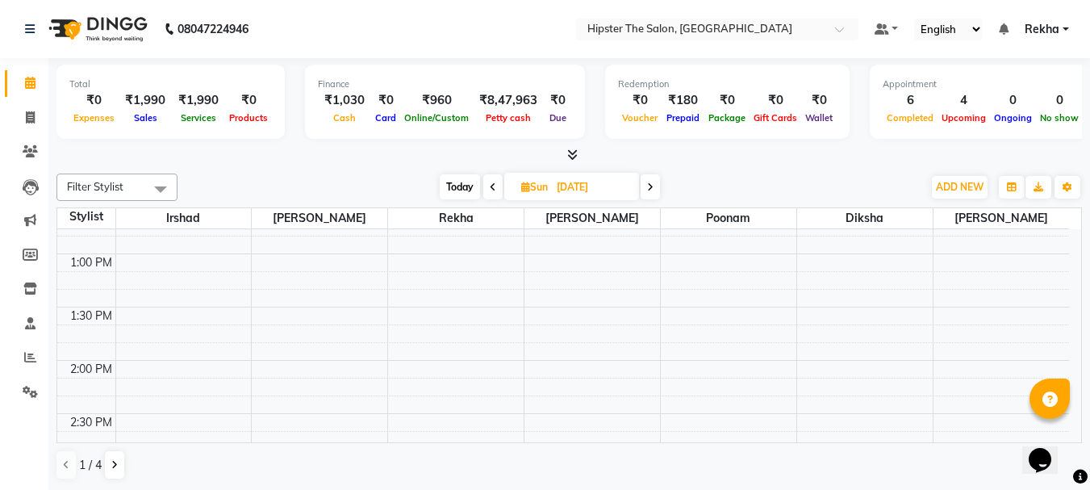
scroll to position [473, 0]
click at [456, 190] on span "Today" at bounding box center [460, 186] width 40 height 25
type input "03-09-2025"
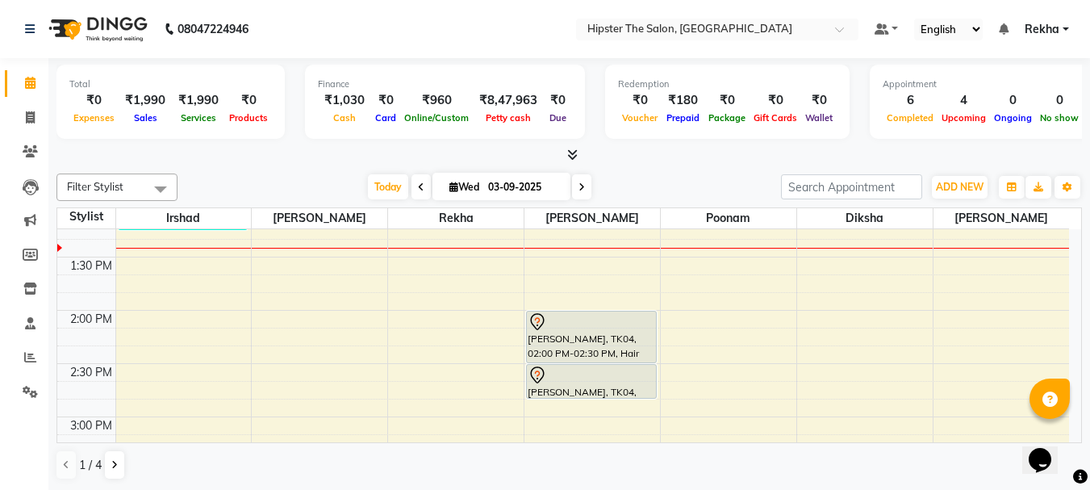
scroll to position [554, 0]
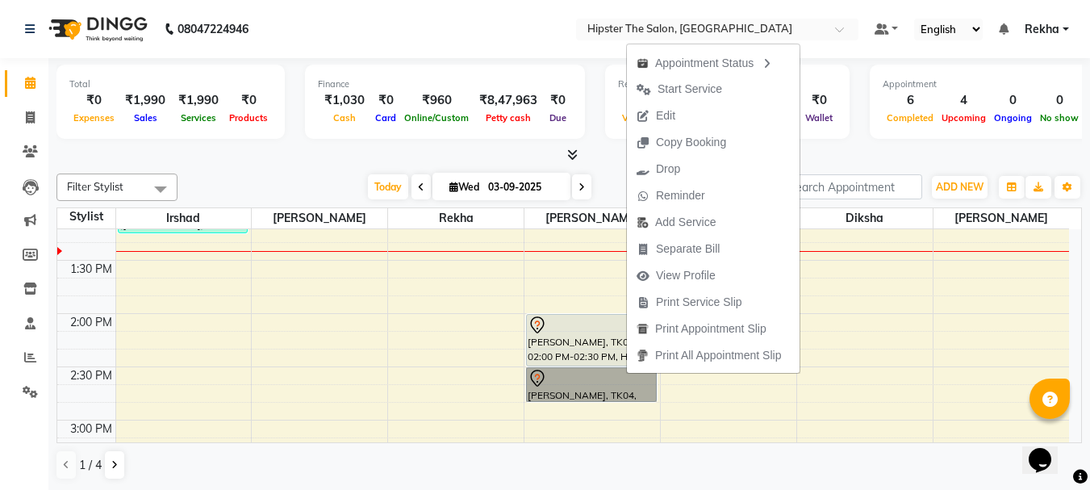
drag, startPoint x: 626, startPoint y: 373, endPoint x: 636, endPoint y: 391, distance: 20.9
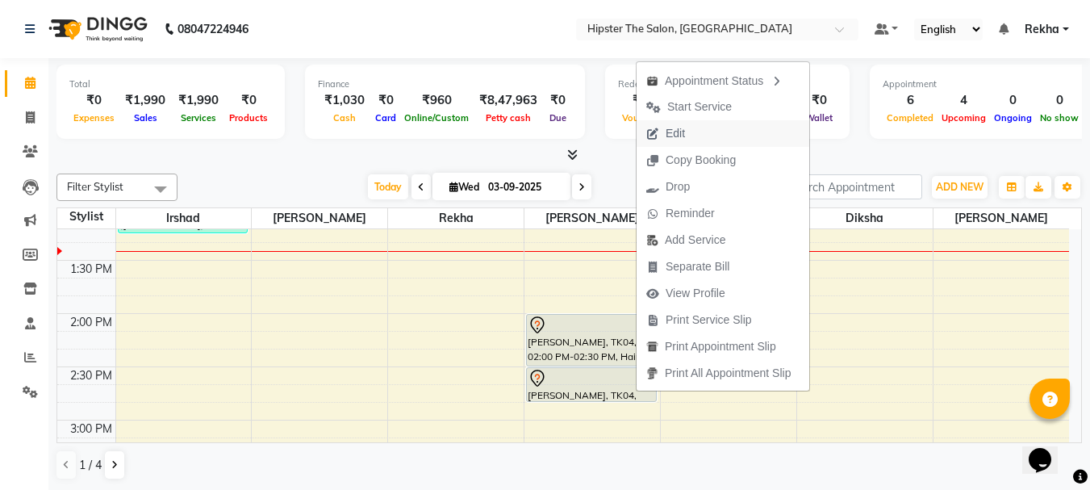
click at [675, 128] on span "Edit" at bounding box center [674, 133] width 19 height 17
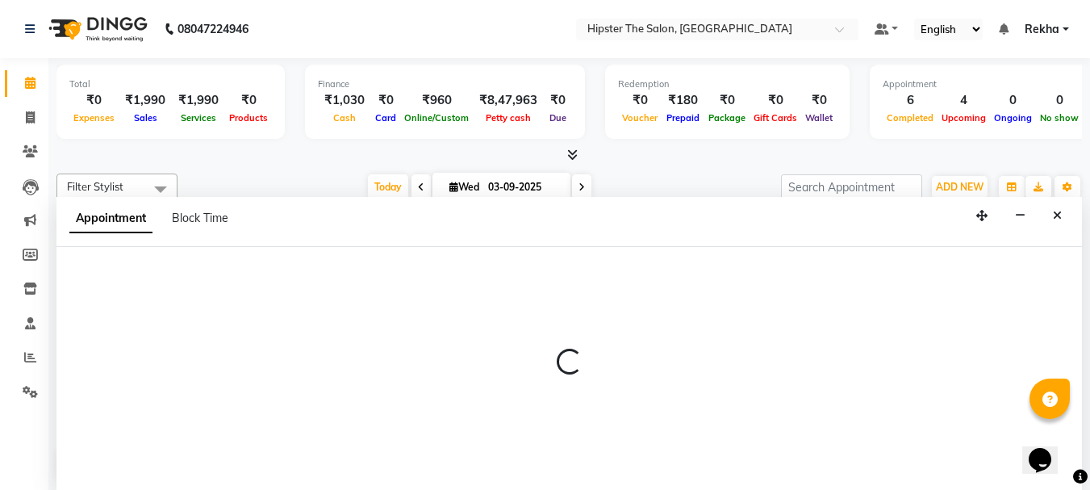
scroll to position [1, 0]
select select "tentative"
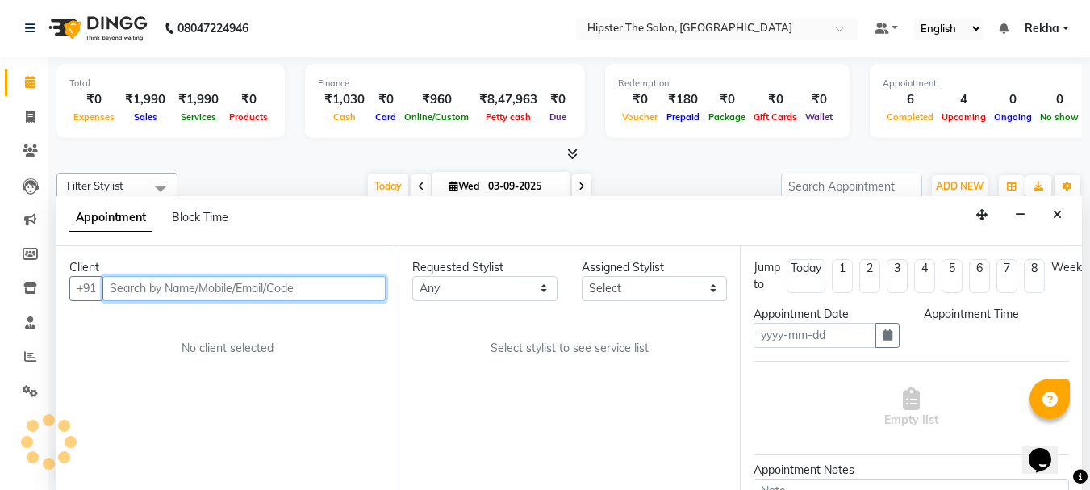
type input "03-09-2025"
select select "840"
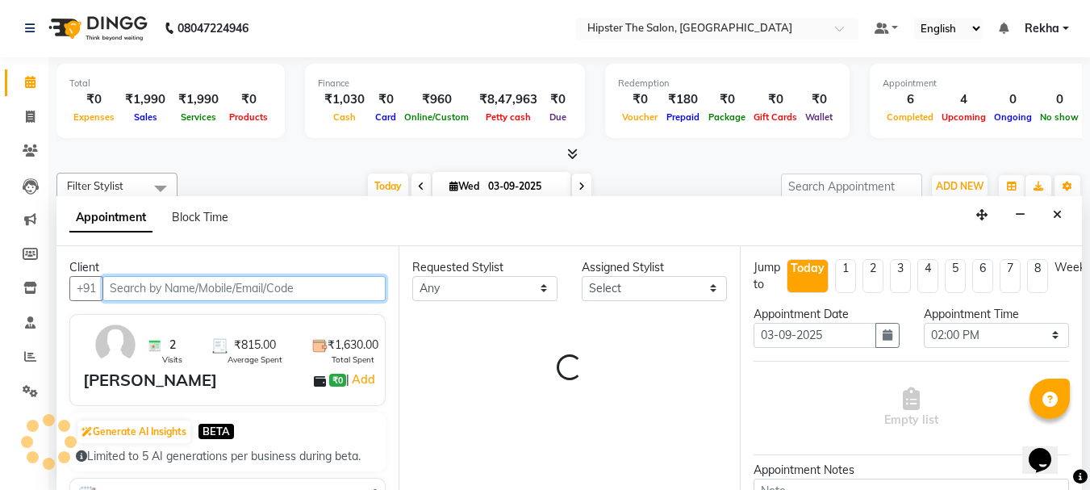
select select "32401"
select select "2262"
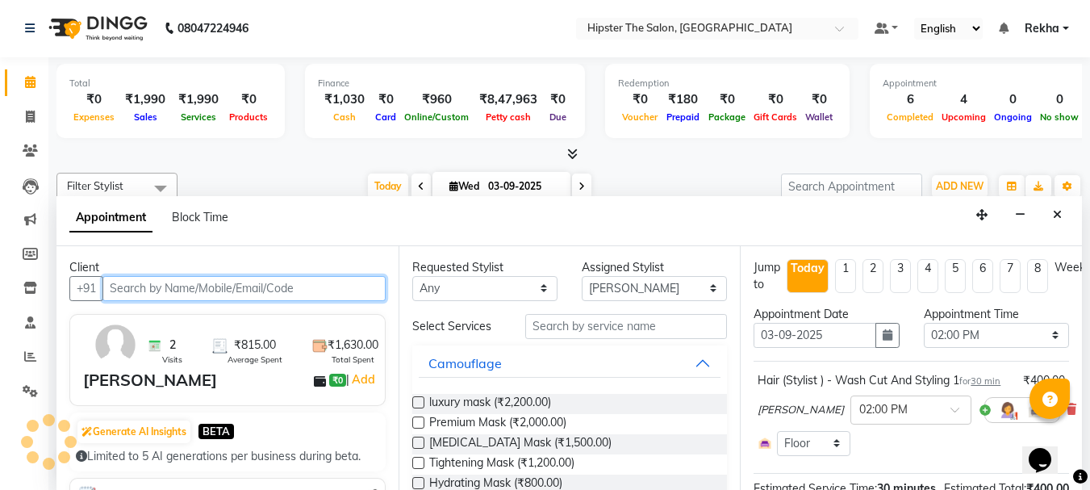
select select "2262"
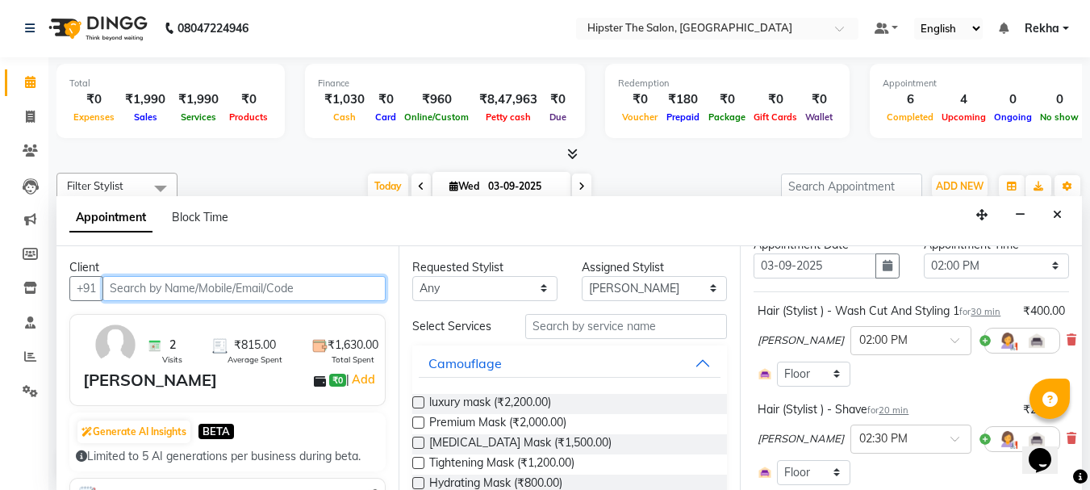
scroll to position [113, 0]
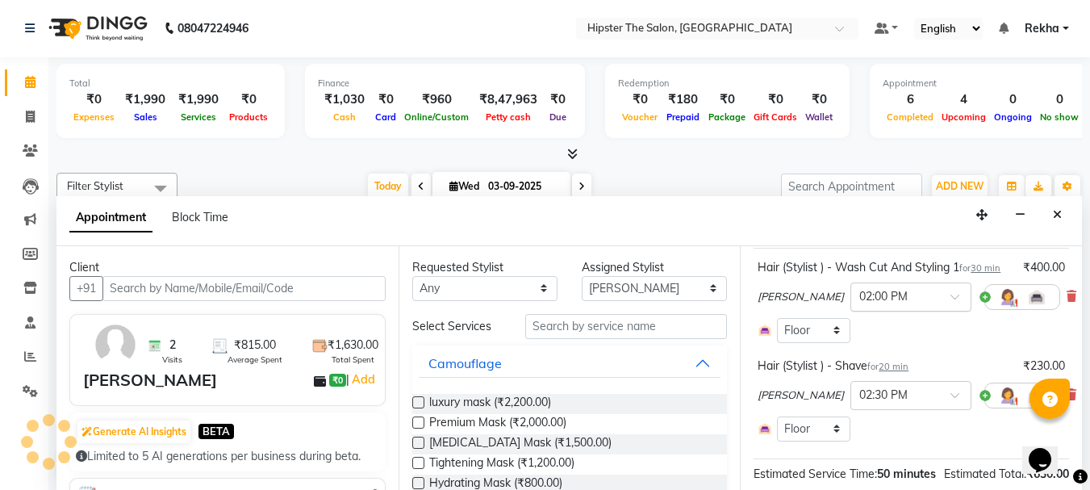
click at [950, 310] on span at bounding box center [960, 301] width 20 height 17
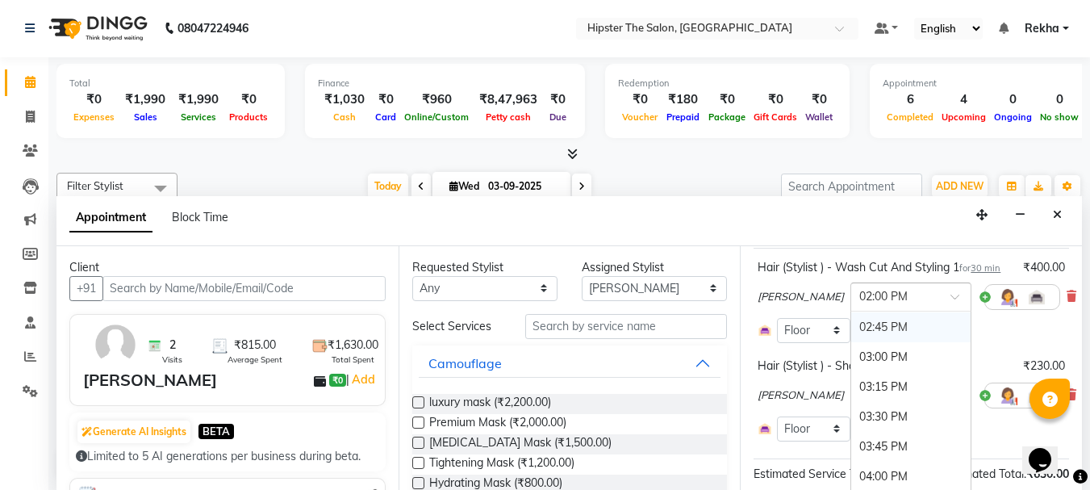
scroll to position [712, 0]
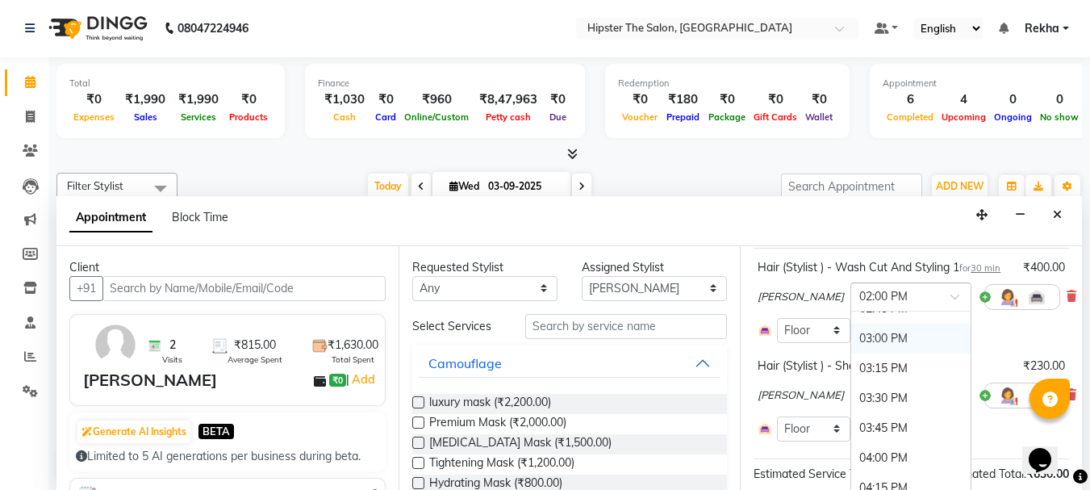
click at [851, 349] on div "03:00 PM" at bounding box center [910, 338] width 119 height 30
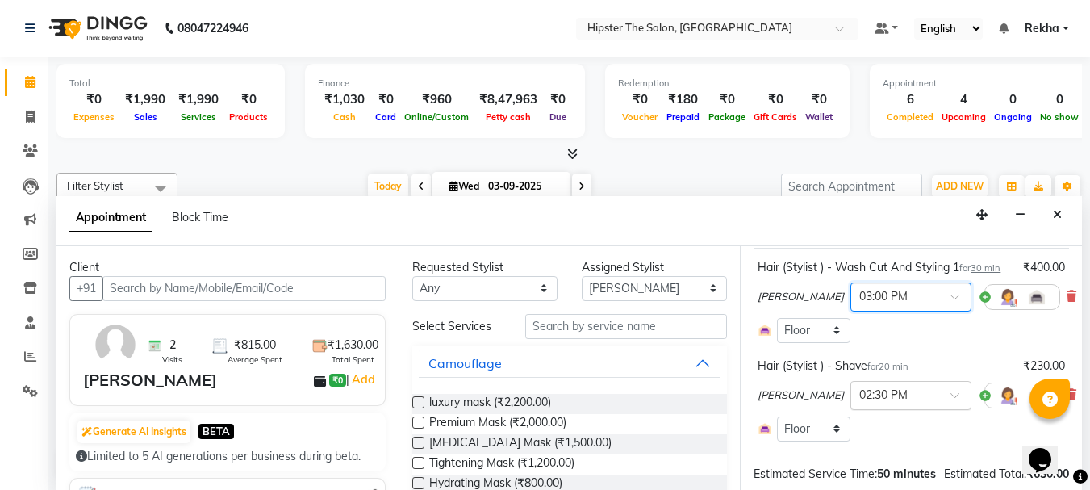
click at [859, 403] on div "× 02:30 PM" at bounding box center [883, 394] width 48 height 17
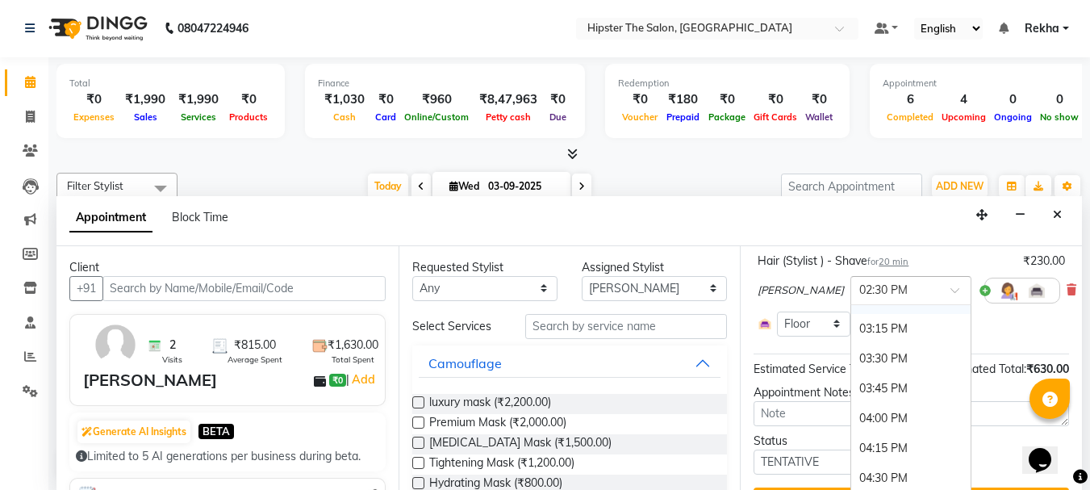
scroll to position [220, 0]
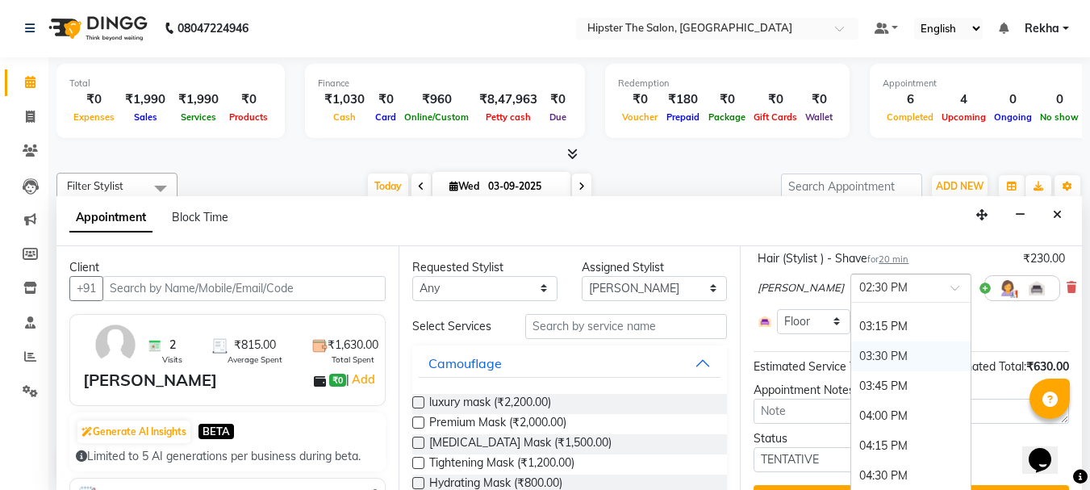
click at [851, 365] on div "03:30 PM" at bounding box center [910, 356] width 119 height 30
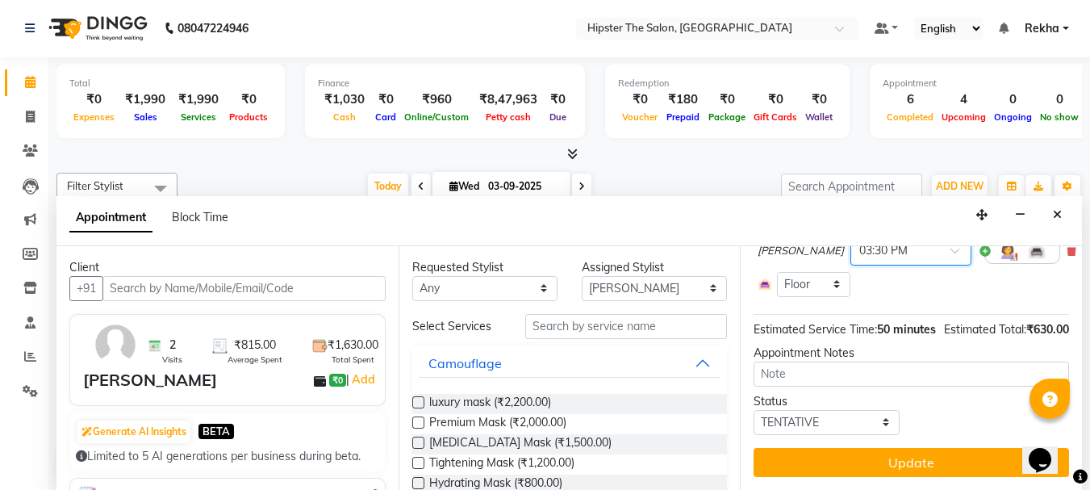
scroll to position [303, 0]
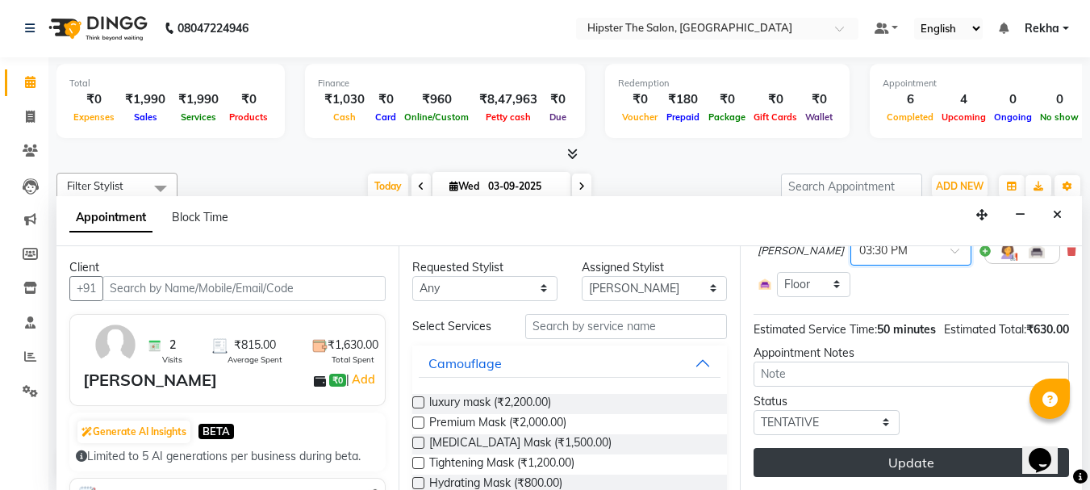
click at [888, 459] on button "Update" at bounding box center [910, 462] width 315 height 29
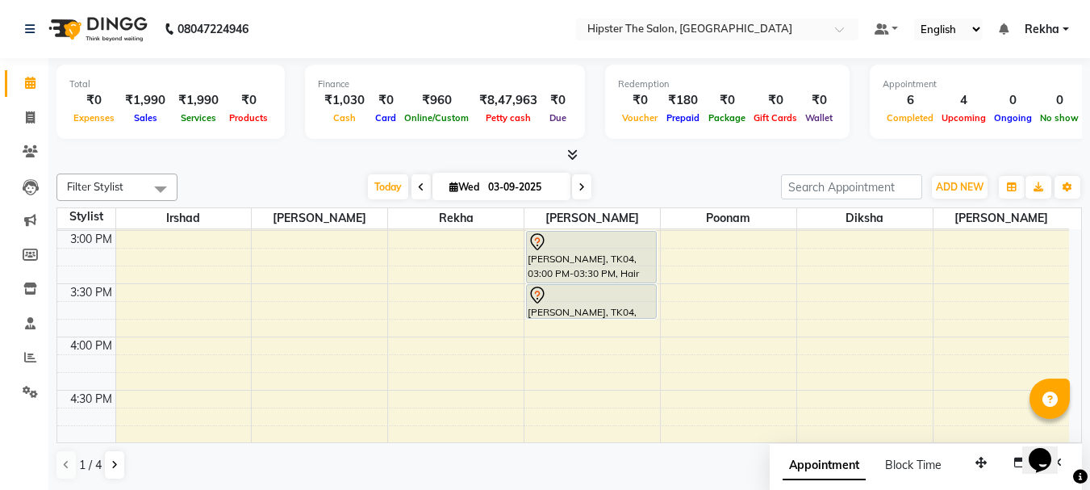
scroll to position [749, 0]
click at [542, 187] on input "03-09-2025" at bounding box center [523, 187] width 81 height 24
select select "9"
select select "2025"
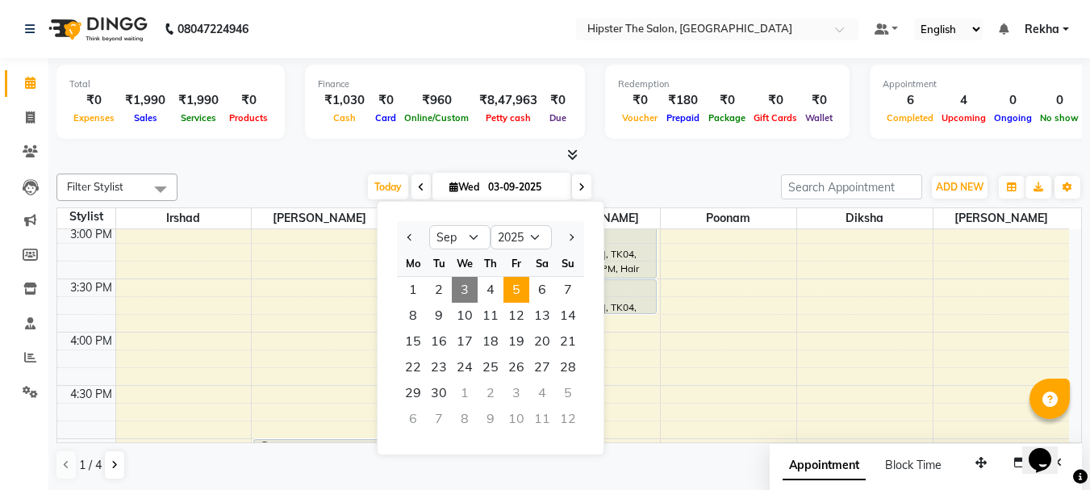
click at [519, 289] on span "5" at bounding box center [516, 290] width 26 height 26
type input "05-09-2025"
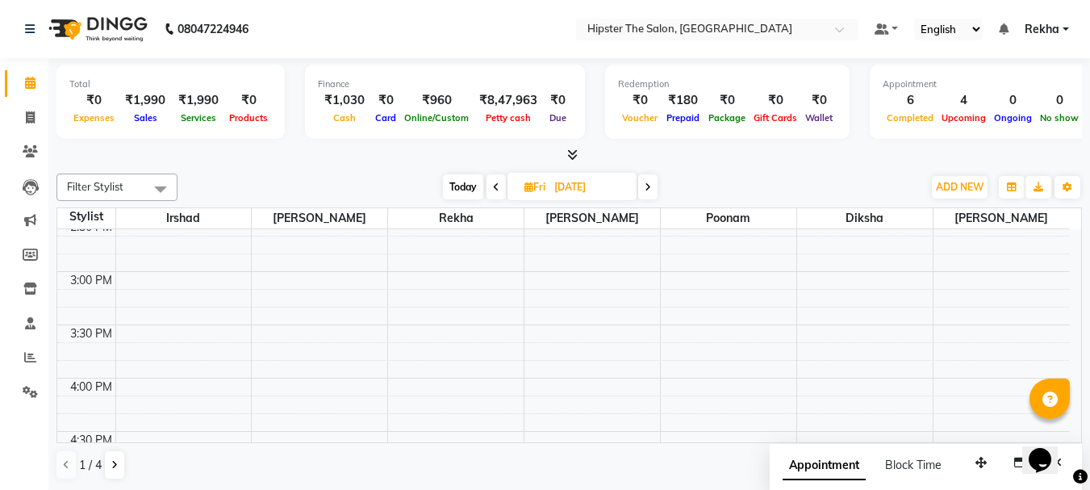
scroll to position [711, 0]
click at [277, 380] on div "8:00 AM 8:30 AM 9:00 AM 9:30 AM 10:00 AM 10:30 AM 11:00 AM 11:30 AM 12:00 PM 12…" at bounding box center [563, 316] width 1012 height 1596
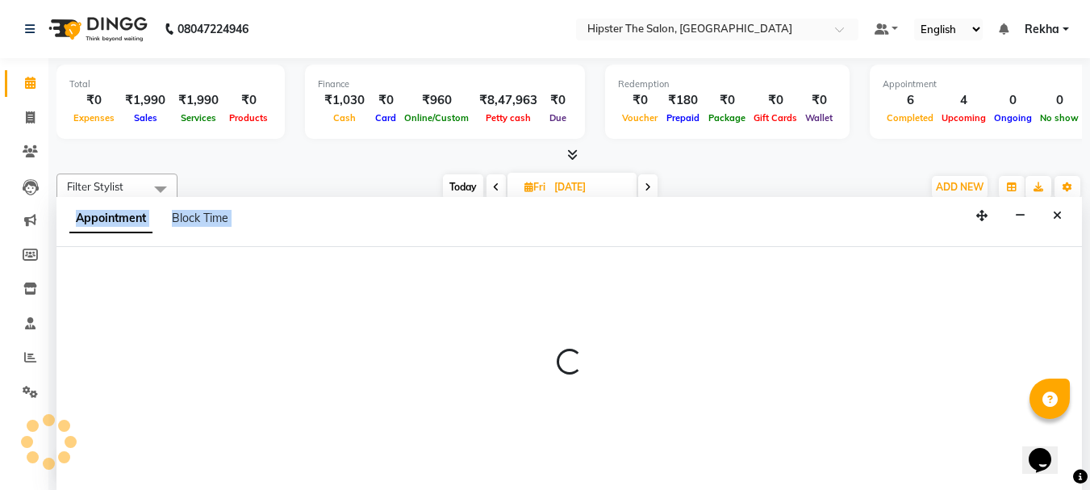
click at [277, 380] on div at bounding box center [568, 368] width 1025 height 40
select select "32384"
select select "960"
select select "tentative"
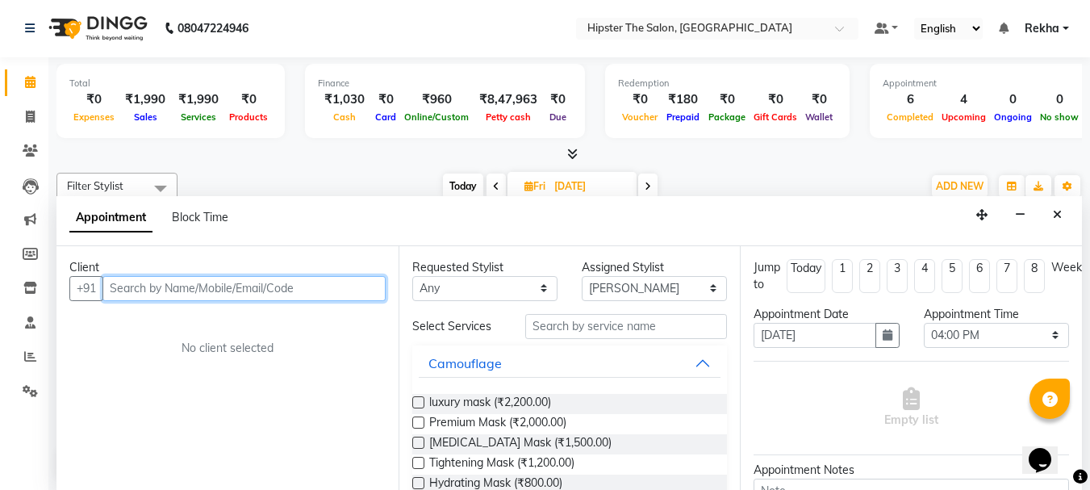
click at [169, 286] on input "text" at bounding box center [243, 288] width 283 height 25
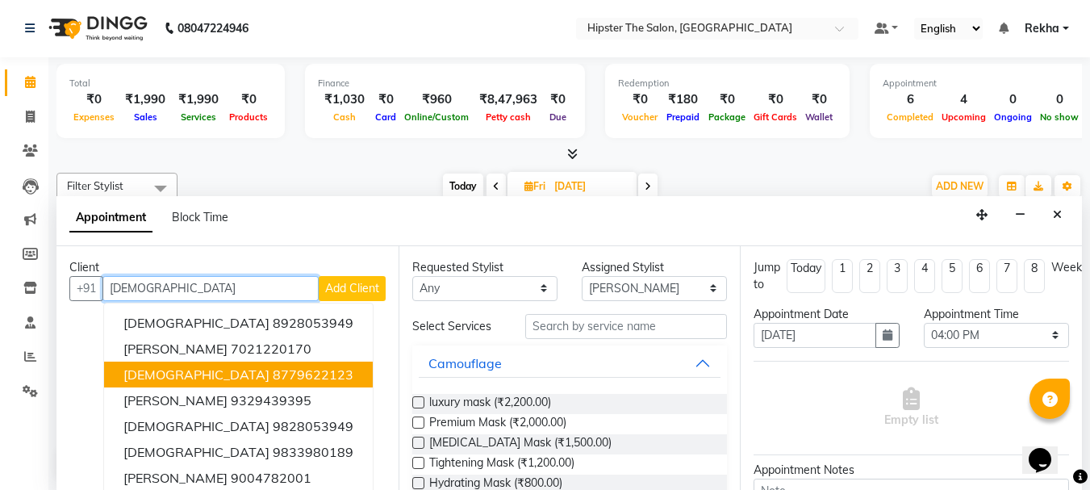
scroll to position [8, 0]
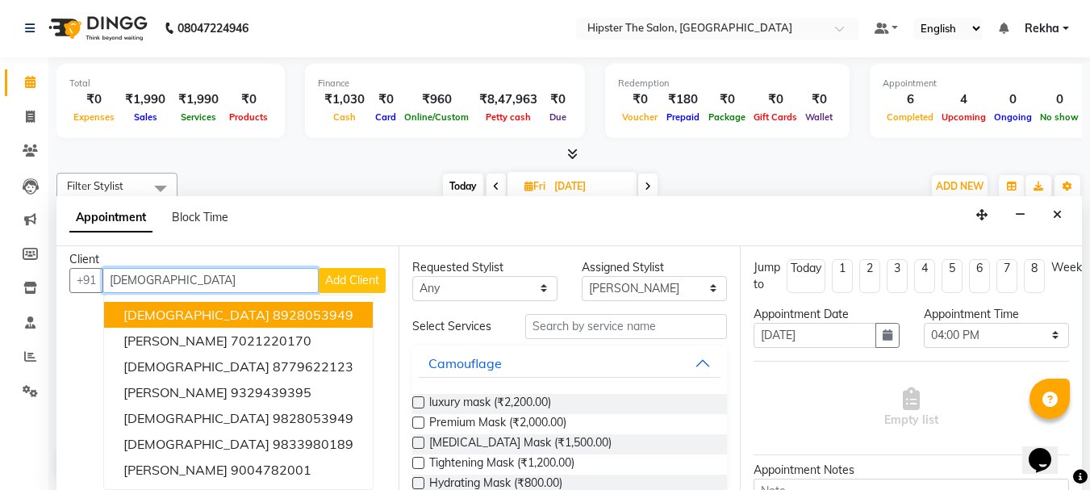
click at [277, 315] on button "vedant 8928053949" at bounding box center [238, 315] width 269 height 26
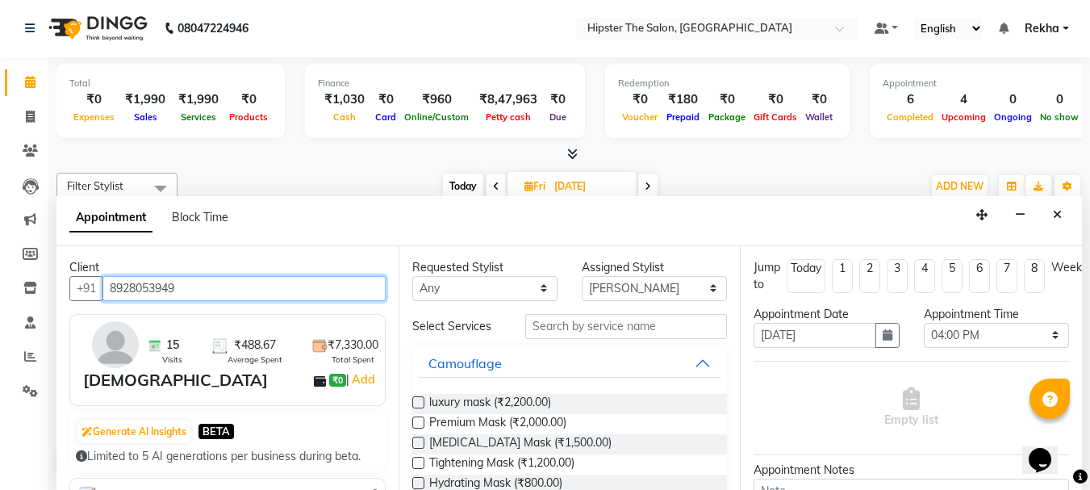
type input "8928053949"
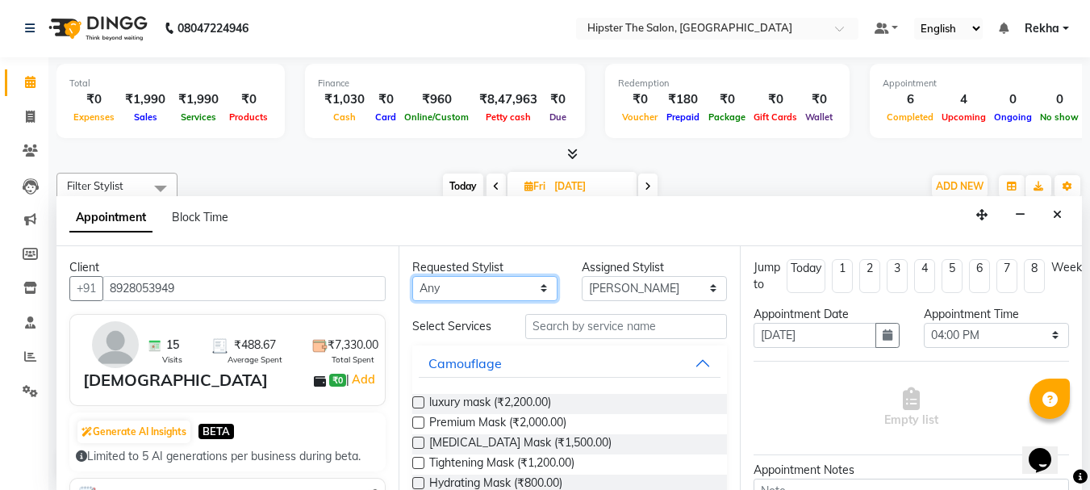
click at [464, 287] on select "Any Aditya aishu Akansha Altaf Anil Anup Ashik Bhavin Diksha Irshad Lucky meeth…" at bounding box center [484, 288] width 145 height 25
select select "32384"
click at [412, 276] on select "Any Aditya aishu Akansha Altaf Anil Anup Ashik Bhavin Diksha Irshad Lucky meeth…" at bounding box center [484, 288] width 145 height 25
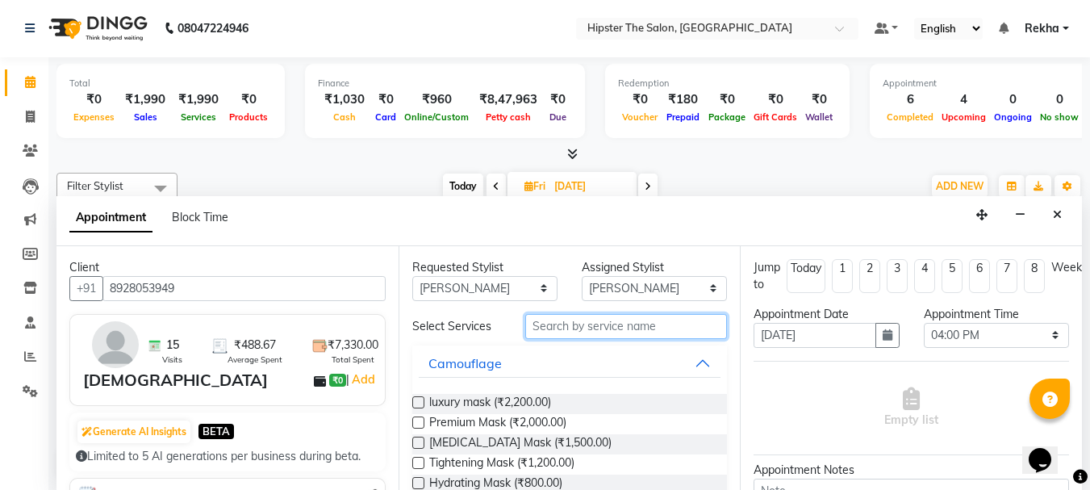
click at [553, 327] on input "text" at bounding box center [626, 326] width 202 height 25
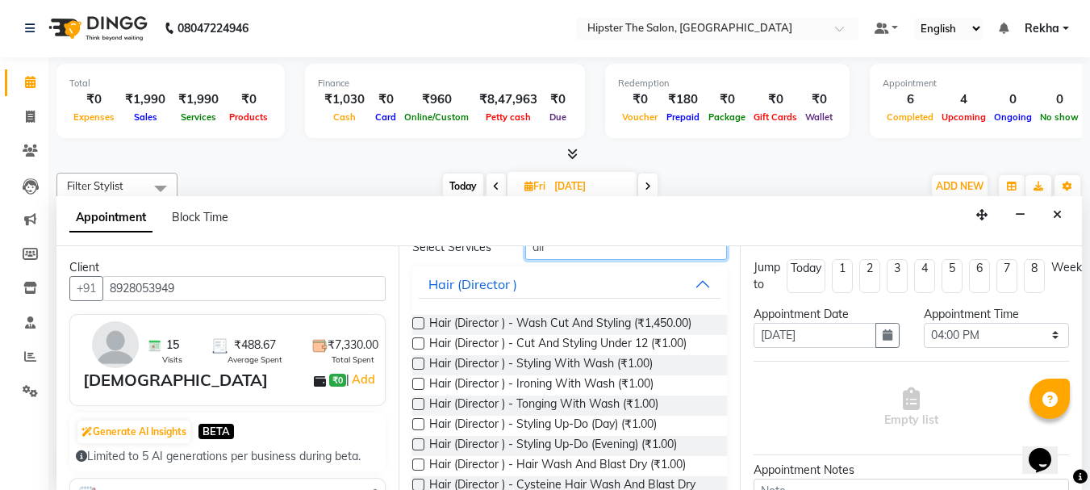
scroll to position [186, 0]
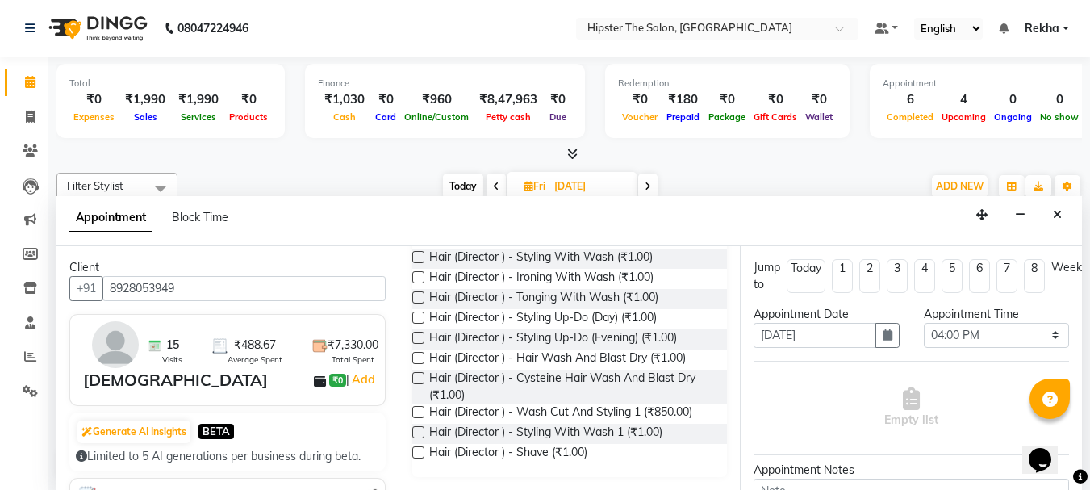
type input "dir"
click at [417, 412] on label at bounding box center [418, 412] width 12 height 12
click at [417, 412] on input "checkbox" at bounding box center [417, 413] width 10 height 10
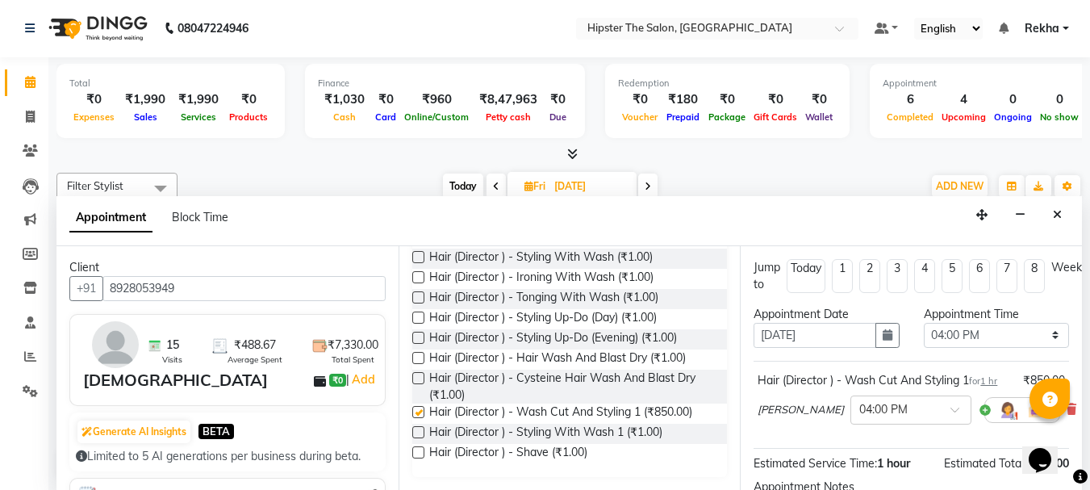
checkbox input "false"
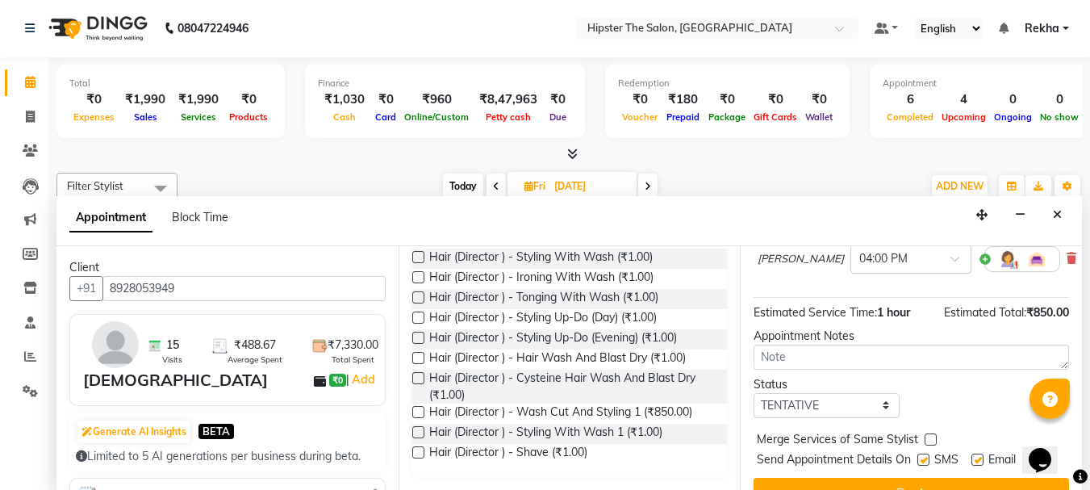
scroll to position [210, 0]
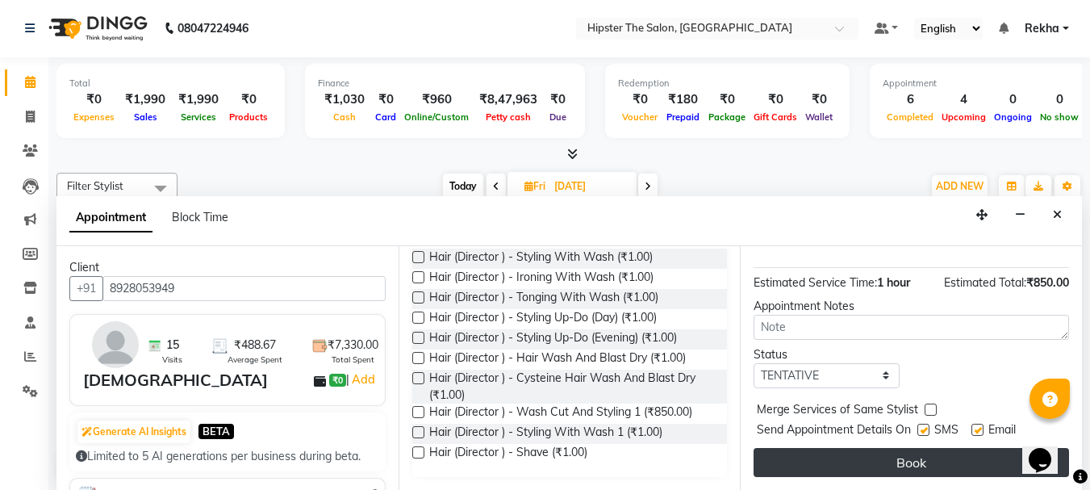
click at [878, 448] on button "Book" at bounding box center [910, 462] width 315 height 29
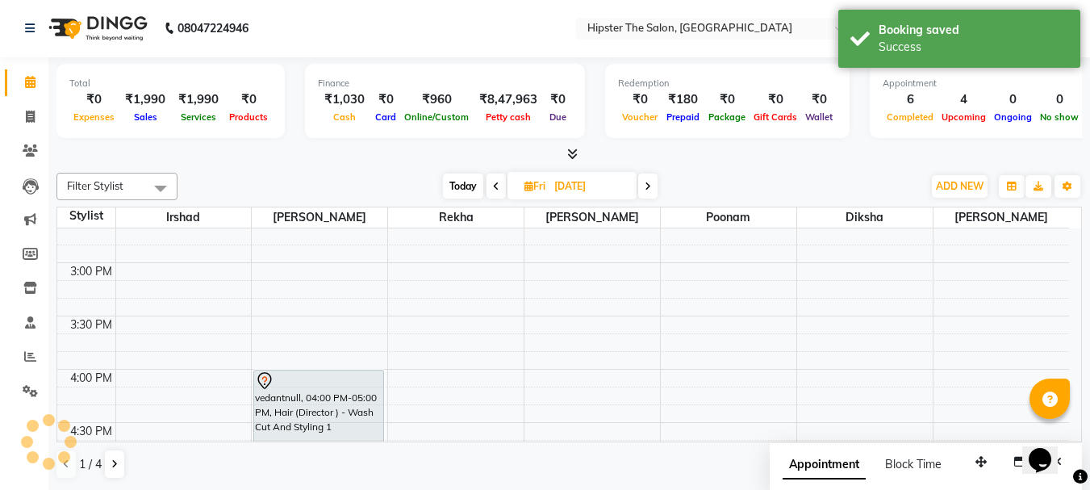
scroll to position [0, 0]
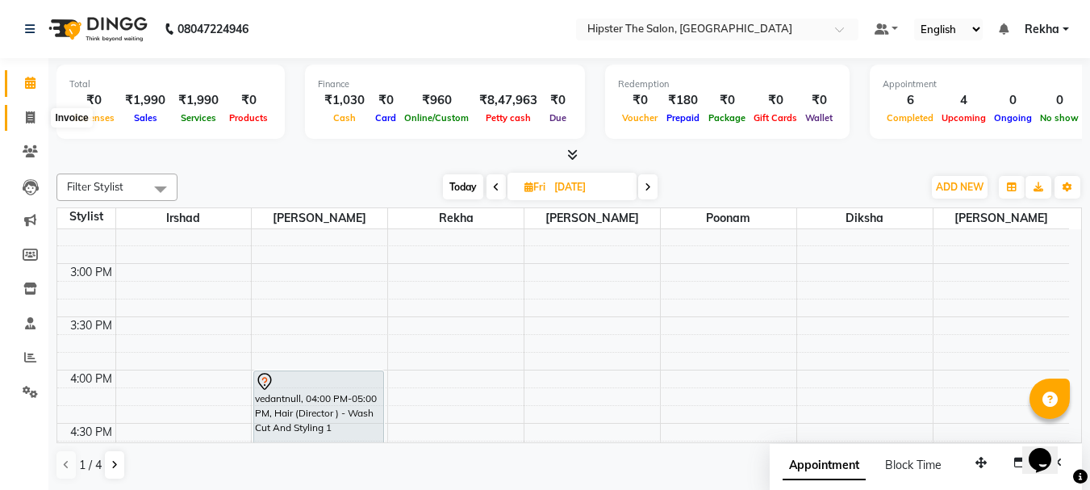
click at [31, 119] on icon at bounding box center [30, 117] width 9 height 12
select select "service"
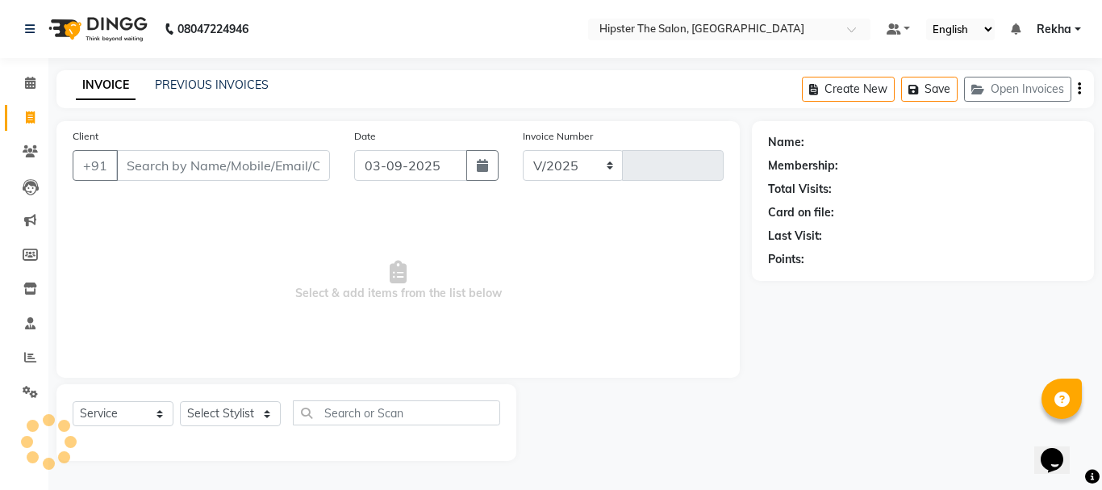
select select "5125"
type input "2645"
click at [173, 166] on input "Client" at bounding box center [223, 165] width 214 height 31
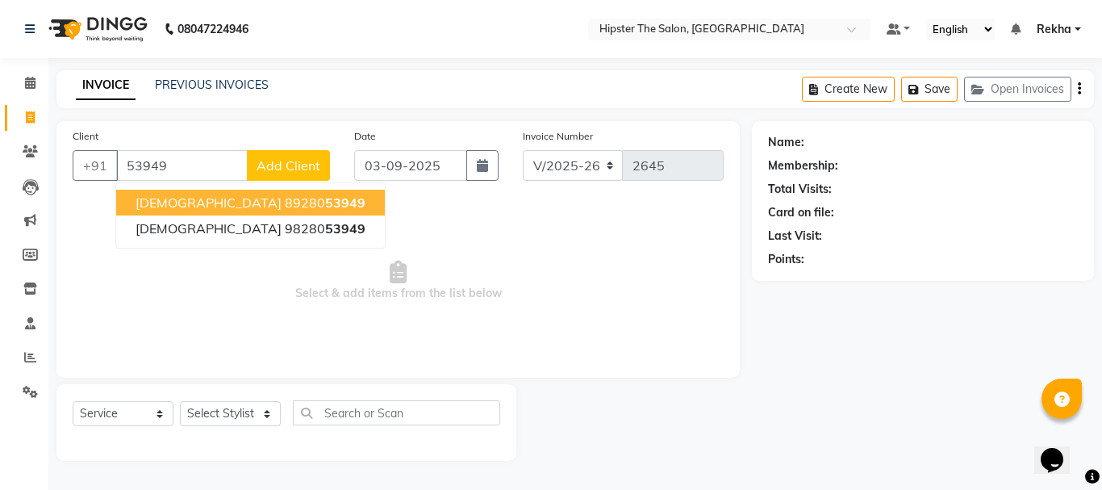
click at [285, 202] on ngb-highlight "89280 53949" at bounding box center [325, 202] width 81 height 16
type input "8928053949"
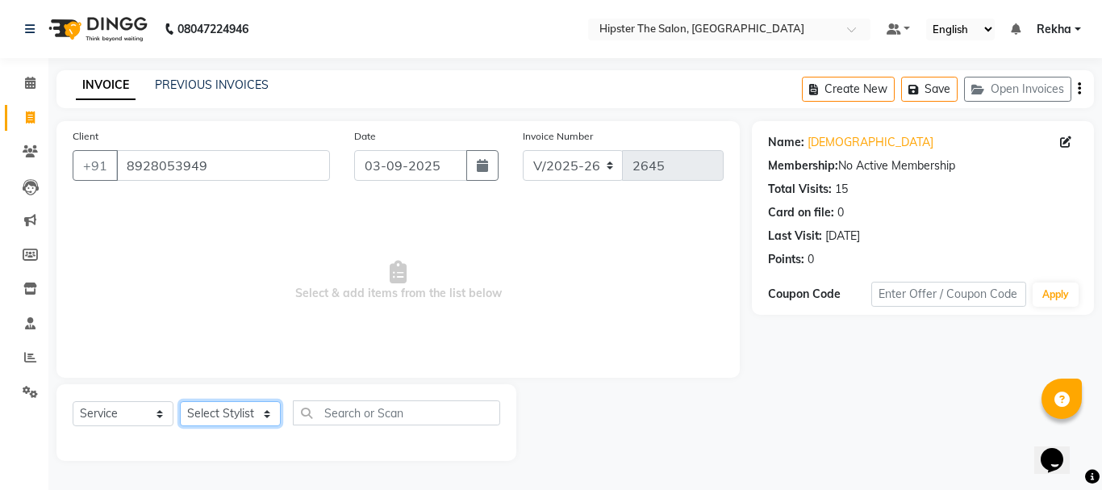
click at [224, 407] on select "Select Stylist Aditya aishu Akansha Altaf Anil Anup Ashik Bhavin Diksha Irshad …" at bounding box center [230, 413] width 101 height 25
select select "32401"
click at [180, 401] on select "Select Stylist Aditya aishu Akansha Altaf Anil Anup Ashik Bhavin Diksha Irshad …" at bounding box center [230, 413] width 101 height 25
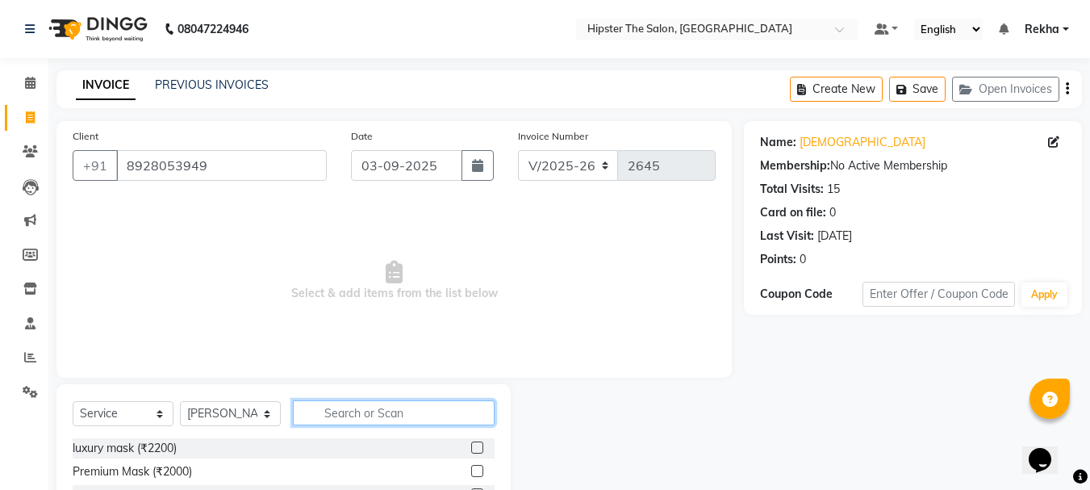
click at [354, 400] on input "text" at bounding box center [394, 412] width 202 height 25
type input "sha"
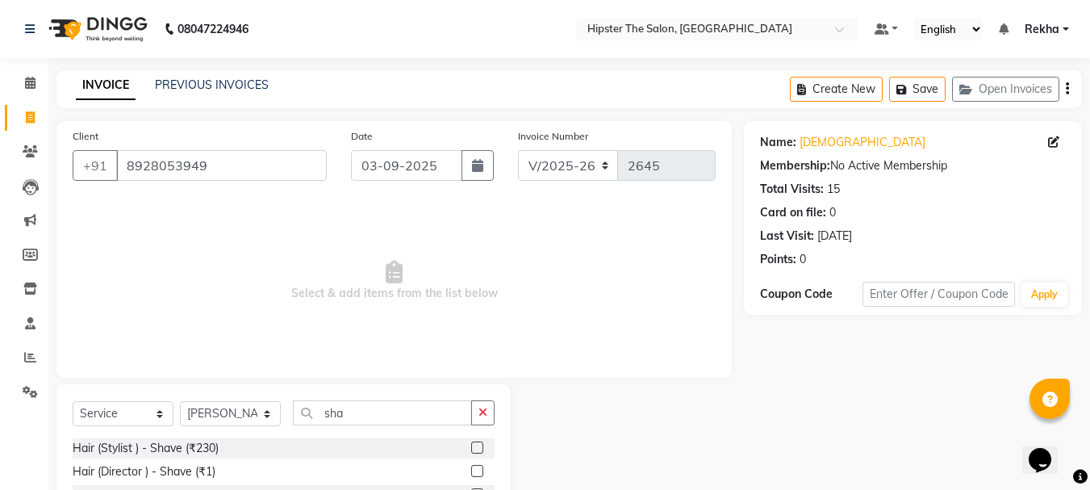
click at [477, 444] on label at bounding box center [477, 447] width 12 height 12
click at [477, 444] on input "checkbox" at bounding box center [476, 448] width 10 height 10
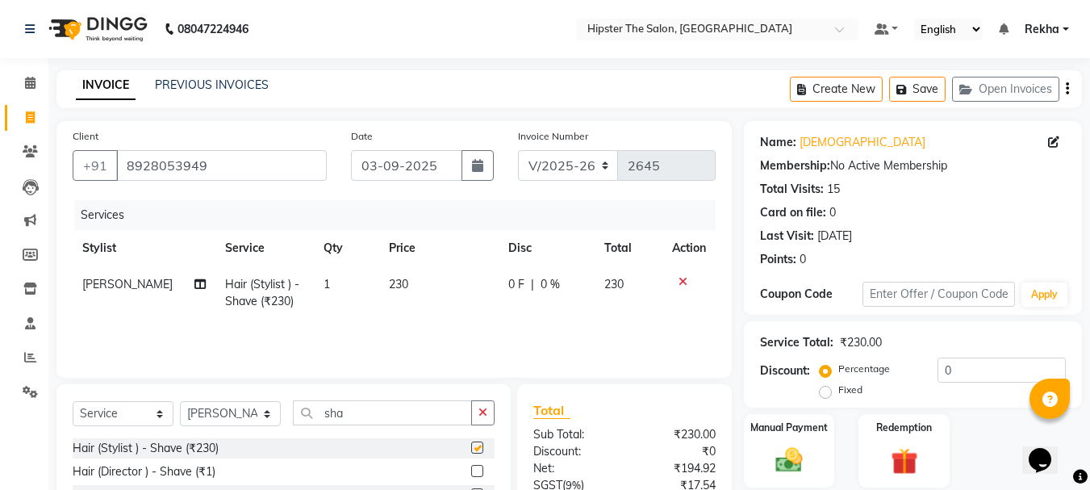
checkbox input "false"
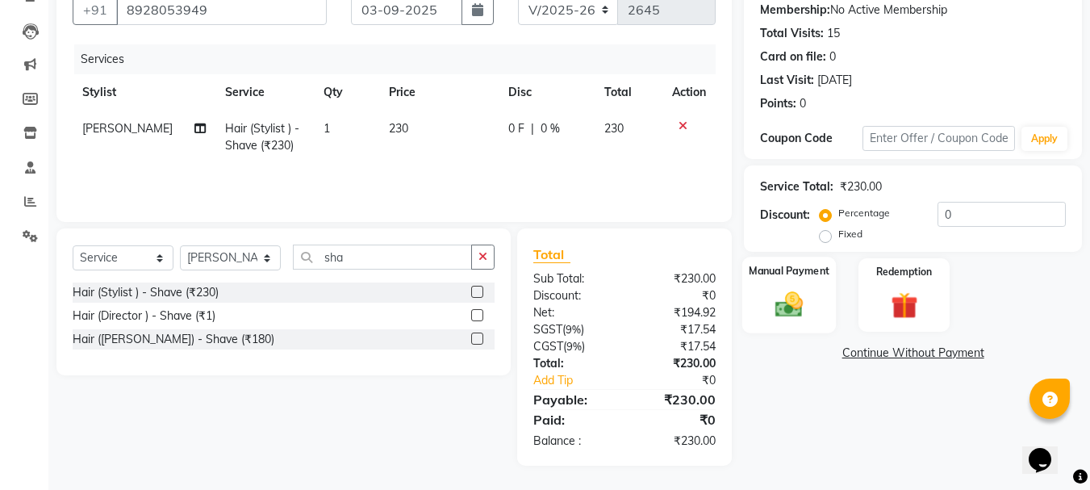
click at [782, 290] on img at bounding box center [788, 304] width 45 height 32
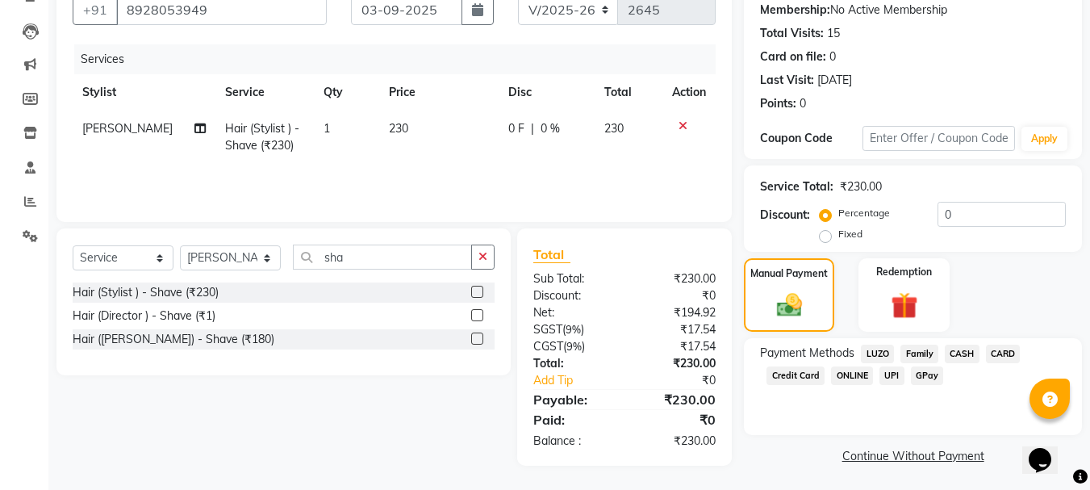
click at [930, 369] on span "GPay" at bounding box center [927, 375] width 33 height 19
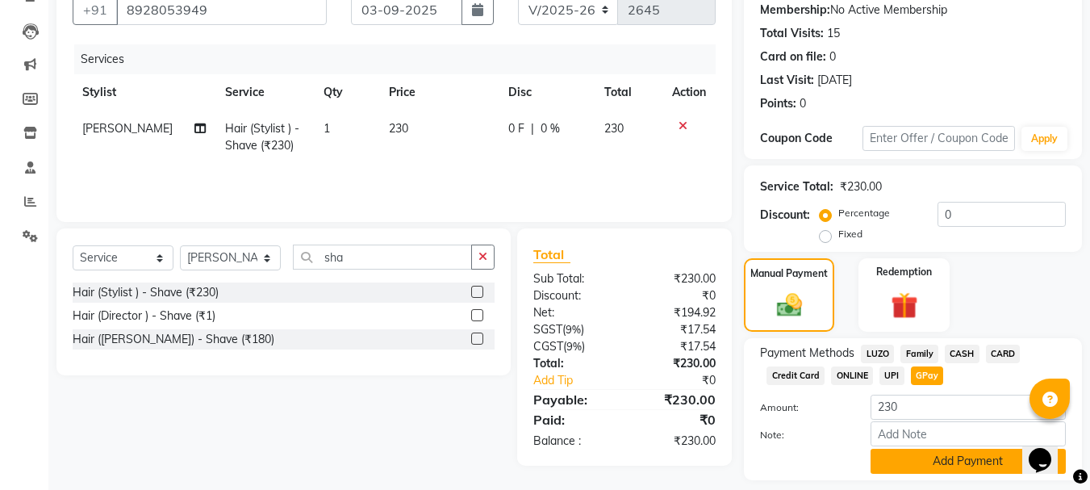
click at [890, 450] on button "Add Payment" at bounding box center [967, 460] width 195 height 25
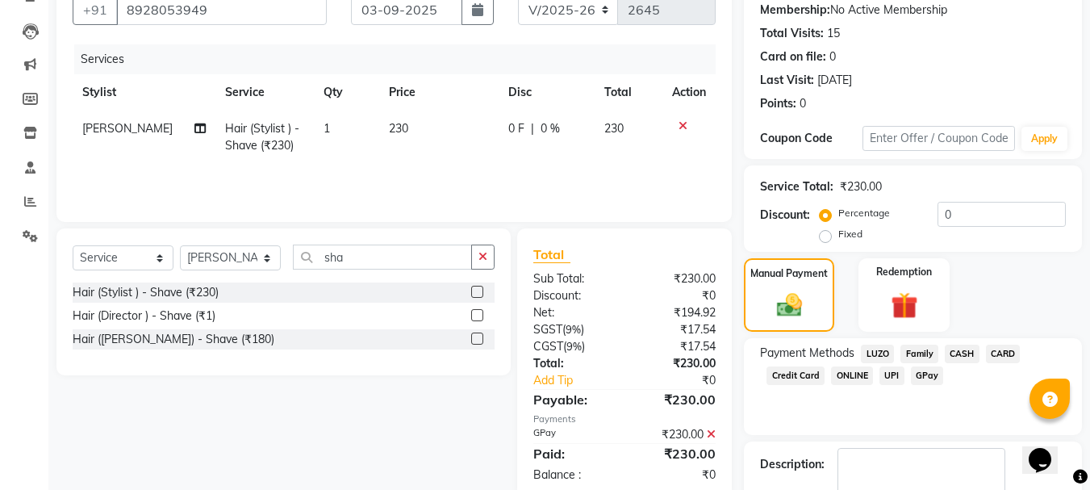
scroll to position [249, 0]
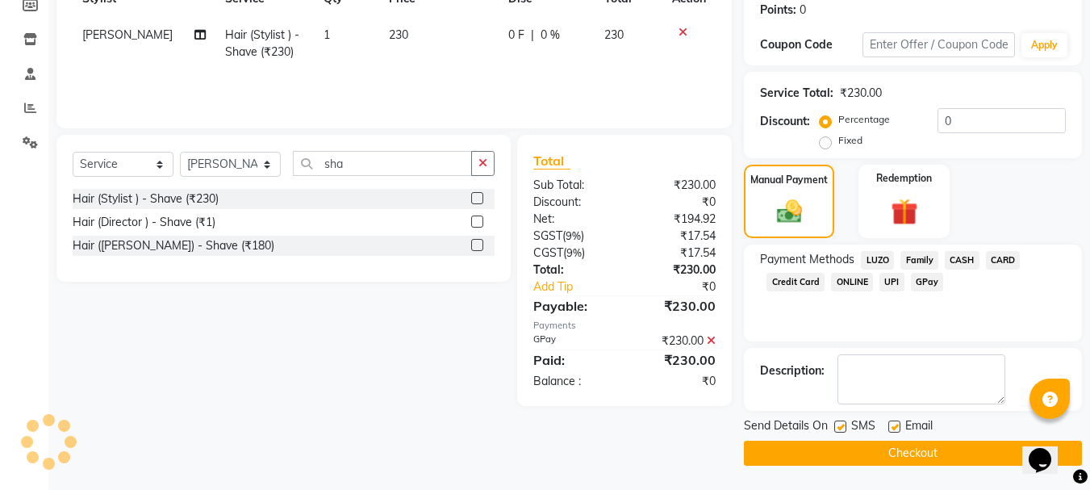
click at [804, 451] on button "Checkout" at bounding box center [913, 452] width 338 height 25
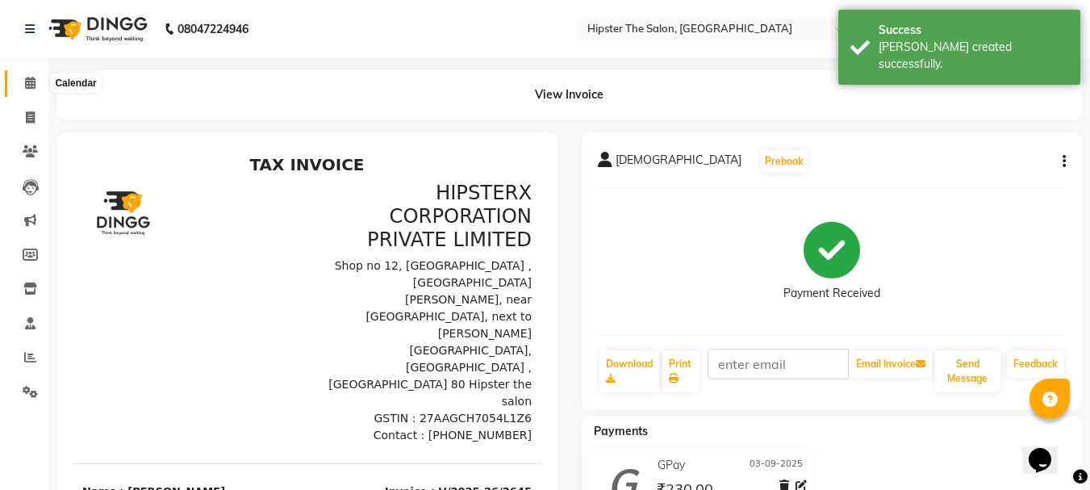
click at [31, 77] on icon at bounding box center [30, 83] width 10 height 12
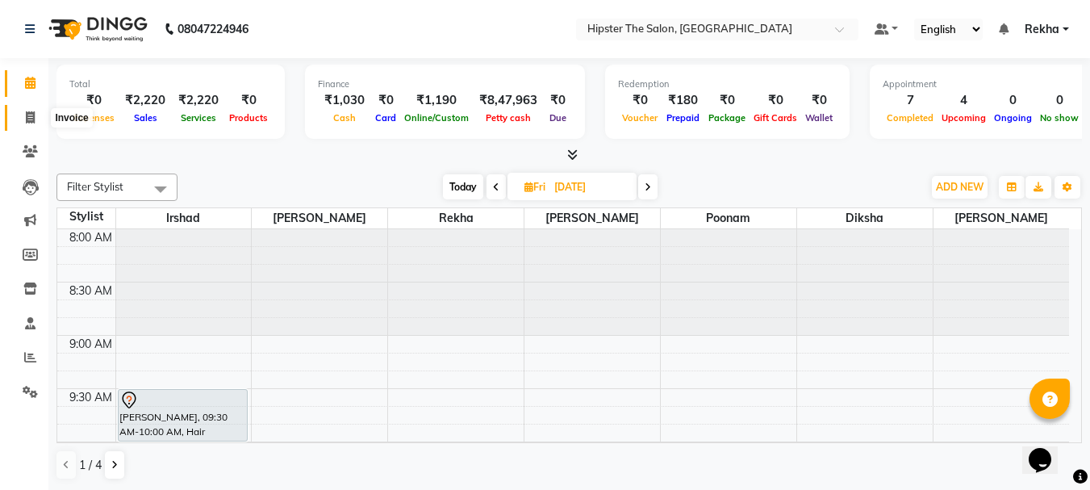
click at [31, 125] on span at bounding box center [30, 118] width 28 height 19
select select "service"
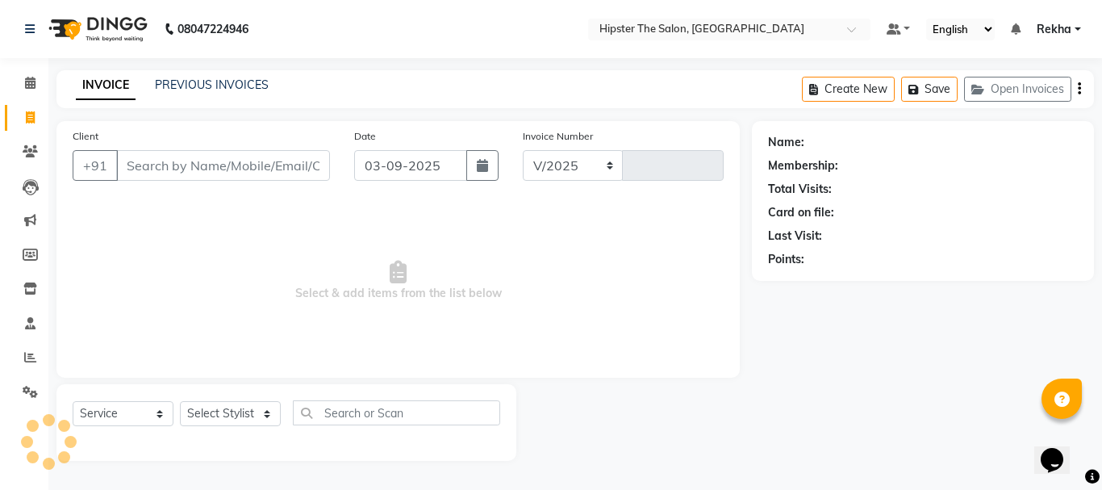
select select "5125"
type input "2646"
click at [25, 366] on span at bounding box center [30, 357] width 28 height 19
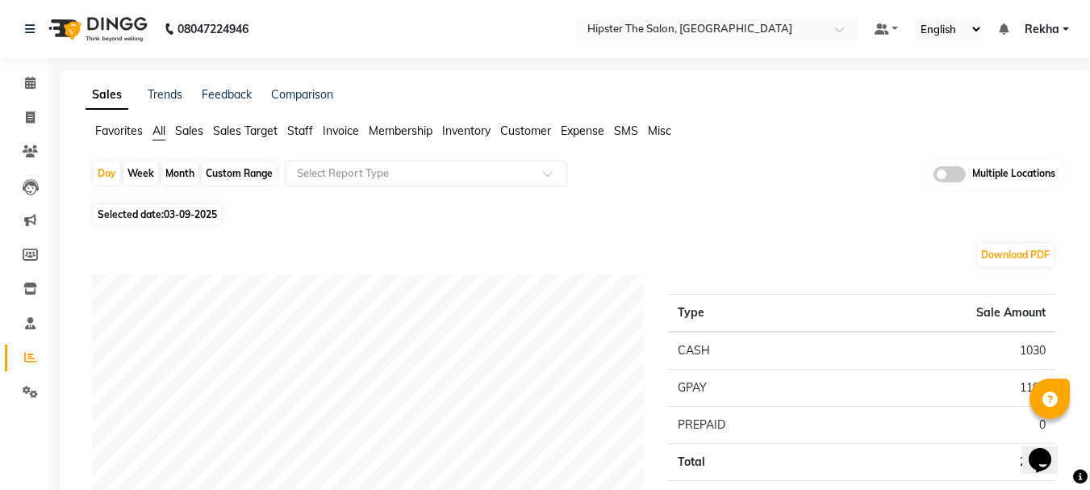
click at [223, 176] on div "Custom Range" at bounding box center [239, 173] width 75 height 23
select select "9"
select select "2025"
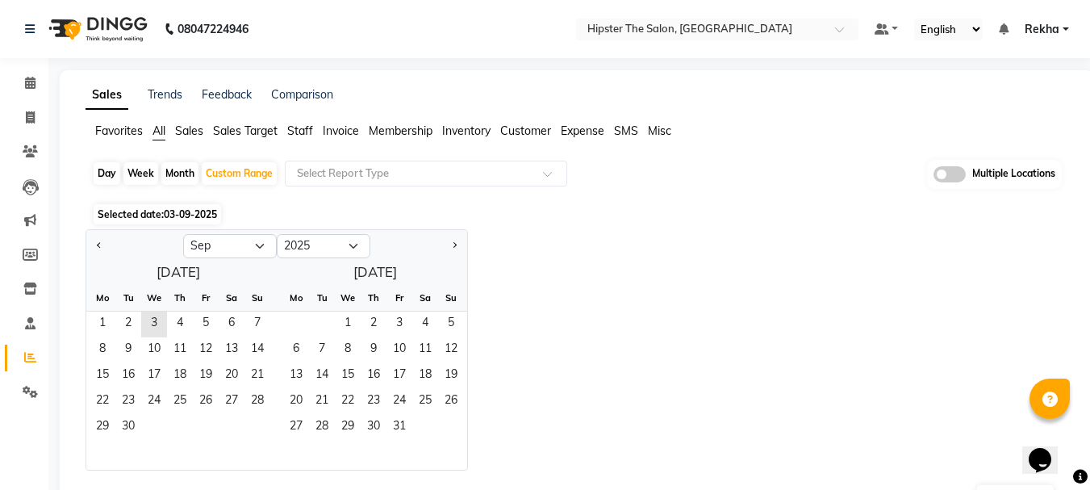
click at [244, 161] on div "Day Week Month Custom Range Select Report Type Multiple Locations" at bounding box center [577, 180] width 970 height 40
click at [99, 240] on button "Previous month" at bounding box center [99, 246] width 13 height 26
click at [94, 247] on button "Previous month" at bounding box center [99, 246] width 13 height 26
select select "6"
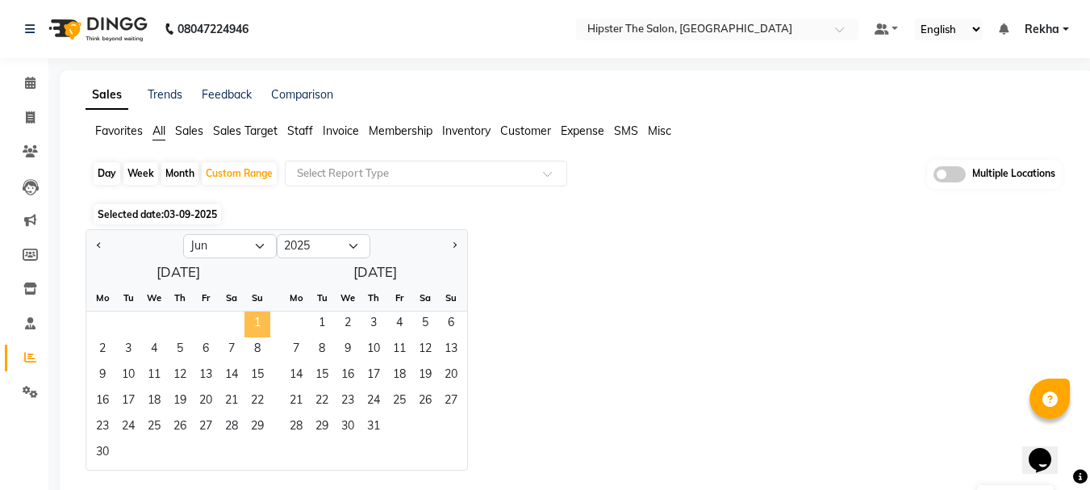
click at [258, 318] on span "1" at bounding box center [257, 324] width 26 height 26
click at [109, 447] on span "30" at bounding box center [103, 453] width 26 height 26
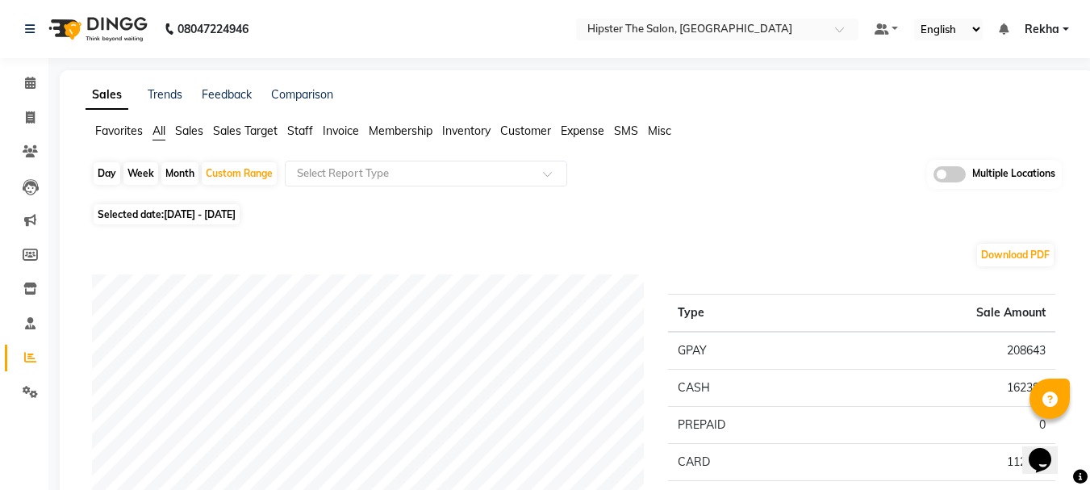
click at [305, 127] on span "Staff" at bounding box center [300, 130] width 26 height 15
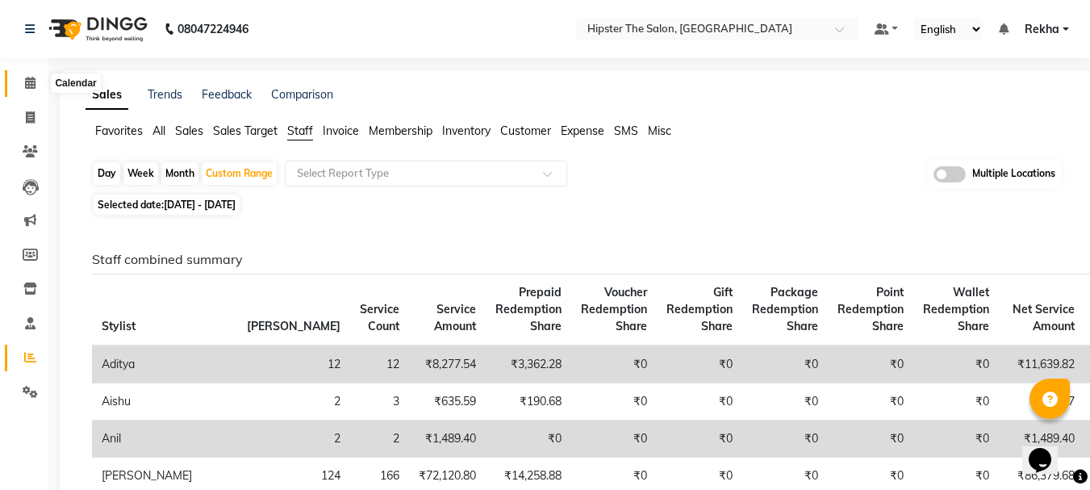
click at [19, 86] on span at bounding box center [30, 83] width 28 height 19
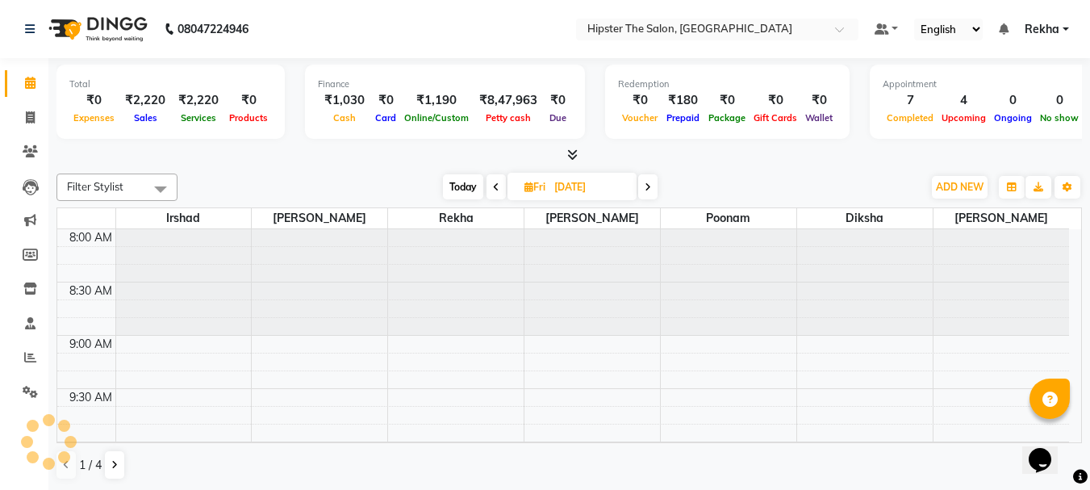
click at [19, 86] on span at bounding box center [30, 83] width 28 height 19
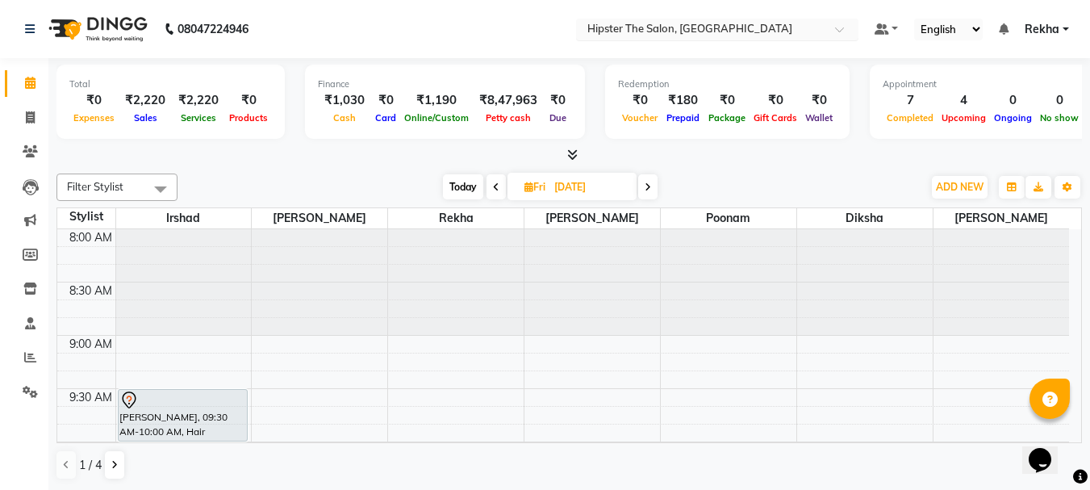
click at [682, 34] on input "text" at bounding box center [701, 31] width 234 height 16
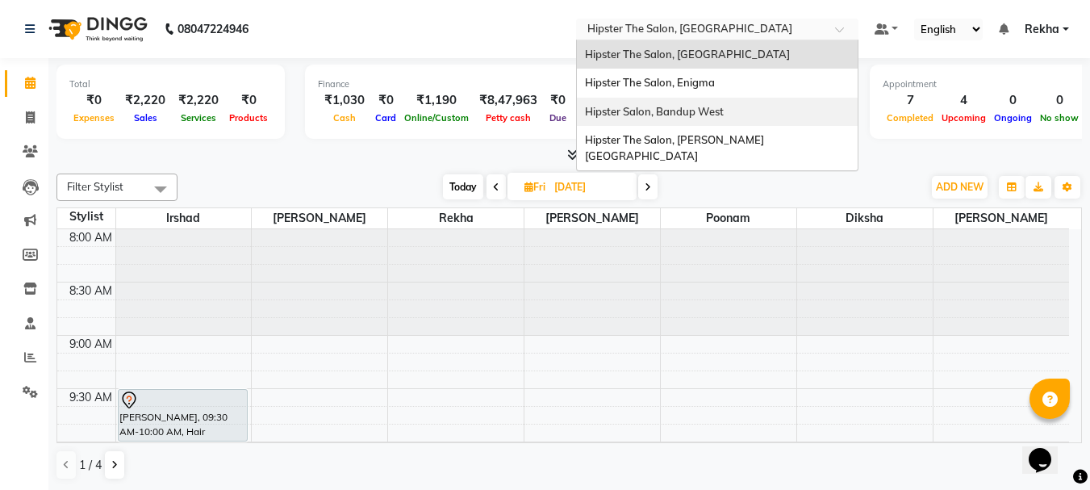
click at [656, 105] on span "Hipster Salon, Bandup West" at bounding box center [654, 111] width 139 height 13
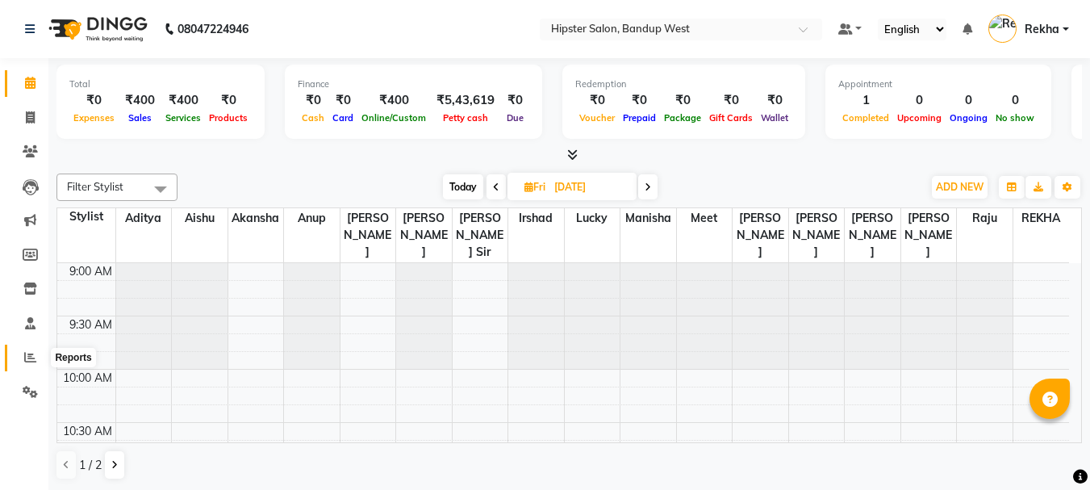
click at [34, 363] on span at bounding box center [30, 357] width 28 height 19
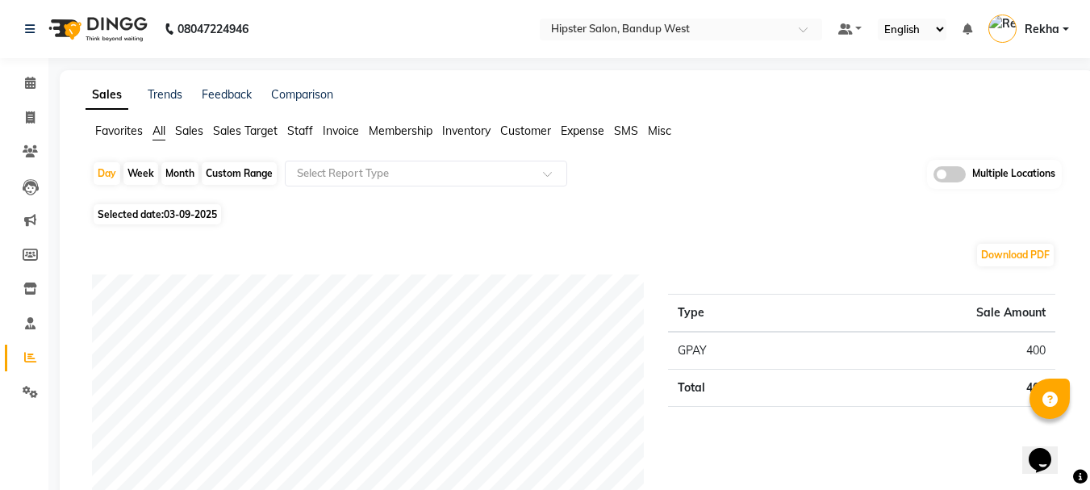
click at [228, 173] on div "Custom Range" at bounding box center [239, 173] width 75 height 23
select select "9"
select select "2025"
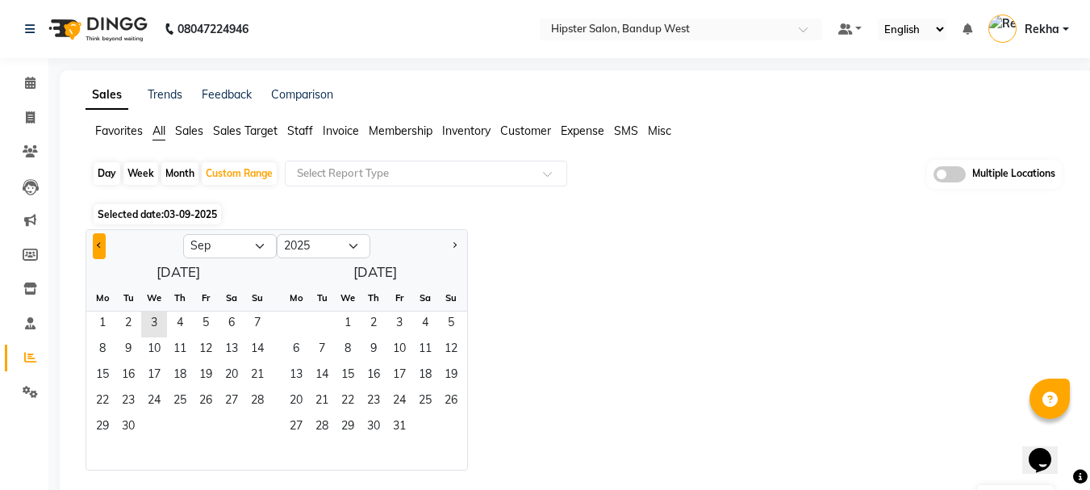
click at [100, 247] on span "Previous month" at bounding box center [100, 245] width 6 height 6
select select "8"
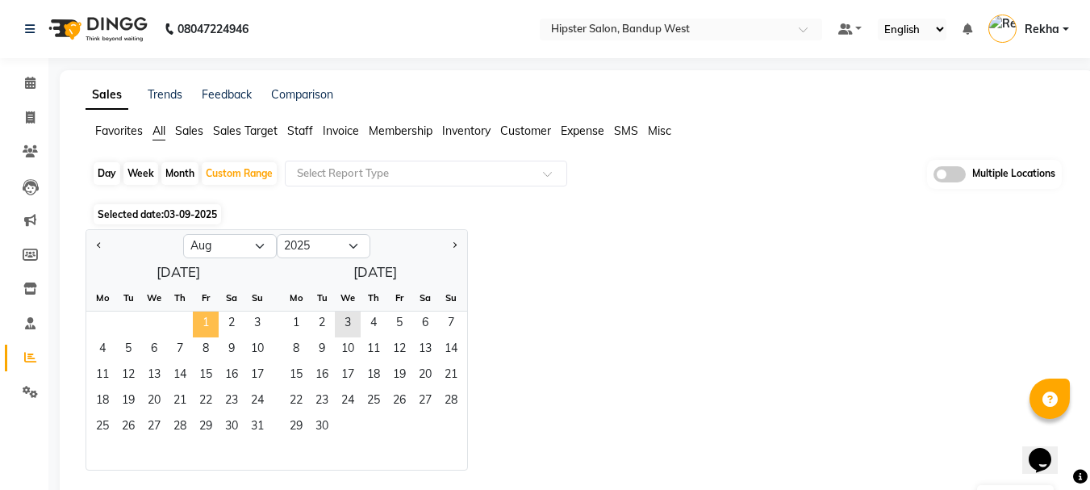
click at [204, 323] on span "1" at bounding box center [206, 324] width 26 height 26
click at [248, 427] on span "31" at bounding box center [257, 428] width 26 height 26
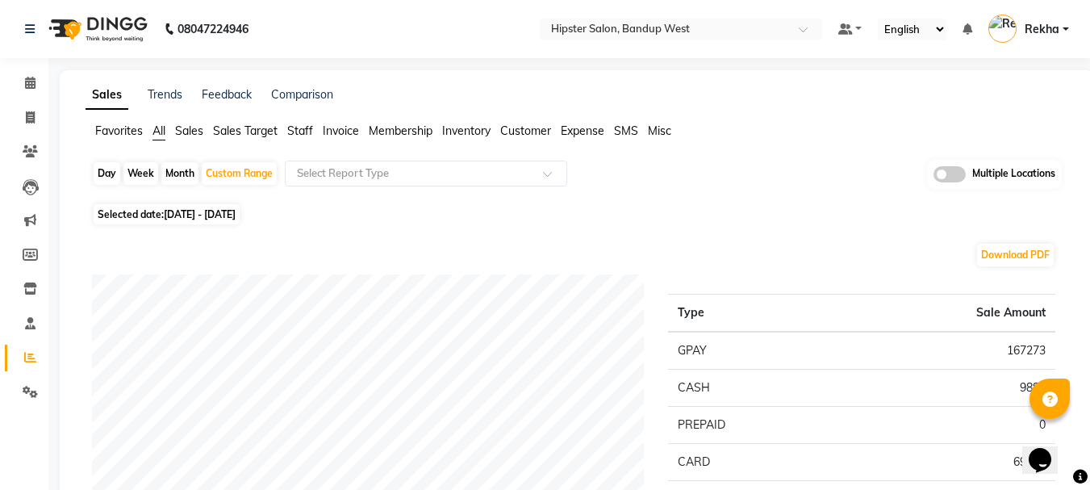
click at [315, 131] on ul "Favorites All Sales Sales Target Staff Invoice Membership Inventory Customer Ex…" at bounding box center [577, 132] width 982 height 18
click at [298, 125] on span "Staff" at bounding box center [300, 130] width 26 height 15
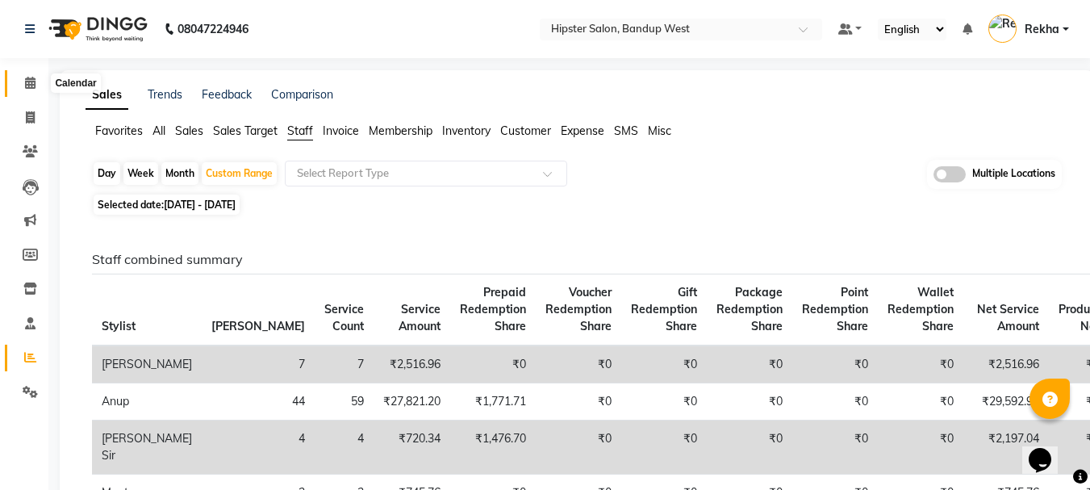
click at [28, 85] on icon at bounding box center [30, 83] width 10 height 12
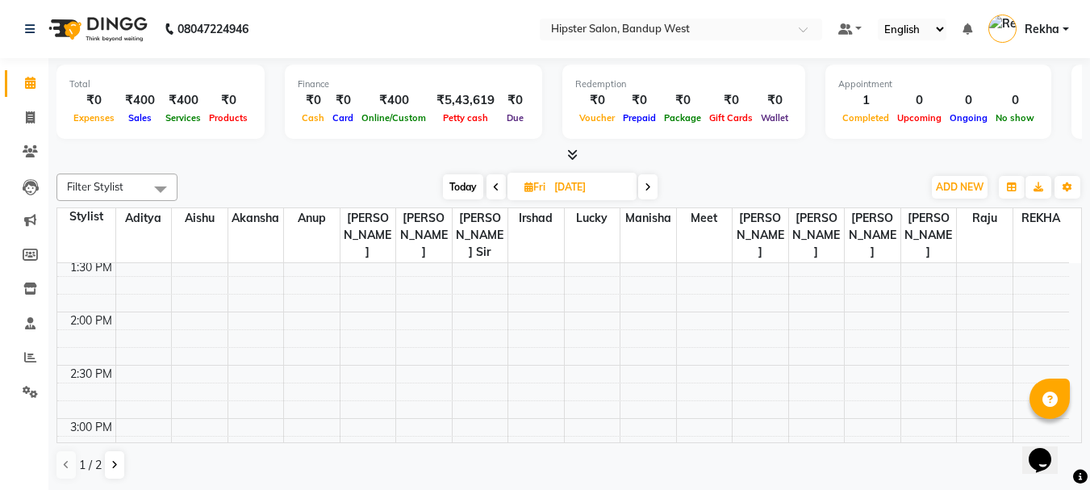
scroll to position [511, 0]
click at [27, 109] on span at bounding box center [30, 118] width 28 height 19
select select "6746"
select select "service"
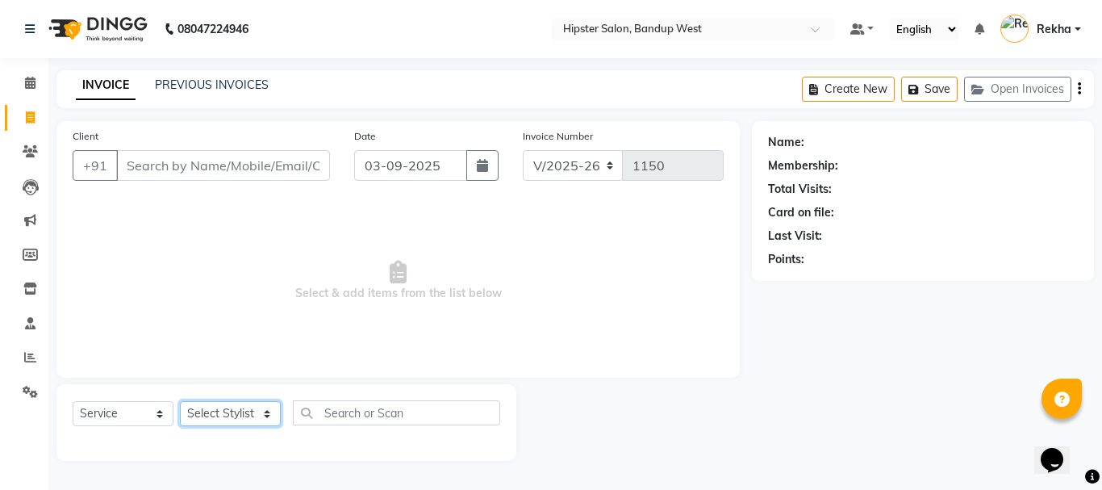
click at [230, 413] on select "Select Stylist [PERSON_NAME] anup [PERSON_NAME] [PERSON_NAME] [PERSON_NAME] luc…" at bounding box center [230, 413] width 101 height 25
select select "68594"
click at [180, 401] on select "Select Stylist [PERSON_NAME] anup [PERSON_NAME] [PERSON_NAME] [PERSON_NAME] luc…" at bounding box center [230, 413] width 101 height 25
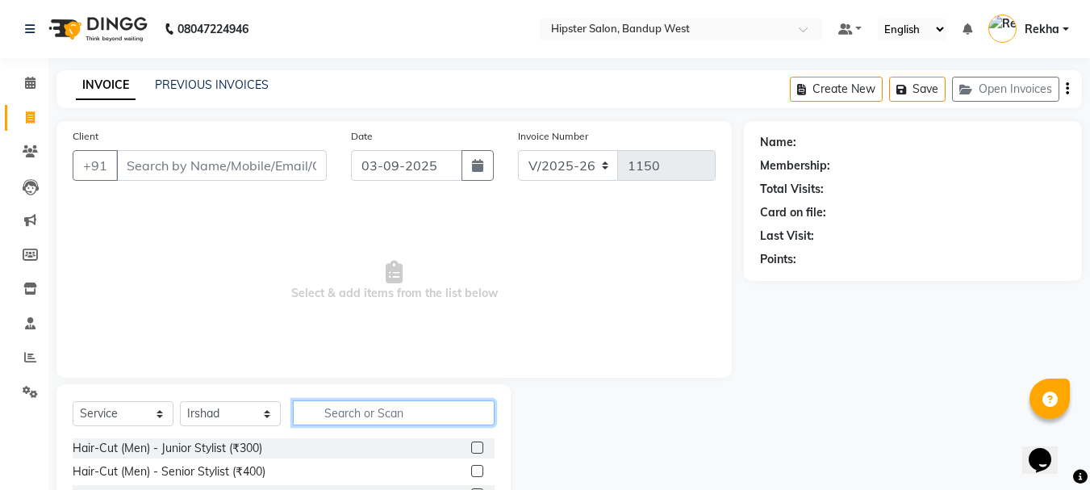
click at [402, 411] on input "text" at bounding box center [394, 412] width 202 height 25
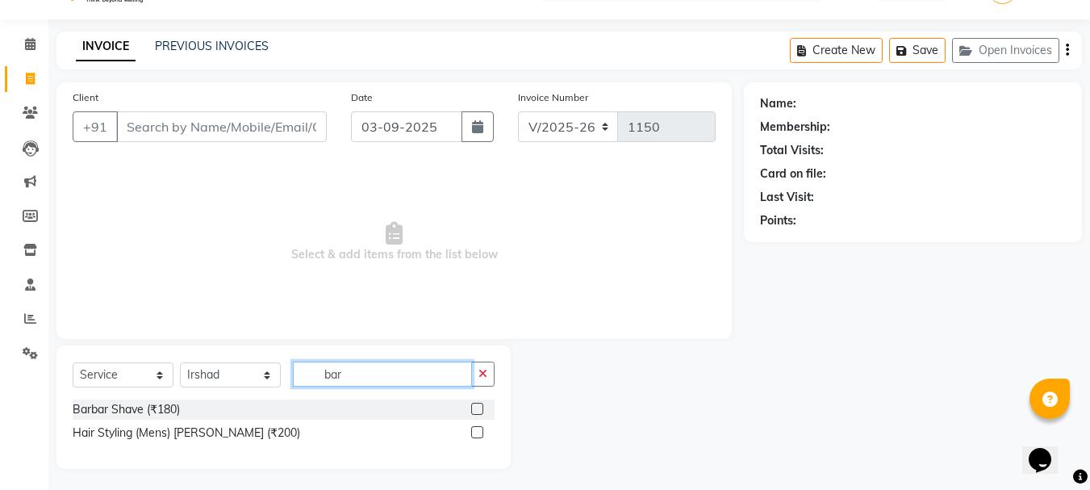
scroll to position [42, 0]
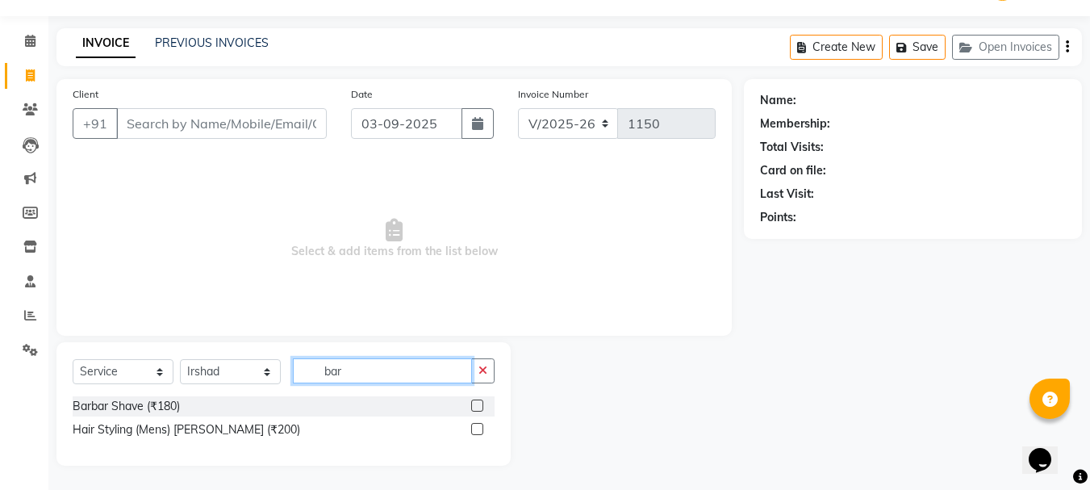
type input "bar"
click at [478, 407] on label at bounding box center [477, 405] width 12 height 12
click at [478, 407] on input "checkbox" at bounding box center [476, 406] width 10 height 10
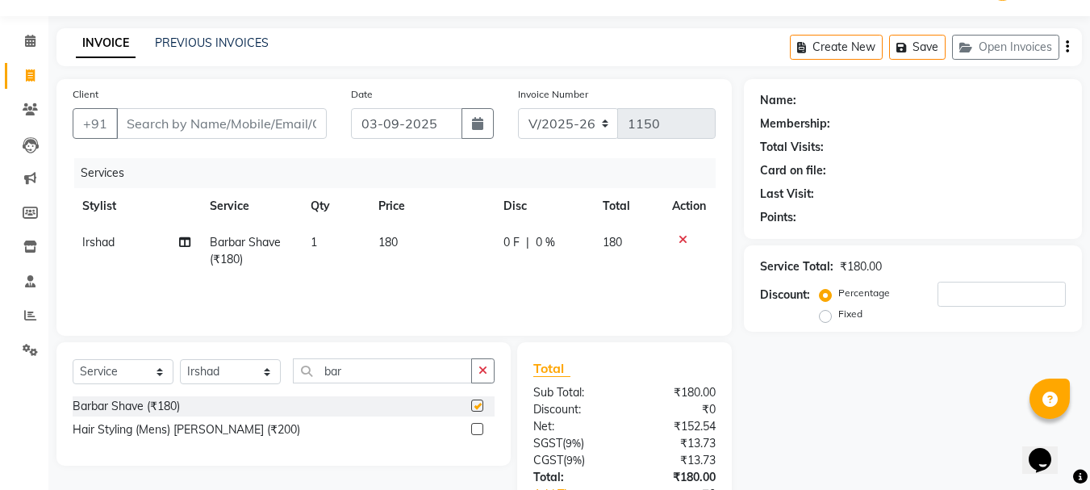
checkbox input "false"
click at [426, 369] on input "bar" at bounding box center [382, 370] width 179 height 25
type input "ba"
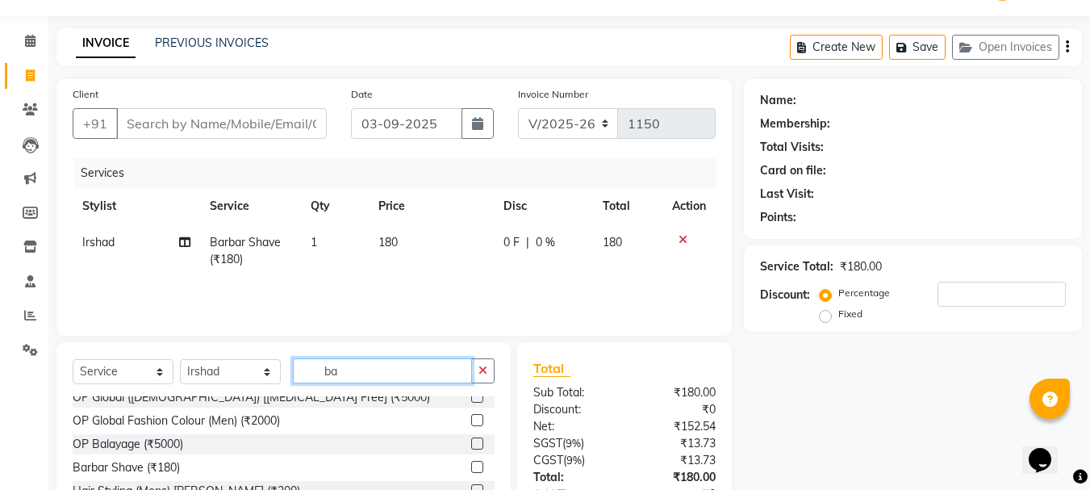
scroll to position [107, 0]
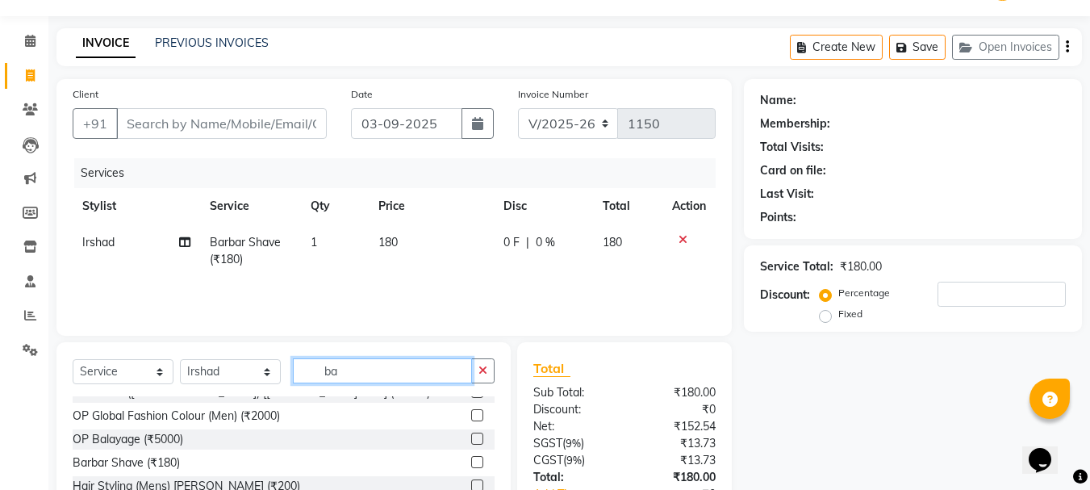
click at [411, 371] on input "ba" at bounding box center [382, 370] width 179 height 25
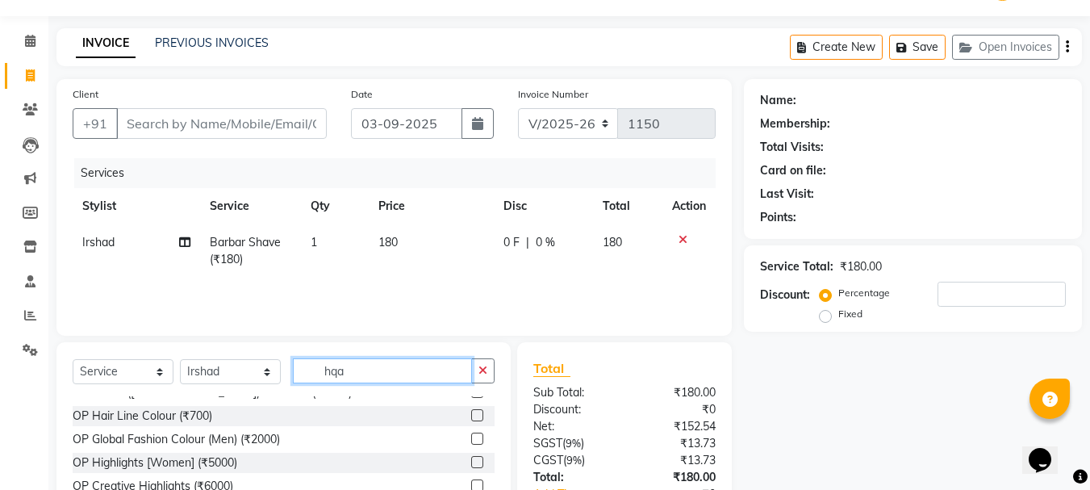
scroll to position [0, 0]
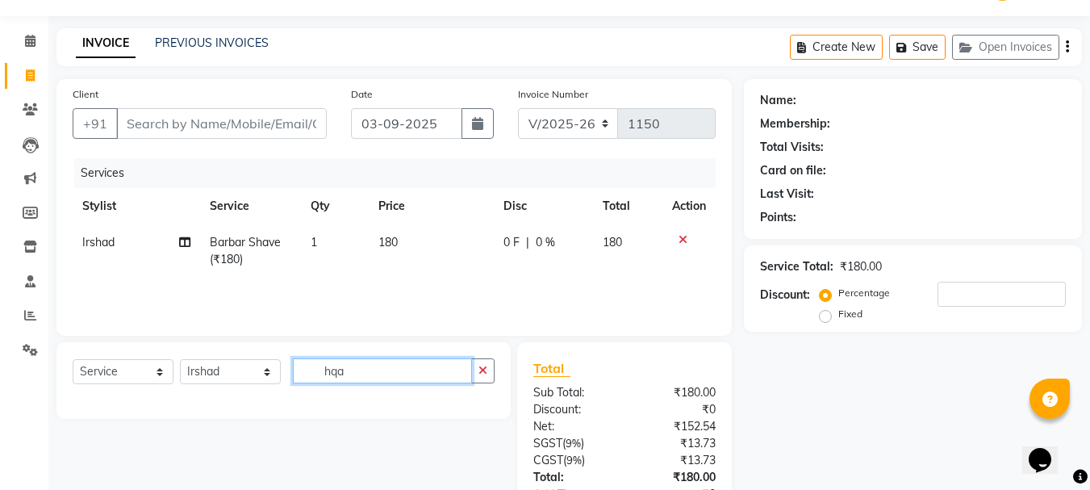
type input "hq"
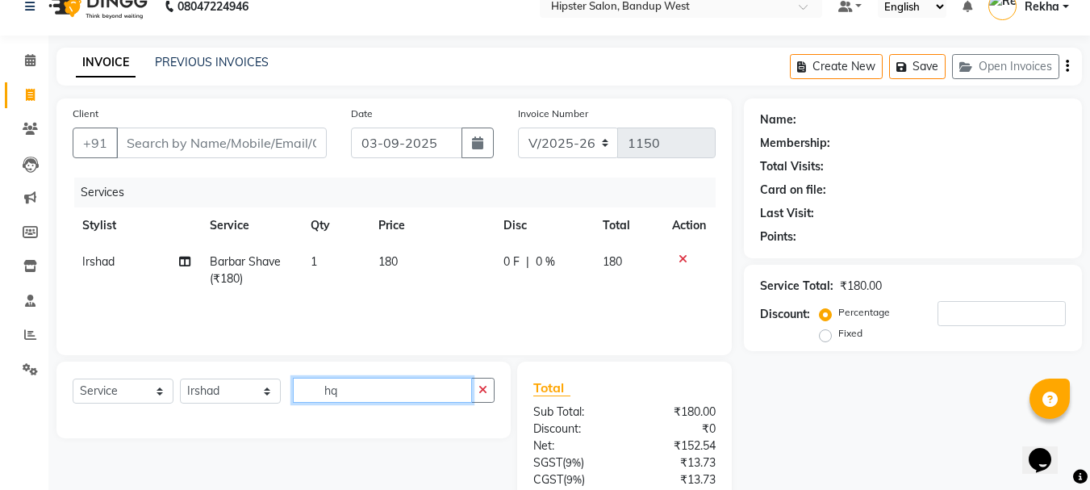
scroll to position [21, 0]
click at [403, 390] on input "hq" at bounding box center [382, 391] width 179 height 25
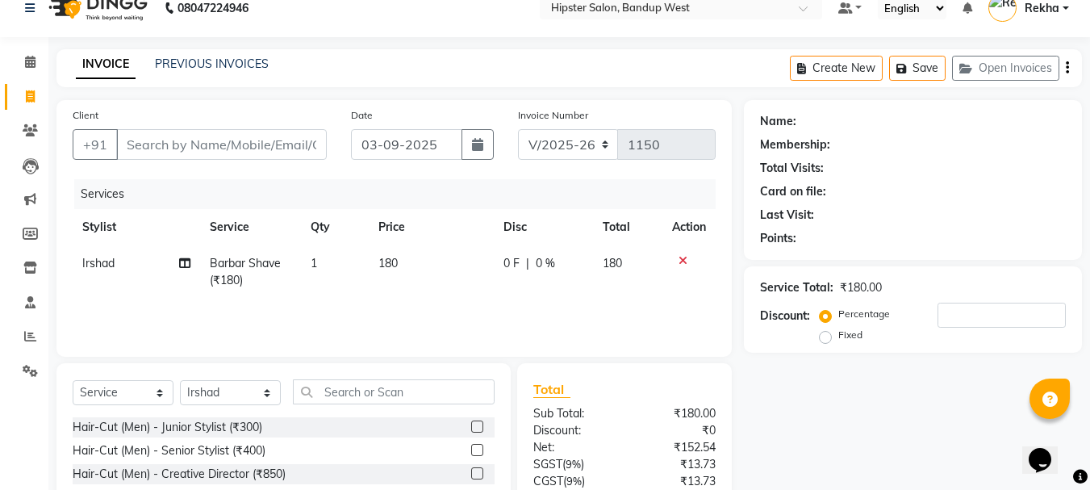
click at [471, 425] on label at bounding box center [477, 426] width 12 height 12
click at [471, 425] on input "checkbox" at bounding box center [476, 427] width 10 height 10
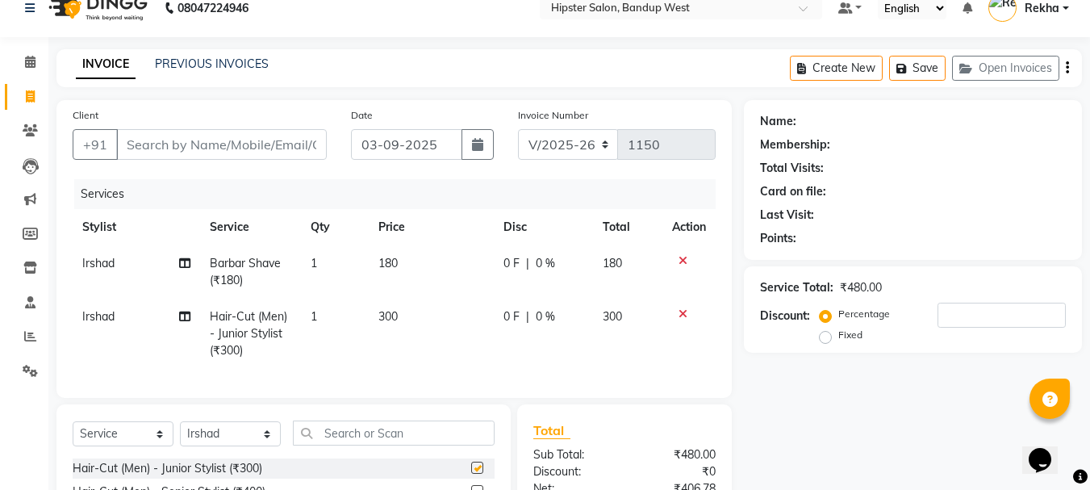
checkbox input "false"
click at [413, 445] on input "text" at bounding box center [394, 432] width 202 height 25
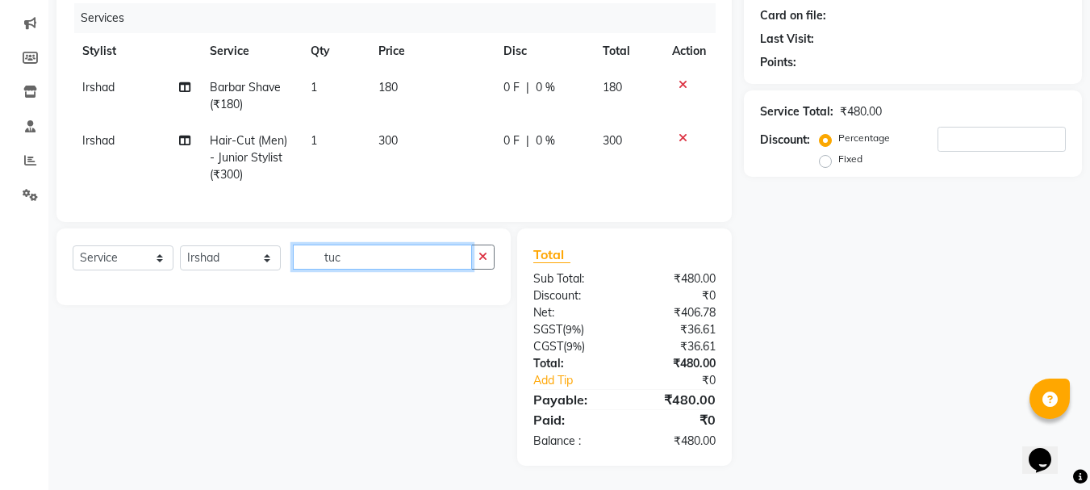
scroll to position [209, 0]
click at [368, 257] on input "tuc" at bounding box center [382, 256] width 179 height 25
type input "t"
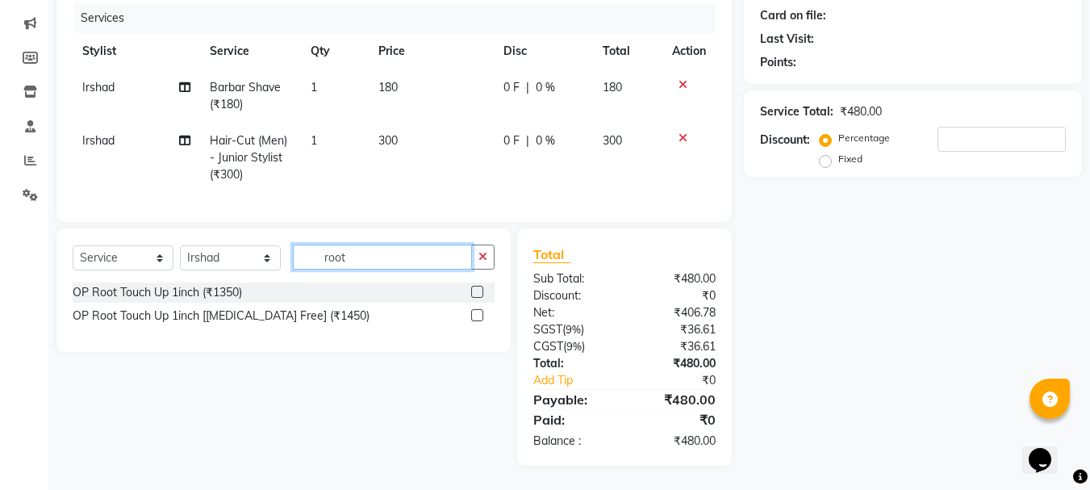
type input "root"
click at [475, 314] on label at bounding box center [477, 315] width 12 height 12
click at [475, 314] on input "checkbox" at bounding box center [476, 316] width 10 height 10
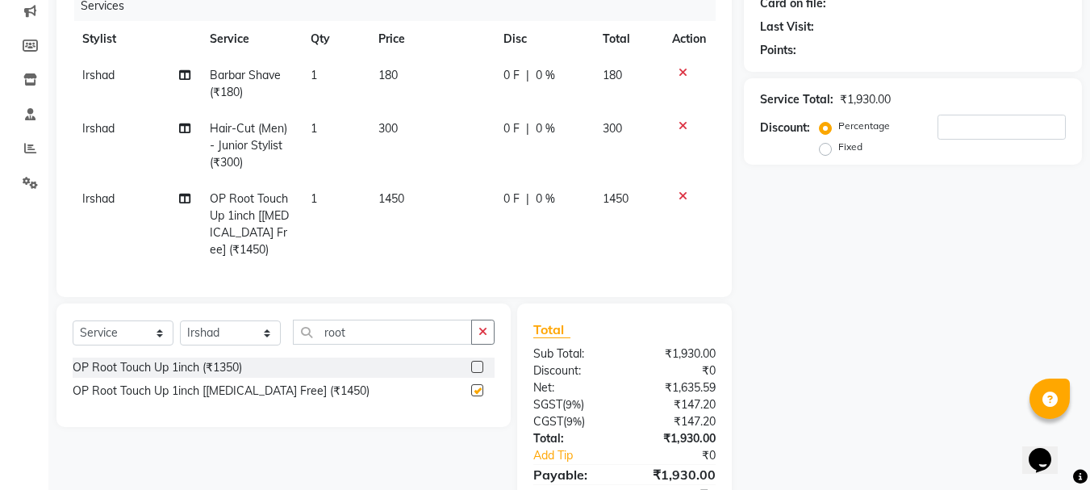
checkbox input "false"
click at [627, 201] on span "1450" at bounding box center [616, 198] width 26 height 15
select select "68594"
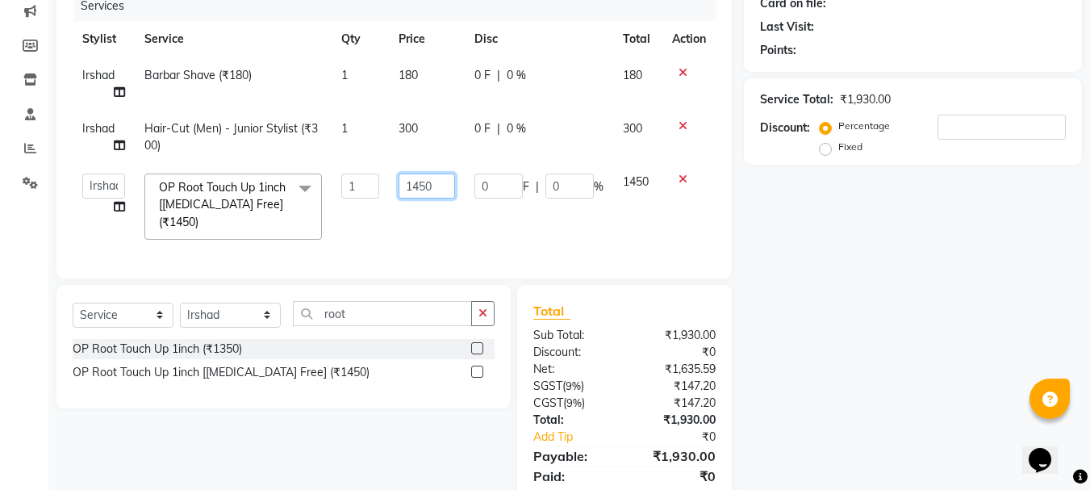
click at [440, 189] on input "1450" at bounding box center [426, 185] width 56 height 25
type input "1200"
click at [607, 216] on tr "[PERSON_NAME] [PERSON_NAME] [PERSON_NAME] [PERSON_NAME] lucky [PERSON_NAME] mee…" at bounding box center [394, 207] width 643 height 86
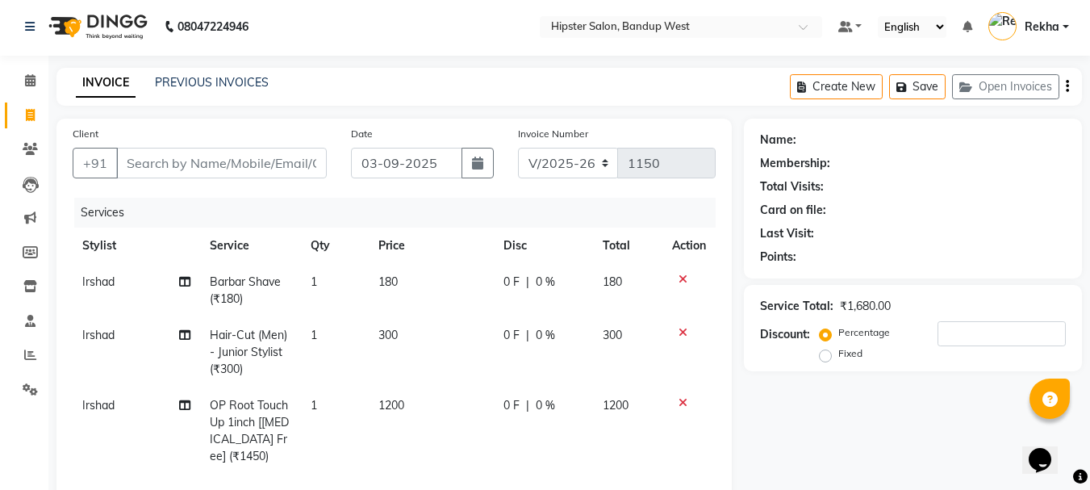
scroll to position [0, 0]
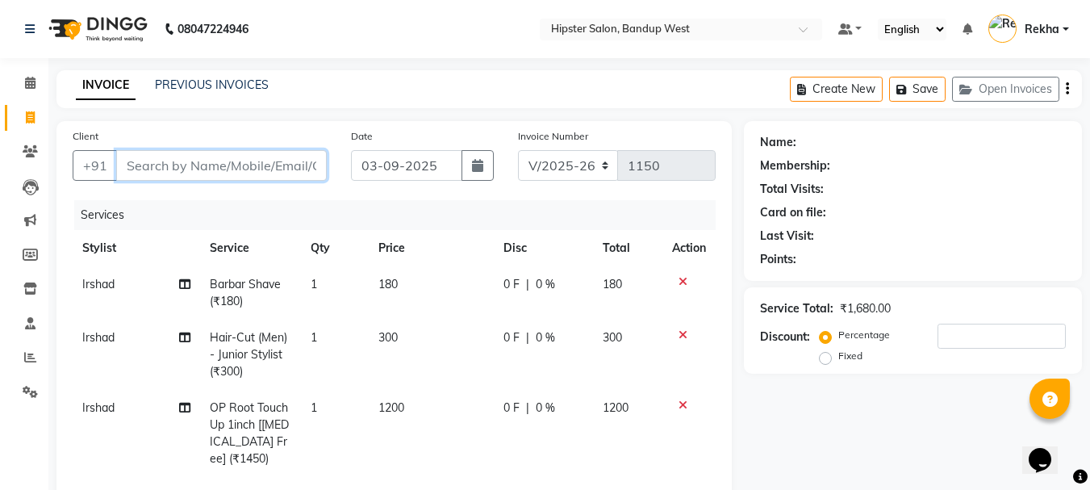
click at [303, 166] on input "Client" at bounding box center [221, 165] width 211 height 31
type input "8"
type input "0"
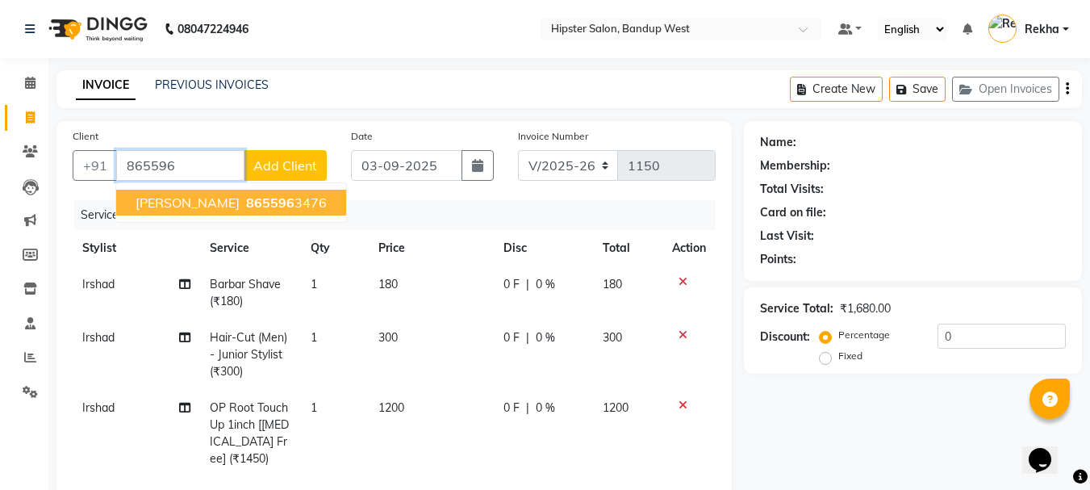
click at [289, 205] on span "865596" at bounding box center [270, 202] width 48 height 16
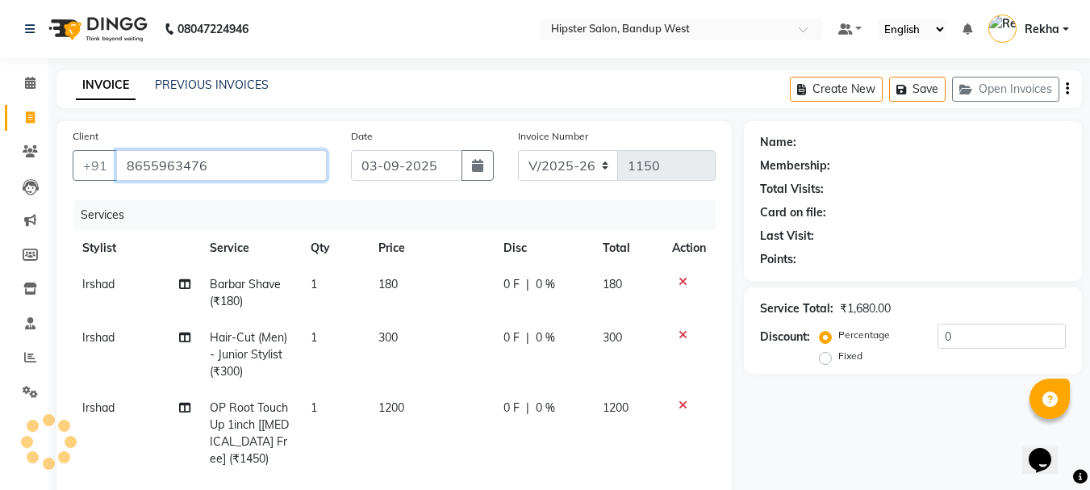
type input "8655963476"
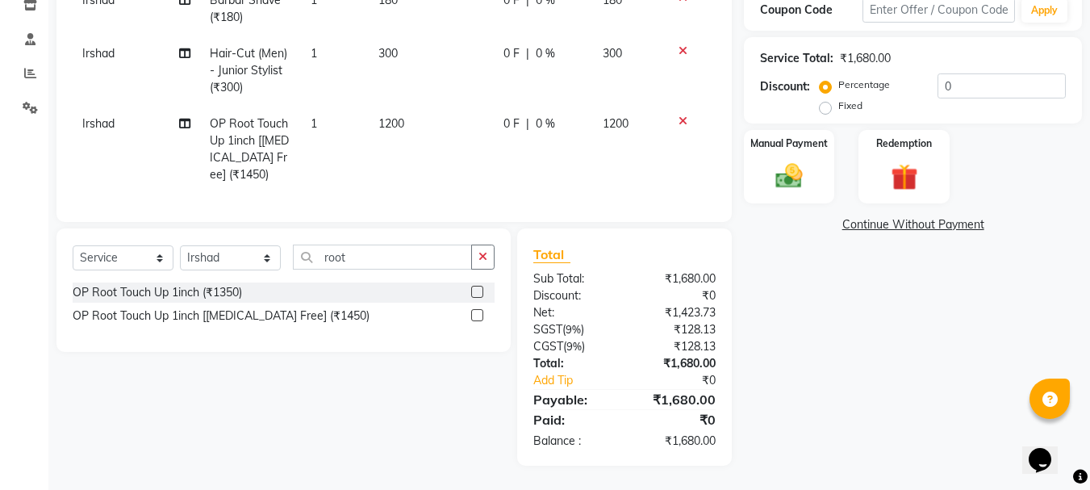
scroll to position [296, 0]
click at [791, 144] on div "Manual Payment" at bounding box center [789, 166] width 94 height 77
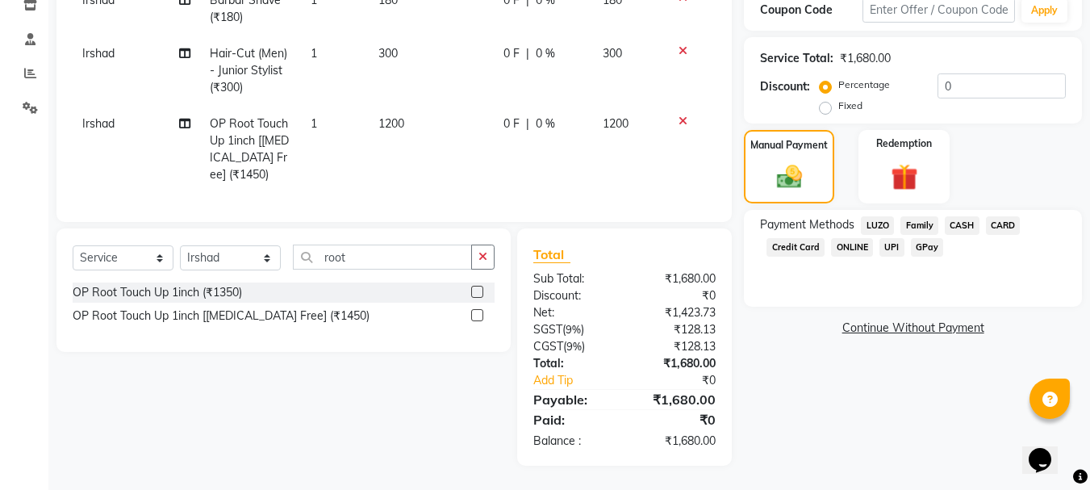
click at [1000, 216] on span "CARD" at bounding box center [1003, 225] width 35 height 19
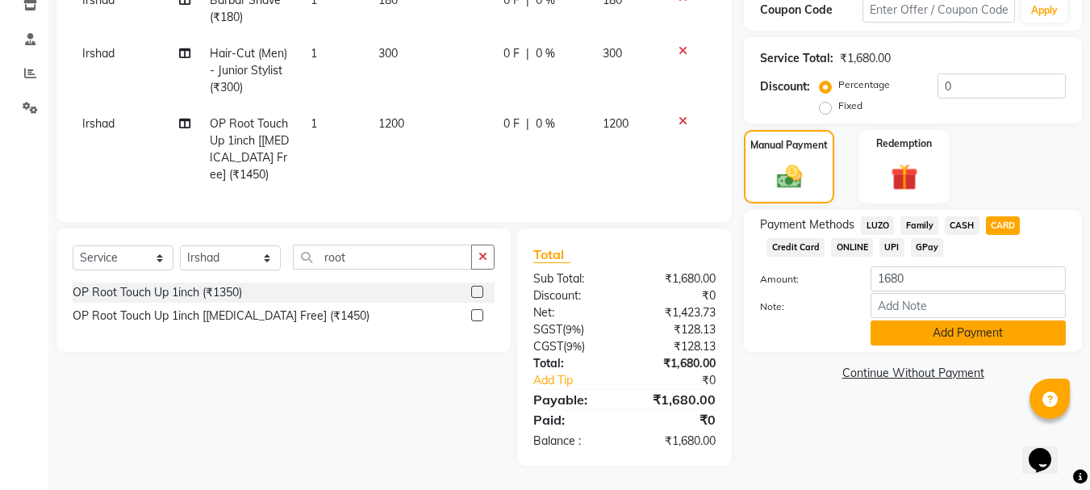
click at [963, 324] on button "Add Payment" at bounding box center [967, 332] width 195 height 25
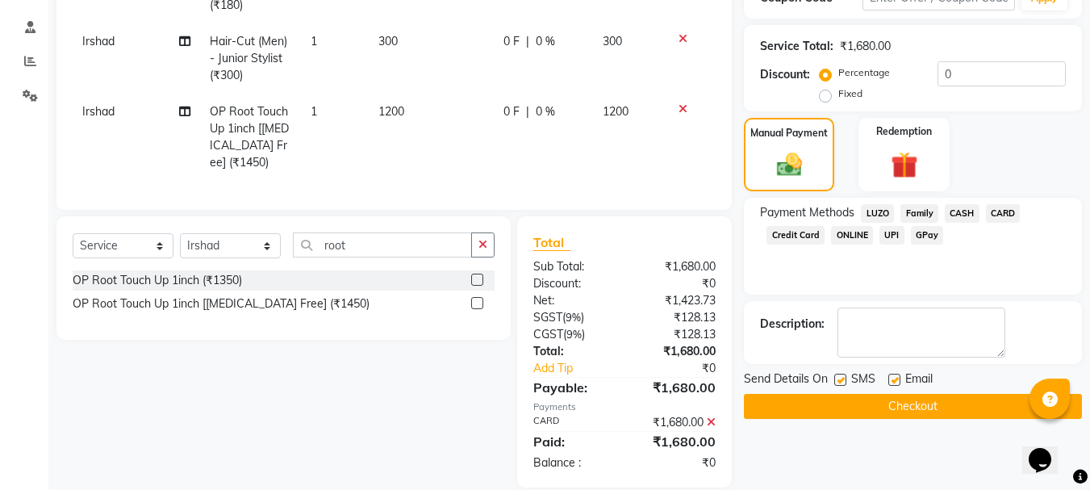
click at [937, 408] on button "Checkout" at bounding box center [913, 406] width 338 height 25
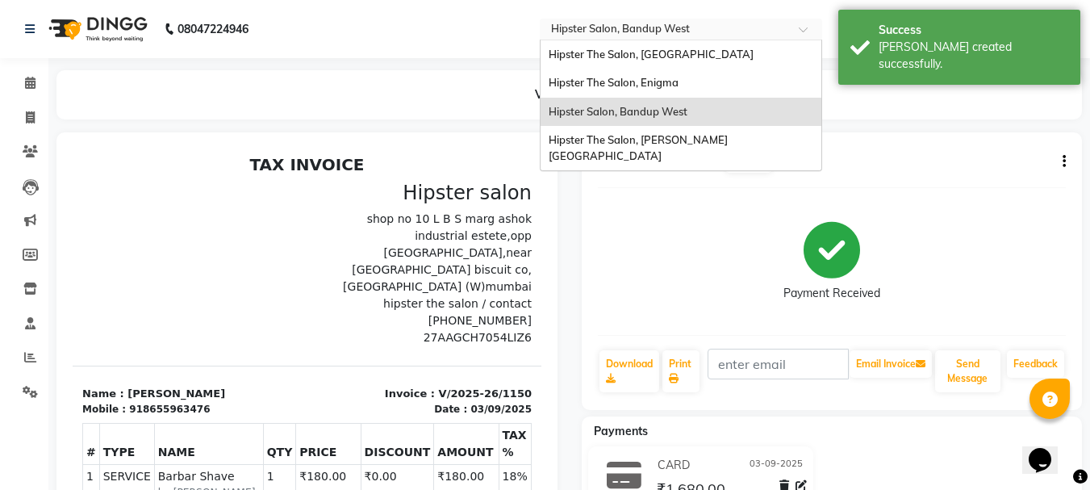
click at [717, 25] on input "text" at bounding box center [665, 31] width 234 height 16
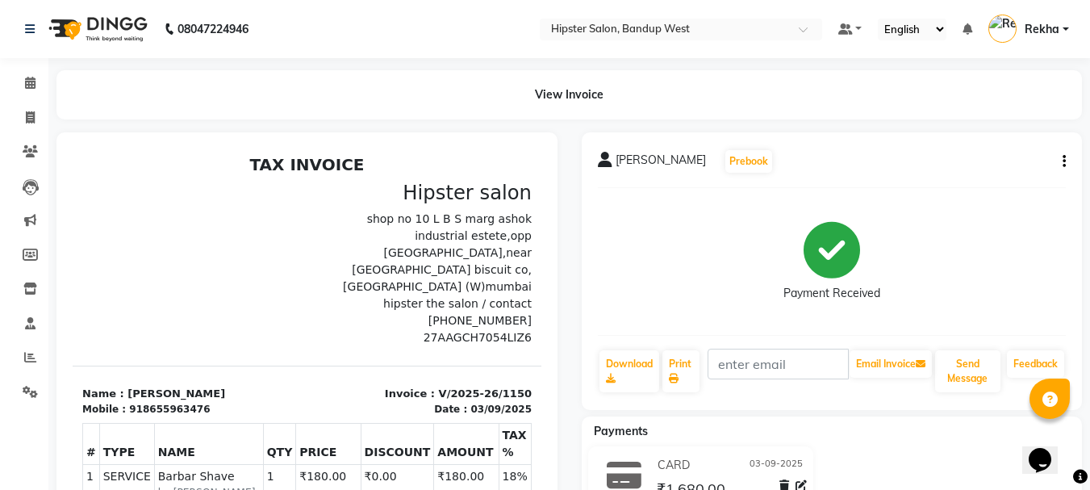
click at [360, 1] on nav "08047224946 Select Location × Hipster Salon, Bandup West Default Panel My Panel…" at bounding box center [545, 29] width 1090 height 58
click at [392, 56] on nav "08047224946 Select Location × Hipster Salon, Bandup West Default Panel My Panel…" at bounding box center [545, 29] width 1090 height 58
click at [27, 347] on link "Reports" at bounding box center [24, 357] width 39 height 27
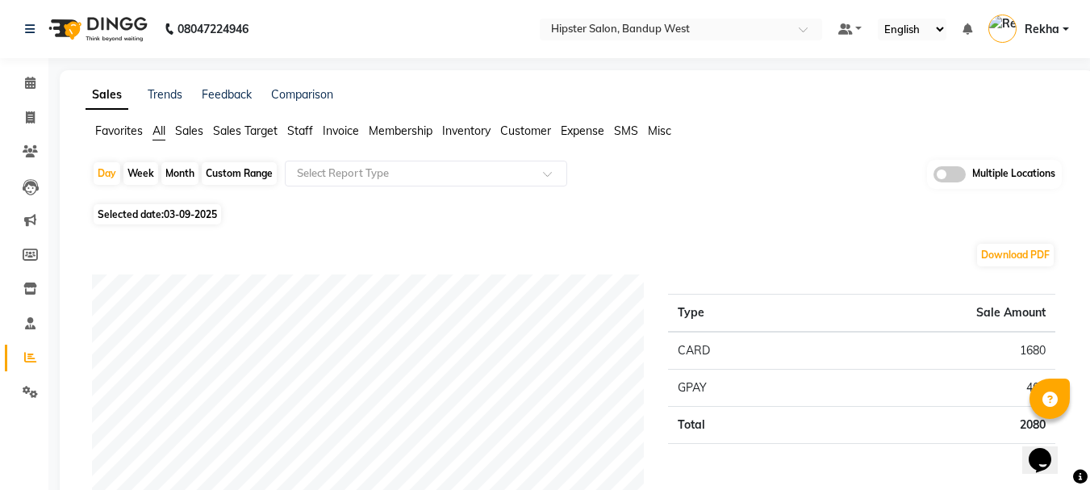
scroll to position [11, 0]
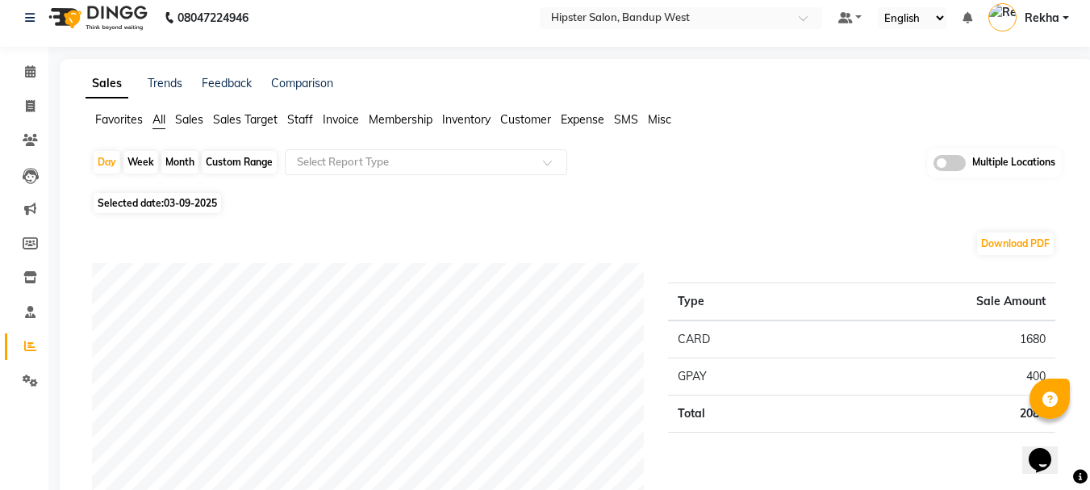
click at [957, 162] on span at bounding box center [949, 163] width 32 height 16
click at [933, 165] on input "checkbox" at bounding box center [933, 165] width 0 height 0
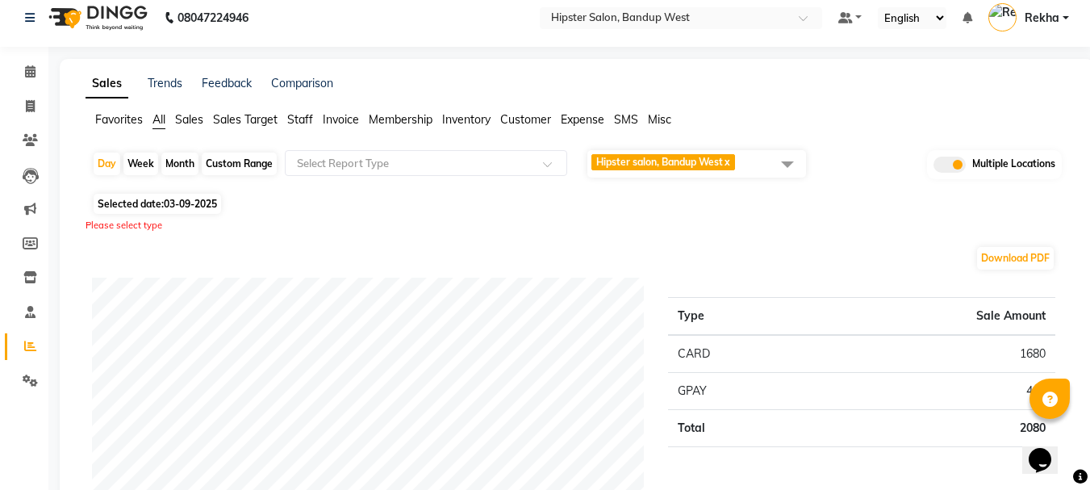
click at [786, 167] on span at bounding box center [787, 163] width 32 height 31
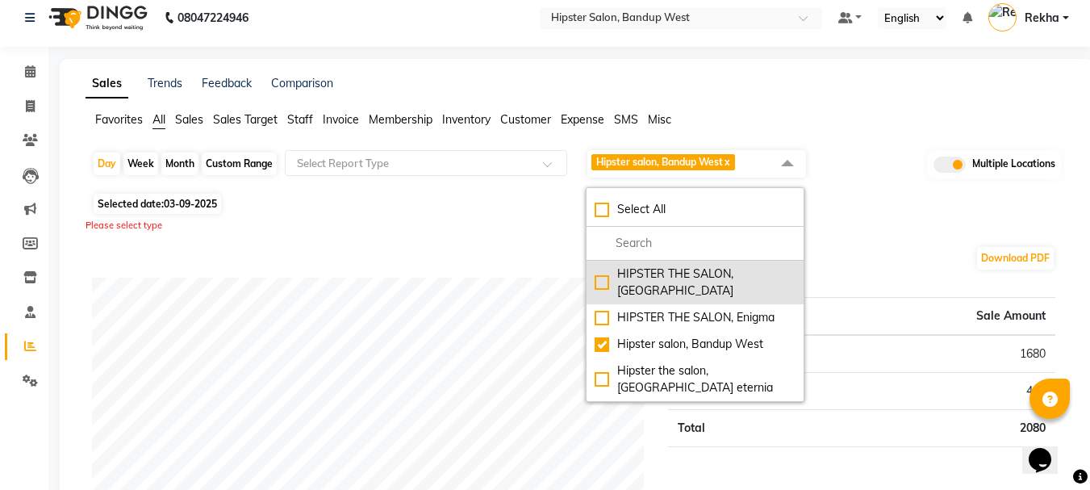
click at [594, 271] on div "HIPSTER THE SALON, [GEOGRAPHIC_DATA]" at bounding box center [694, 282] width 201 height 34
checkbox input "true"
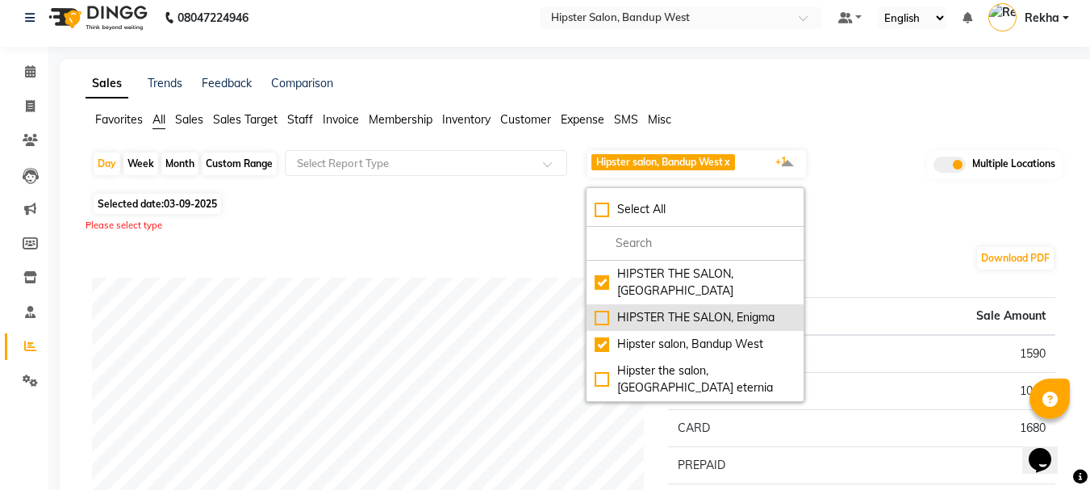
click at [601, 323] on div "HIPSTER THE SALON, Enigma" at bounding box center [694, 317] width 201 height 17
checkbox input "true"
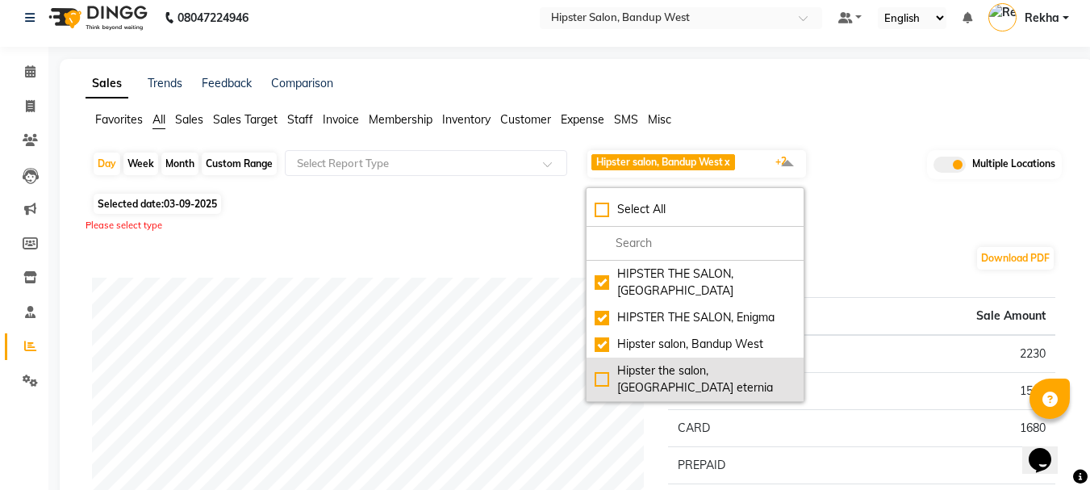
click at [599, 369] on div "Hipster the salon, [GEOGRAPHIC_DATA] eternia" at bounding box center [694, 379] width 201 height 34
checkbox input "true"
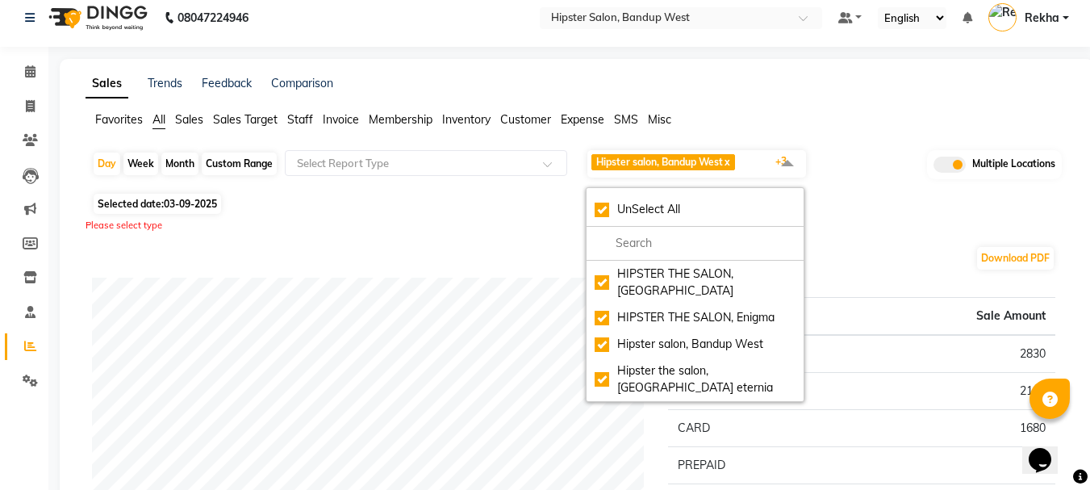
click at [233, 158] on div "Custom Range" at bounding box center [239, 163] width 75 height 23
select select "9"
select select "2025"
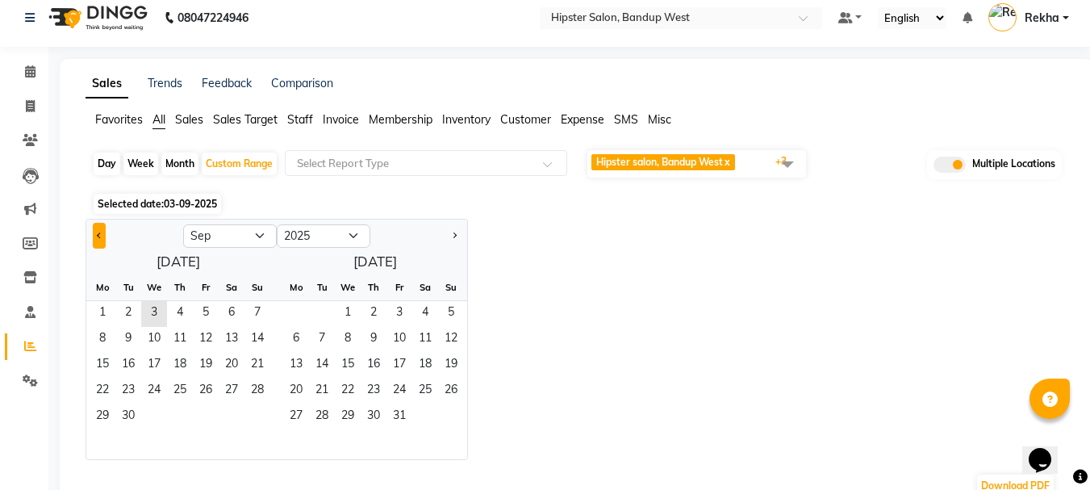
click at [94, 232] on button "Previous month" at bounding box center [99, 236] width 13 height 26
click at [92, 236] on div at bounding box center [134, 236] width 97 height 26
click at [100, 235] on span "Previous month" at bounding box center [100, 235] width 6 height 6
click at [134, 311] on span "1" at bounding box center [128, 314] width 26 height 26
click at [98, 235] on span "Previous month" at bounding box center [100, 235] width 6 height 6
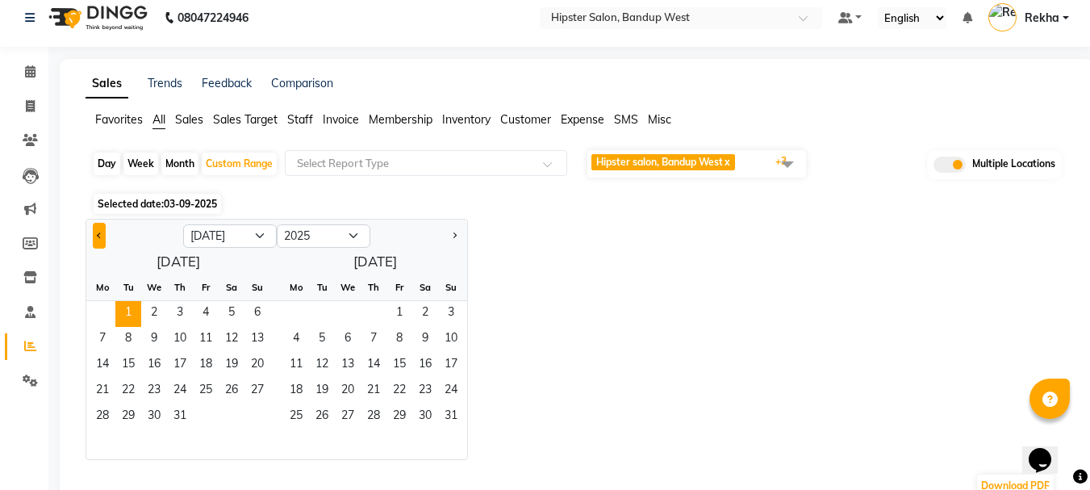
select select "6"
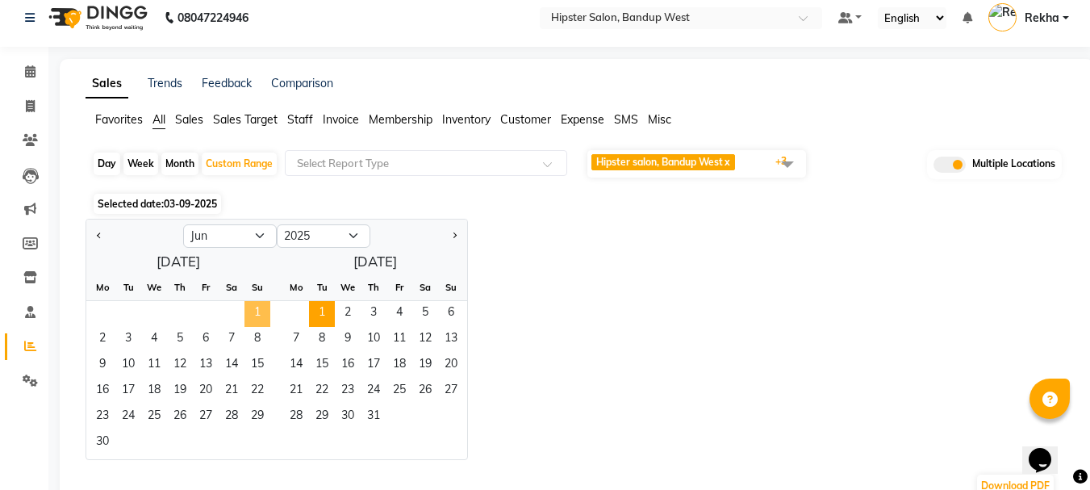
click at [252, 307] on span "1" at bounding box center [257, 314] width 26 height 26
click at [104, 441] on span "30" at bounding box center [103, 443] width 26 height 26
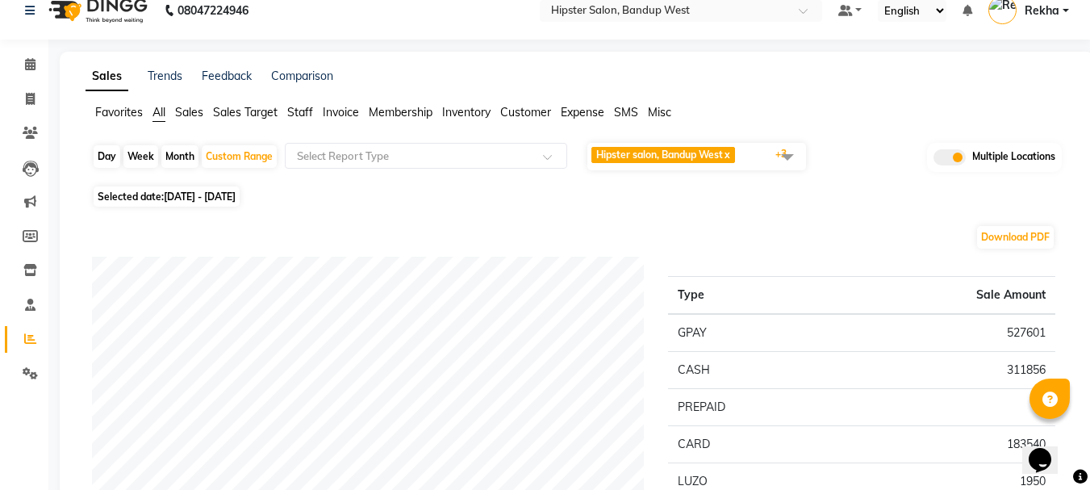
scroll to position [0, 0]
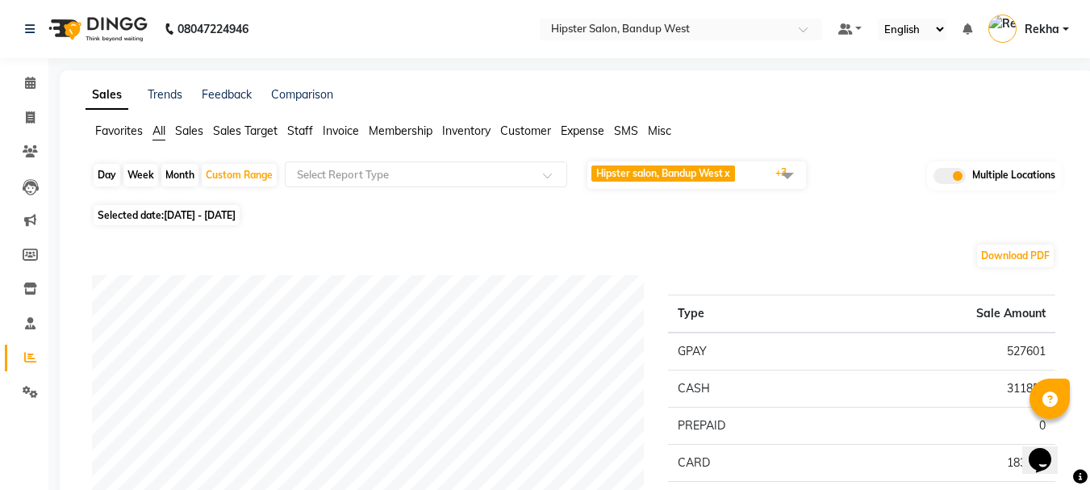
click at [298, 123] on li "Staff" at bounding box center [300, 131] width 26 height 17
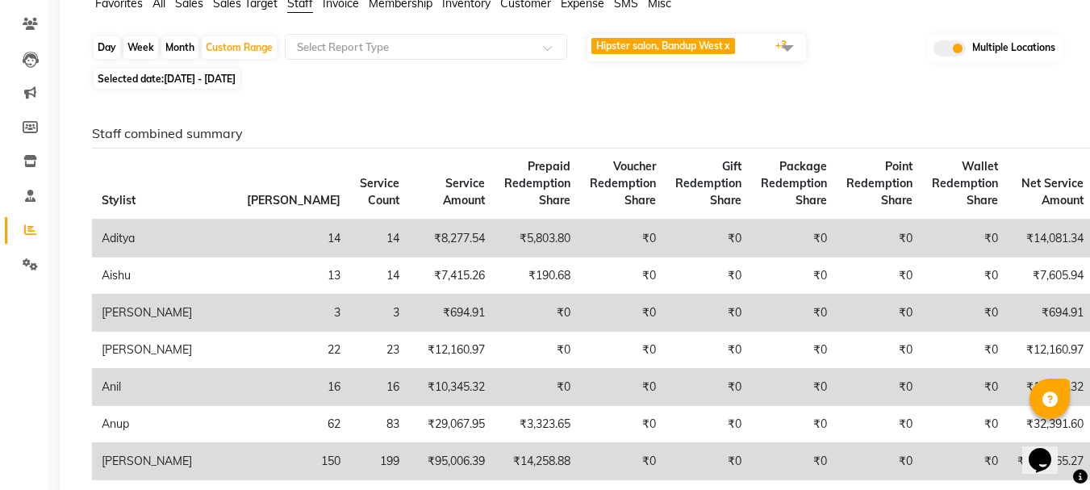
scroll to position [145, 0]
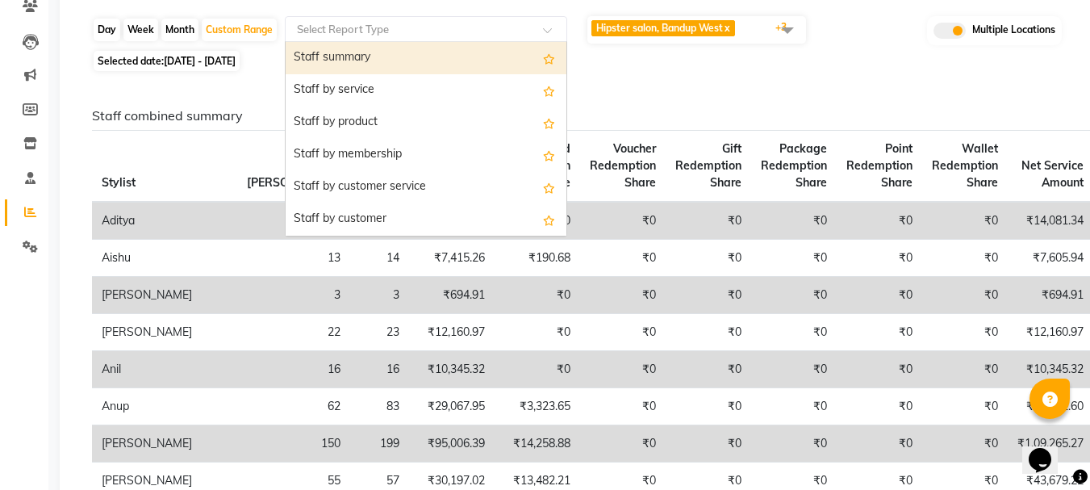
click at [425, 30] on input "text" at bounding box center [410, 29] width 232 height 16
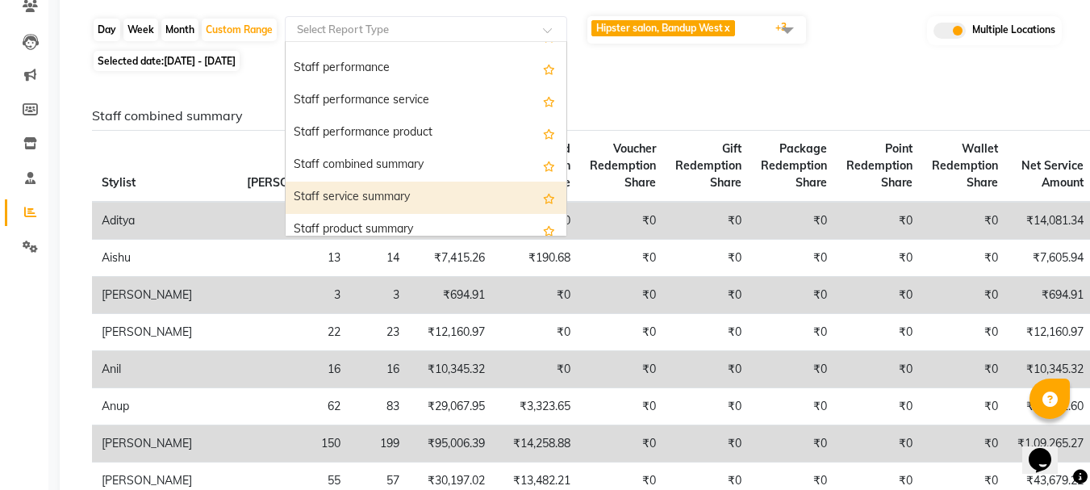
scroll to position [242, 0]
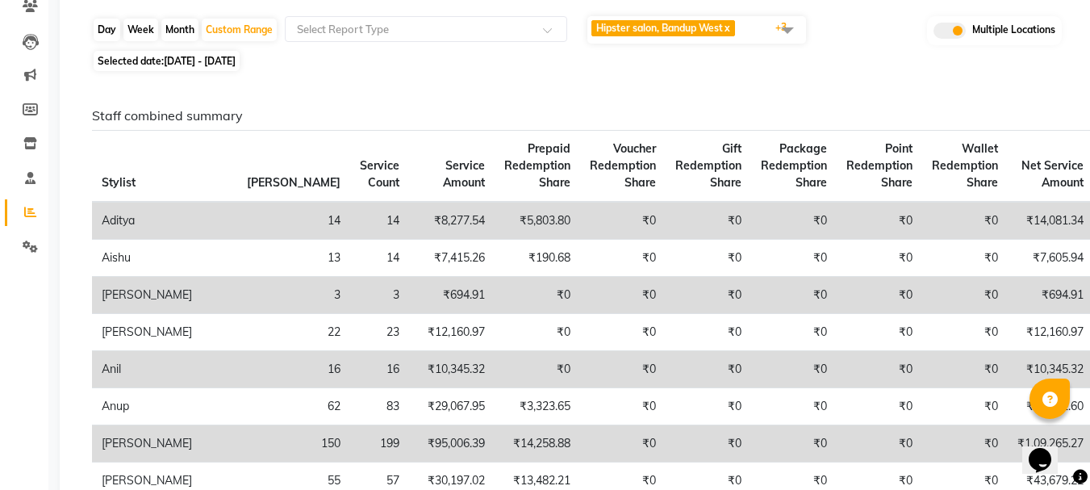
click at [761, 160] on span "Package Redemption Share" at bounding box center [794, 165] width 66 height 48
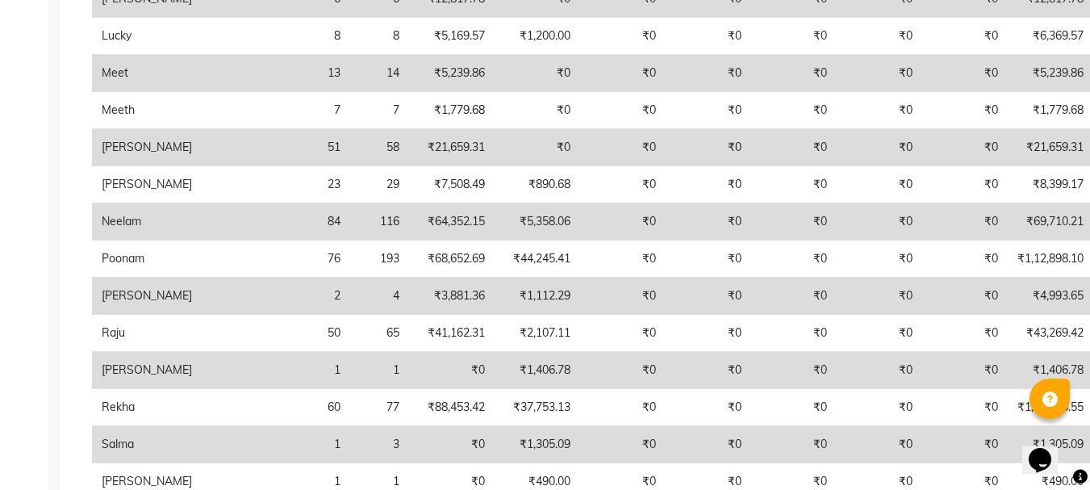
scroll to position [0, 0]
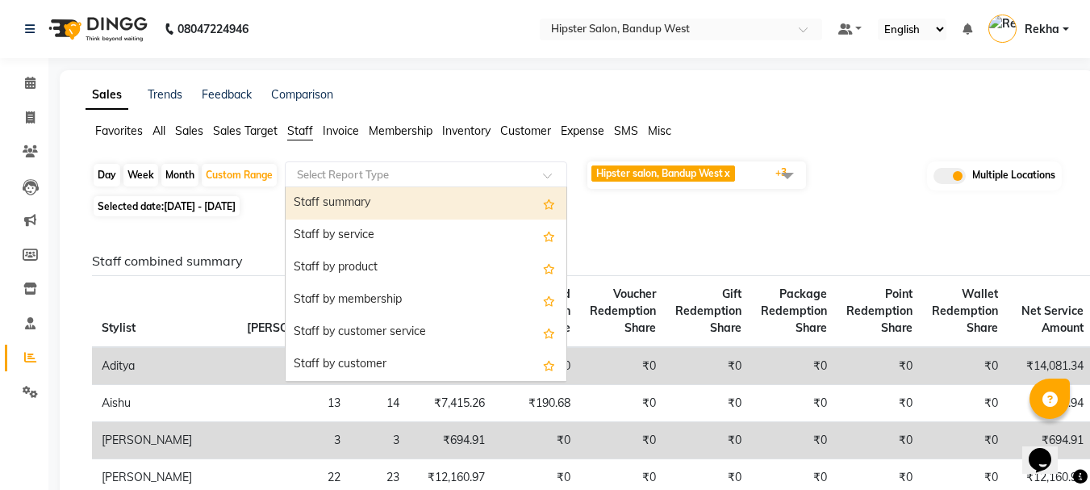
click at [417, 171] on input "text" at bounding box center [410, 174] width 232 height 16
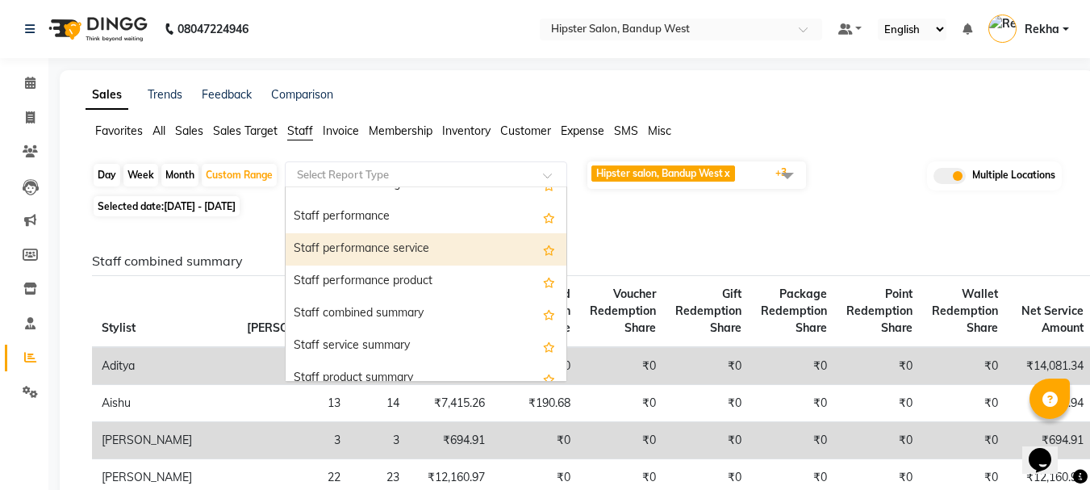
scroll to position [274, 0]
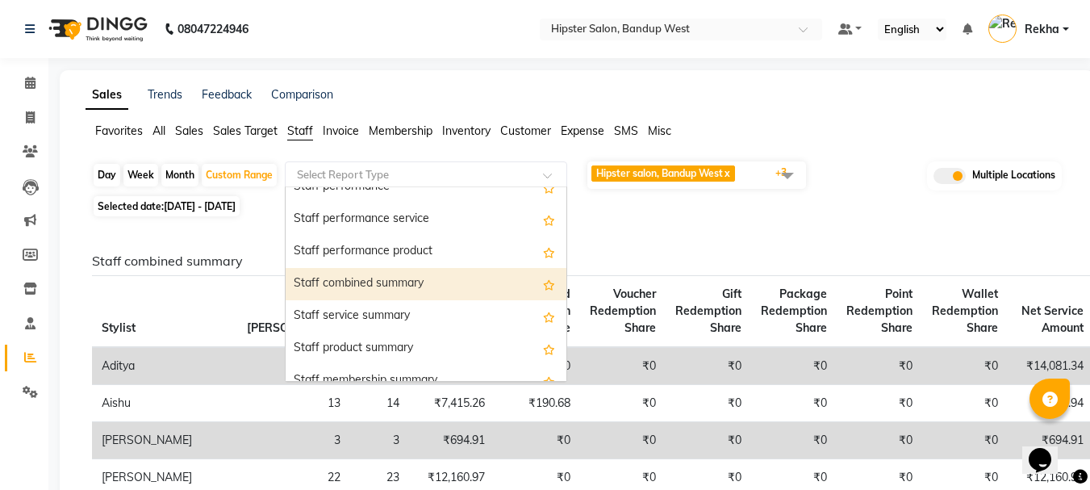
click at [400, 285] on div "Staff combined summary" at bounding box center [426, 284] width 281 height 32
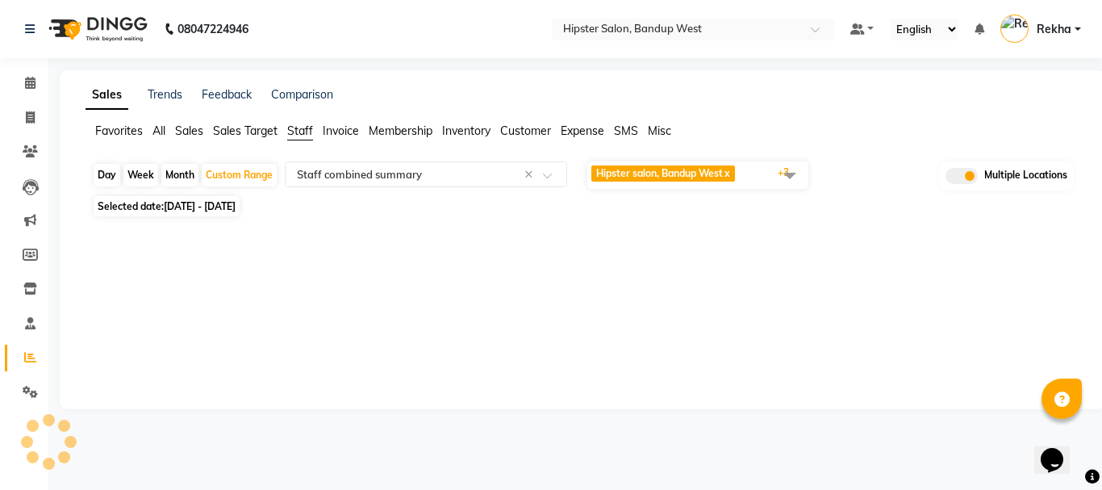
click at [400, 285] on div "Sales Trends Feedback Comparison Favorites All Sales Sales Target Staff Invoice…" at bounding box center [583, 239] width 1046 height 339
select select "full_report"
select select "pdf"
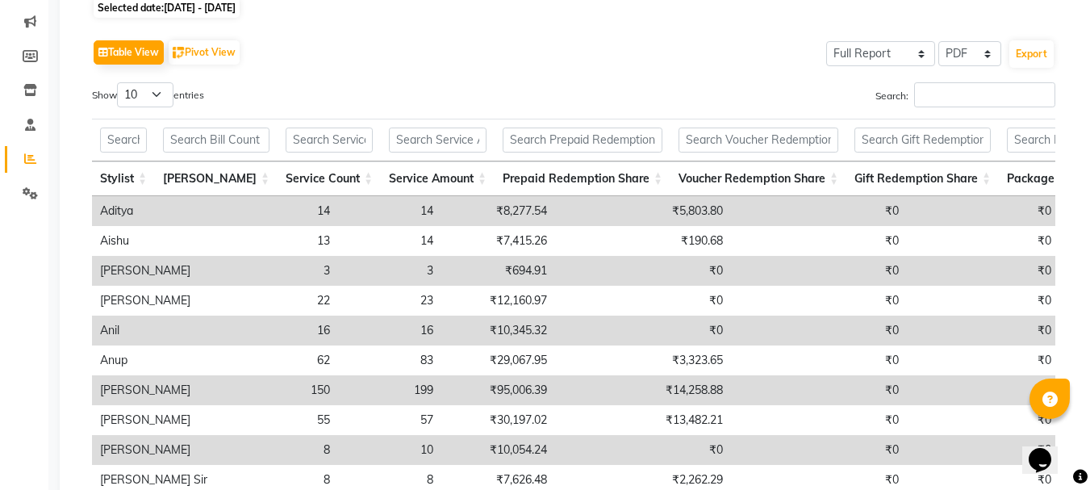
scroll to position [186, 0]
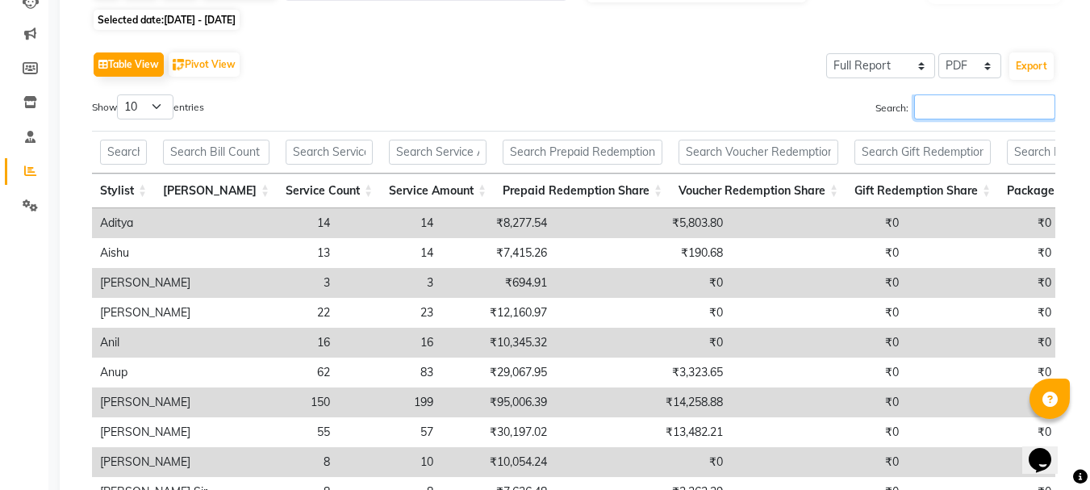
click at [930, 104] on input "Search:" at bounding box center [984, 106] width 141 height 25
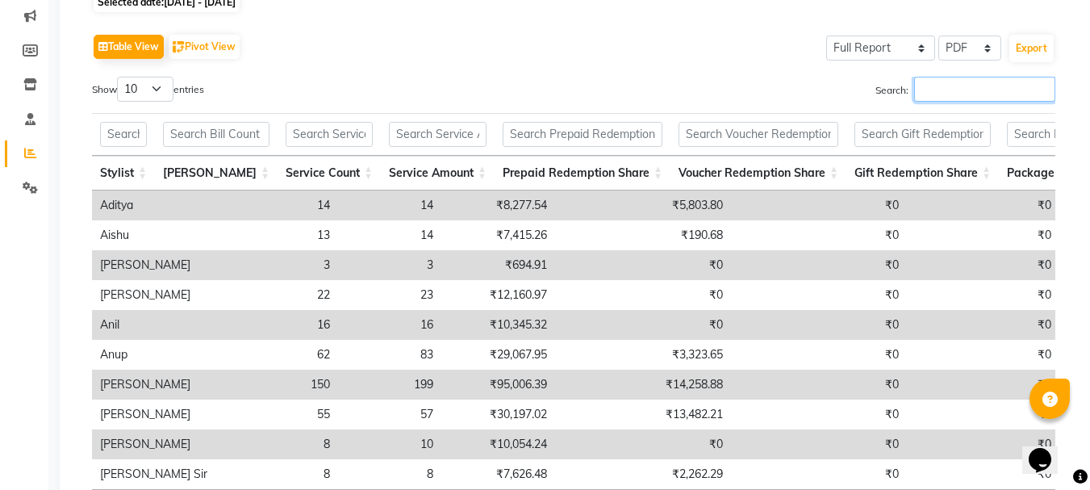
scroll to position [202, 0]
click at [935, 93] on input "Search:" at bounding box center [984, 90] width 141 height 25
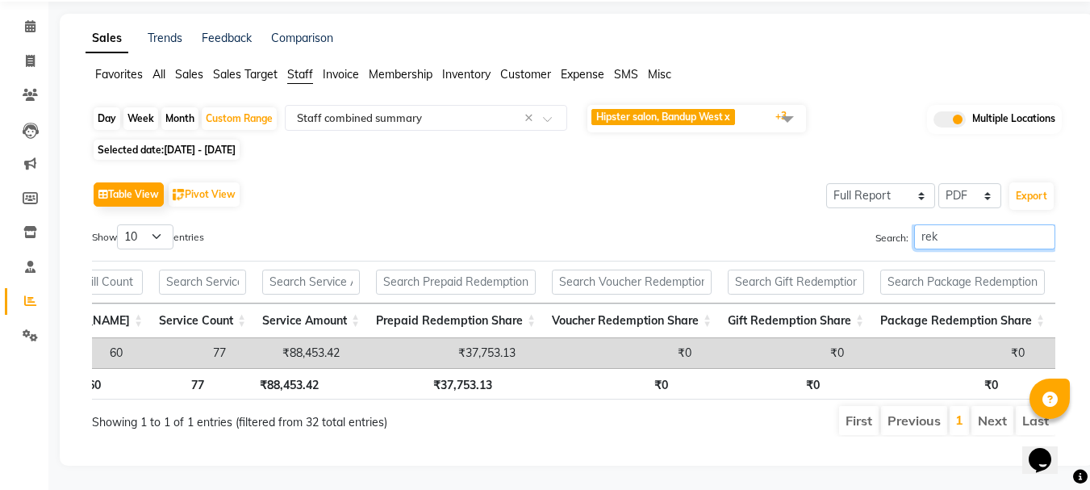
scroll to position [0, 0]
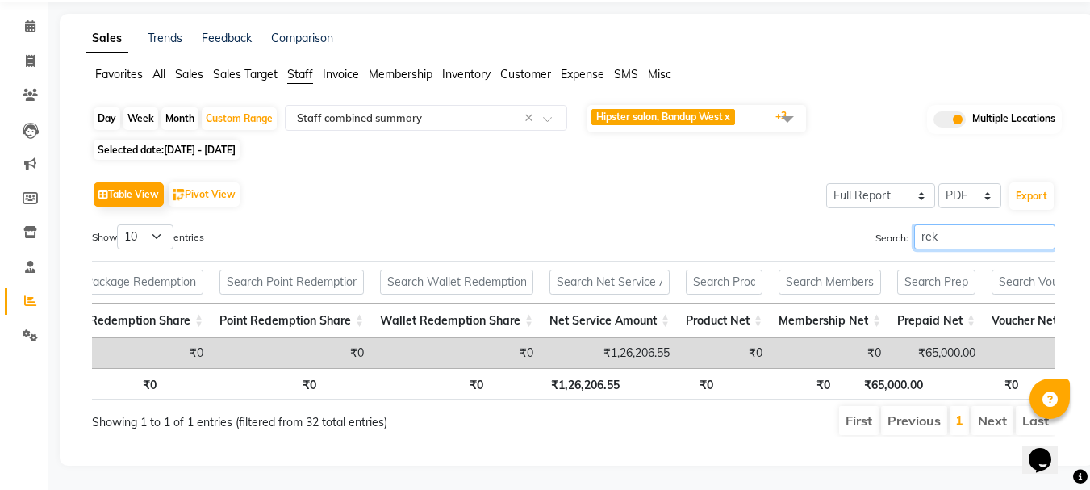
type input "rek"
click at [959, 111] on span at bounding box center [949, 119] width 32 height 16
click at [933, 122] on input "checkbox" at bounding box center [933, 122] width 0 height 0
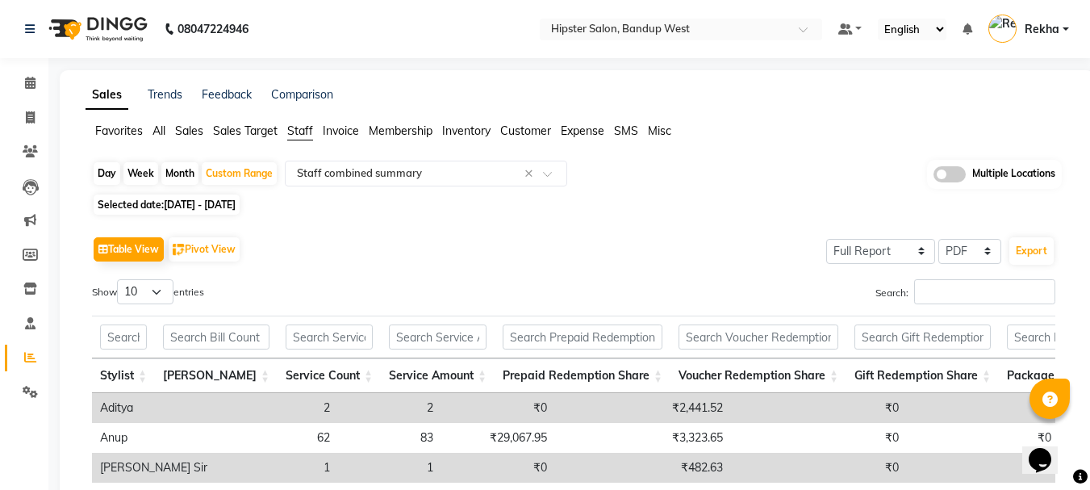
click at [188, 131] on span "Sales" at bounding box center [189, 130] width 28 height 15
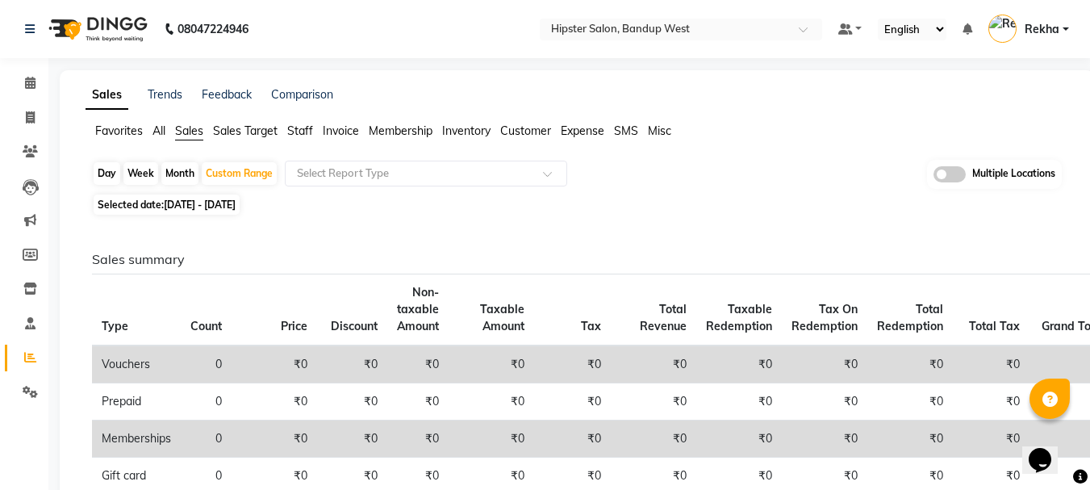
click at [312, 130] on span "Staff" at bounding box center [300, 130] width 26 height 15
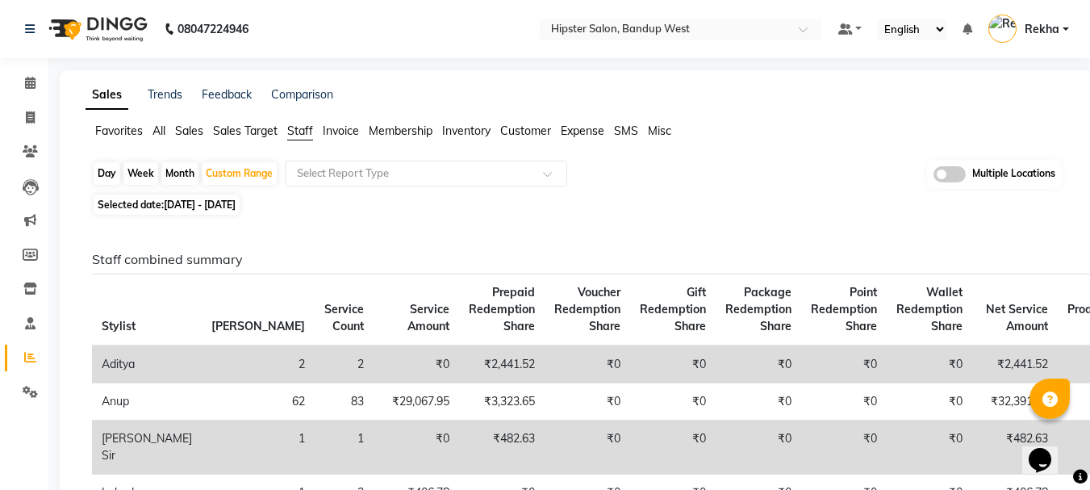
click at [221, 202] on span "[DATE] - [DATE]" at bounding box center [200, 204] width 72 height 12
select select "6"
select select "2025"
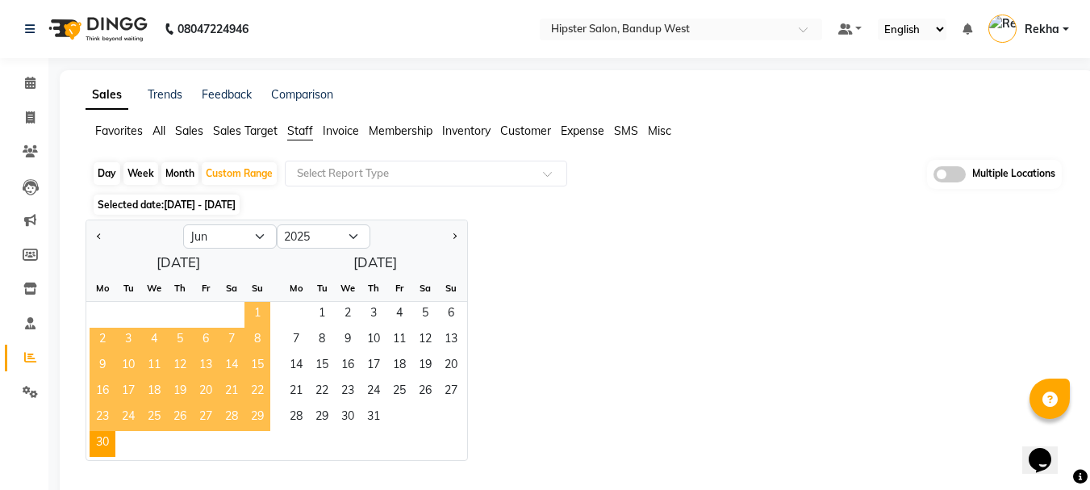
click at [263, 308] on span "1" at bounding box center [257, 315] width 26 height 26
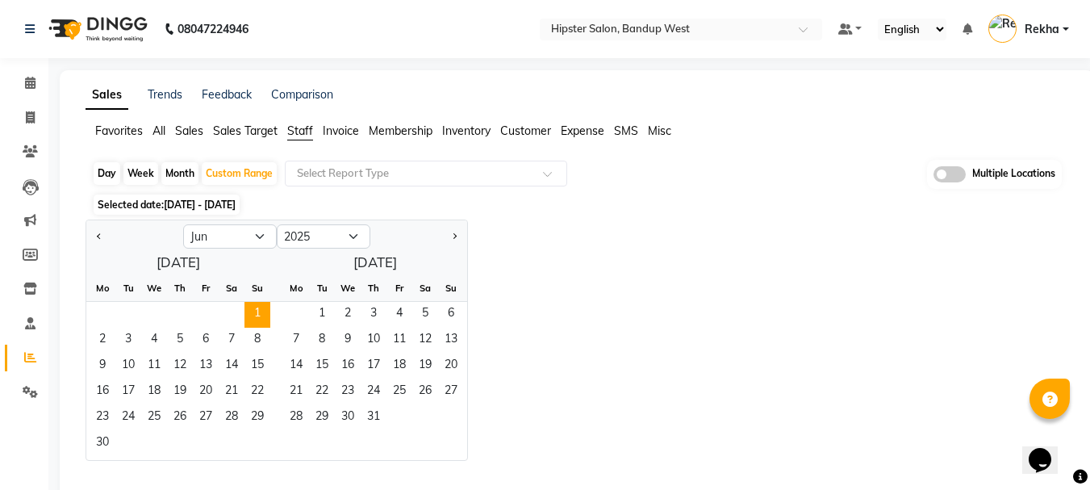
click at [102, 436] on span "30" at bounding box center [103, 444] width 26 height 26
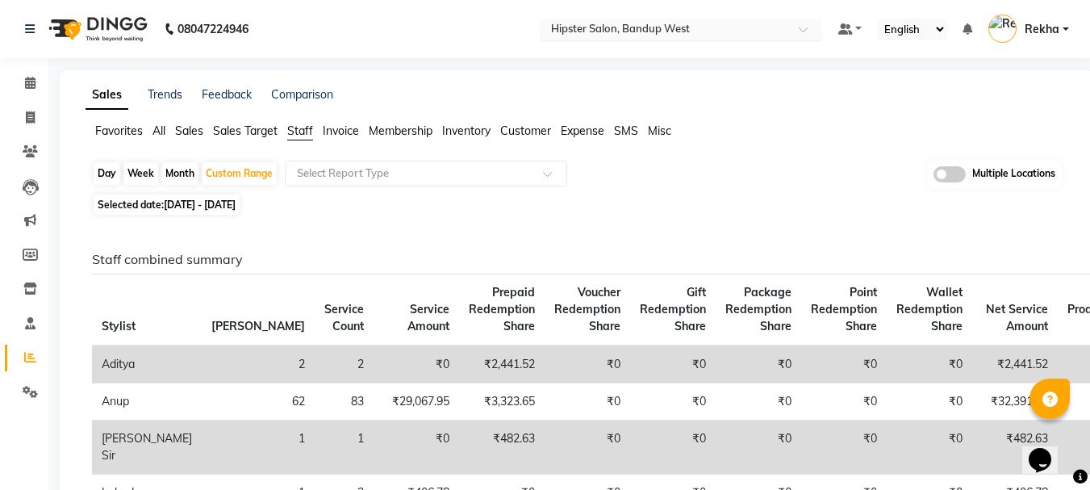
click at [761, 26] on input "text" at bounding box center [665, 31] width 234 height 16
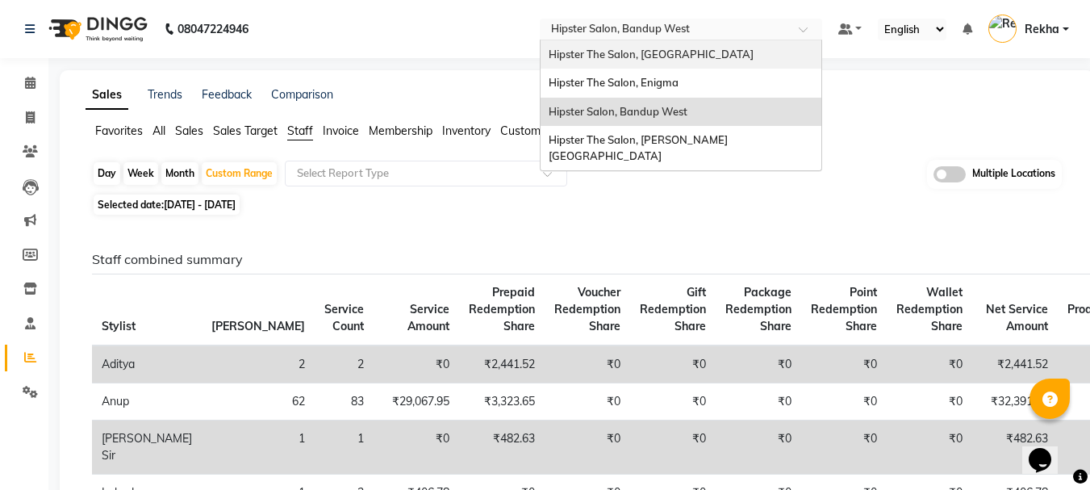
click at [646, 56] on span "Hipster The Salon, [GEOGRAPHIC_DATA]" at bounding box center [651, 54] width 205 height 13
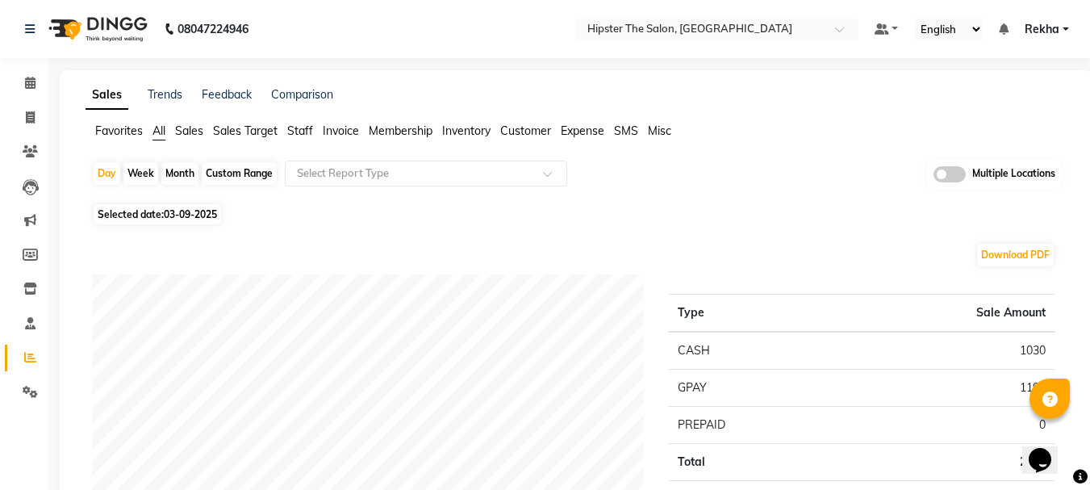
click at [228, 171] on div "Custom Range" at bounding box center [239, 173] width 75 height 23
select select "9"
select select "2025"
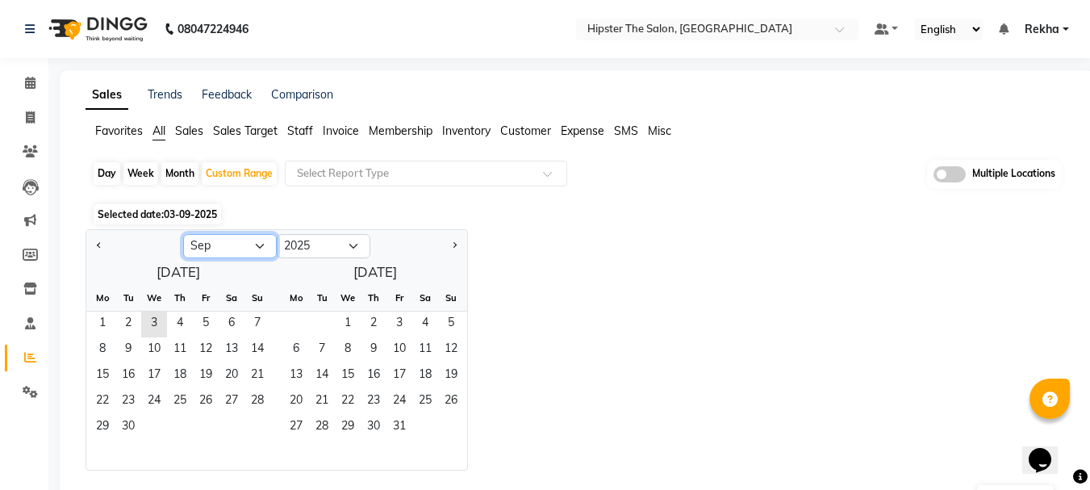
click at [236, 240] on select "Jan Feb Mar Apr May Jun [DATE] Aug Sep Oct Nov Dec" at bounding box center [230, 246] width 94 height 24
click at [97, 246] on button "Previous month" at bounding box center [99, 246] width 13 height 26
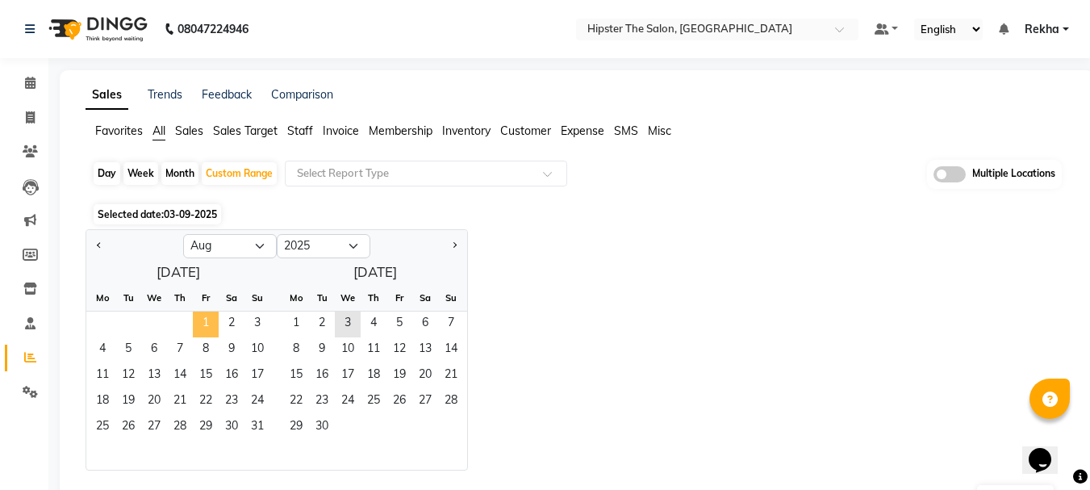
click at [206, 323] on span "1" at bounding box center [206, 324] width 26 height 26
click at [98, 243] on span "Previous month" at bounding box center [100, 245] width 6 height 6
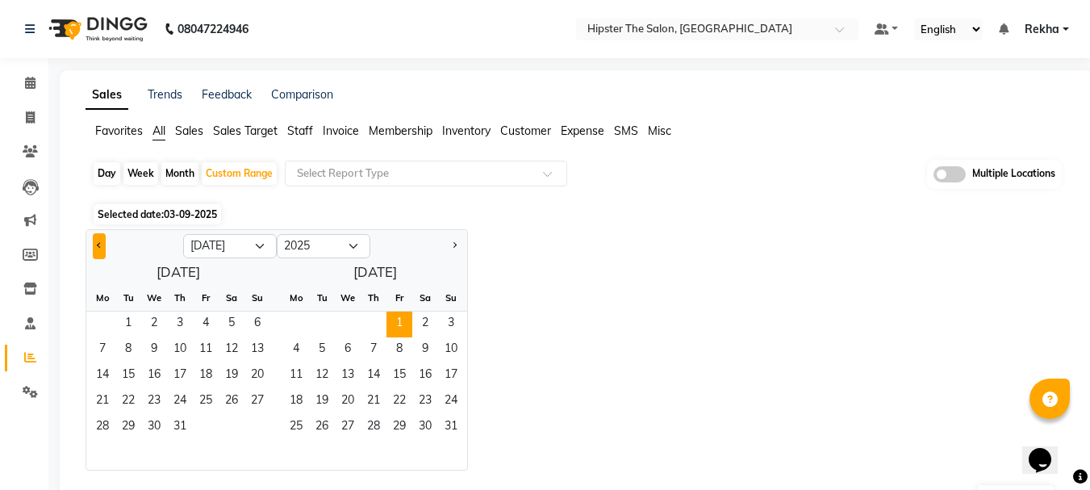
click at [98, 243] on span "Previous month" at bounding box center [100, 245] width 6 height 6
select select "6"
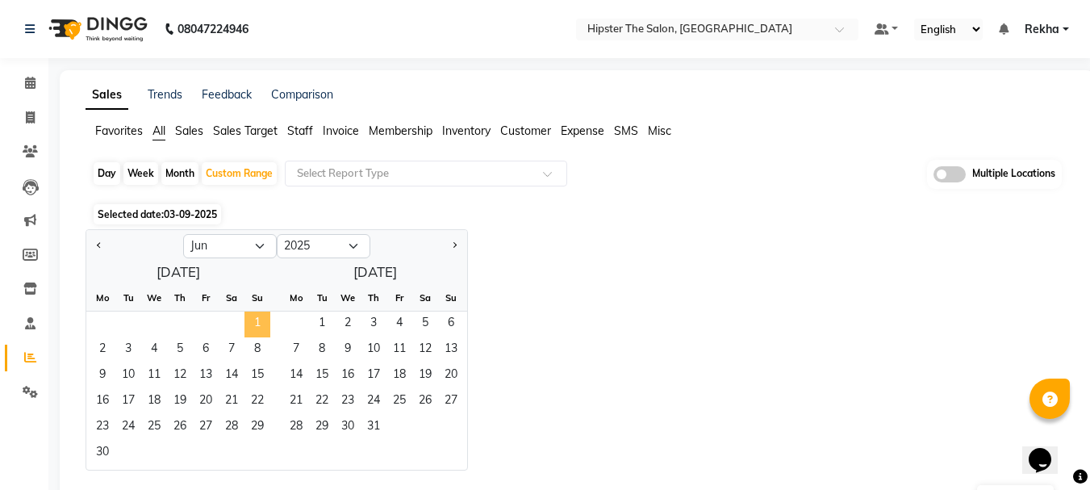
click at [257, 324] on span "1" at bounding box center [257, 324] width 26 height 26
click at [99, 448] on span "30" at bounding box center [103, 453] width 26 height 26
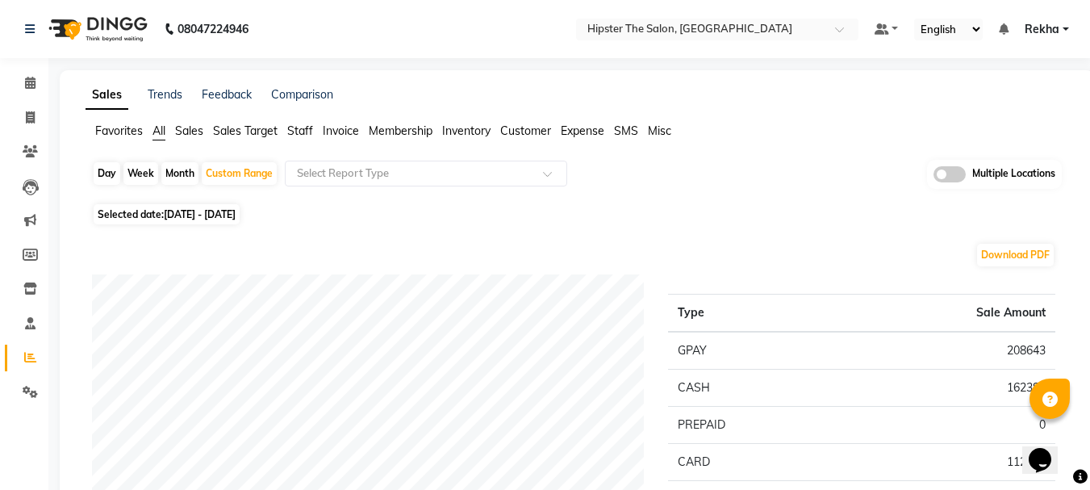
click at [300, 127] on span "Staff" at bounding box center [300, 130] width 26 height 15
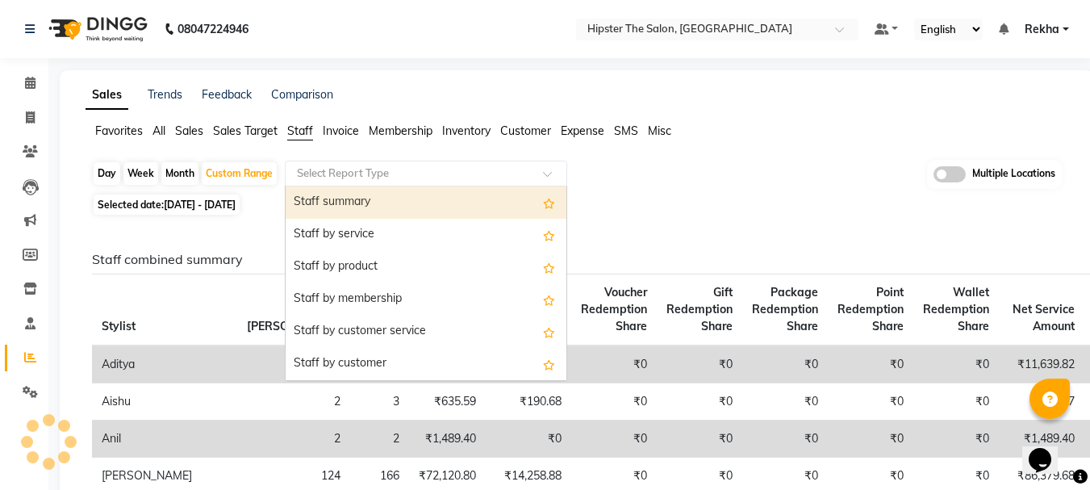
click at [376, 184] on div "Select Report Type" at bounding box center [426, 174] width 282 height 26
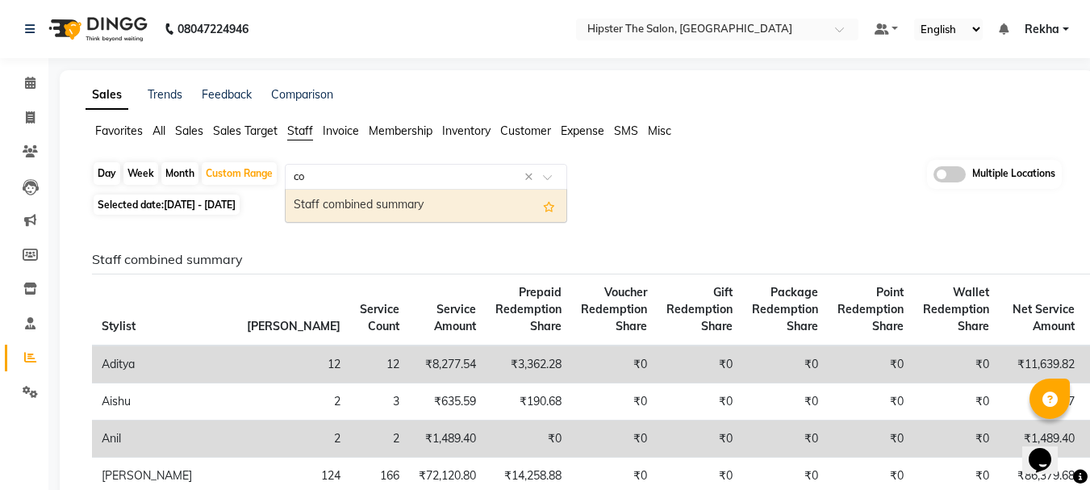
type input "com"
click at [408, 200] on div "Staff combined summary" at bounding box center [426, 206] width 281 height 32
select select "full_report"
select select "pdf"
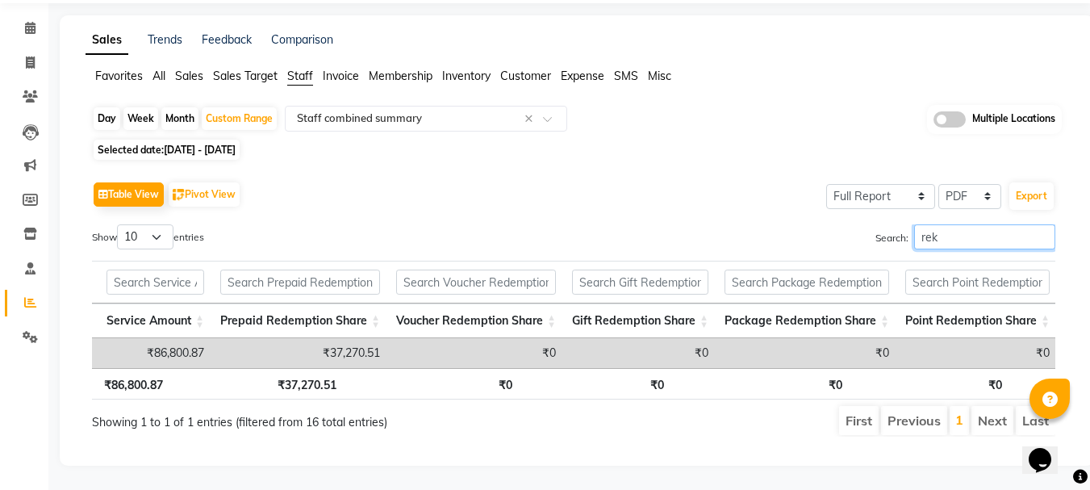
type input "rek"
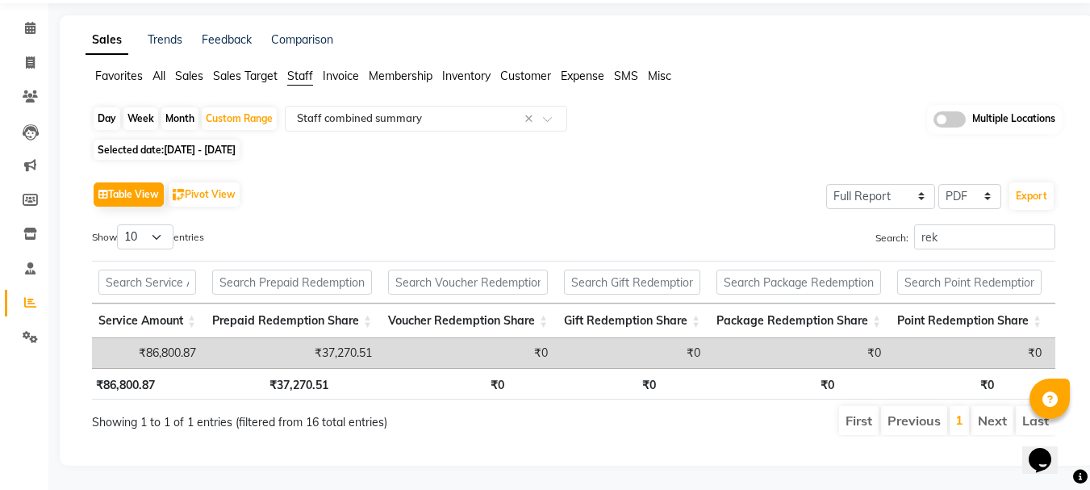
click at [963, 368] on th "₹0" at bounding box center [922, 383] width 160 height 31
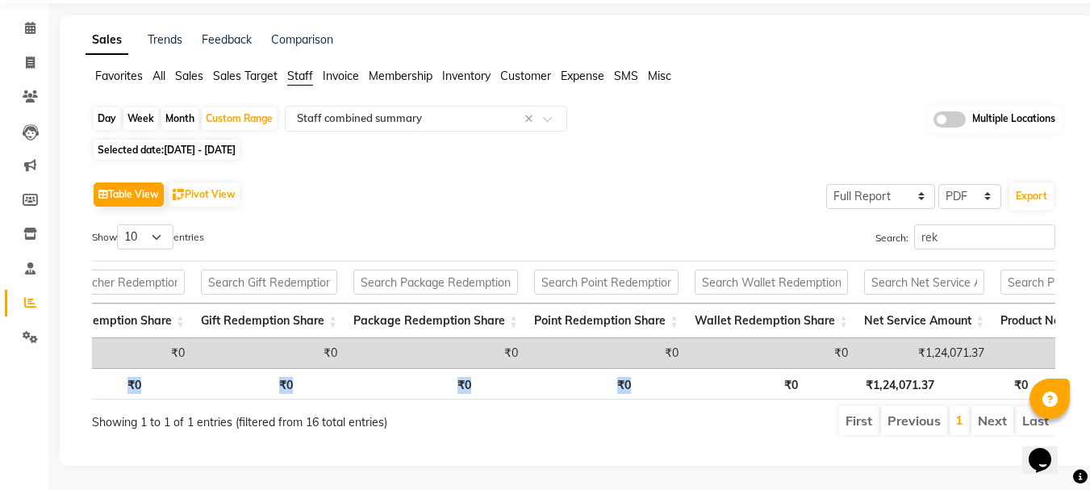
drag, startPoint x: 963, startPoint y: 358, endPoint x: 1099, endPoint y: 318, distance: 141.4
click at [1090, 318] on html "08047224946 Select Location × Hipster The Salon, Mulund West Default Panel My P…" at bounding box center [545, 190] width 1090 height 490
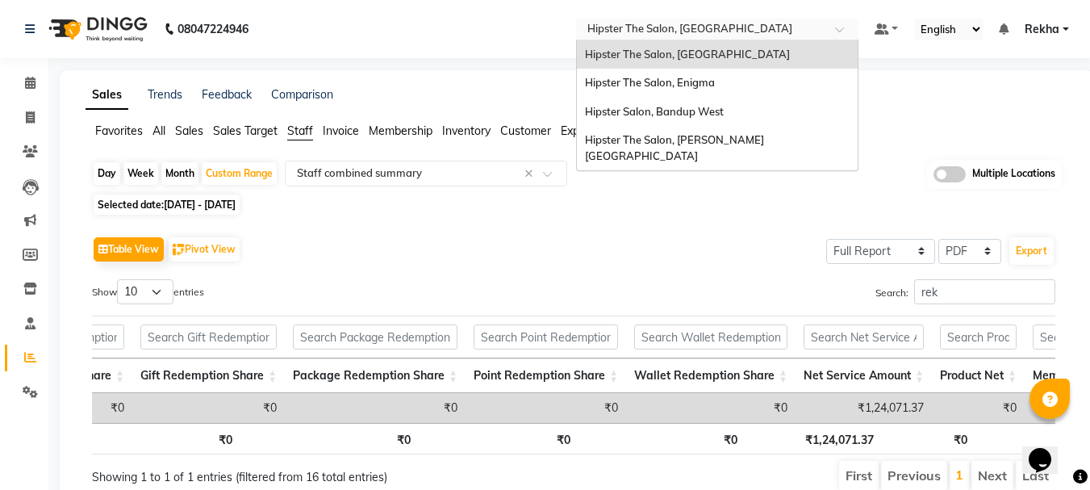
click at [720, 33] on input "text" at bounding box center [701, 31] width 234 height 16
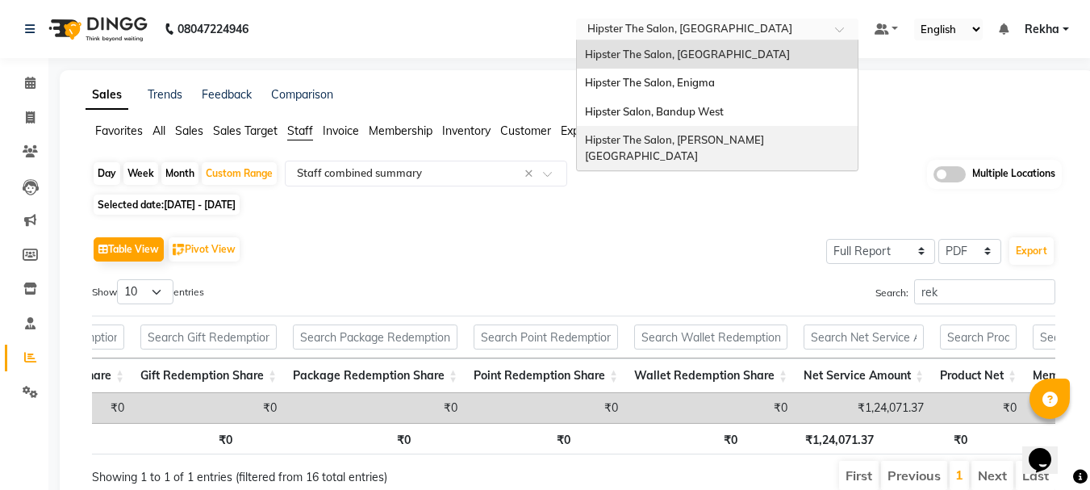
click at [718, 137] on span "Hipster The Salon, [PERSON_NAME][GEOGRAPHIC_DATA]" at bounding box center [674, 147] width 179 height 29
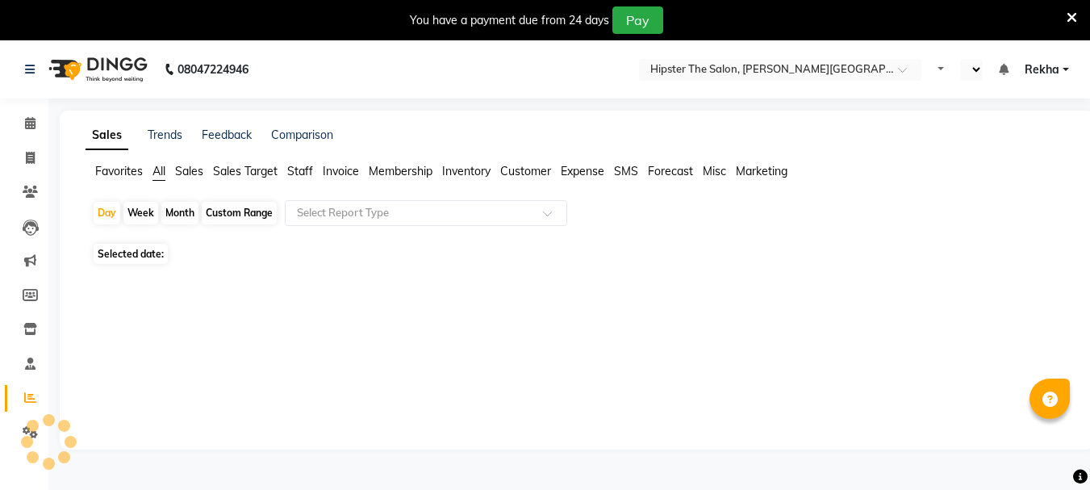
select select "en"
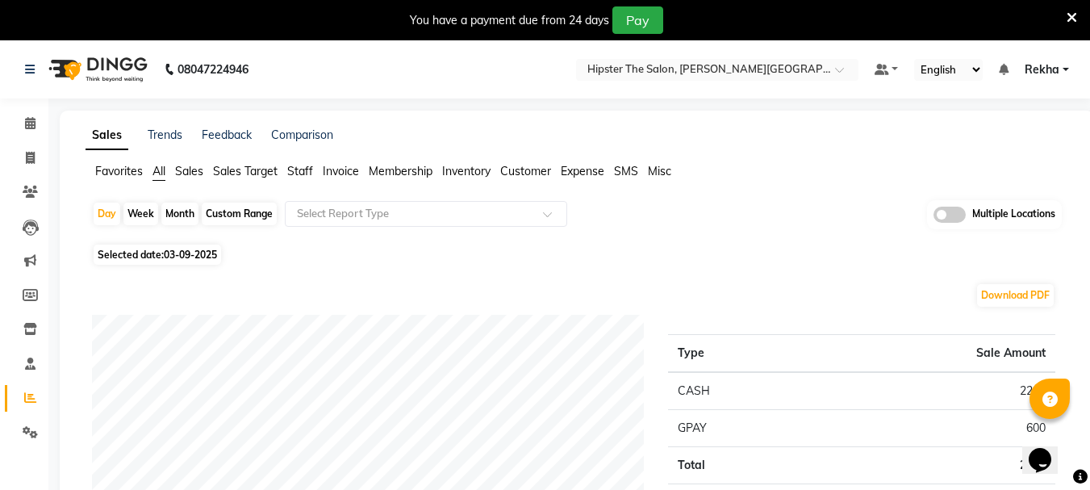
click at [226, 211] on div "Custom Range" at bounding box center [239, 213] width 75 height 23
select select "9"
select select "2025"
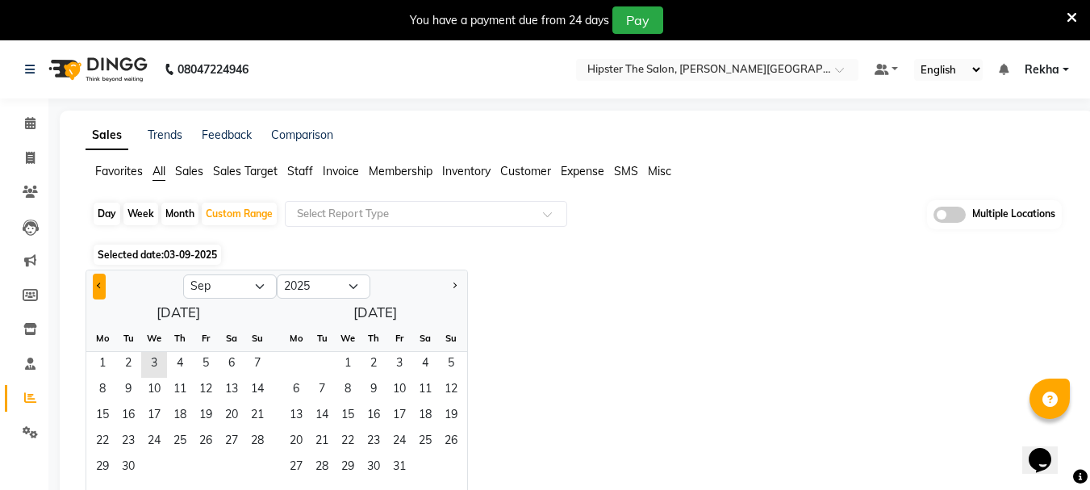
click at [101, 286] on span "Previous month" at bounding box center [100, 285] width 6 height 6
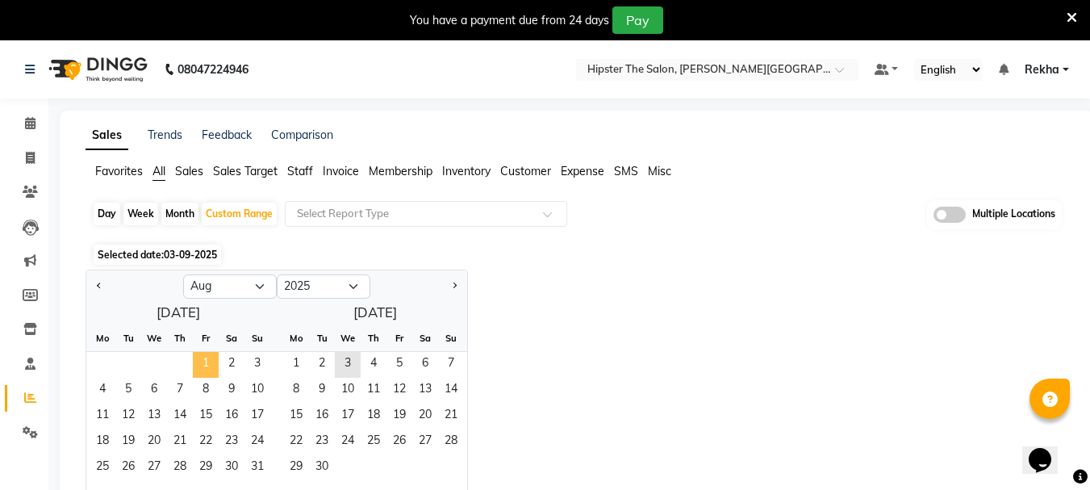
click at [204, 364] on span "1" at bounding box center [206, 365] width 26 height 26
click at [97, 282] on button "Previous month" at bounding box center [99, 286] width 13 height 26
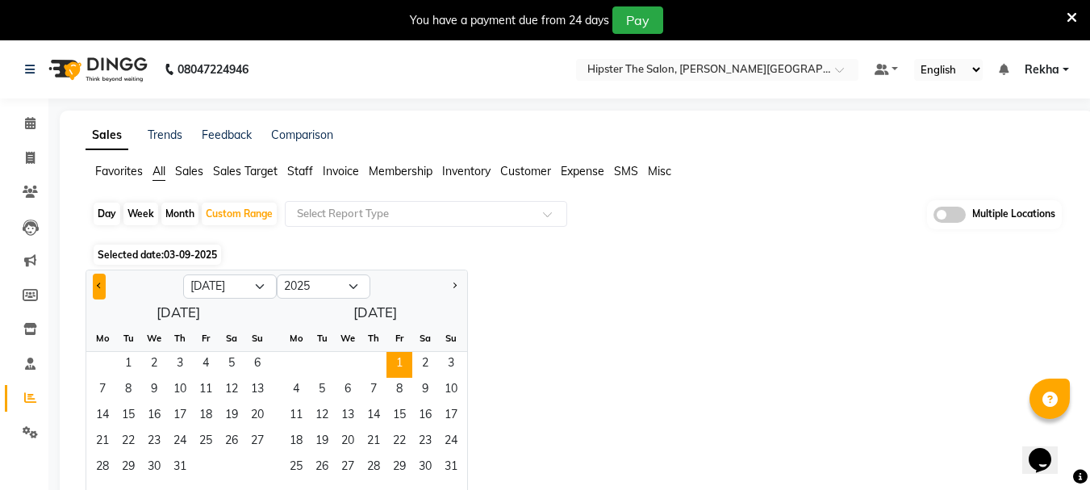
click at [97, 282] on button "Previous month" at bounding box center [99, 286] width 13 height 26
select select "6"
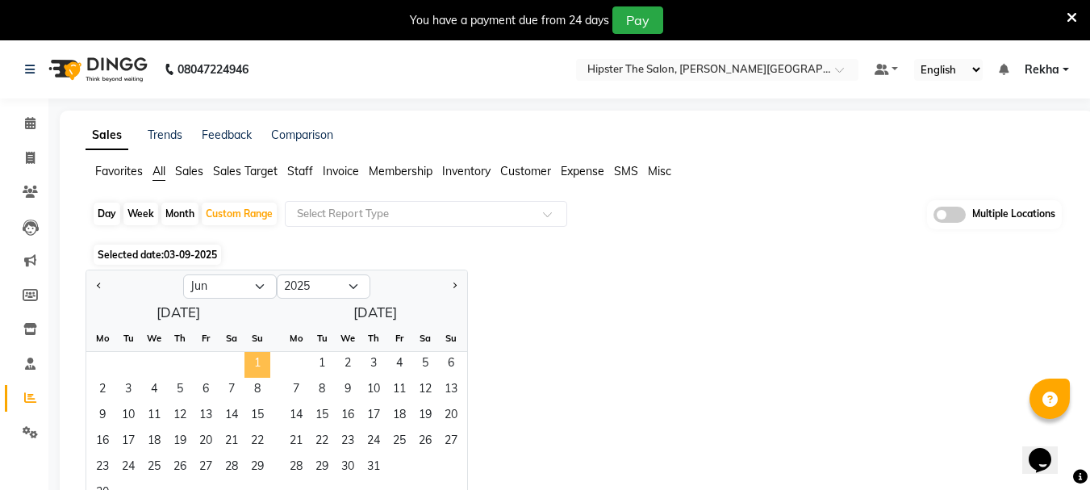
click at [260, 367] on span "1" at bounding box center [257, 365] width 26 height 26
click at [106, 484] on span "30" at bounding box center [103, 494] width 26 height 26
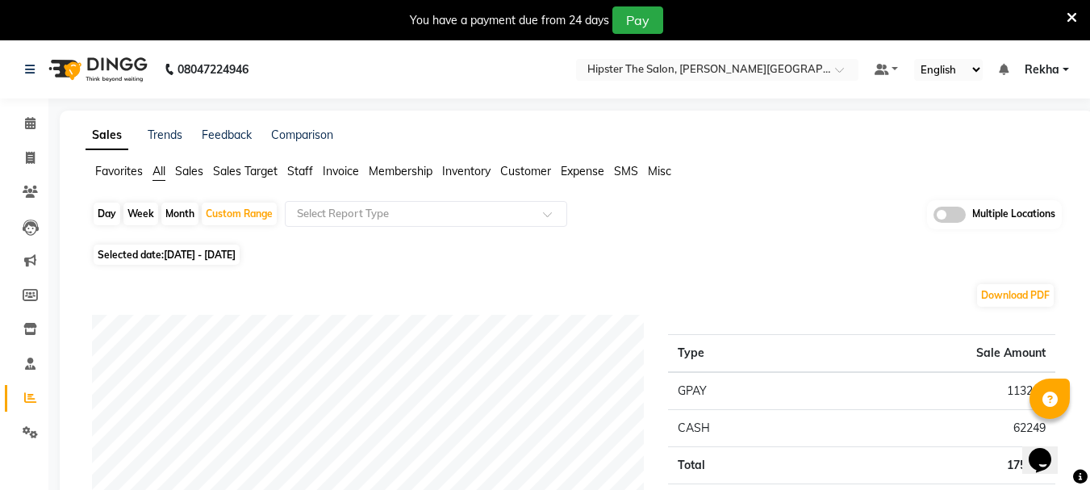
click at [307, 172] on span "Staff" at bounding box center [300, 171] width 26 height 15
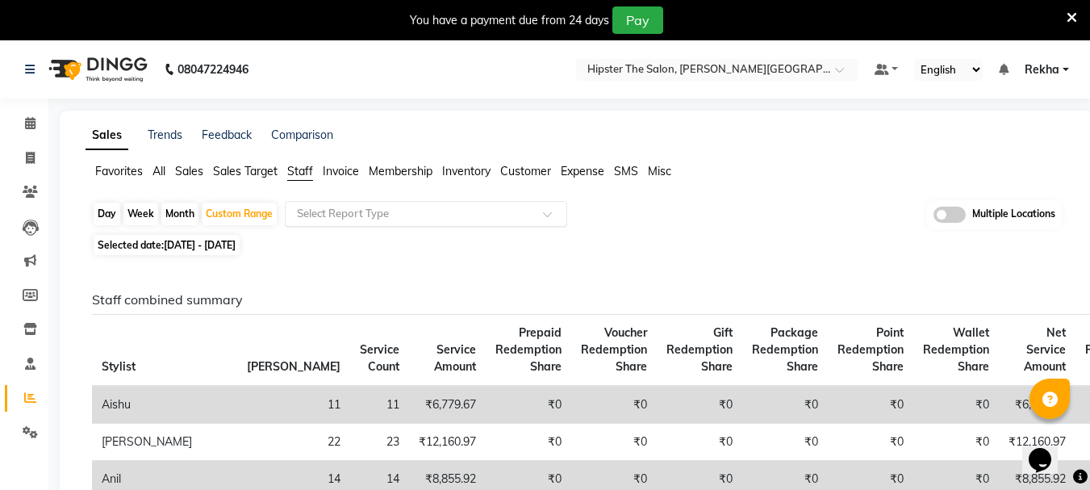
click at [445, 210] on input "text" at bounding box center [410, 214] width 232 height 16
click at [178, 217] on div "Month" at bounding box center [179, 213] width 37 height 23
select select "6"
select select "2025"
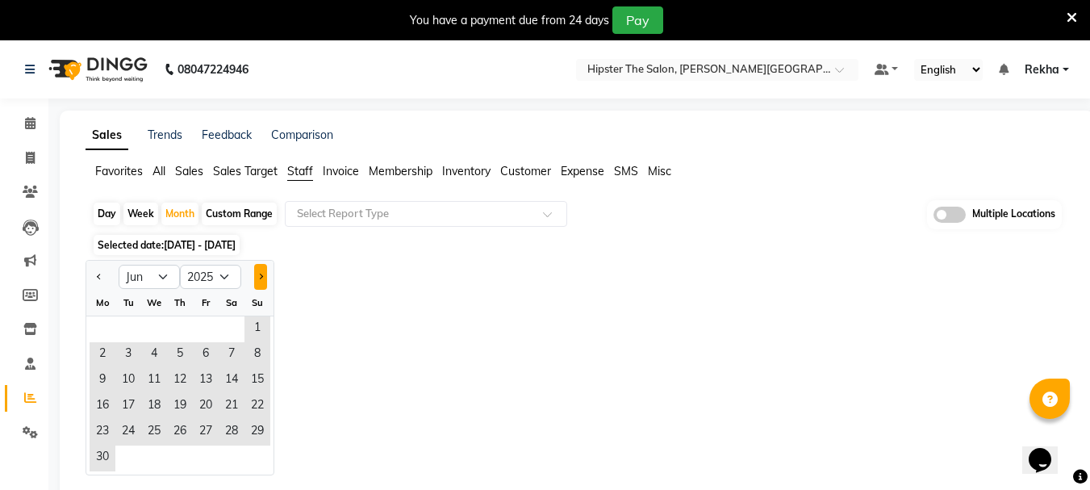
click at [259, 276] on span "Next month" at bounding box center [260, 276] width 6 height 6
select select "7"
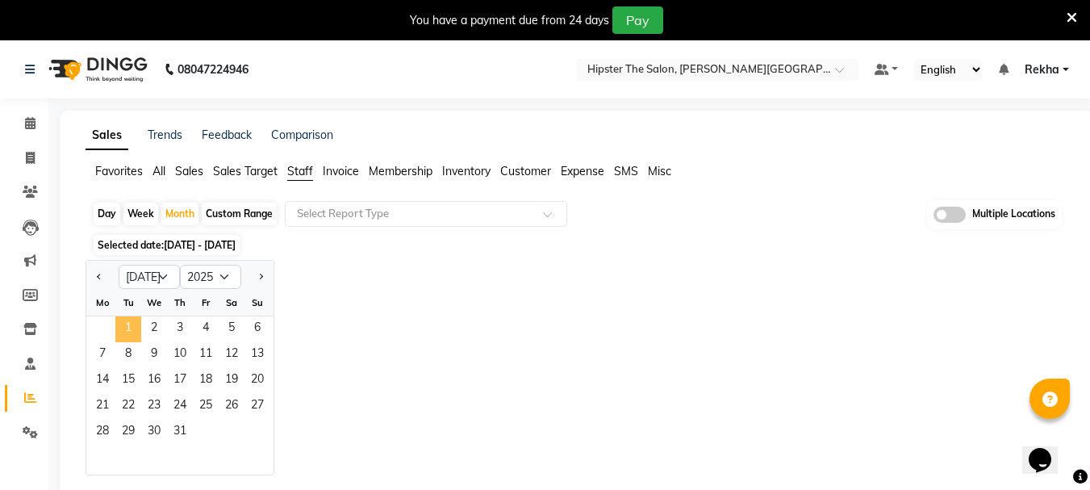
click at [133, 324] on span "1" at bounding box center [128, 329] width 26 height 26
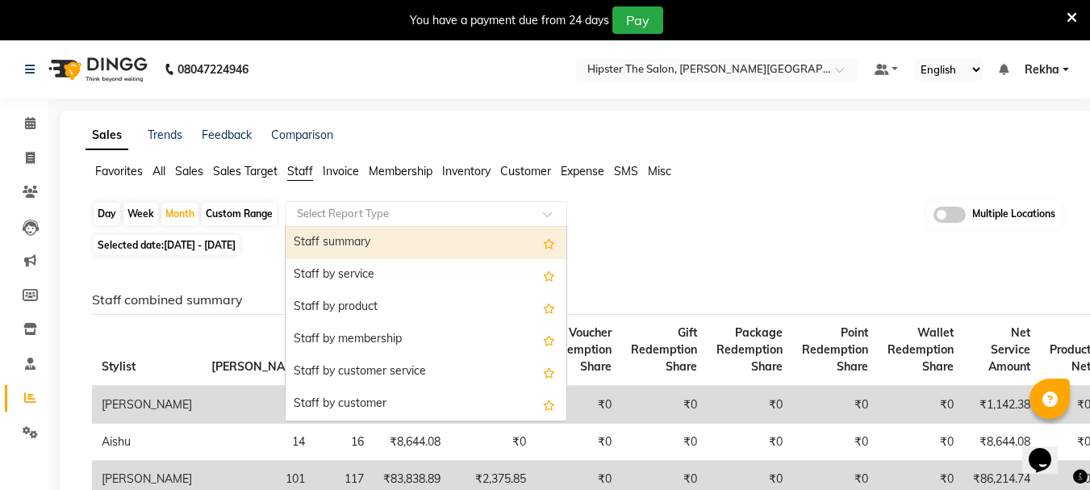
click at [382, 209] on input "text" at bounding box center [410, 214] width 232 height 16
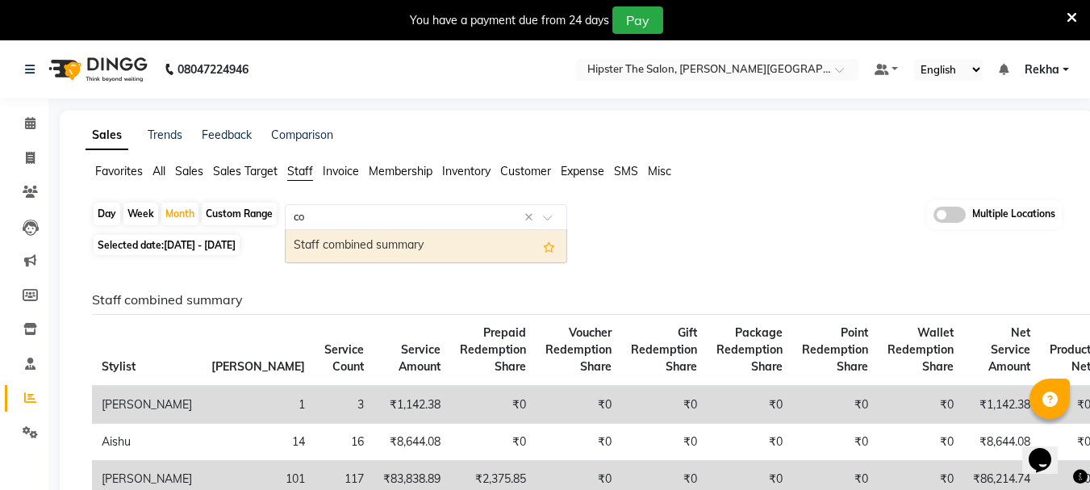
type input "com"
click at [407, 242] on div "Staff combined summary" at bounding box center [426, 246] width 281 height 32
select select "full_report"
select select "pdf"
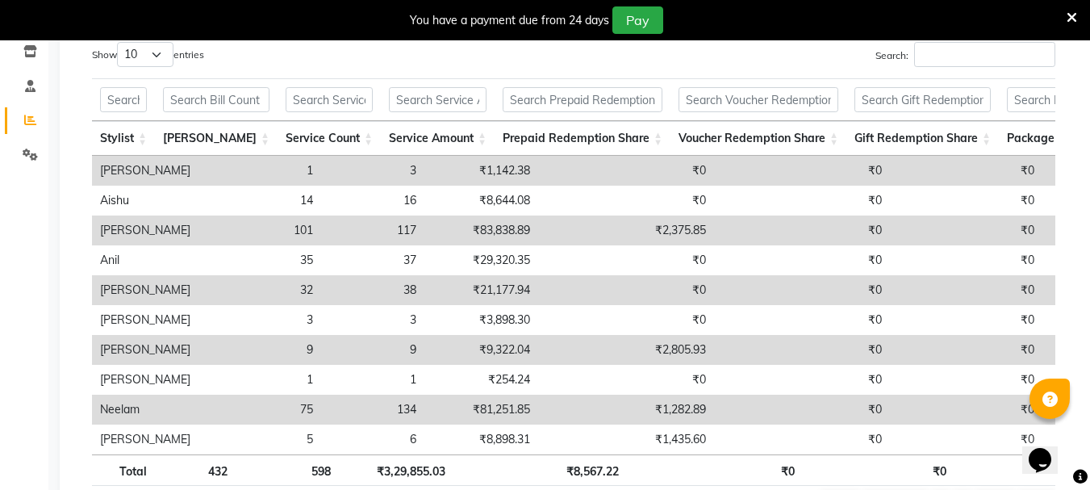
scroll to position [129, 0]
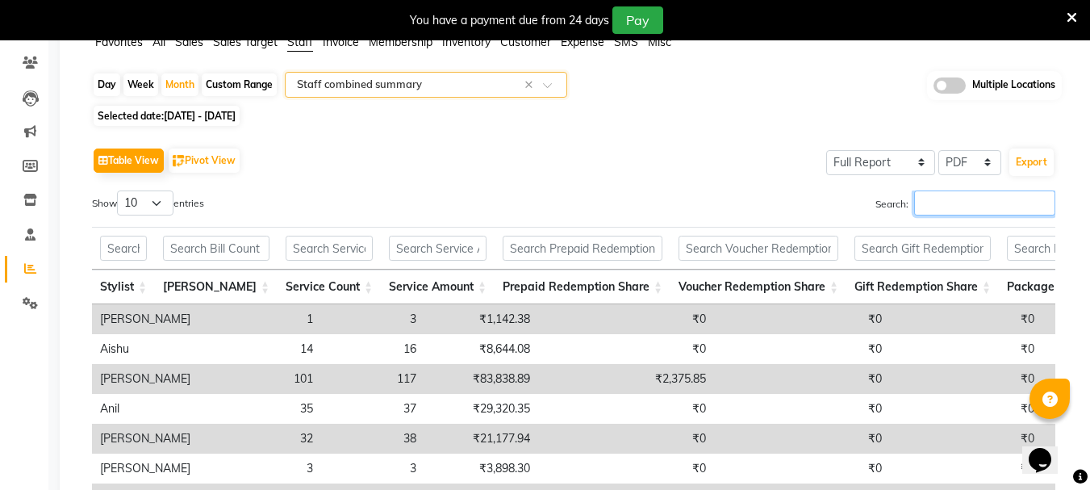
click at [959, 207] on input "Search:" at bounding box center [984, 202] width 141 height 25
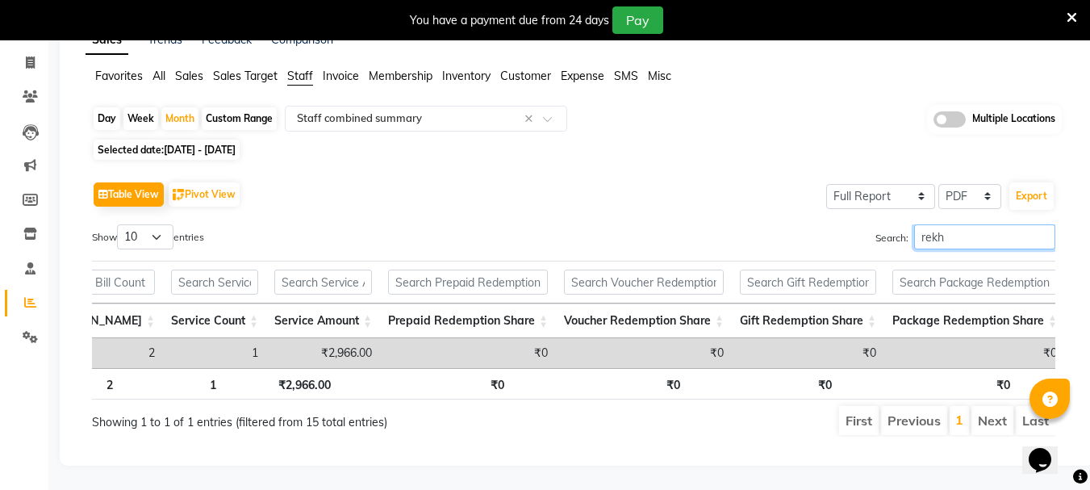
scroll to position [0, 0]
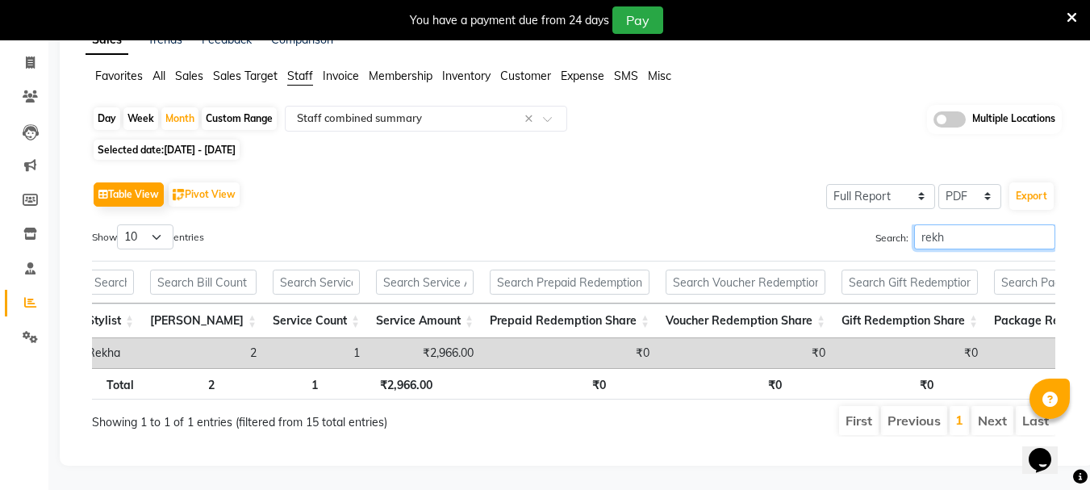
type input "rekh"
click at [947, 111] on span at bounding box center [949, 119] width 32 height 16
click at [933, 122] on input "checkbox" at bounding box center [933, 122] width 0 height 0
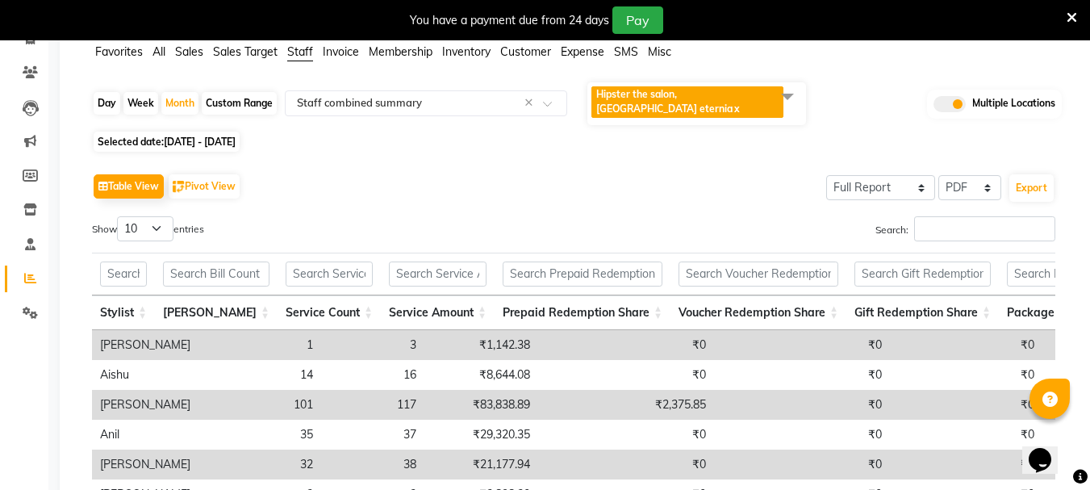
click at [780, 95] on span at bounding box center [787, 96] width 32 height 31
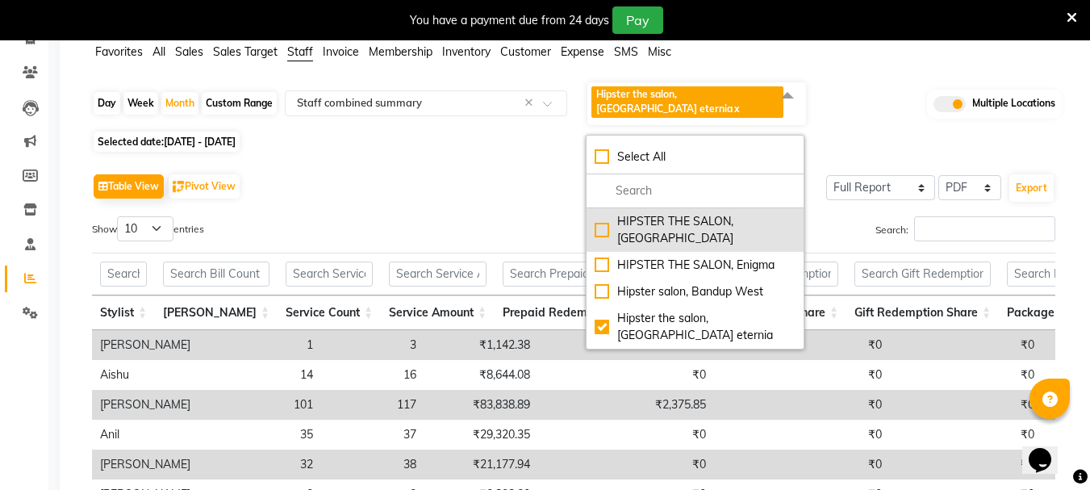
click at [601, 213] on div "HIPSTER THE SALON, [GEOGRAPHIC_DATA]" at bounding box center [694, 230] width 201 height 34
checkbox input "true"
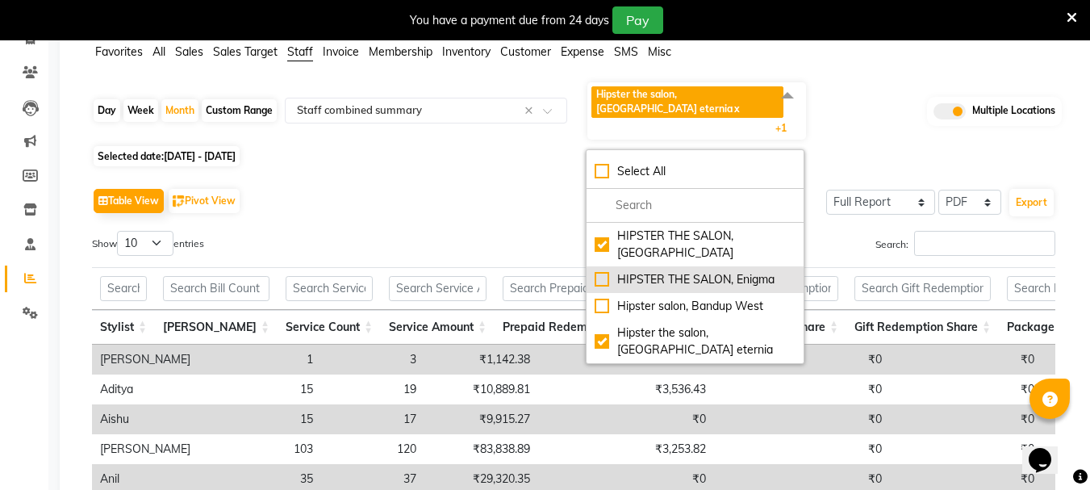
click at [607, 271] on div "HIPSTER THE SALON, Enigma" at bounding box center [694, 279] width 201 height 17
checkbox input "true"
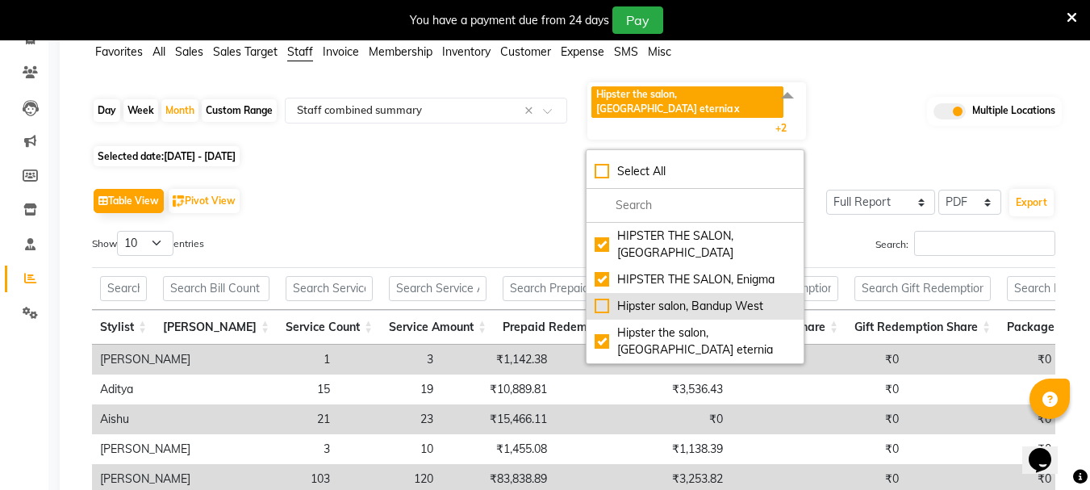
click at [606, 298] on div "Hipster salon, Bandup West" at bounding box center [694, 306] width 201 height 17
checkbox input "true"
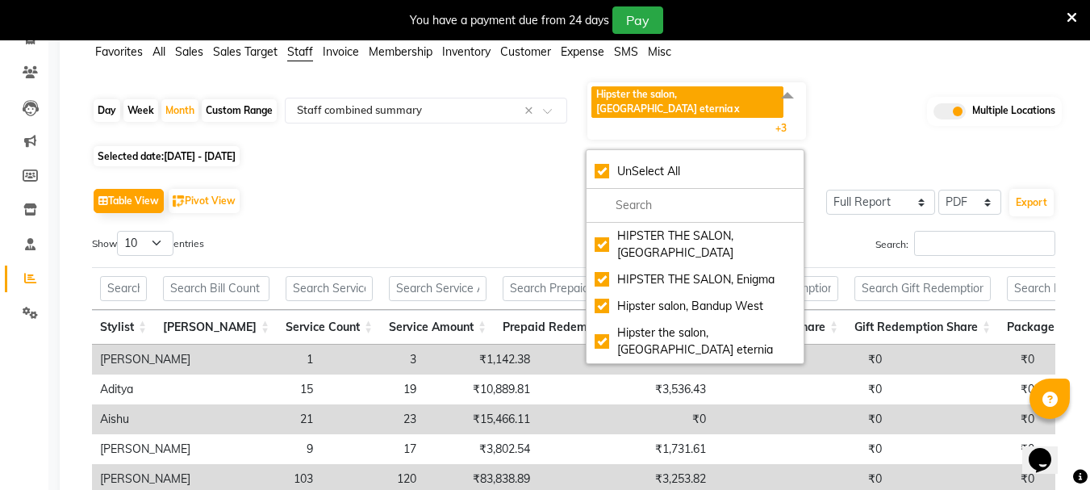
click at [532, 196] on div "Table View Pivot View Select Full Report Filtered Report Select CSV PDF Export …" at bounding box center [573, 448] width 963 height 528
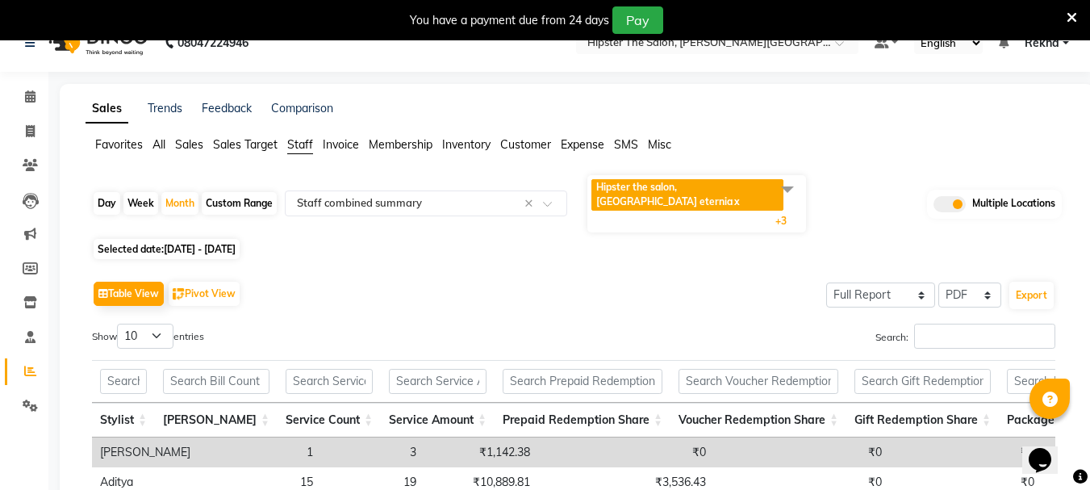
scroll to position [23, 0]
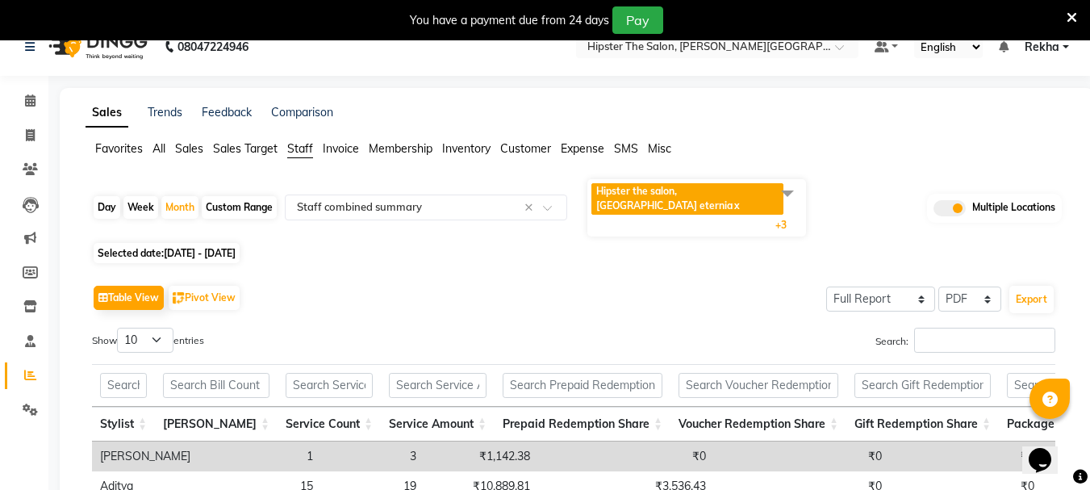
click at [196, 247] on span "[DATE] - [DATE]" at bounding box center [200, 253] width 72 height 12
select select "7"
select select "2025"
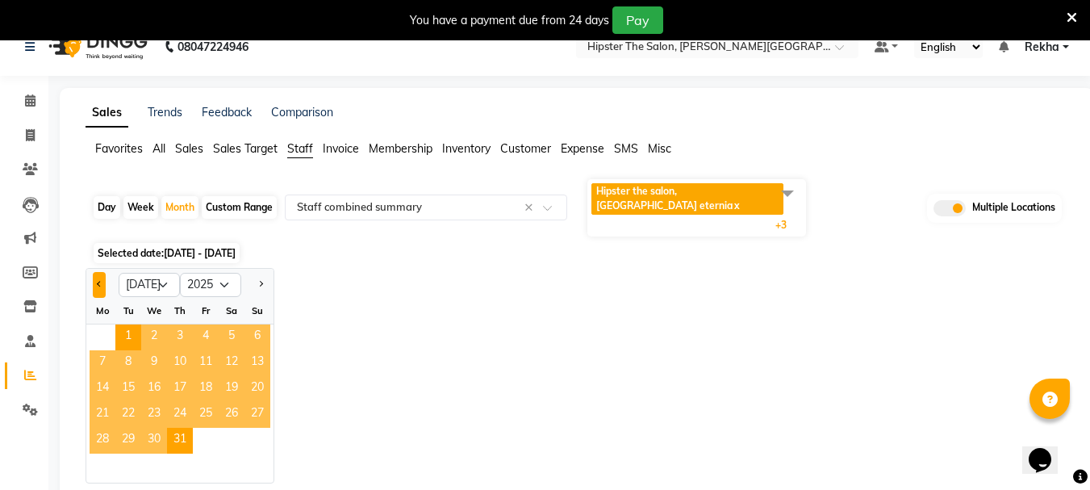
drag, startPoint x: 107, startPoint y: 248, endPoint x: 94, endPoint y: 251, distance: 13.9
click at [94, 272] on div at bounding box center [102, 285] width 32 height 26
click at [94, 272] on button "Previous month" at bounding box center [99, 285] width 13 height 26
select select "6"
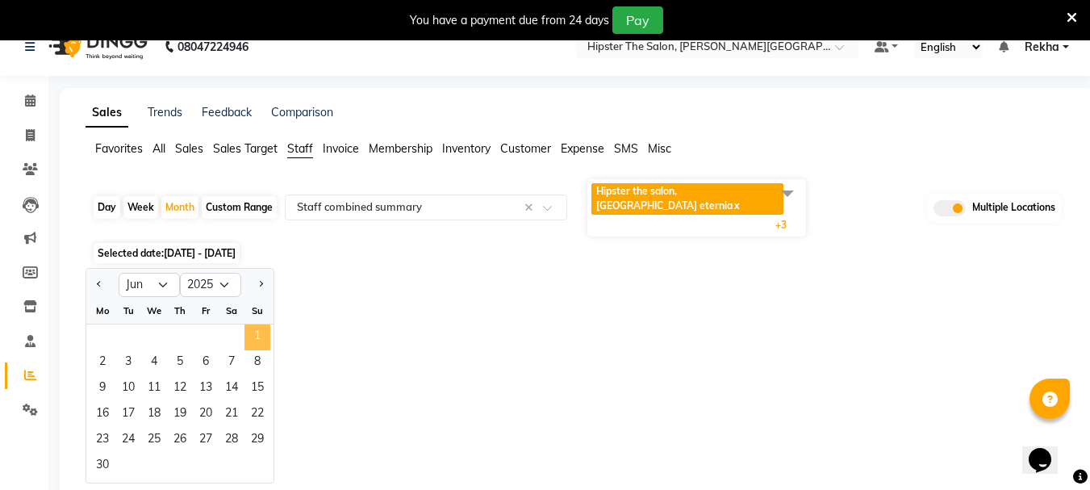
click at [251, 324] on span "1" at bounding box center [257, 337] width 26 height 26
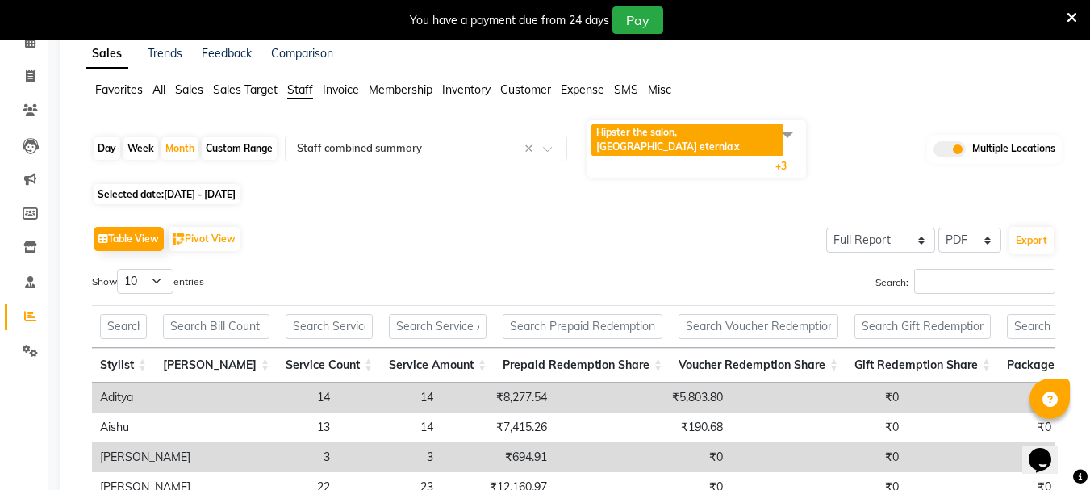
scroll to position [71, 0]
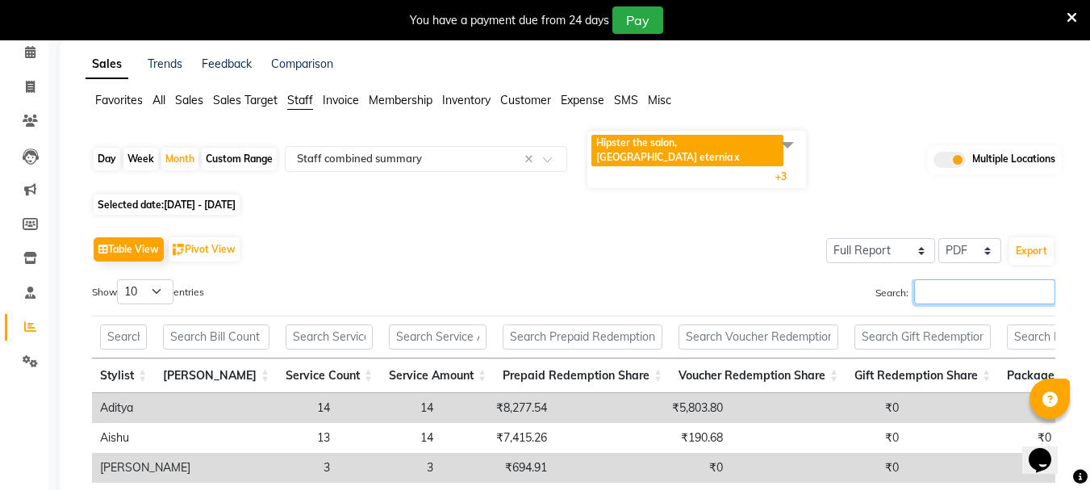
click at [935, 279] on input "Search:" at bounding box center [984, 291] width 141 height 25
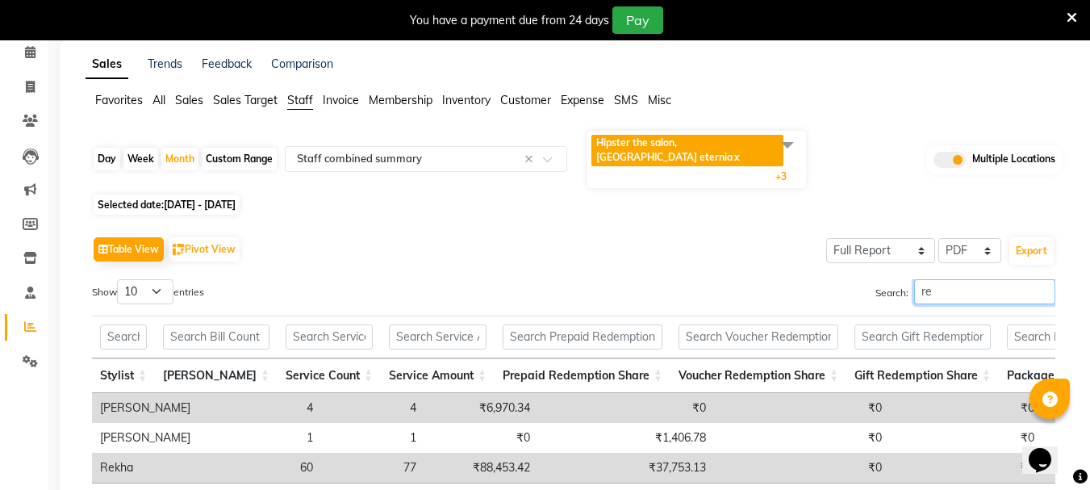
type input "r"
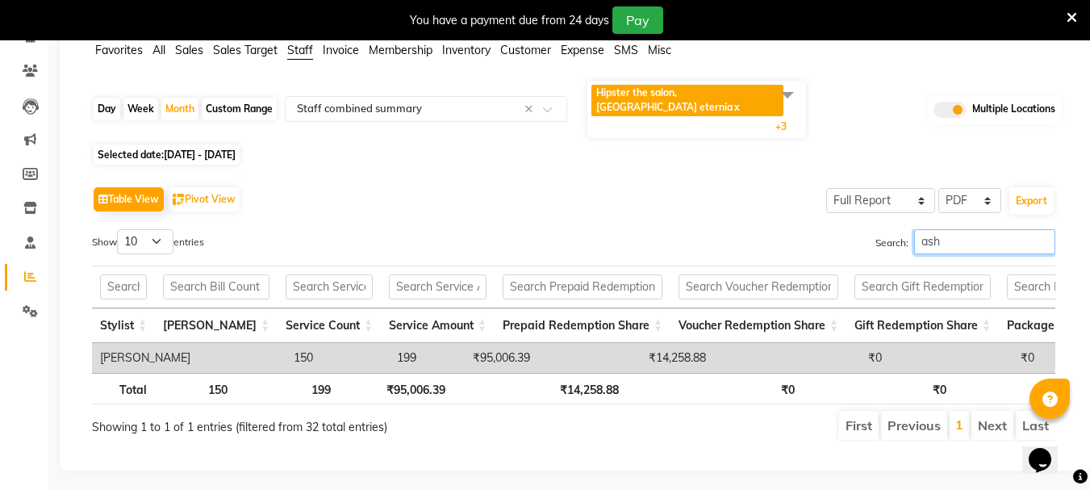
scroll to position [0, 32]
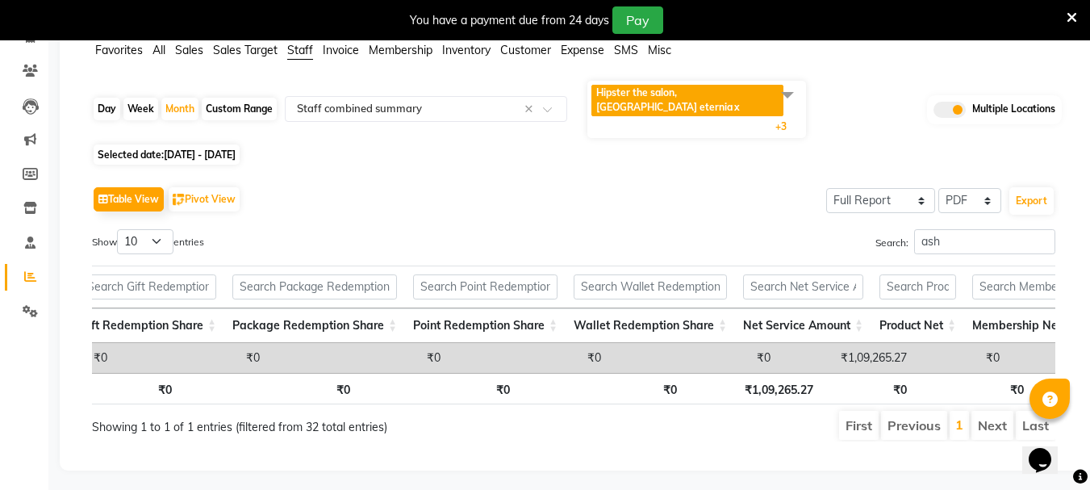
click at [784, 94] on span at bounding box center [787, 94] width 32 height 31
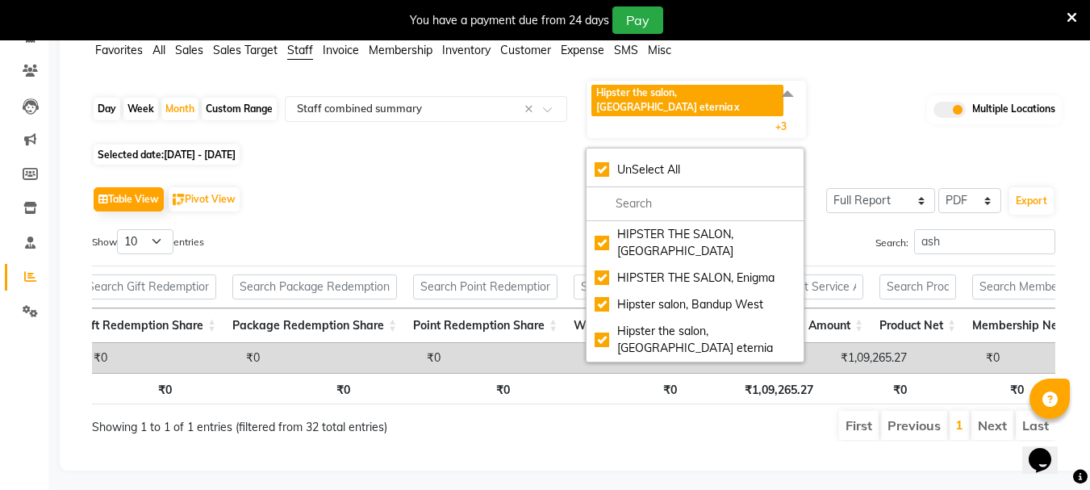
click at [458, 182] on div "Table View Pivot View Select Full Report Filtered Report Select CSV PDF Export" at bounding box center [573, 199] width 963 height 34
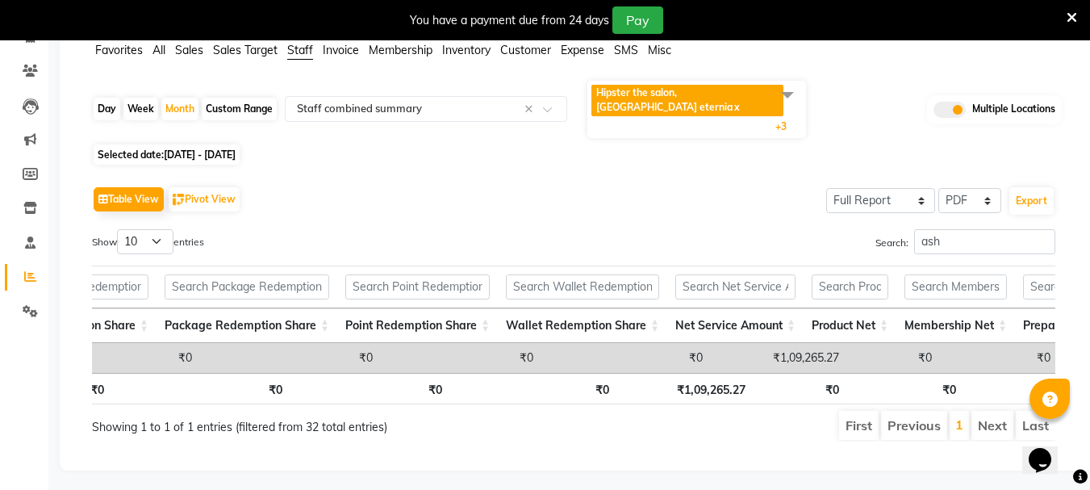
scroll to position [0, 1107]
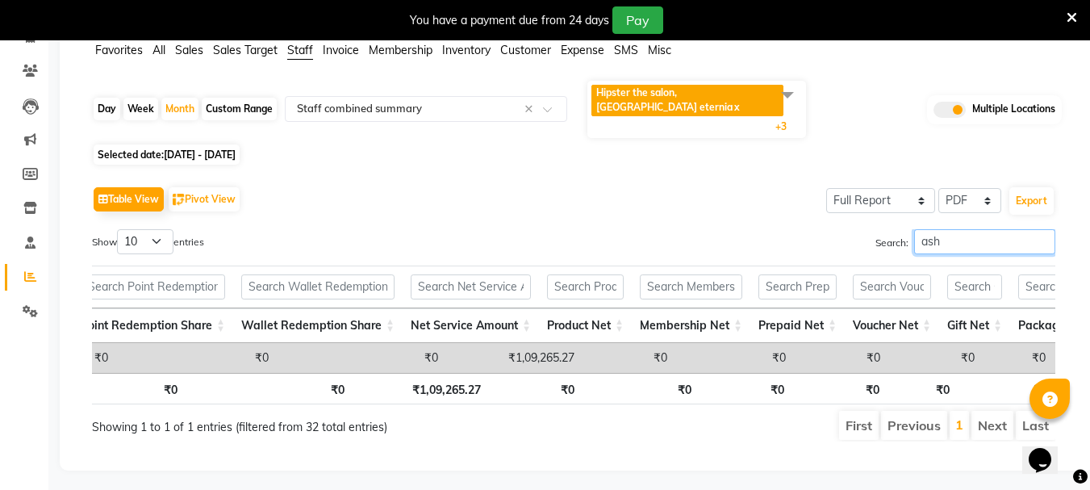
click at [947, 229] on input "ash" at bounding box center [984, 241] width 141 height 25
type input "a"
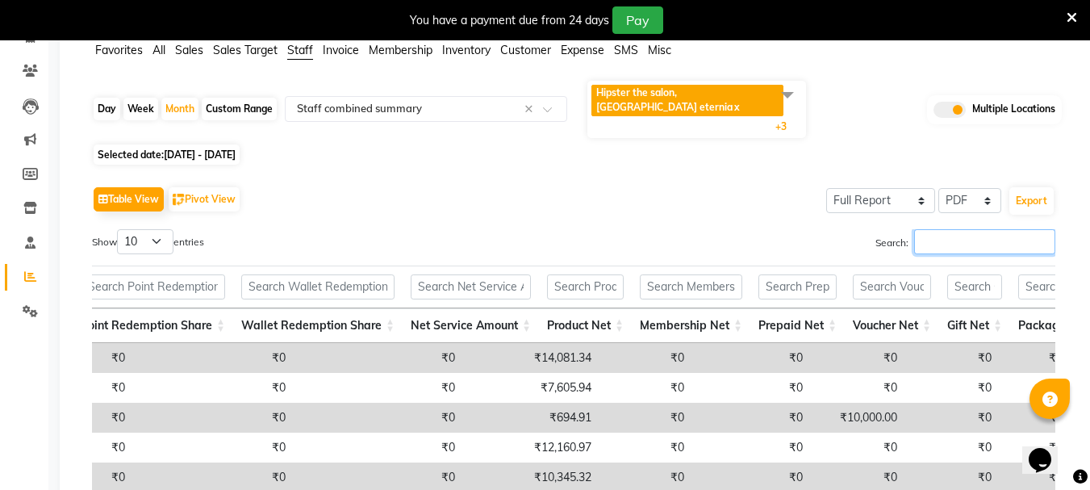
type input "9"
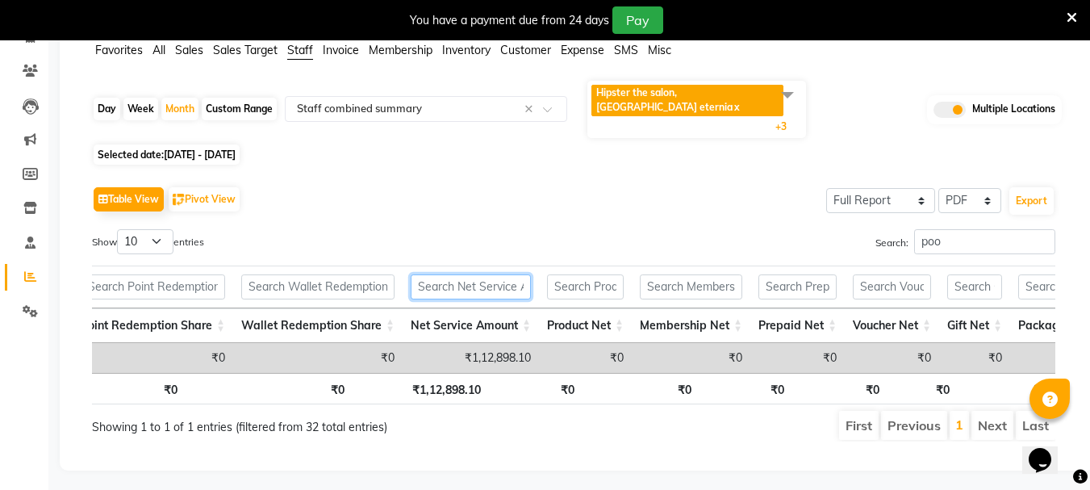
click at [434, 274] on input "text" at bounding box center [471, 286] width 120 height 25
click at [950, 229] on input "poo" at bounding box center [984, 241] width 141 height 25
type input "p"
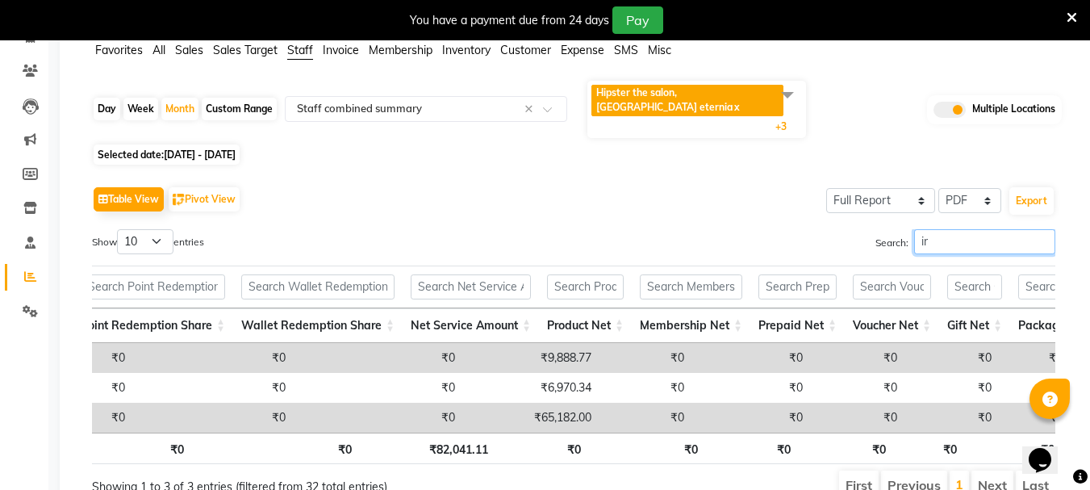
type input "i"
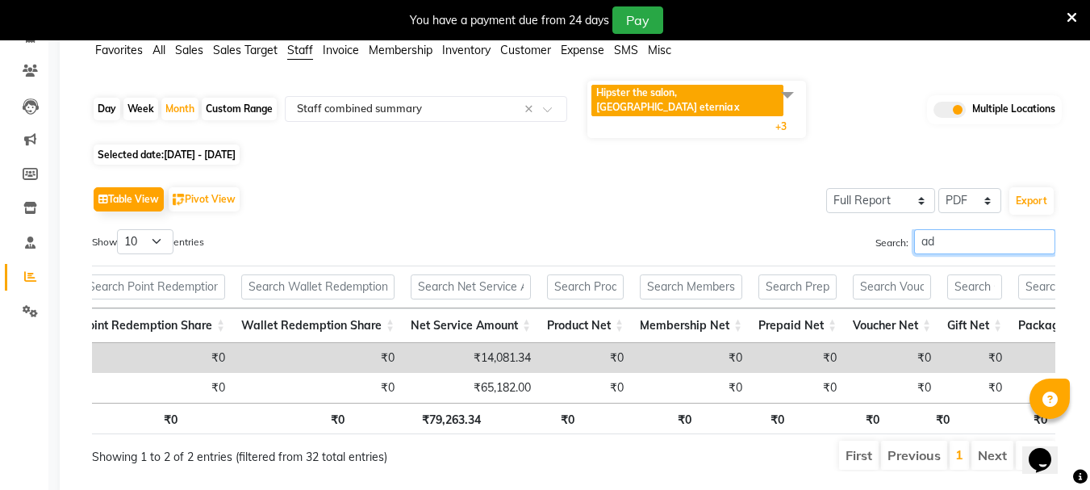
type input "a"
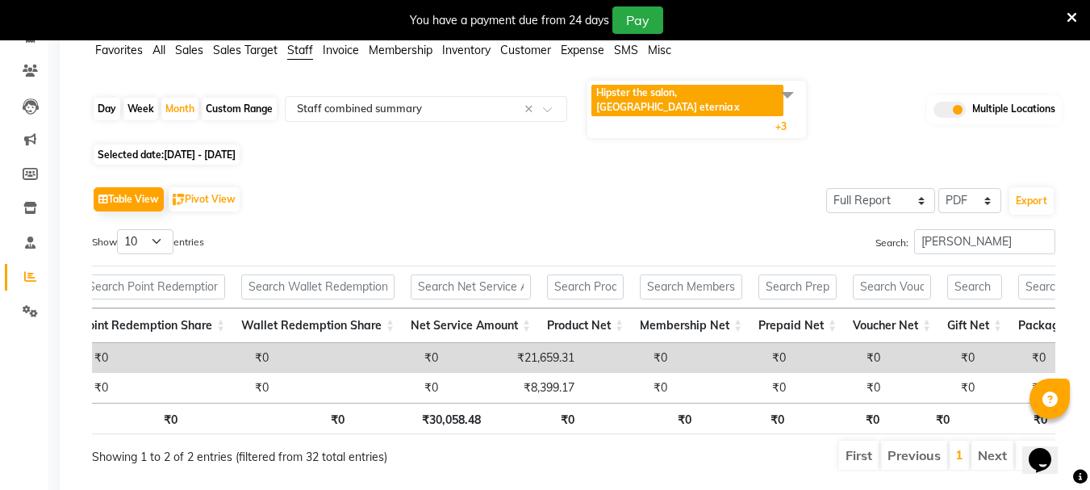
click at [888, 343] on td "₹0" at bounding box center [935, 358] width 94 height 30
click at [955, 229] on input "[PERSON_NAME]" at bounding box center [984, 241] width 141 height 25
type input "m"
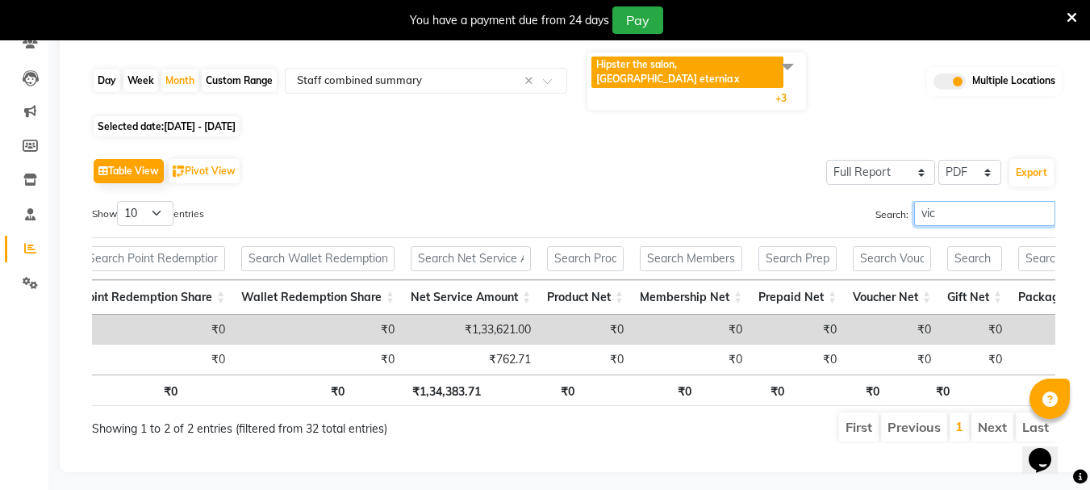
scroll to position [151, 0]
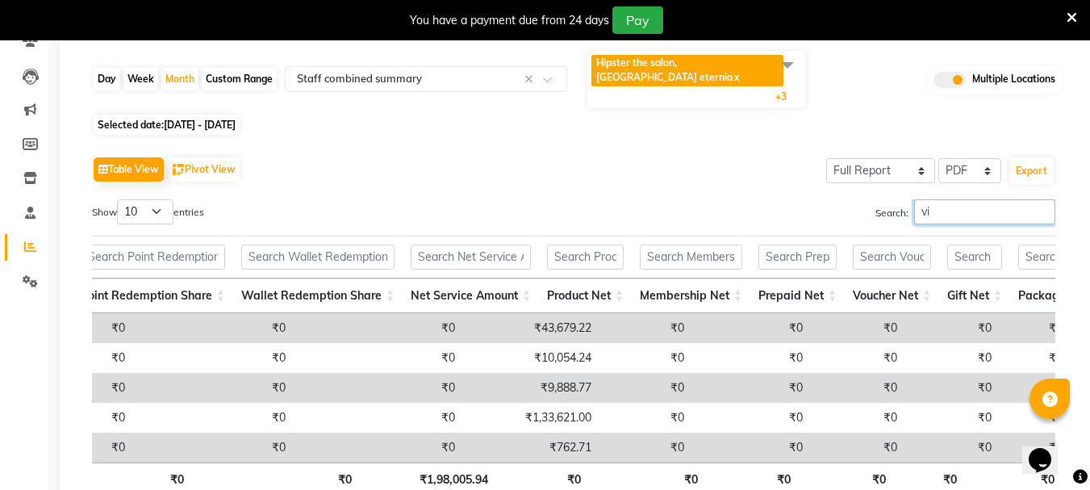
type input "v"
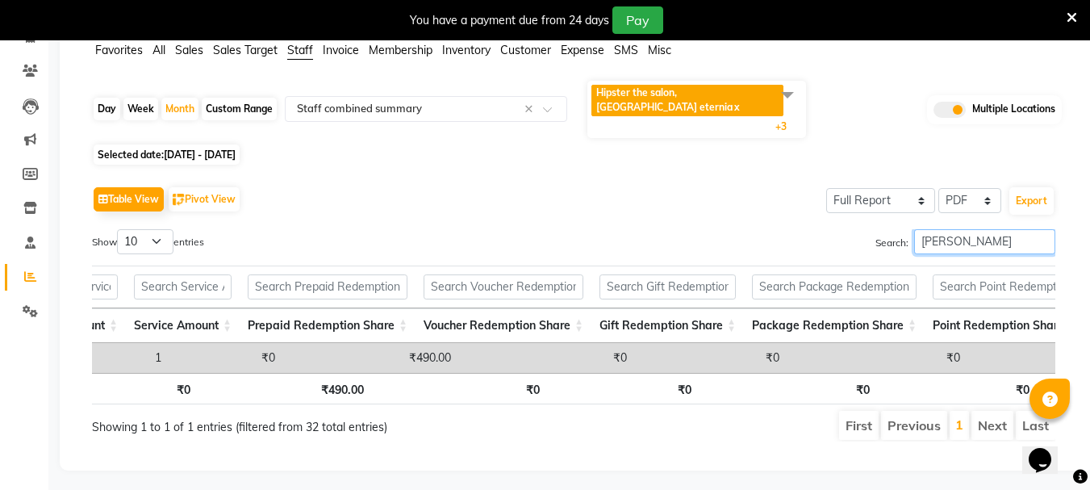
scroll to position [0, 0]
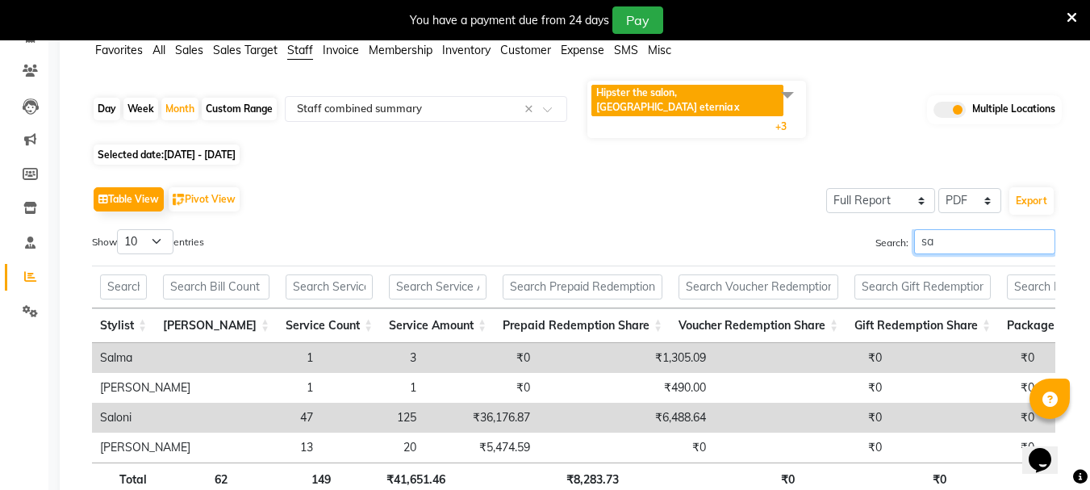
type input "s"
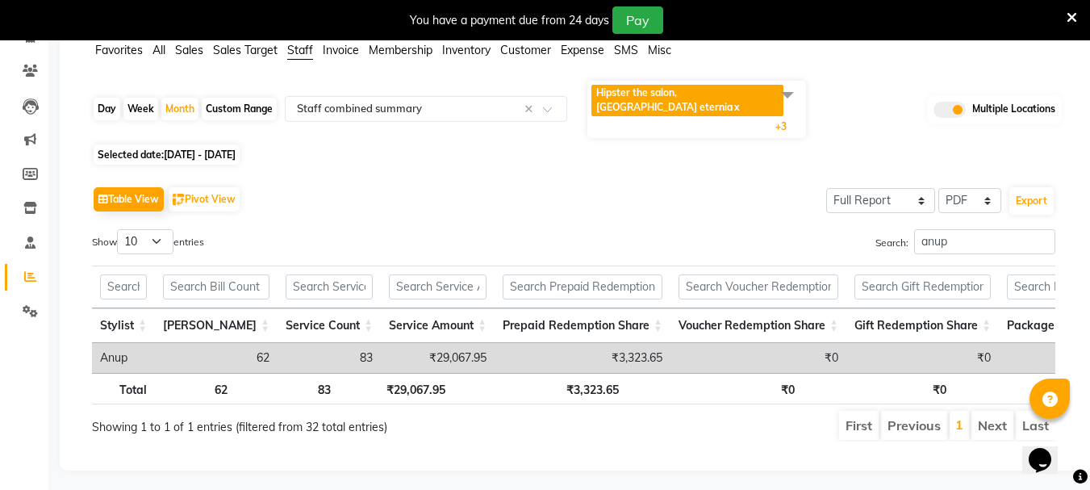
click at [1028, 343] on td "₹0" at bounding box center [1089, 358] width 181 height 30
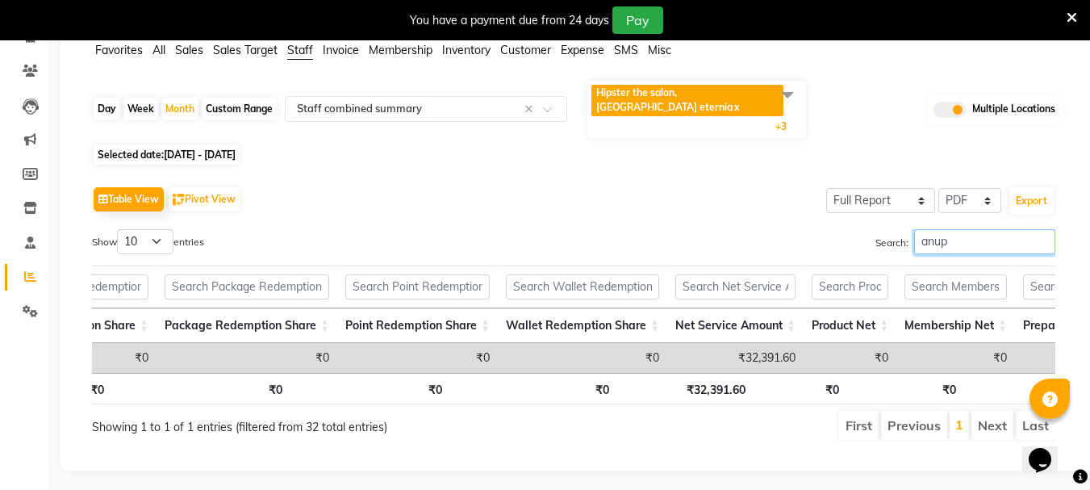
click at [974, 229] on input "anup" at bounding box center [984, 241] width 141 height 25
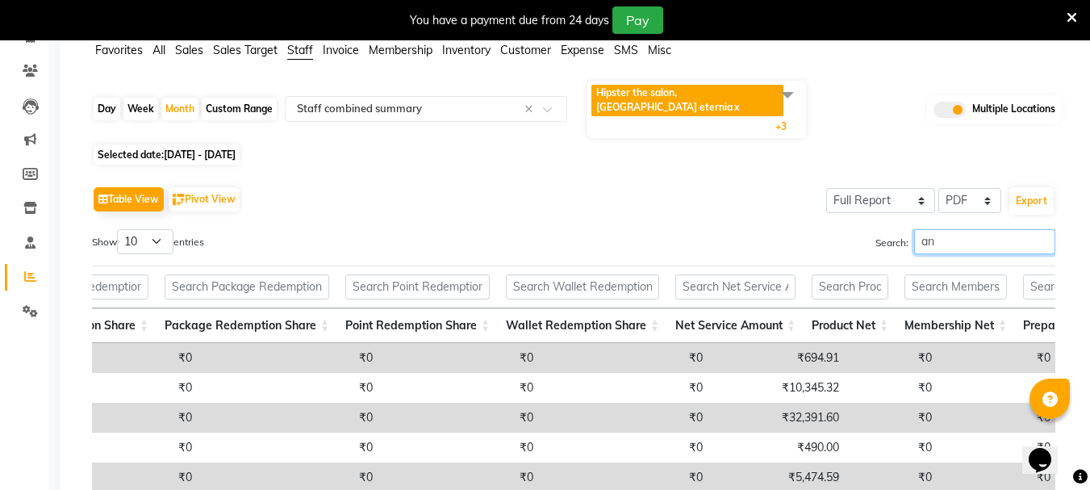
type input "a"
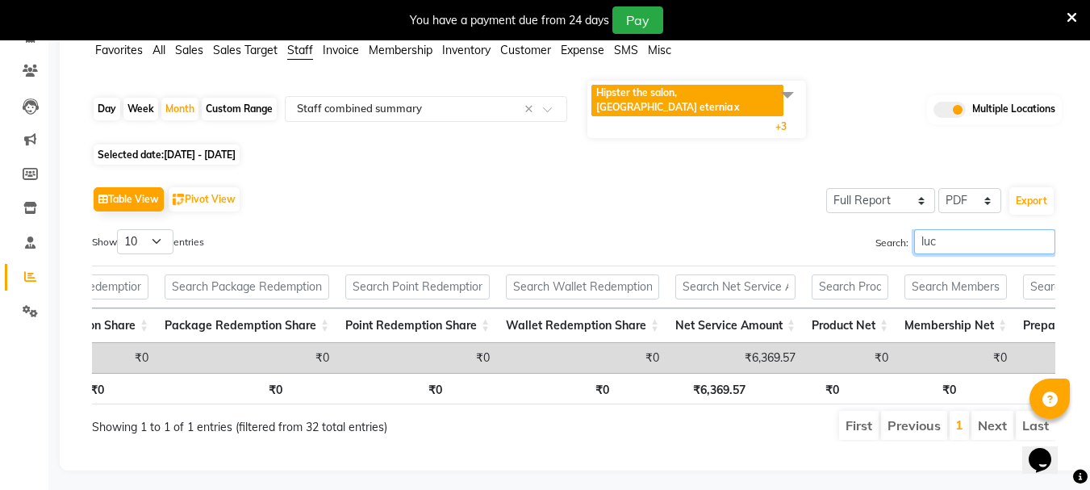
scroll to position [0, 1107]
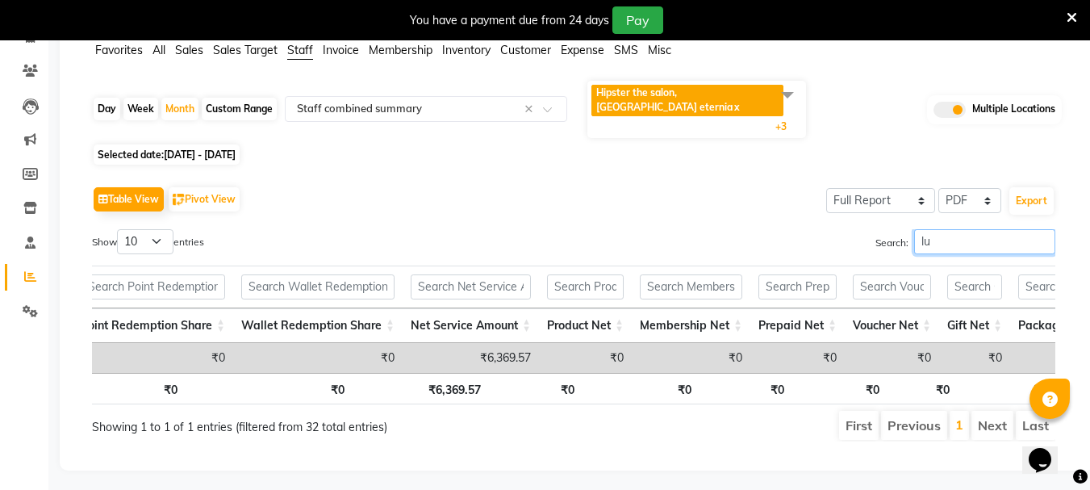
type input "l"
type input "raju"
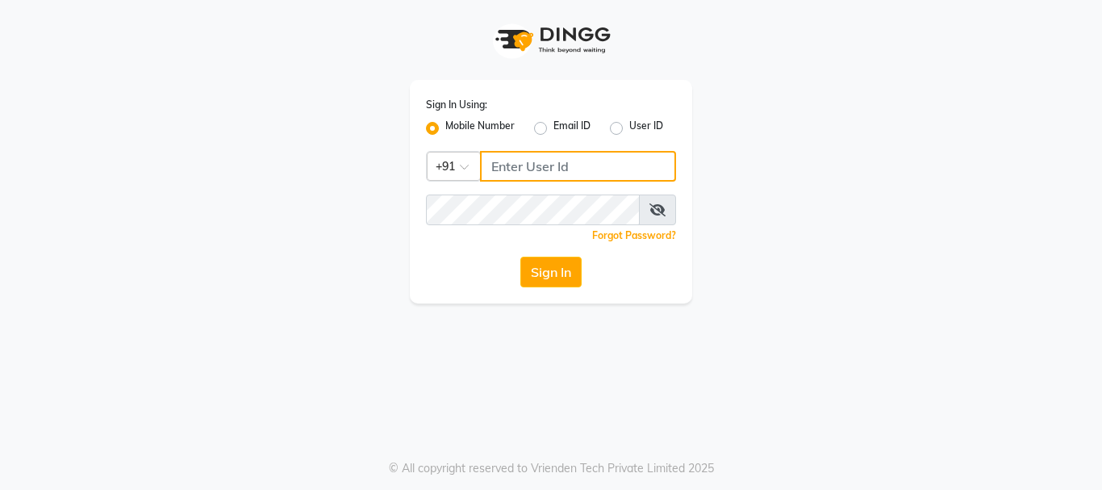
click at [523, 165] on input "Username" at bounding box center [578, 166] width 196 height 31
type input "9262624162"
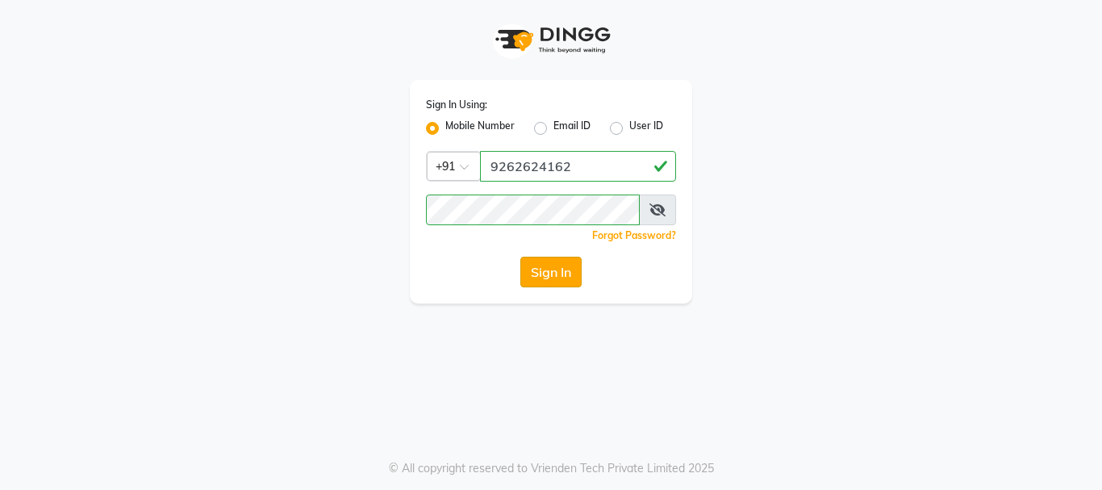
click at [544, 268] on button "Sign In" at bounding box center [550, 272] width 61 height 31
